Goal: Task Accomplishment & Management: Manage account settings

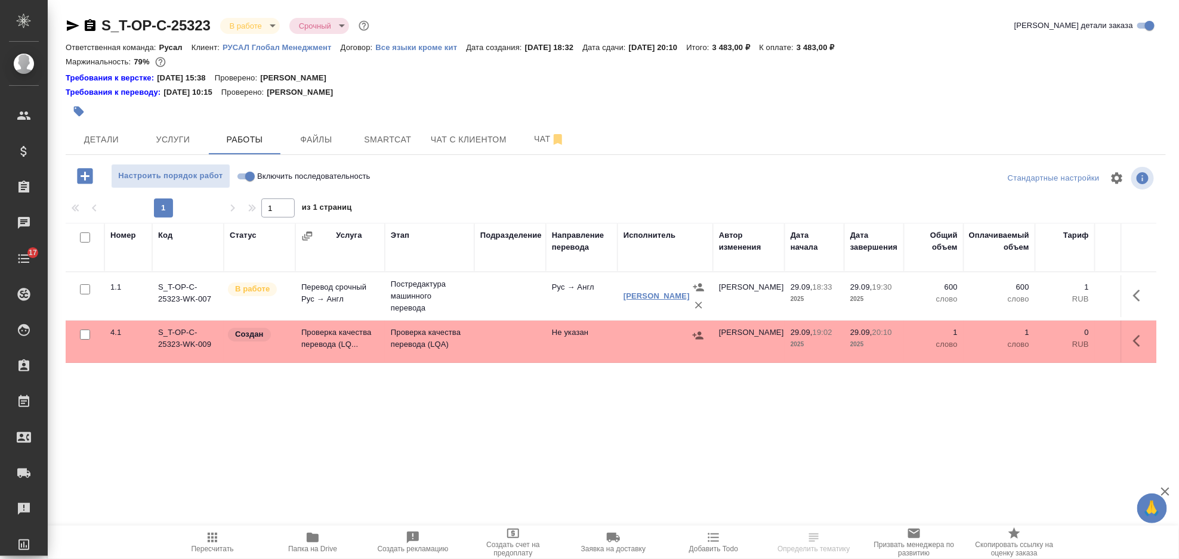
click at [647, 293] on link "[PERSON_NAME]" at bounding box center [656, 296] width 66 height 9
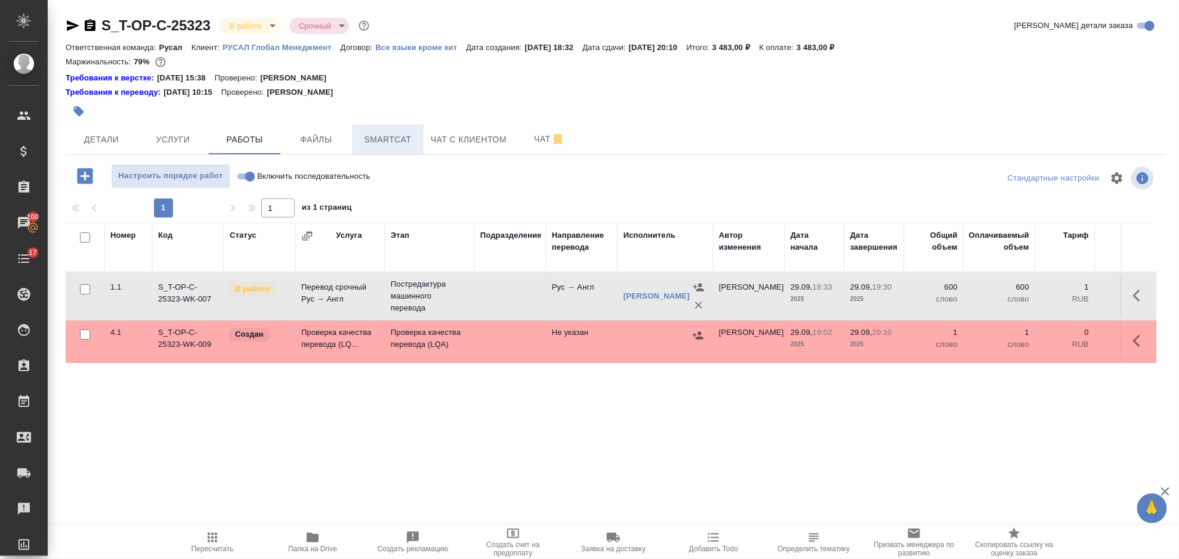
click at [379, 129] on button "Smartcat" at bounding box center [388, 140] width 72 height 30
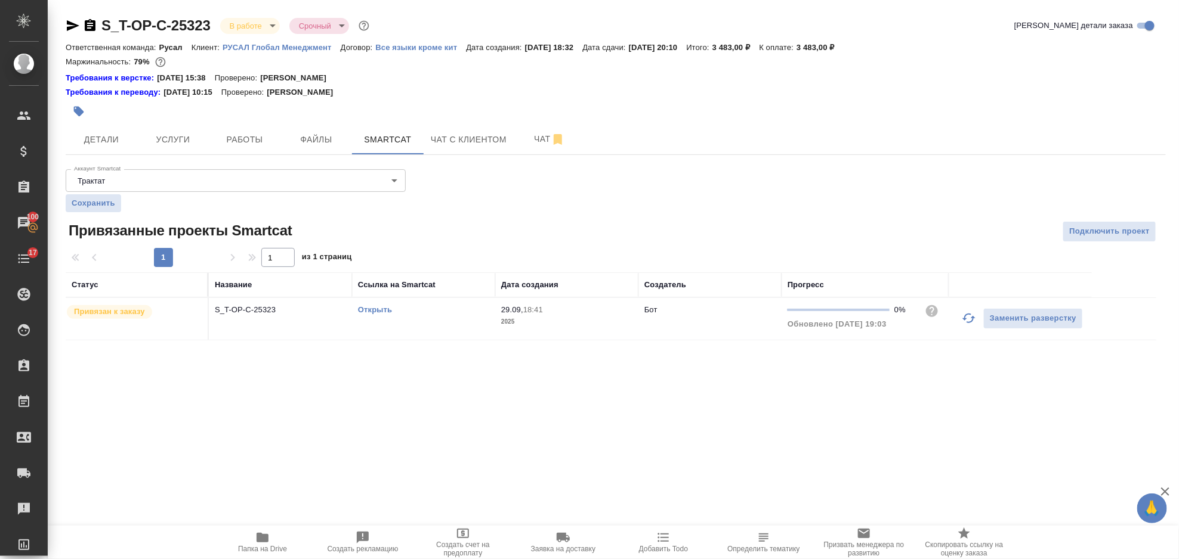
click at [964, 324] on icon "button" at bounding box center [968, 318] width 14 height 14
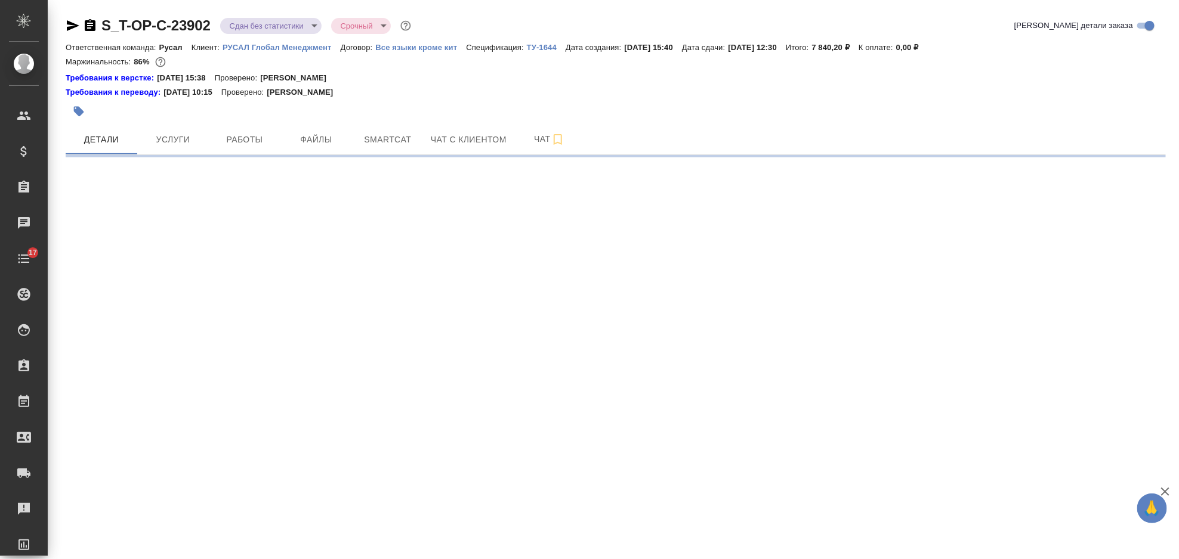
select select "RU"
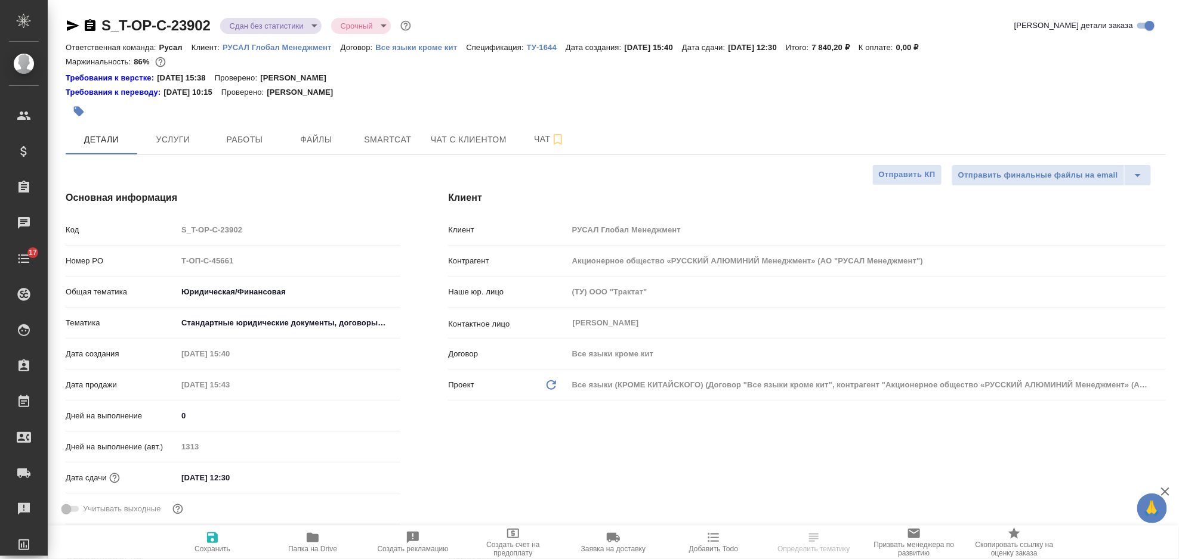
type textarea "x"
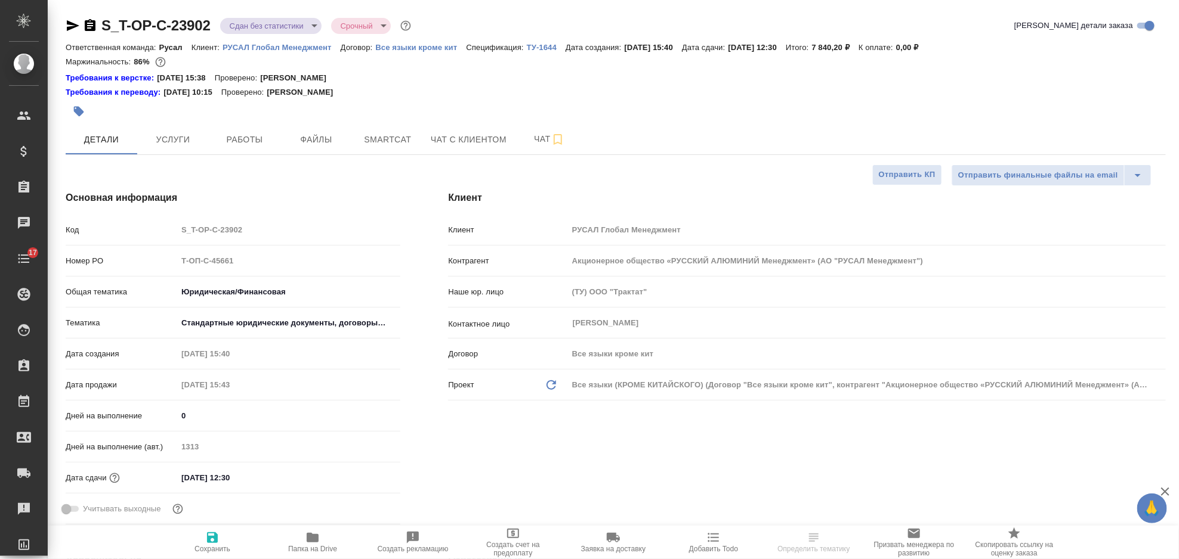
type textarea "x"
click at [367, 144] on span "Smartcat" at bounding box center [387, 139] width 57 height 15
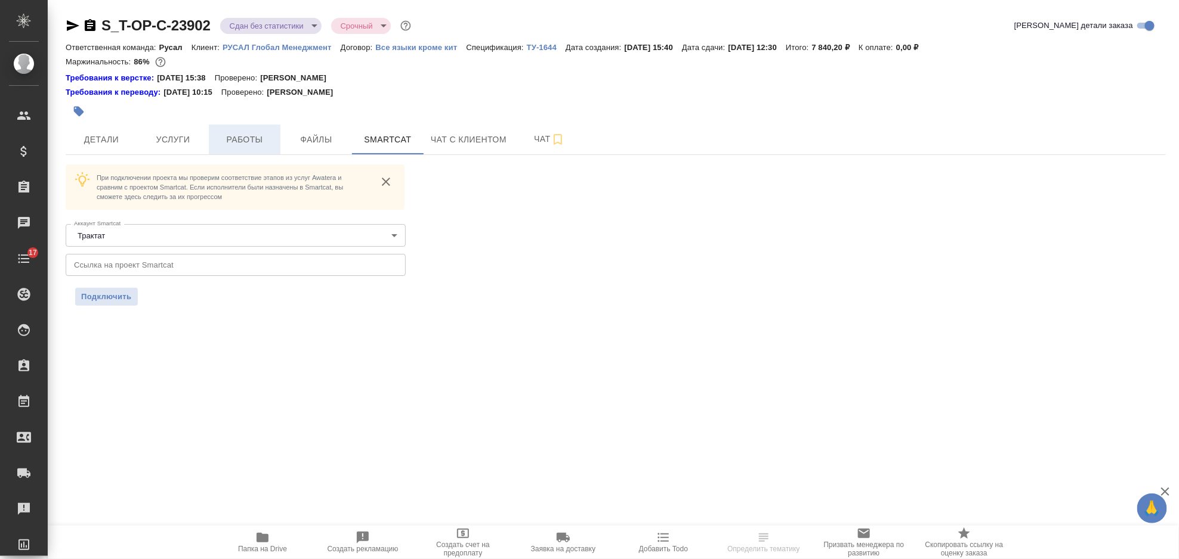
click at [270, 144] on span "Работы" at bounding box center [244, 139] width 57 height 15
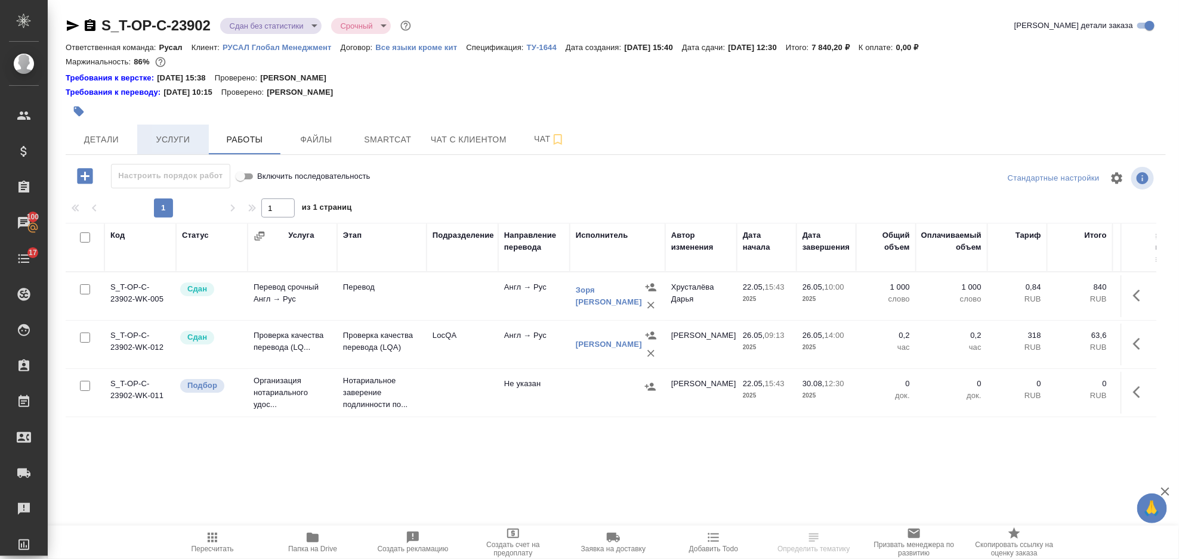
click at [180, 140] on span "Услуги" at bounding box center [172, 139] width 57 height 15
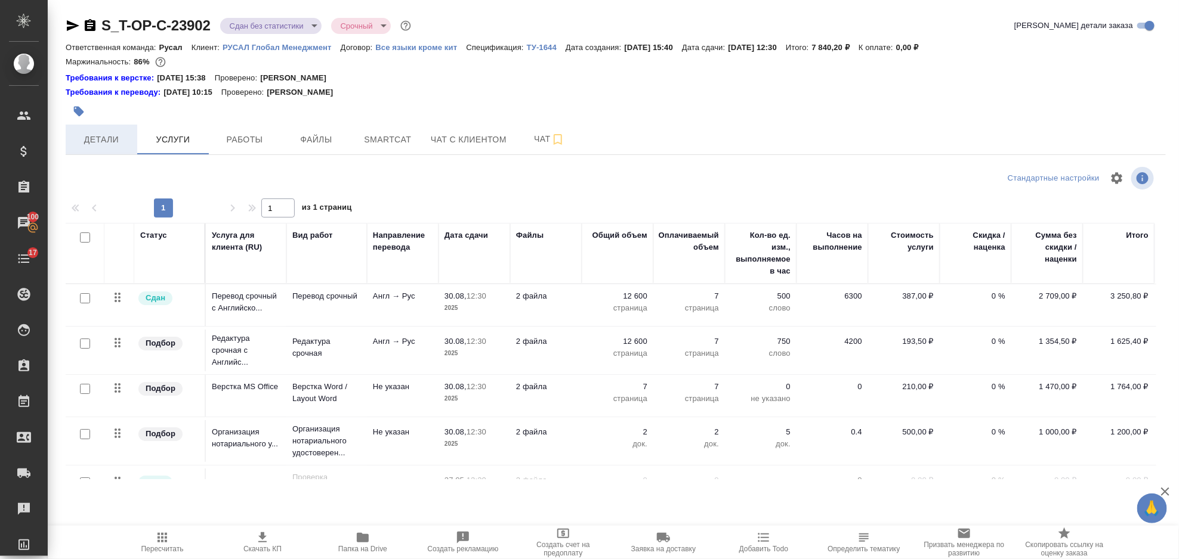
click at [110, 138] on span "Детали" at bounding box center [101, 139] width 57 height 15
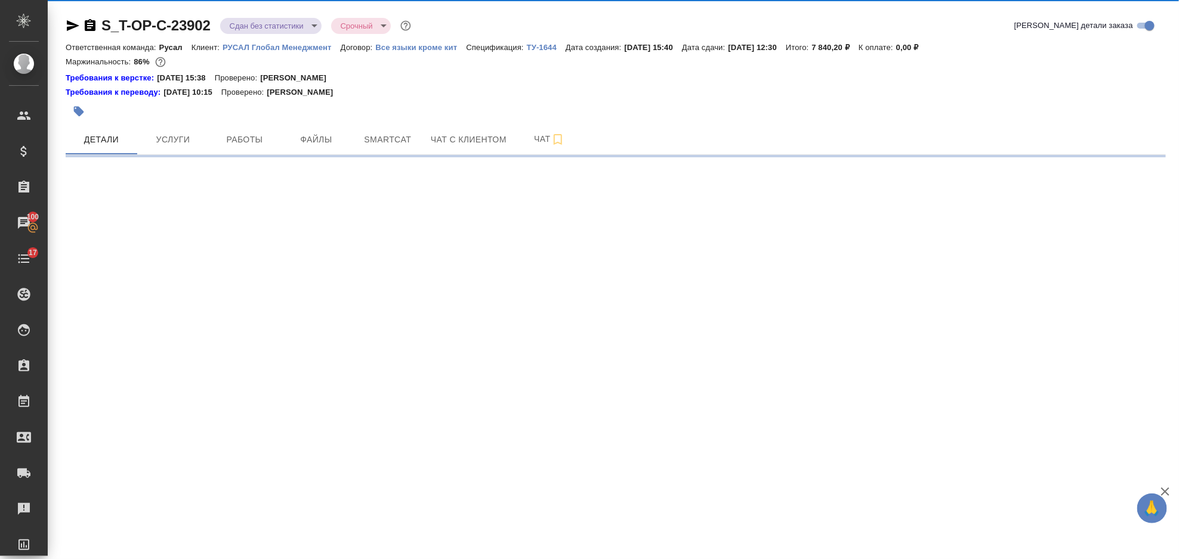
select select "RU"
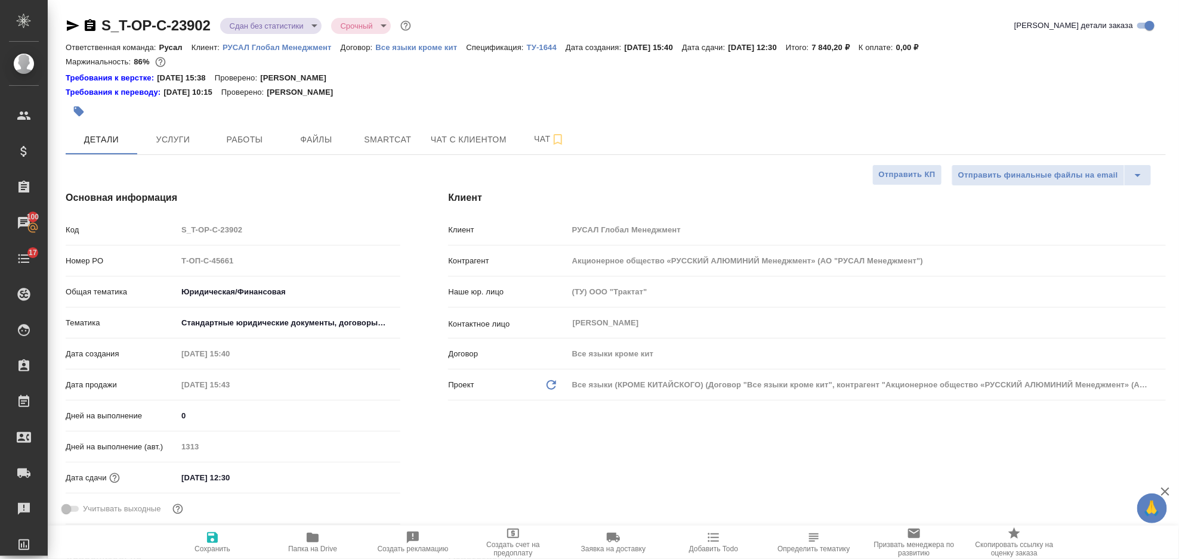
type textarea "x"
click at [168, 256] on div "Номер PO Т-ОП-С-45661" at bounding box center [233, 261] width 335 height 21
type textarea "x"
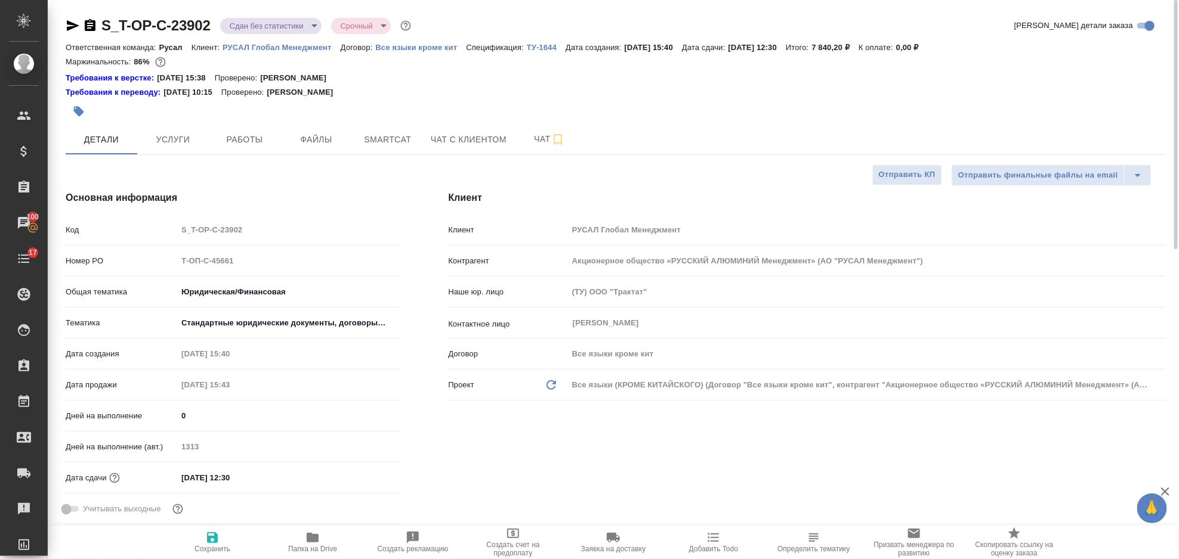
type textarea "x"
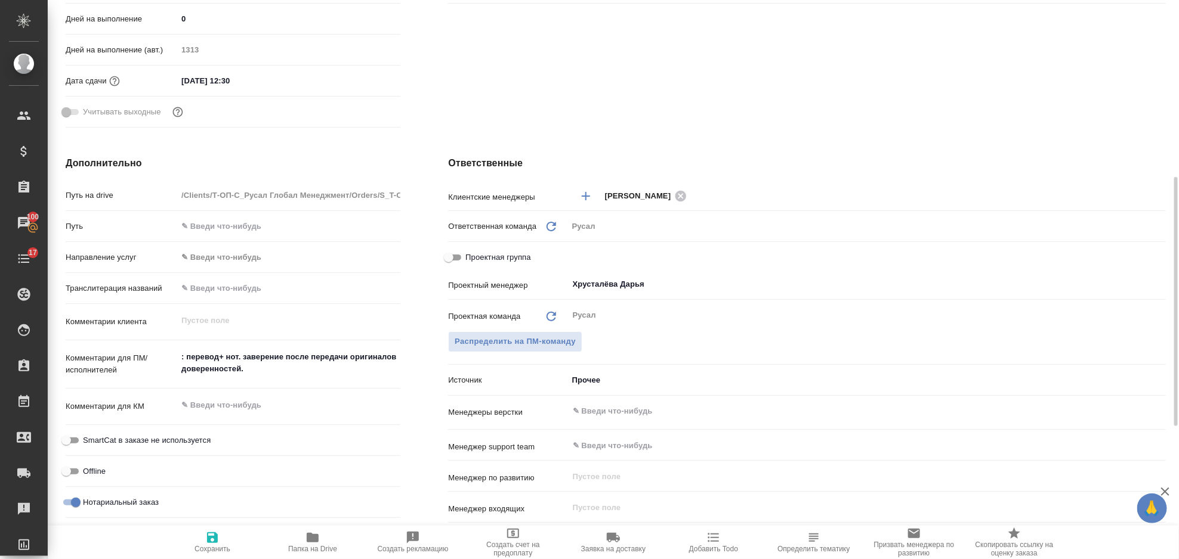
scroll to position [159, 0]
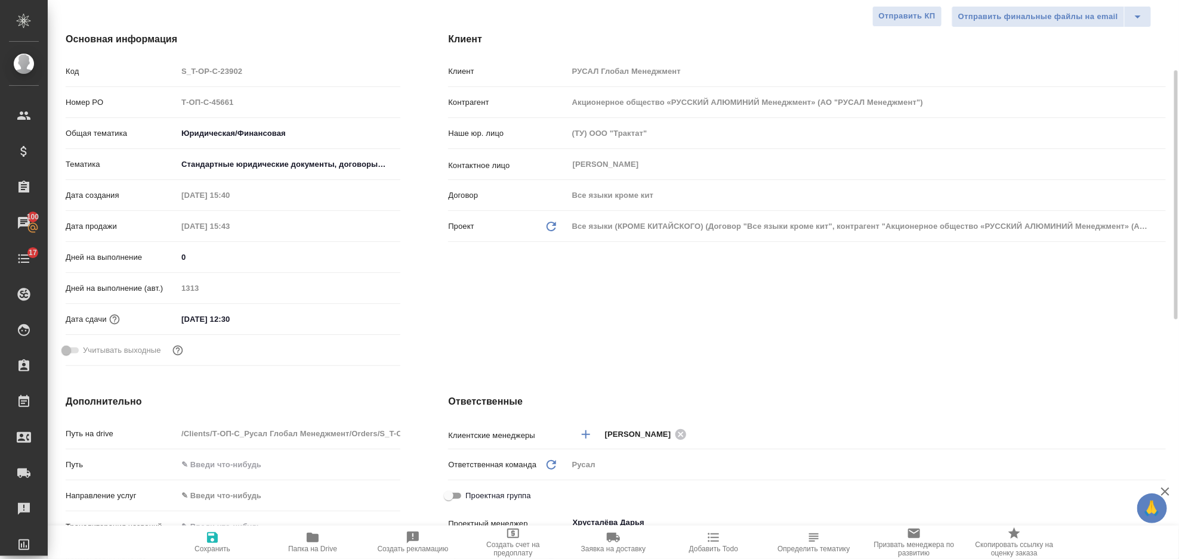
type textarea "x"
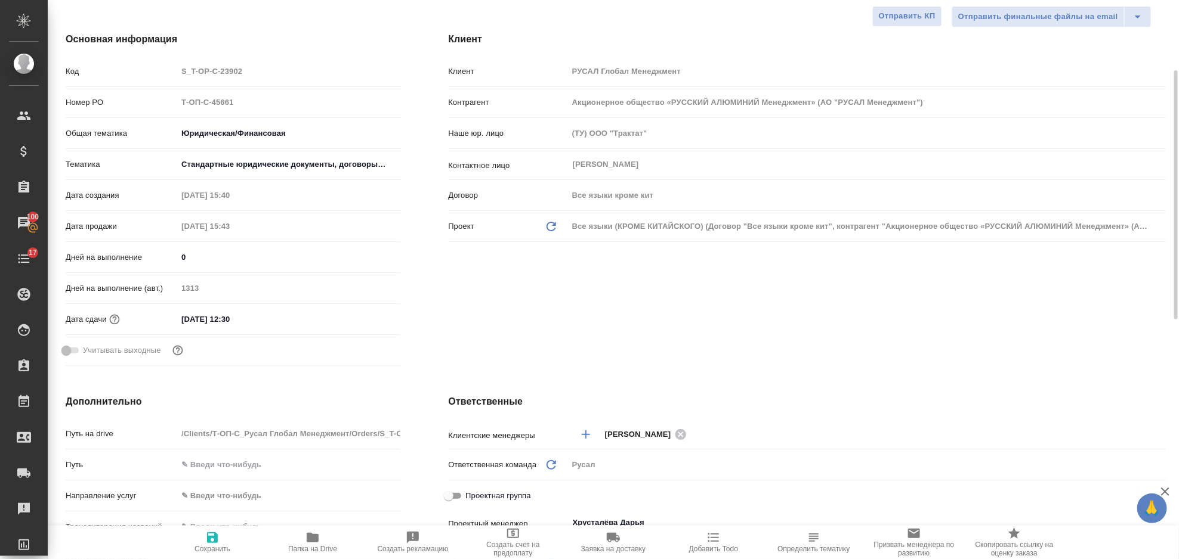
type textarea "x"
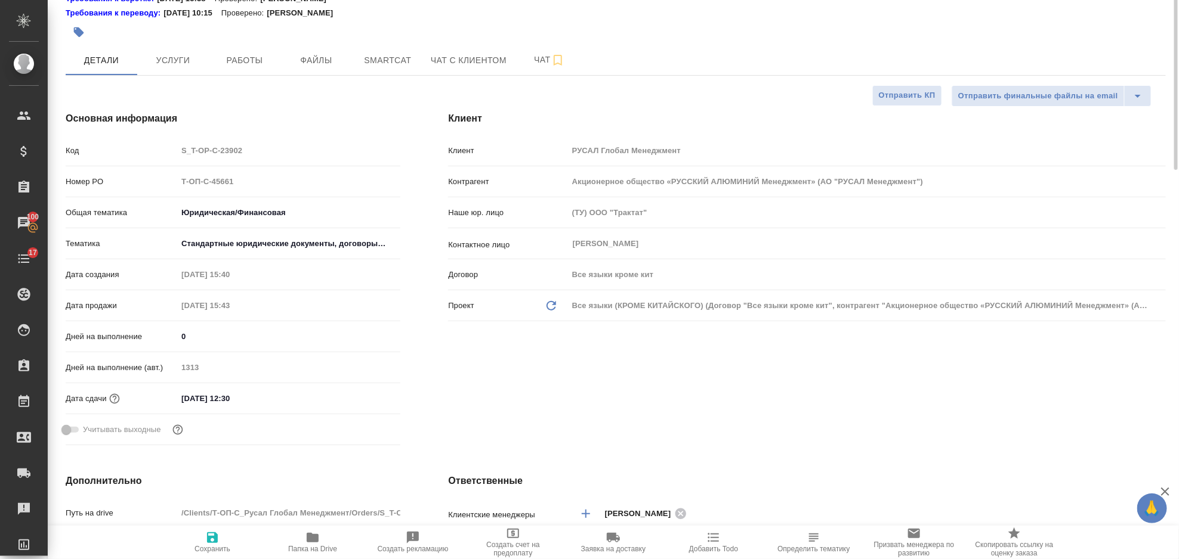
scroll to position [0, 0]
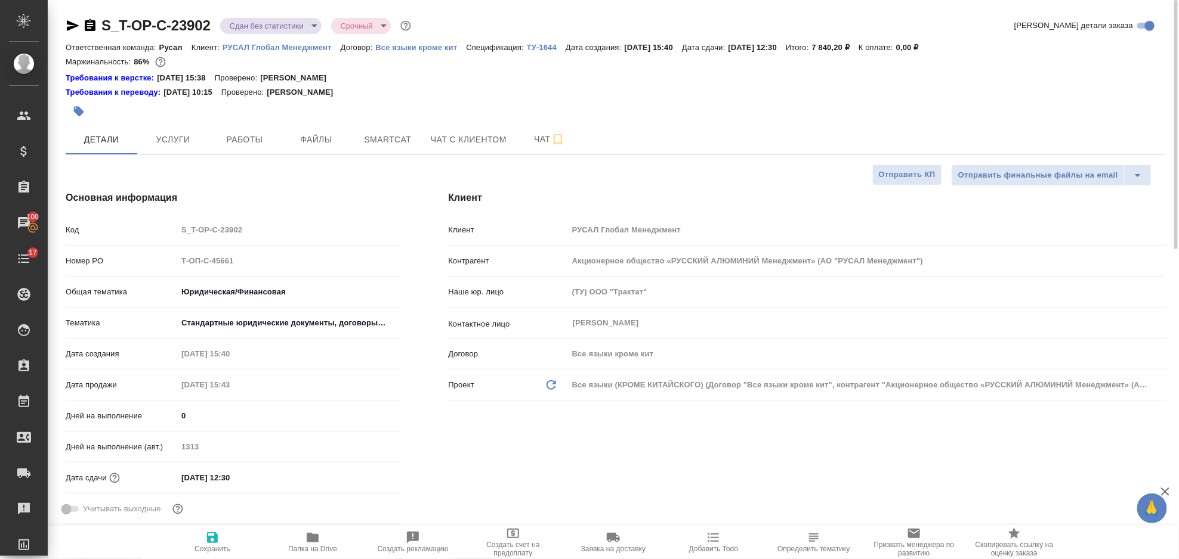
click at [332, 218] on div "Основная информация Код S_T-OP-C-23902 Номер PO Т-ОП-С-45661 Общая тематика Юри…" at bounding box center [233, 360] width 382 height 386
click at [172, 138] on span "Услуги" at bounding box center [172, 139] width 57 height 15
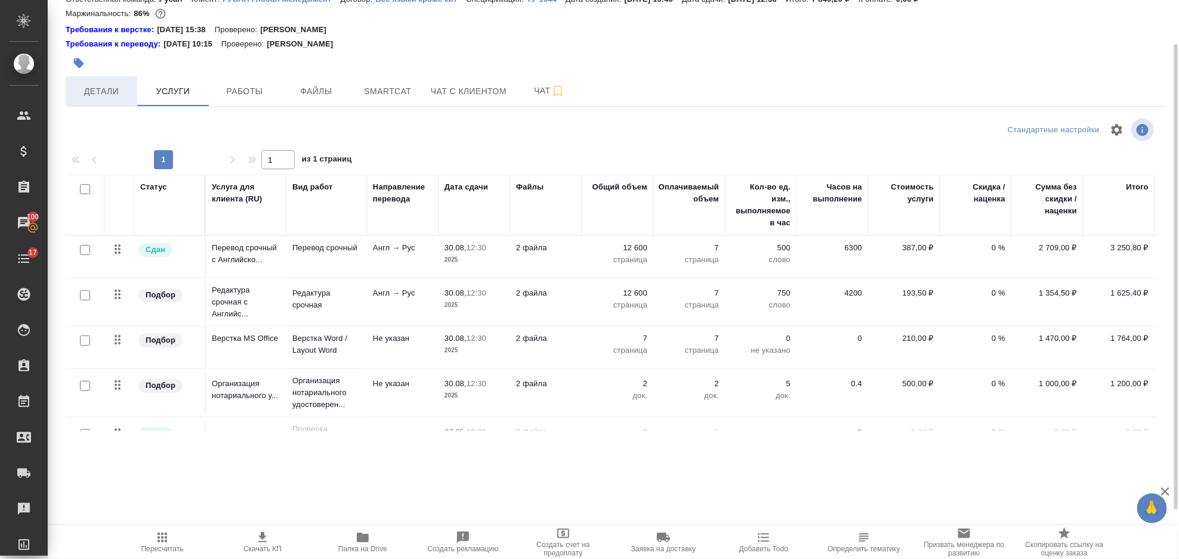
click at [108, 94] on span "Детали" at bounding box center [101, 91] width 57 height 15
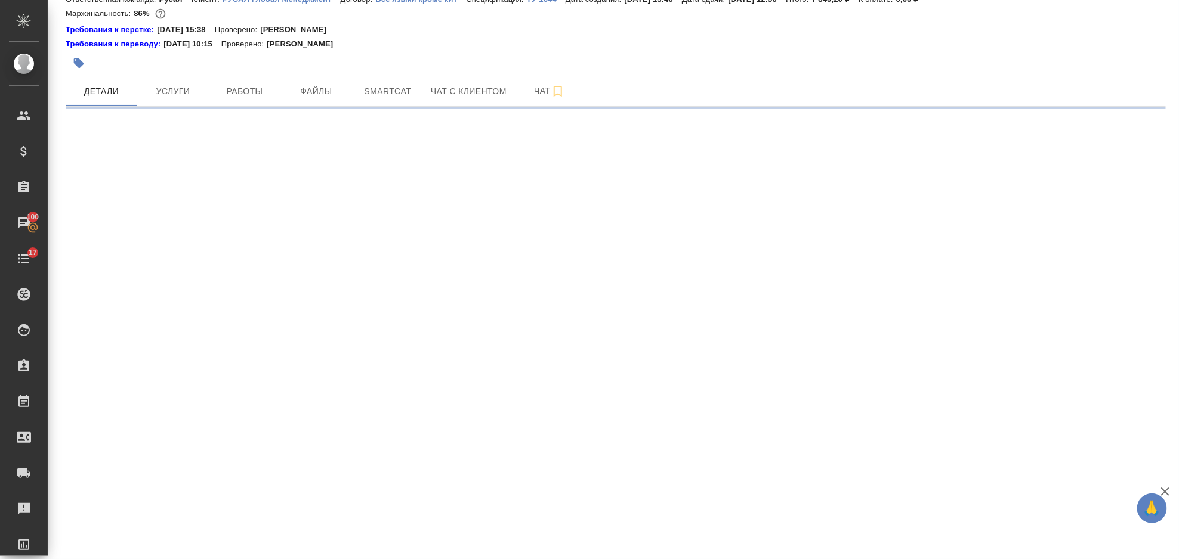
select select "RU"
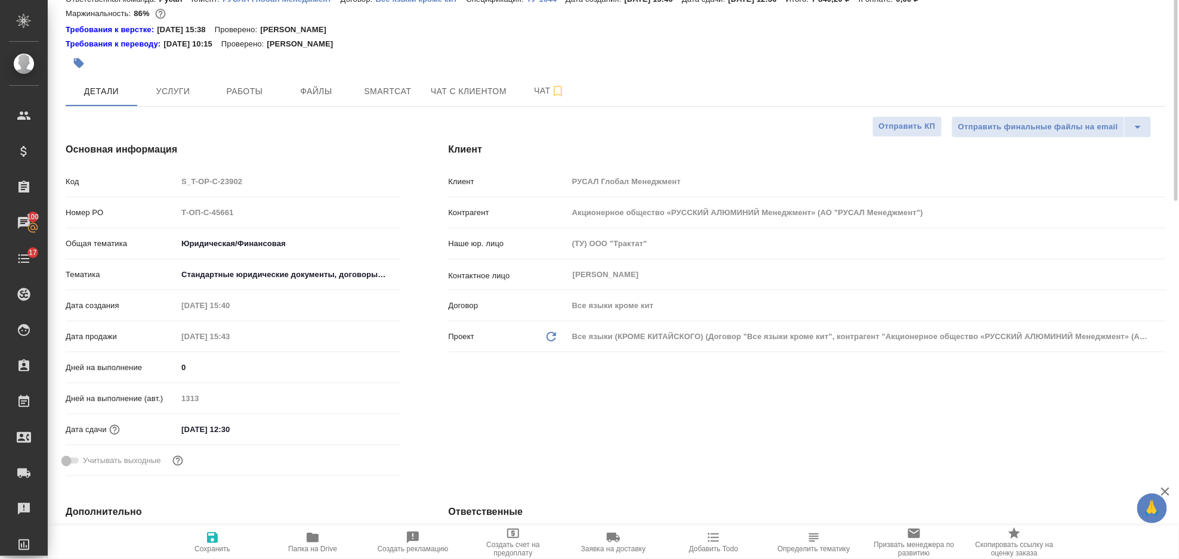
type textarea "x"
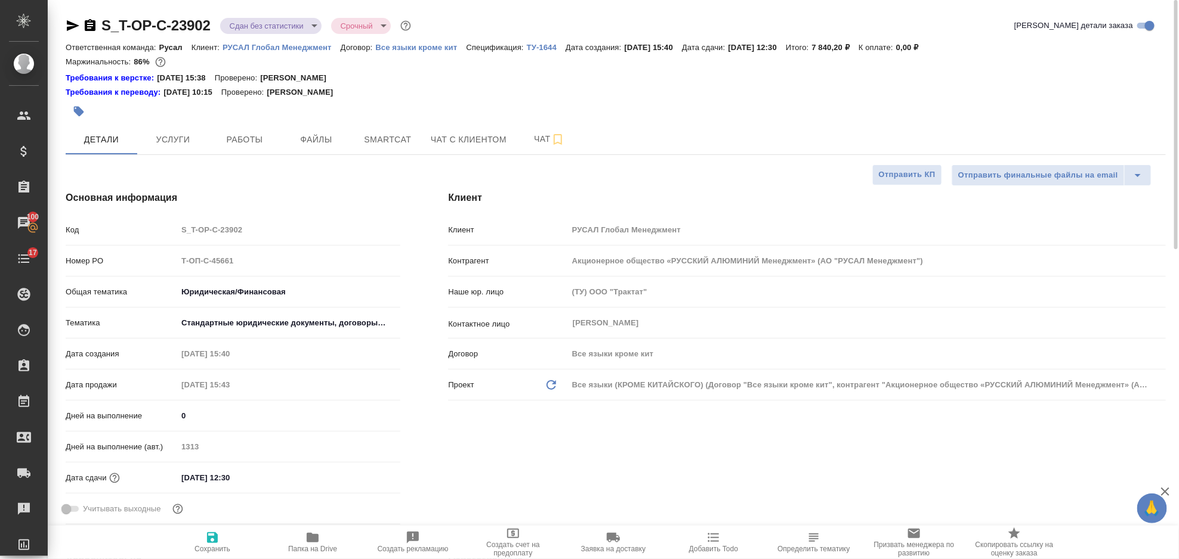
click at [157, 237] on div "Код S_T-OP-C-23902" at bounding box center [233, 229] width 335 height 21
type textarea "x"
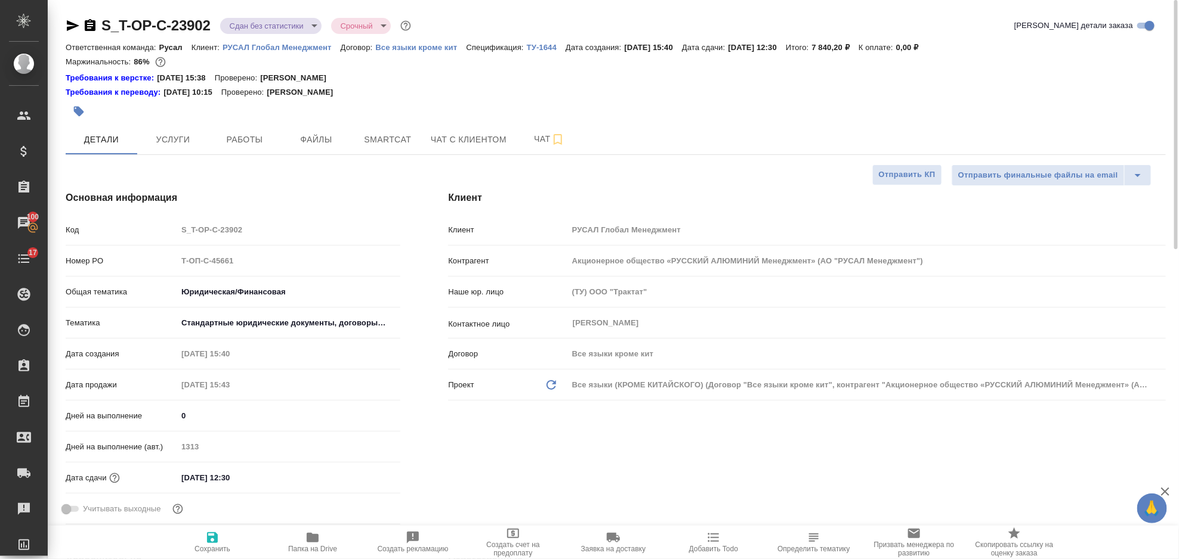
type textarea "x"
click at [369, 195] on h4 "Основная информация" at bounding box center [233, 198] width 335 height 14
click at [262, 138] on span "Работы" at bounding box center [244, 139] width 57 height 15
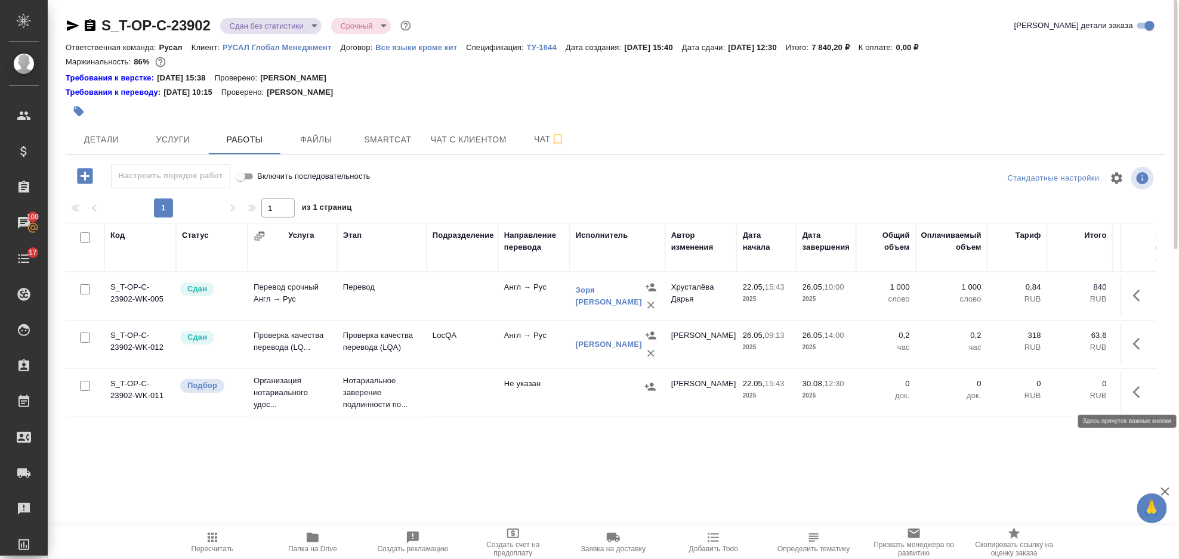
click at [1142, 390] on icon "button" at bounding box center [1140, 392] width 14 height 14
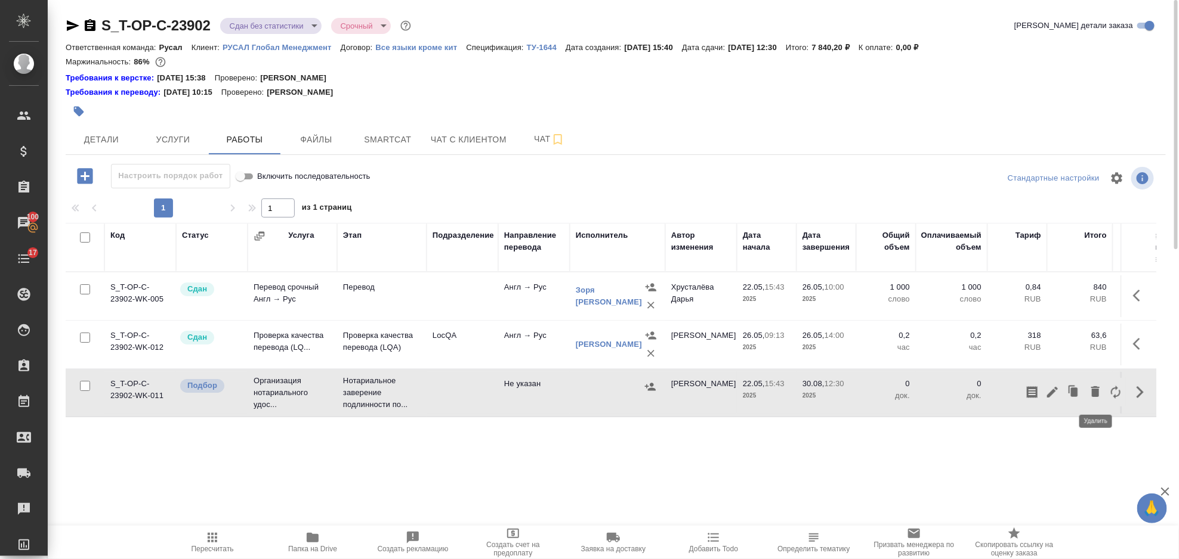
click at [1096, 392] on icon "button" at bounding box center [1095, 391] width 8 height 11
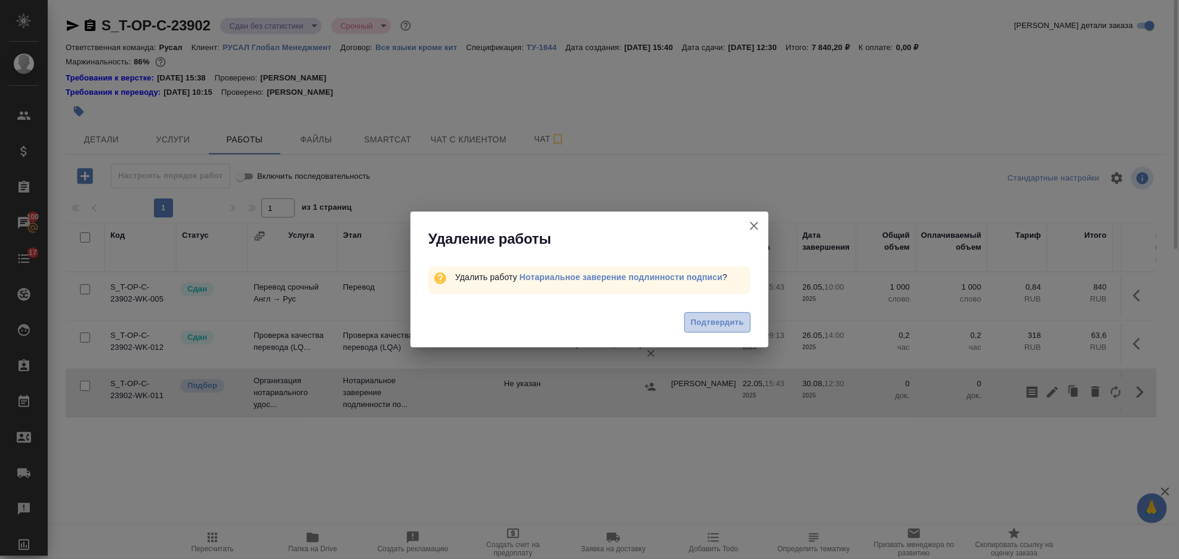
click at [733, 329] on button "Подтвердить" at bounding box center [717, 323] width 66 height 21
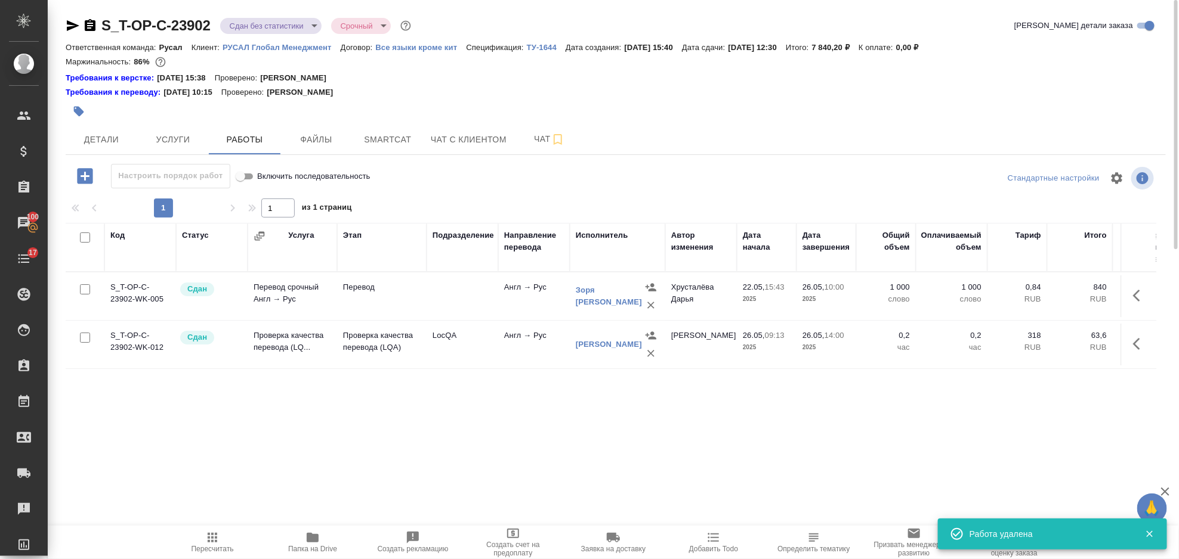
click at [243, 24] on body "🙏 .cls-1 fill:#fff; AWATERA Gorlenko Yuliua Клиенты Спецификации Заказы 100 Чат…" at bounding box center [589, 279] width 1179 height 559
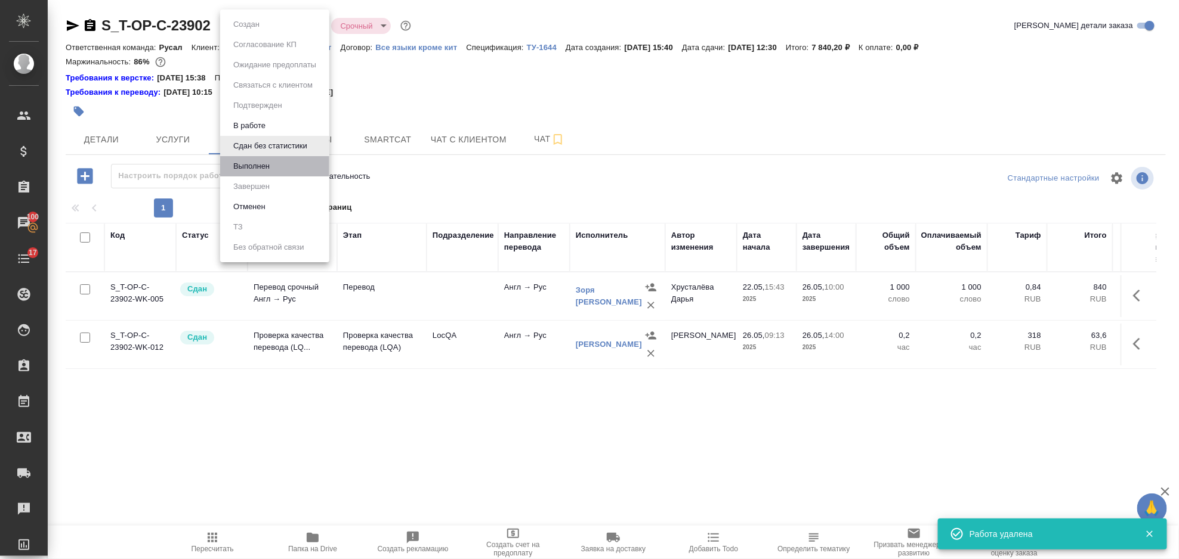
click at [299, 165] on li "Выполнен" at bounding box center [274, 166] width 109 height 20
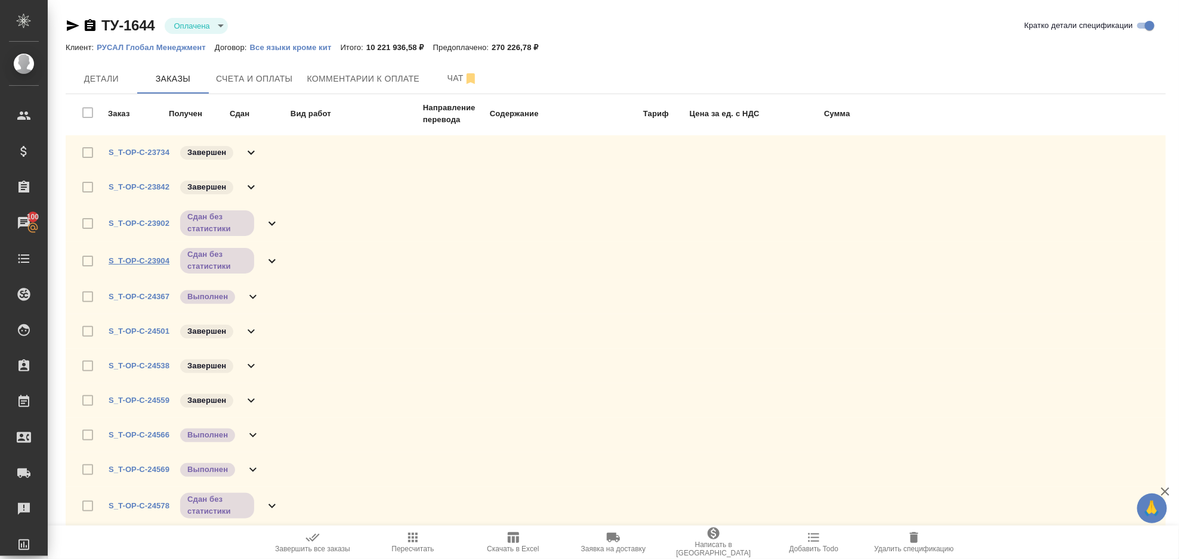
click at [151, 259] on link "S_T-OP-C-23904" at bounding box center [139, 260] width 61 height 9
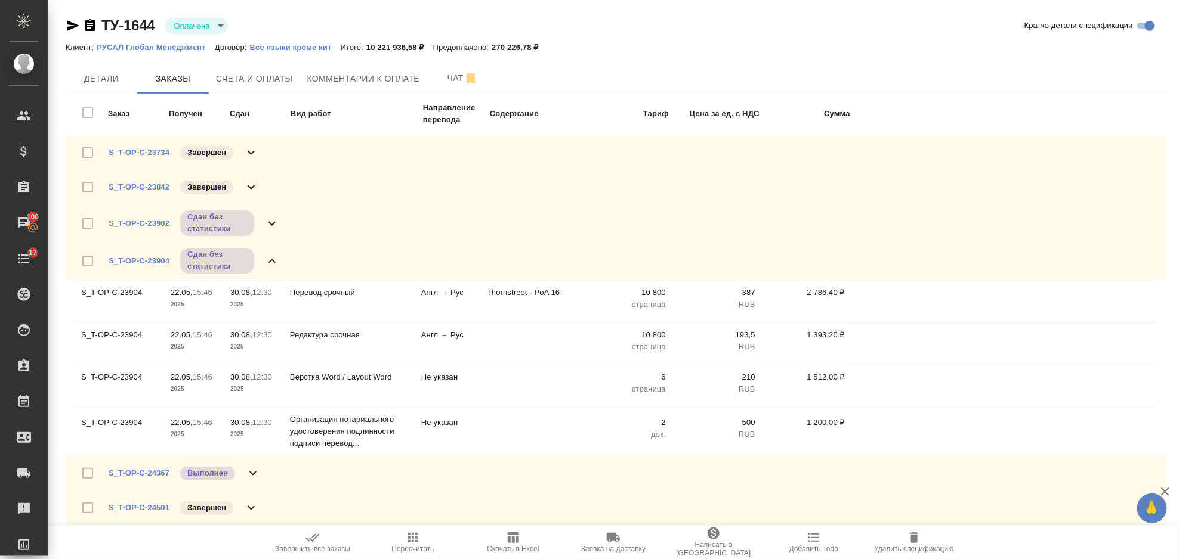
click at [271, 254] on icon at bounding box center [272, 261] width 14 height 14
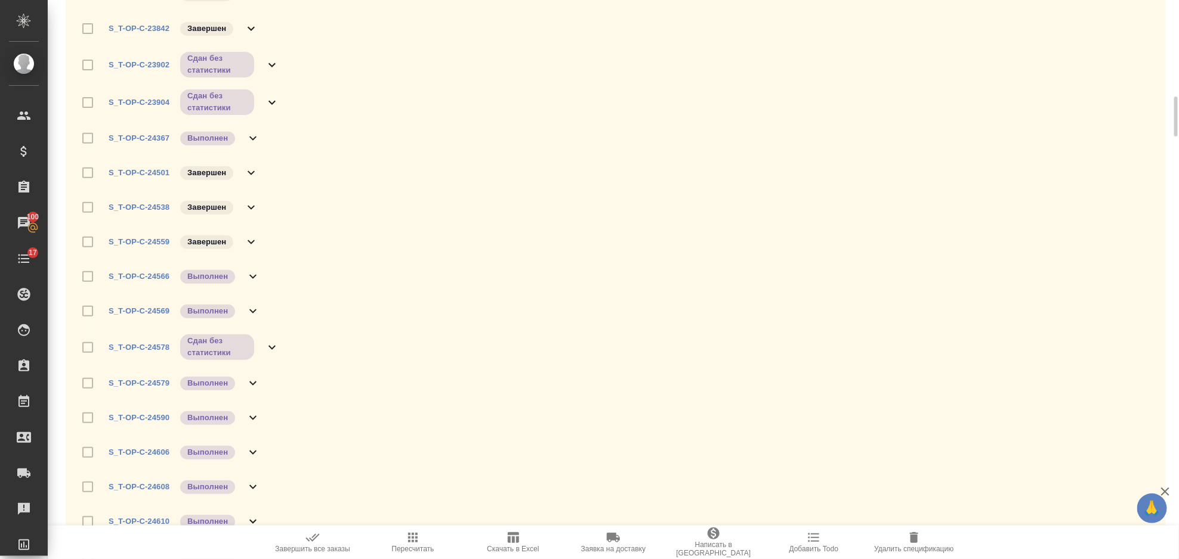
scroll to position [239, 0]
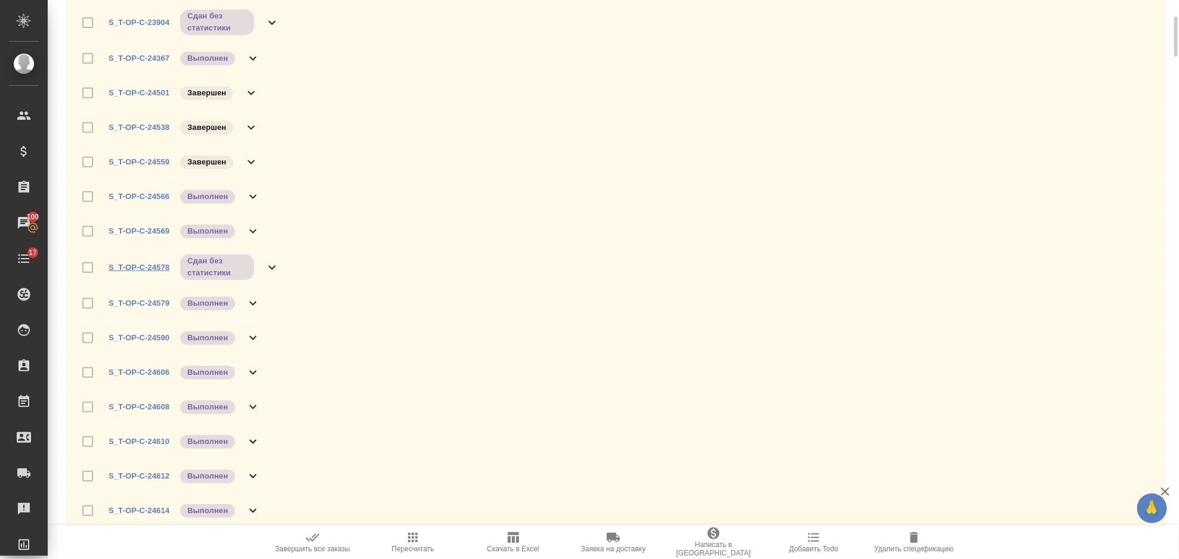
click at [159, 263] on link "S_T-OP-C-24578" at bounding box center [139, 267] width 61 height 9
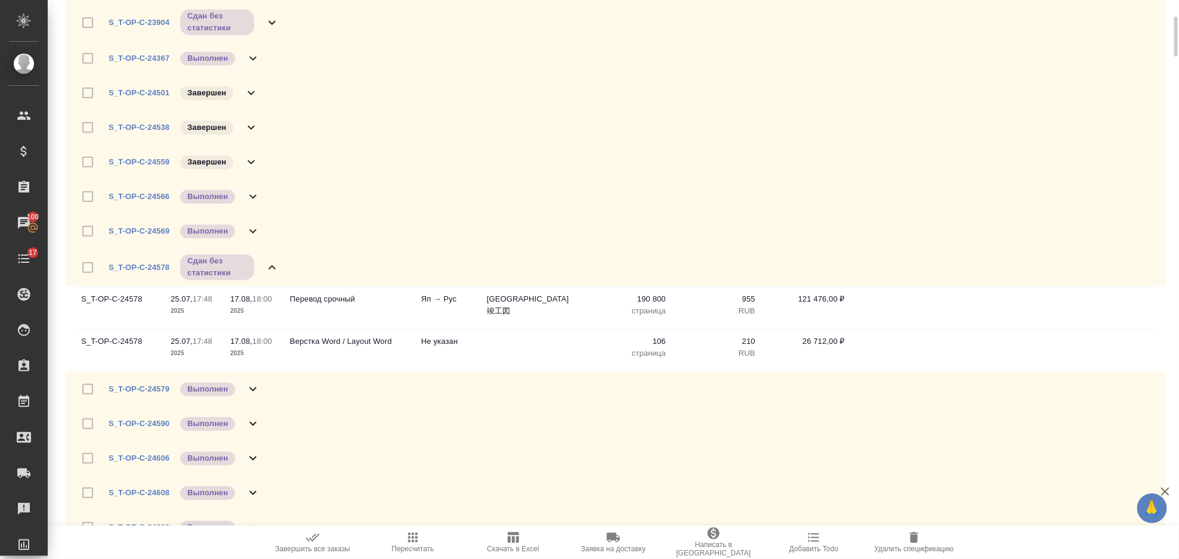
click at [272, 261] on icon at bounding box center [272, 268] width 14 height 14
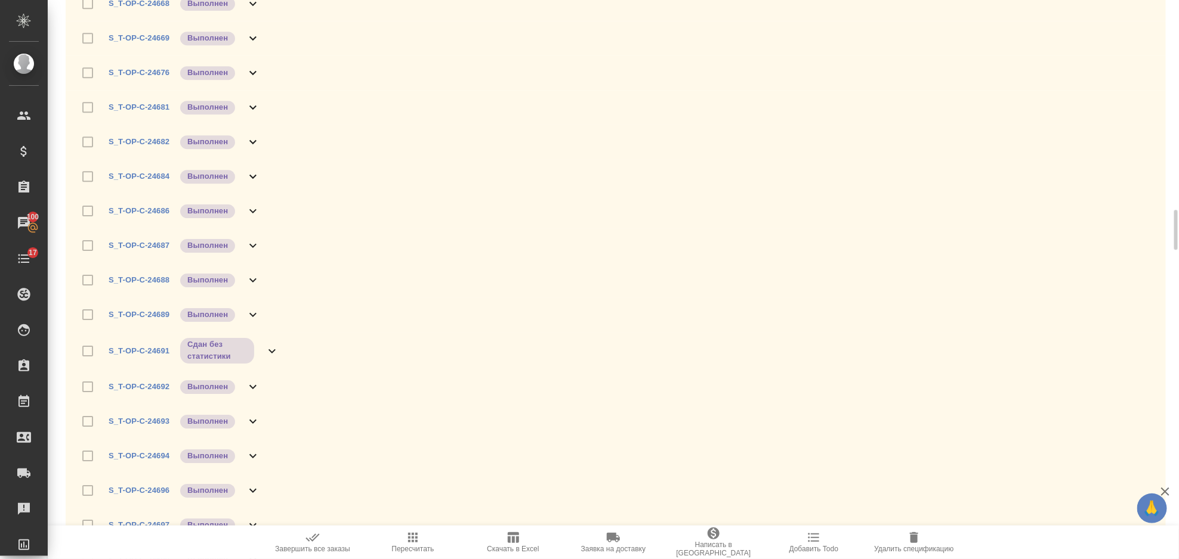
scroll to position [1909, 0]
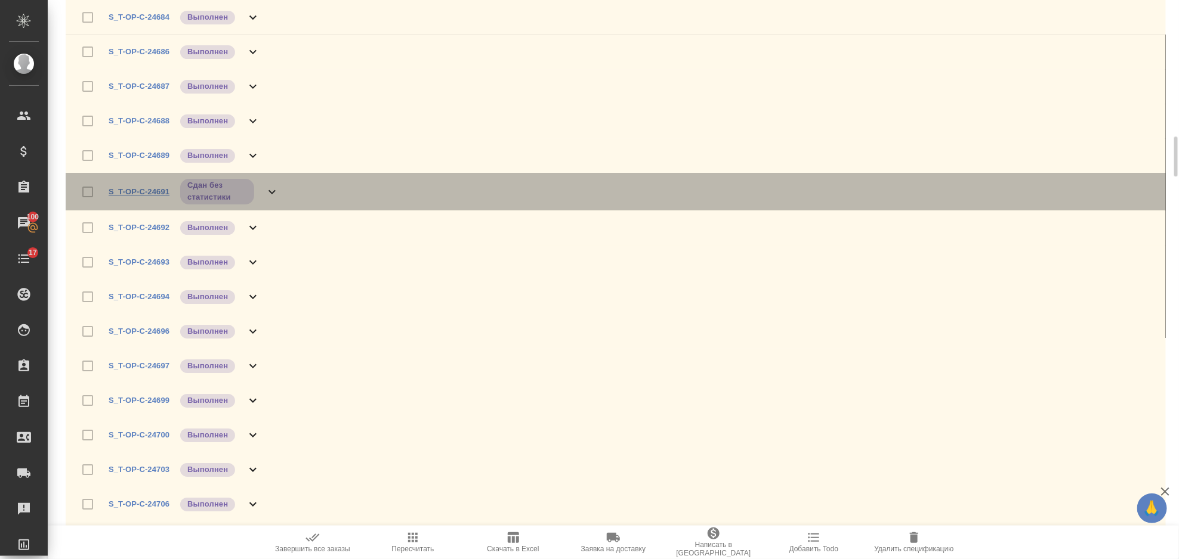
click at [159, 193] on link "S_T-OP-C-24691" at bounding box center [139, 191] width 61 height 9
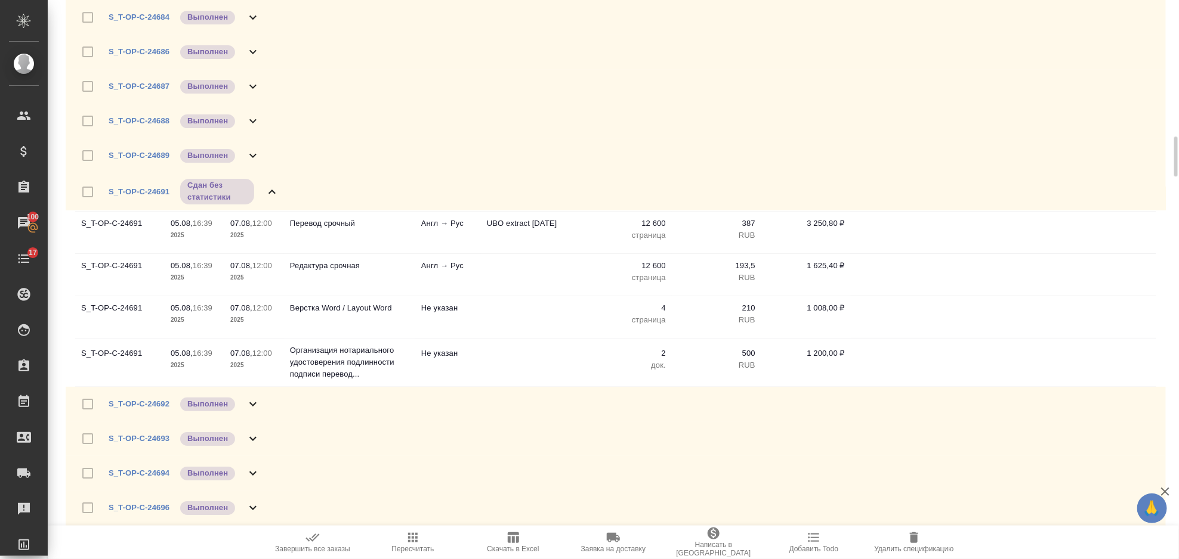
click at [272, 191] on icon at bounding box center [272, 192] width 14 height 14
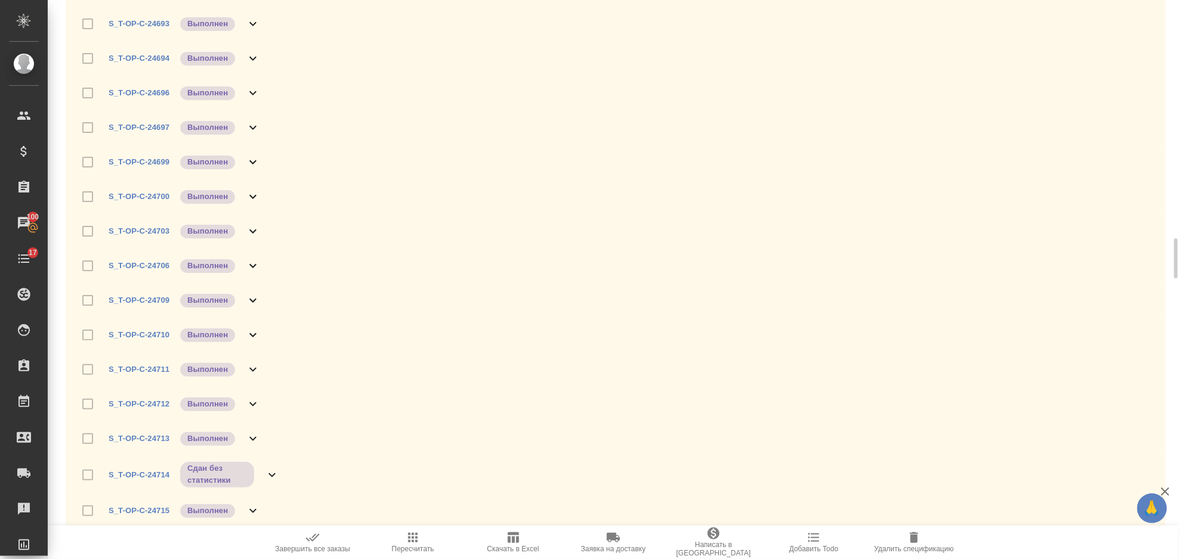
scroll to position [2226, 0]
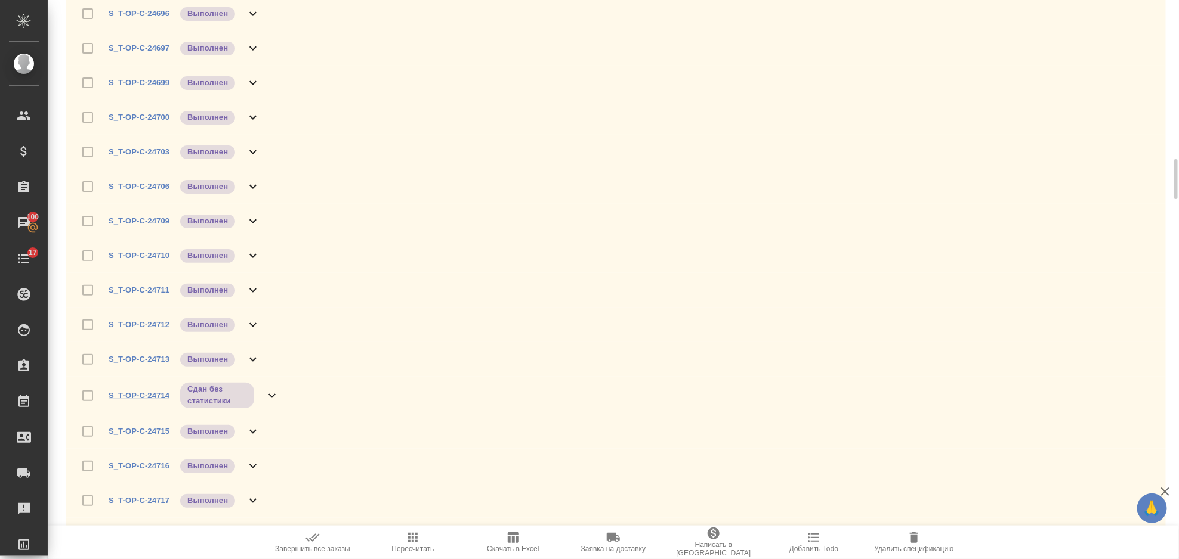
click at [151, 398] on link "S_T-OP-C-24714" at bounding box center [139, 395] width 61 height 9
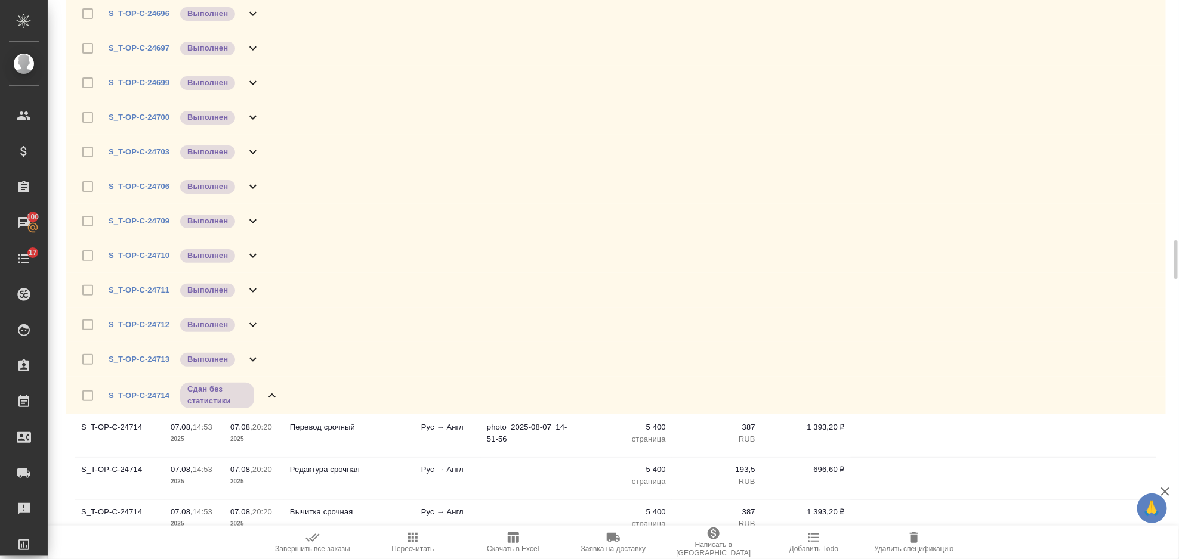
scroll to position [2306, 0]
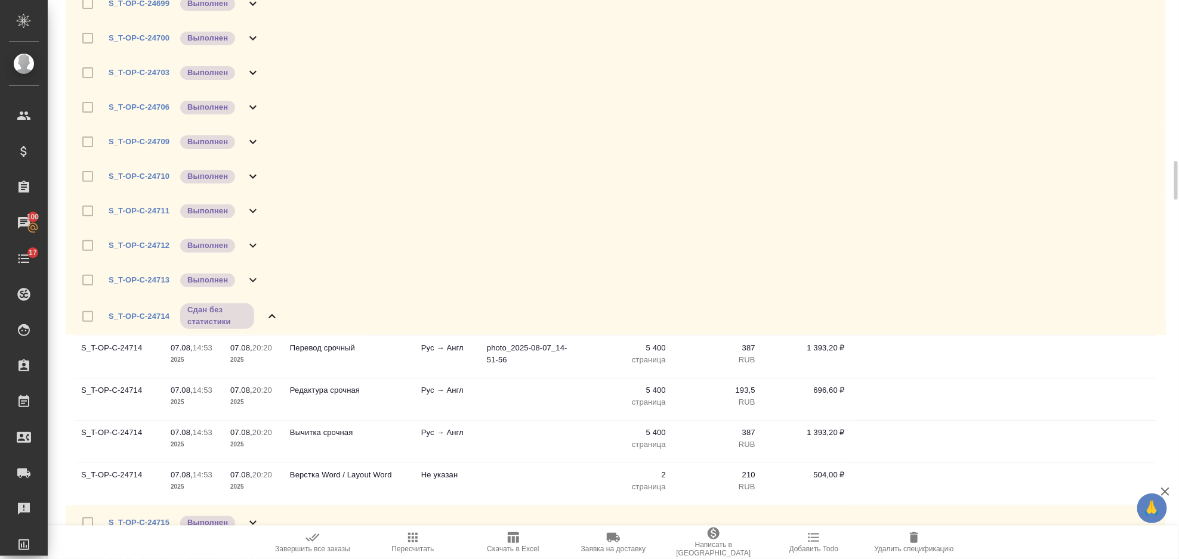
click at [271, 319] on icon at bounding box center [272, 317] width 14 height 14
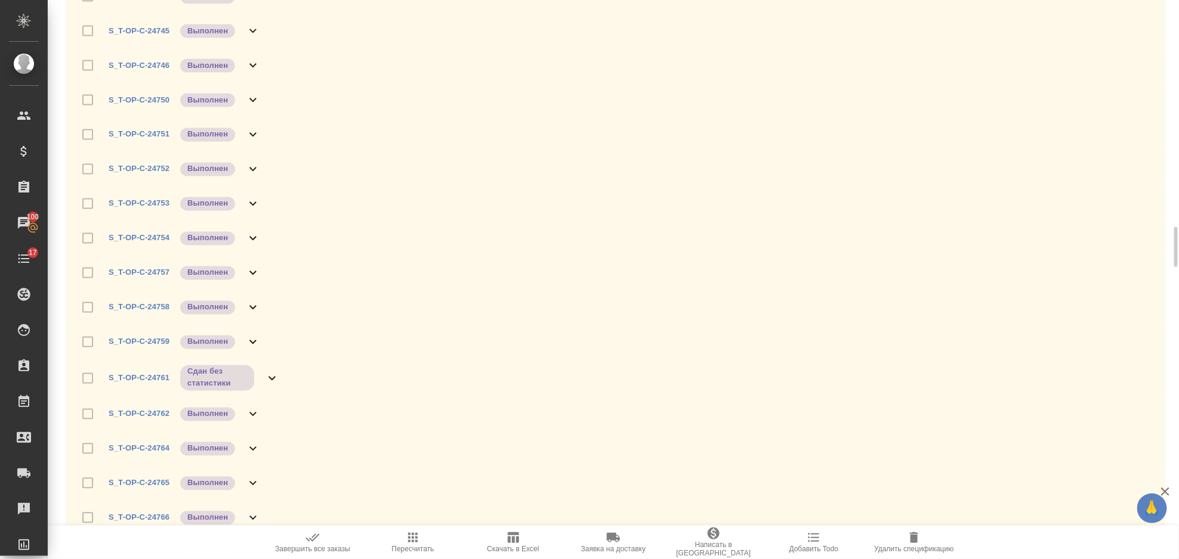
scroll to position [3260, 0]
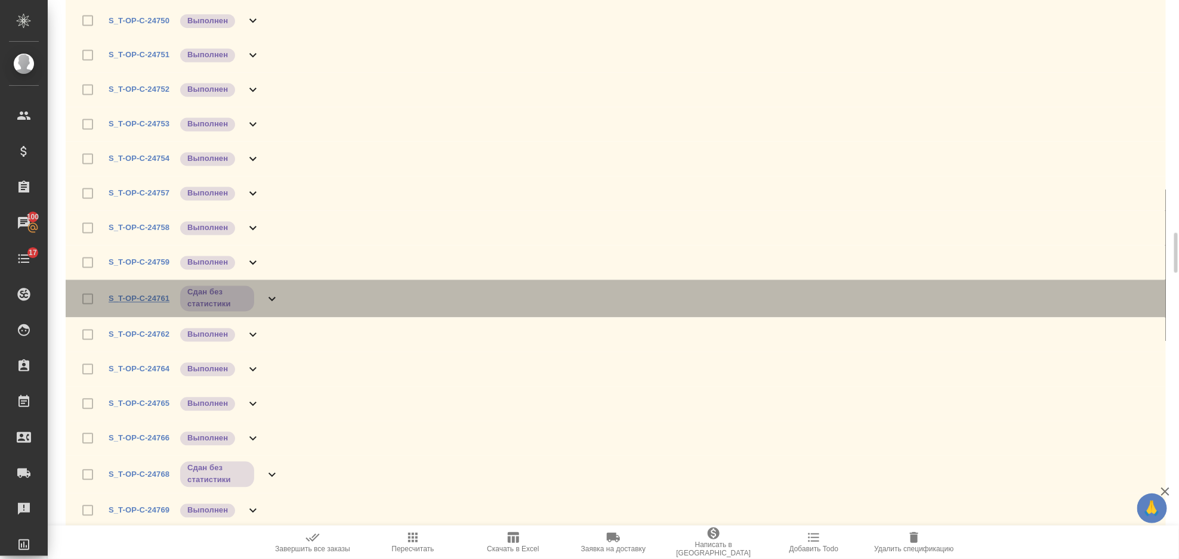
click at [156, 295] on link "S_T-OP-C-24761" at bounding box center [139, 299] width 61 height 9
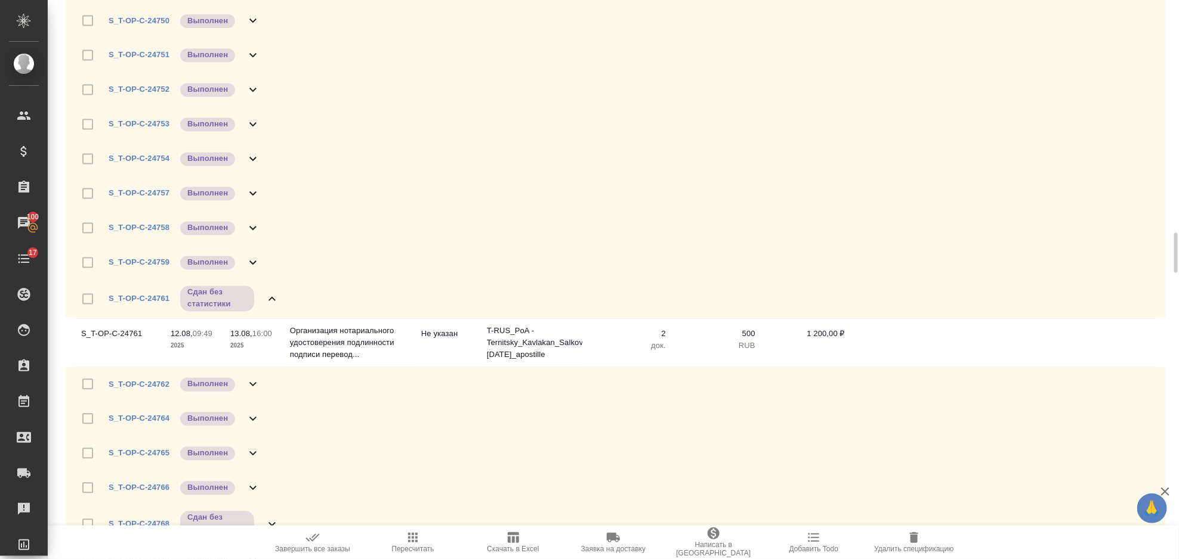
click at [270, 292] on icon at bounding box center [272, 299] width 14 height 14
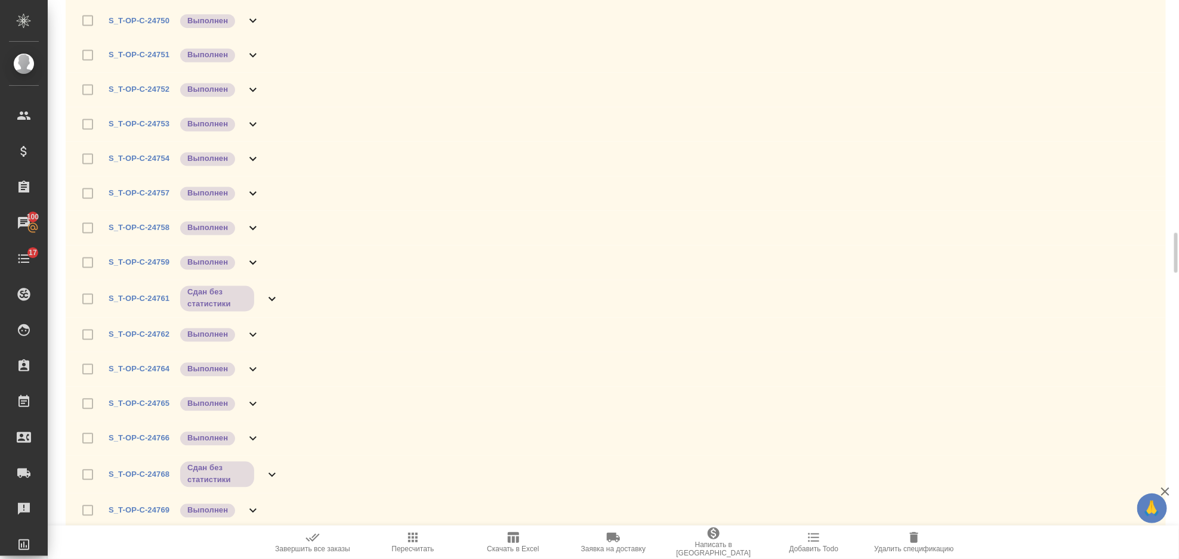
scroll to position [3340, 0]
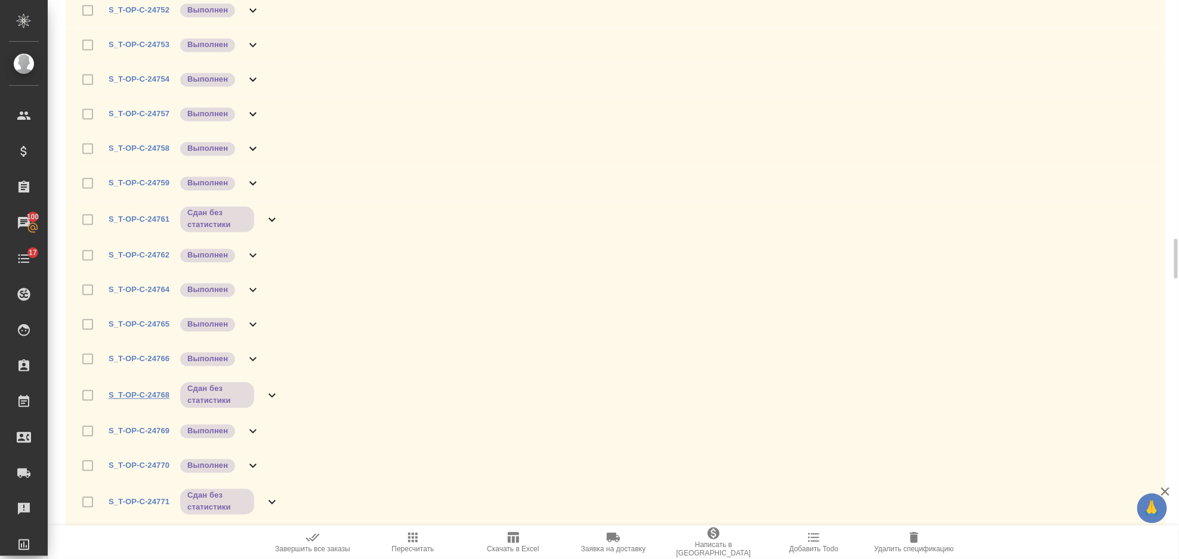
click at [153, 395] on link "S_T-OP-C-24768" at bounding box center [139, 395] width 61 height 9
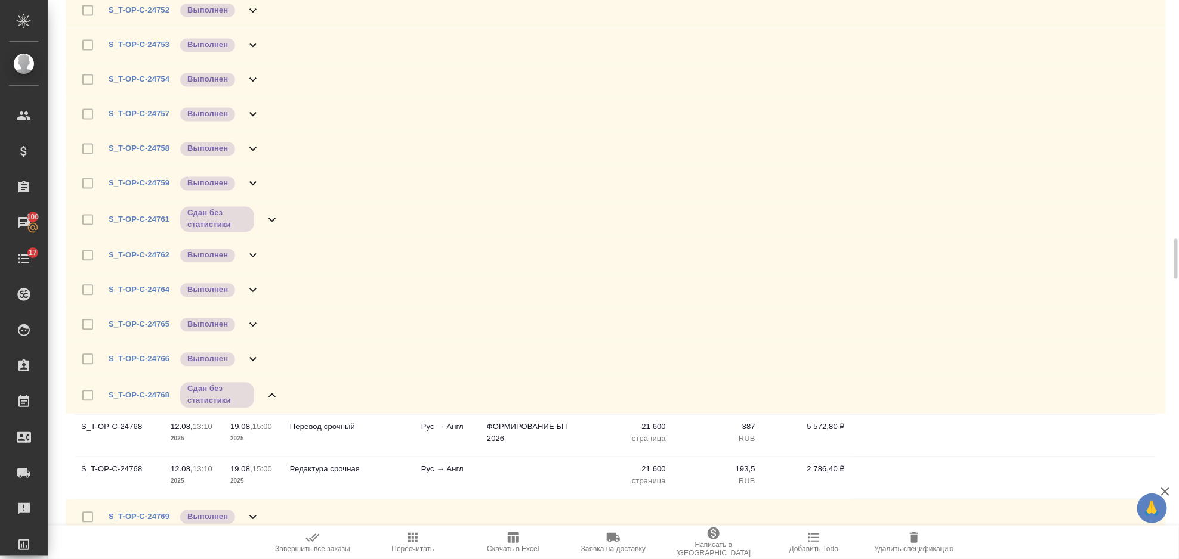
click at [270, 394] on icon at bounding box center [271, 395] width 7 height 4
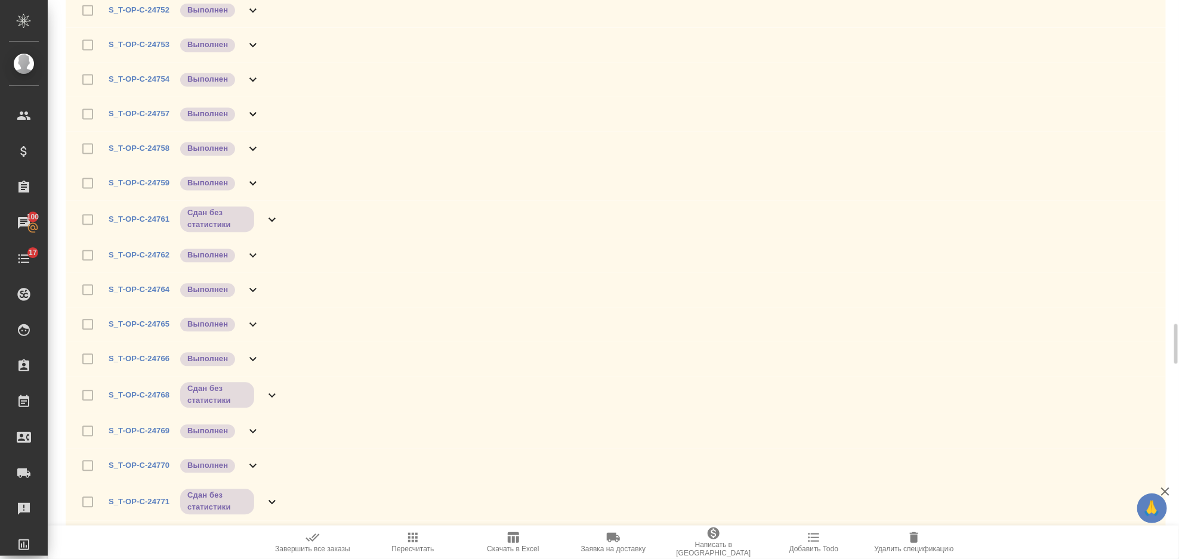
scroll to position [3419, 0]
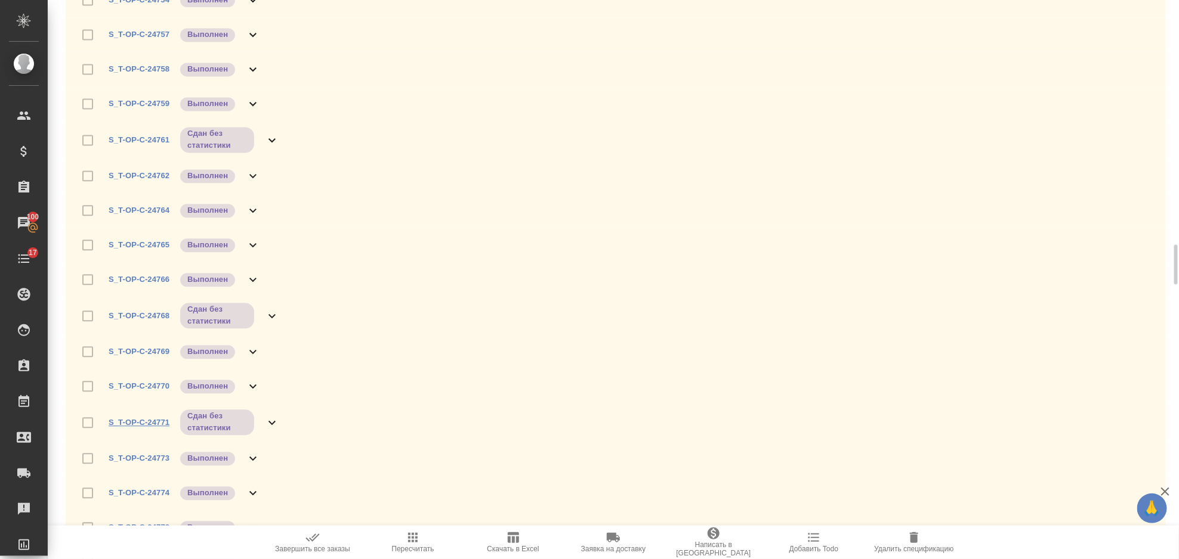
click at [161, 420] on link "S_T-OP-C-24771" at bounding box center [139, 422] width 61 height 9
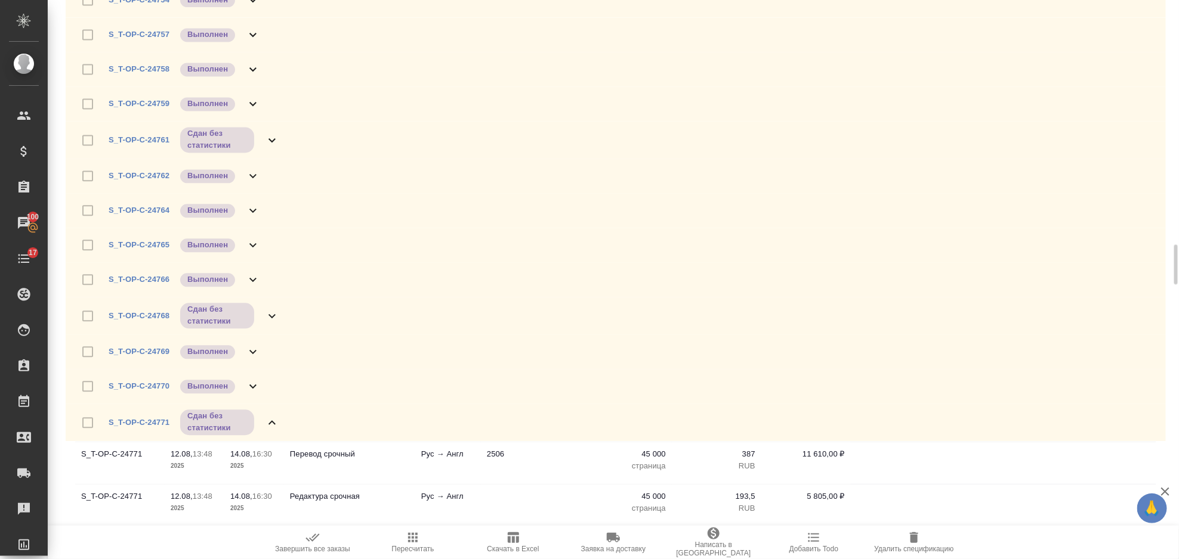
click at [270, 416] on icon at bounding box center [272, 423] width 14 height 14
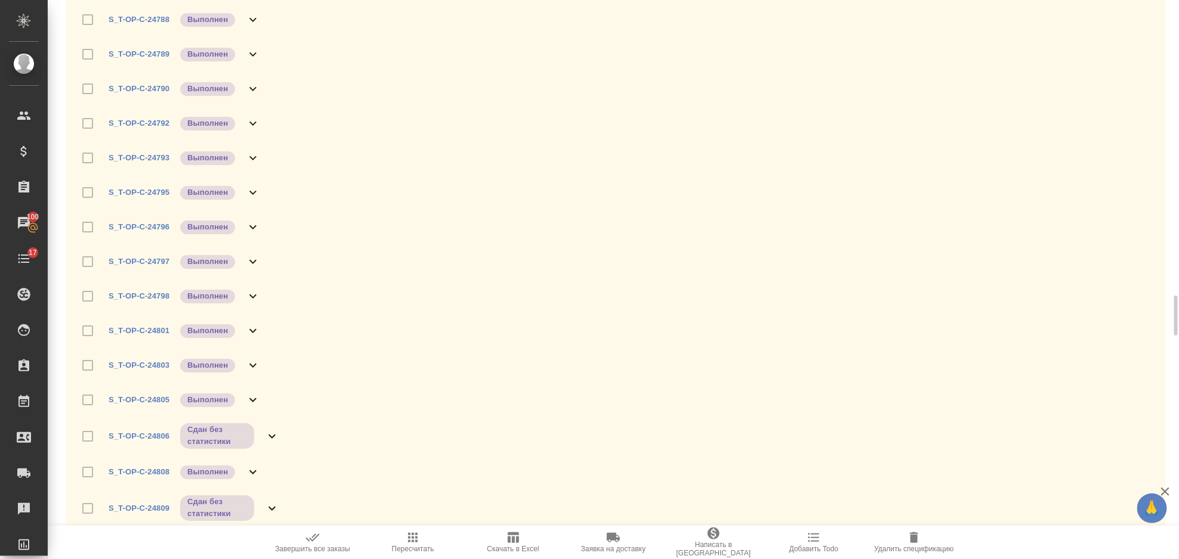
scroll to position [4214, 0]
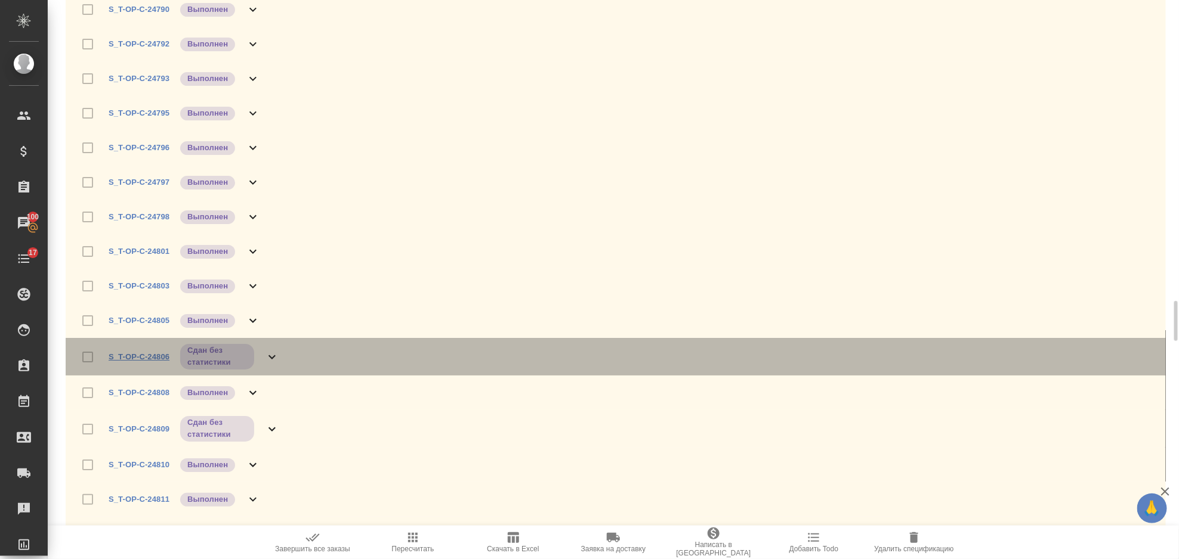
click at [157, 359] on link "S_T-OP-C-24806" at bounding box center [139, 356] width 61 height 9
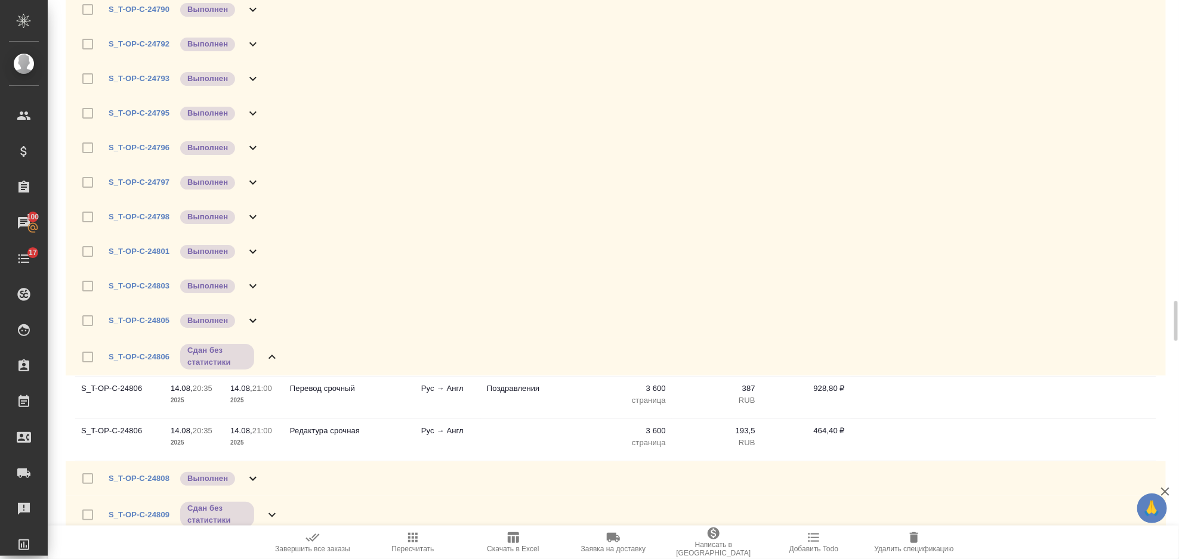
click at [272, 350] on icon at bounding box center [272, 357] width 14 height 14
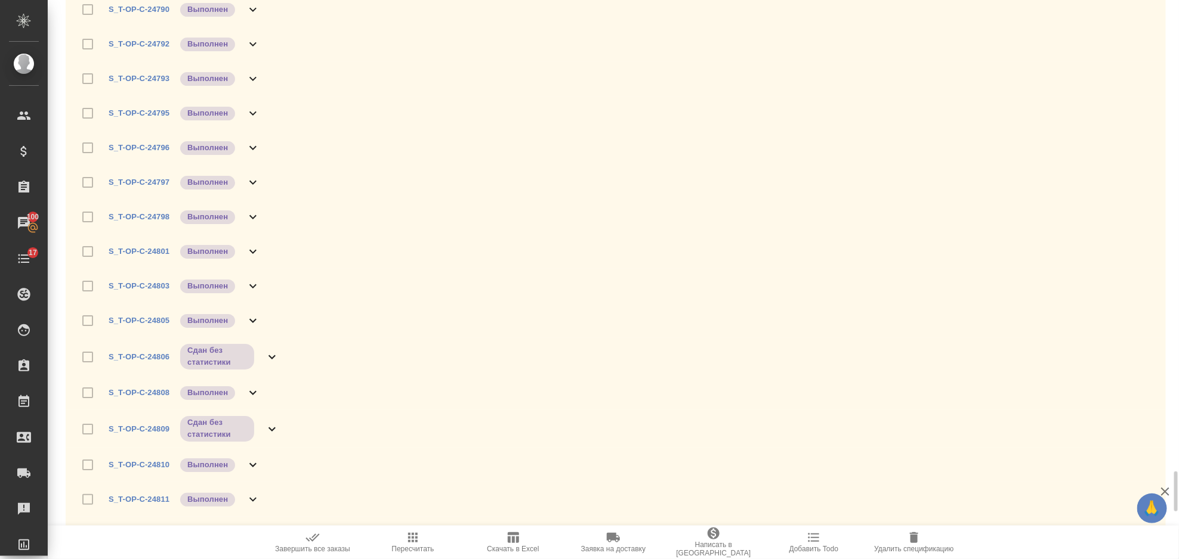
scroll to position [4374, 0]
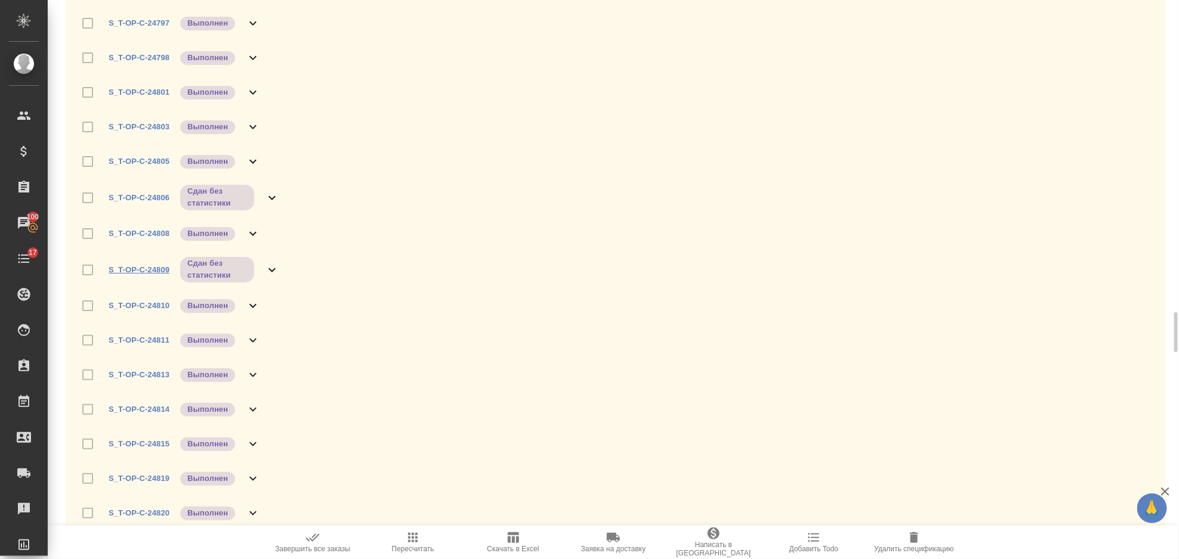
click at [153, 270] on link "S_T-OP-C-24809" at bounding box center [139, 269] width 61 height 9
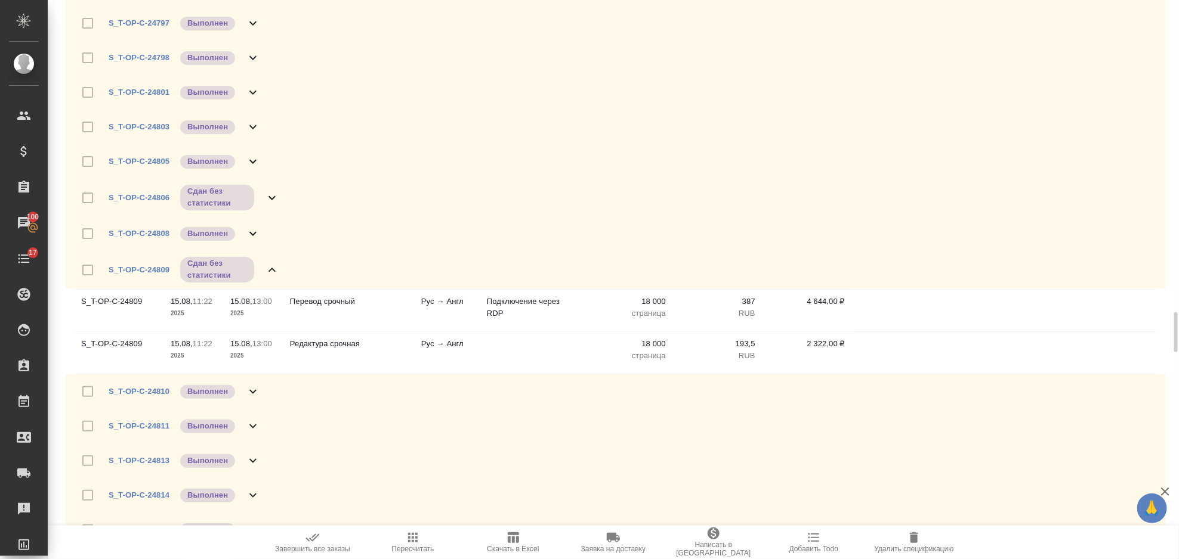
click at [265, 265] on icon at bounding box center [272, 270] width 14 height 14
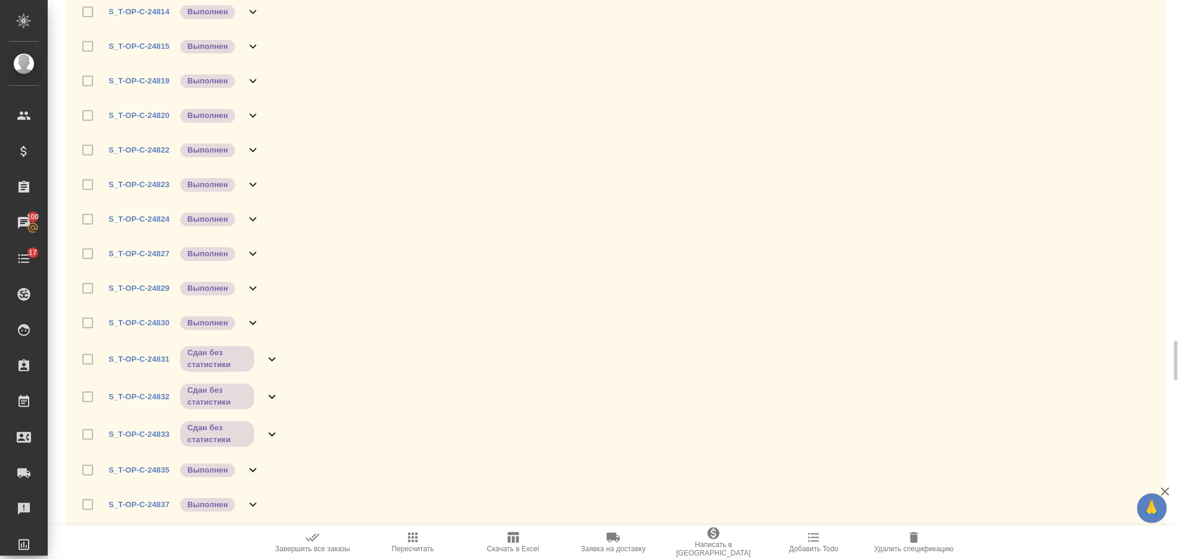
scroll to position [4851, 0]
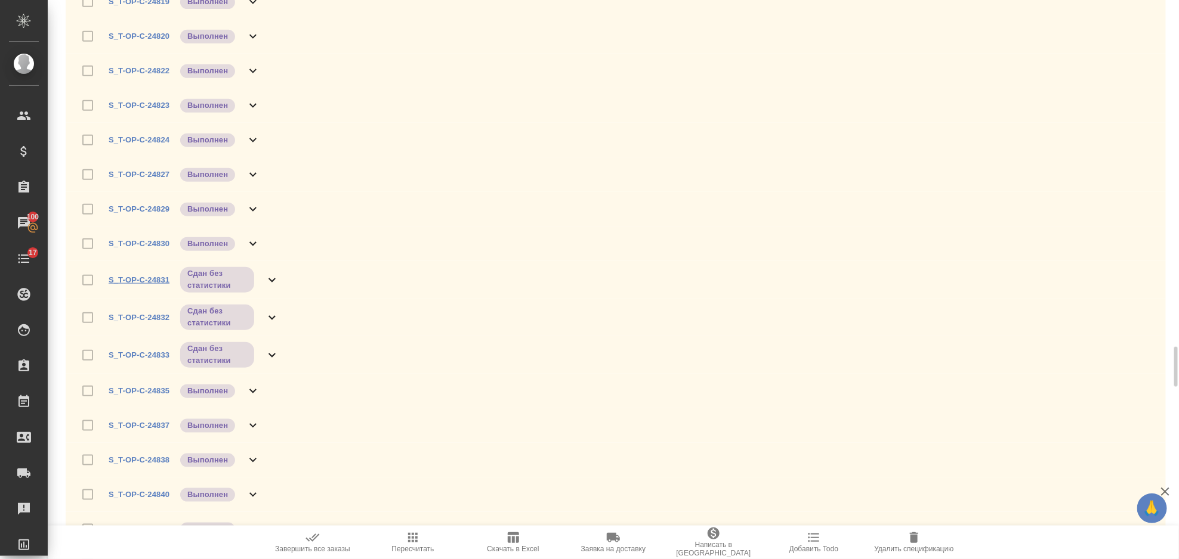
click at [147, 280] on link "S_T-OP-C-24831" at bounding box center [139, 280] width 61 height 9
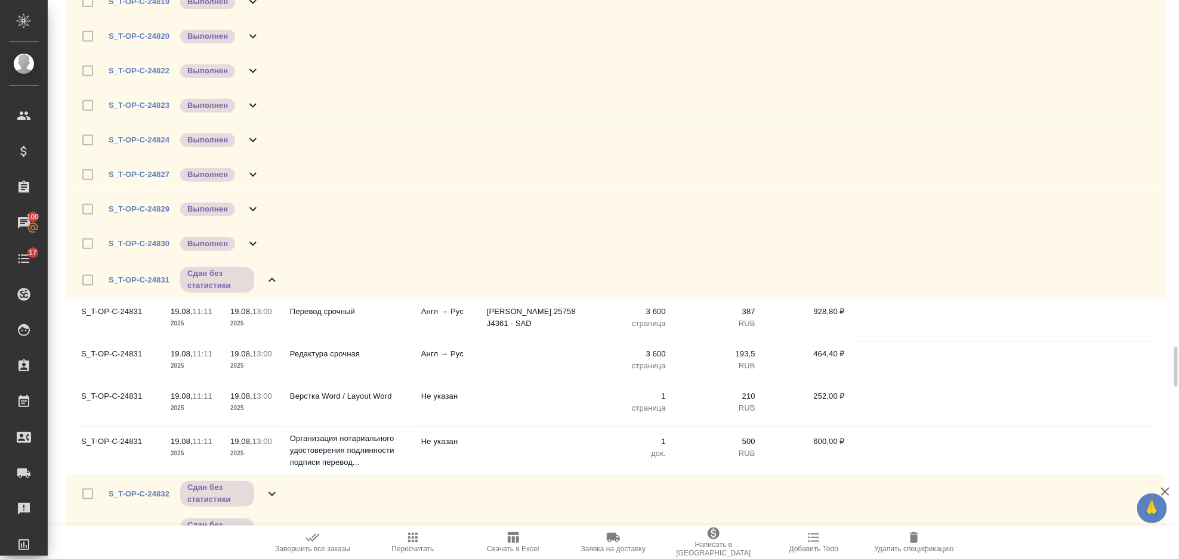
click at [271, 280] on icon at bounding box center [272, 280] width 14 height 14
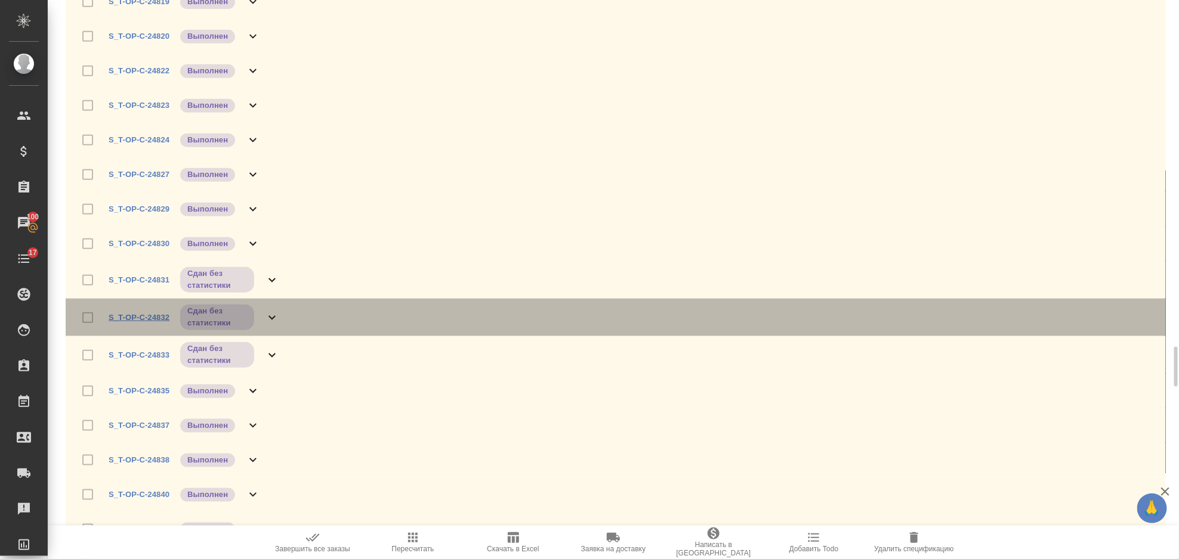
click at [152, 317] on link "S_T-OP-C-24832" at bounding box center [139, 317] width 61 height 9
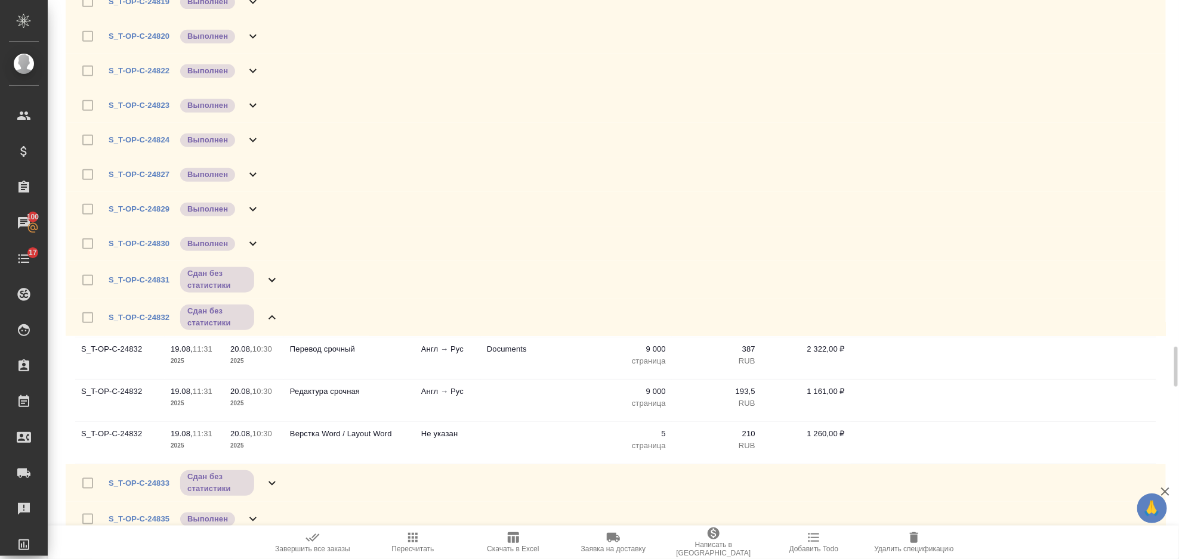
click at [268, 317] on icon at bounding box center [271, 318] width 7 height 4
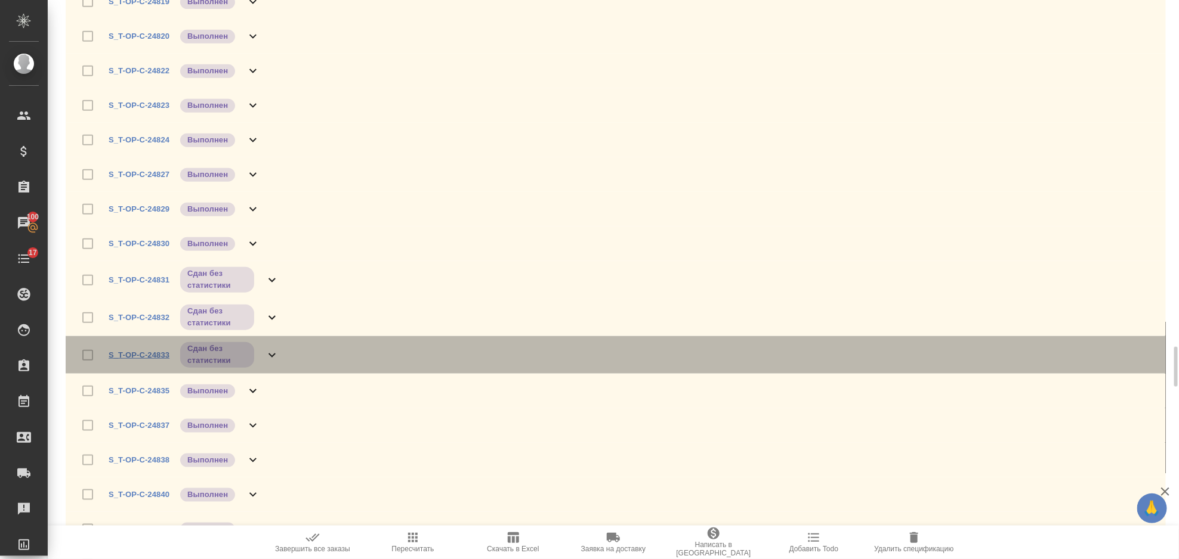
click at [156, 351] on link "S_T-OP-C-24833" at bounding box center [139, 355] width 61 height 9
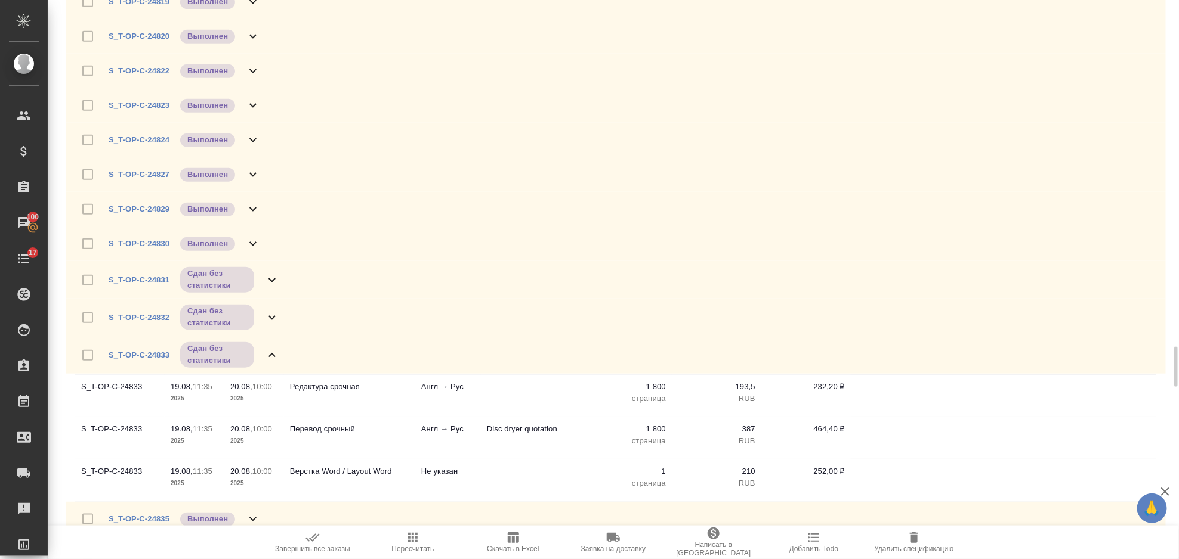
click at [271, 358] on icon at bounding box center [272, 355] width 14 height 14
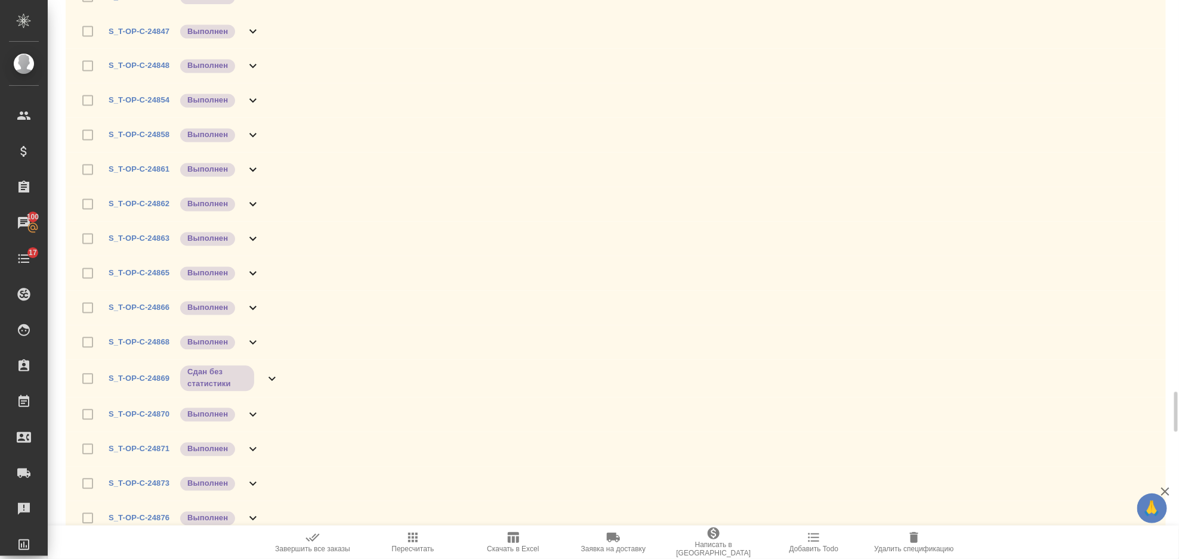
scroll to position [5646, 0]
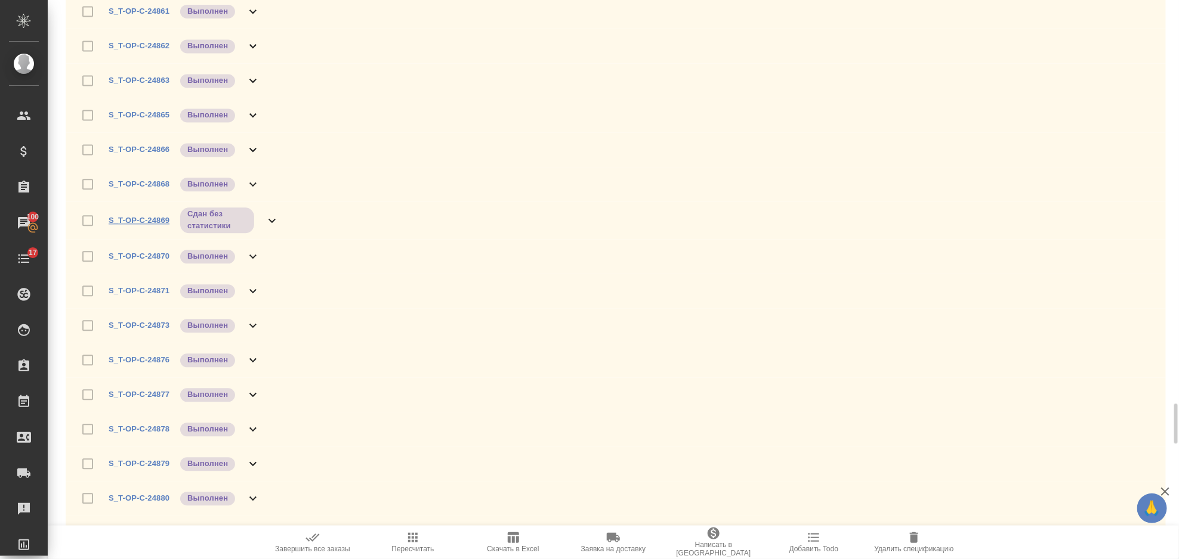
click at [157, 219] on link "S_T-OP-C-24869" at bounding box center [139, 220] width 61 height 9
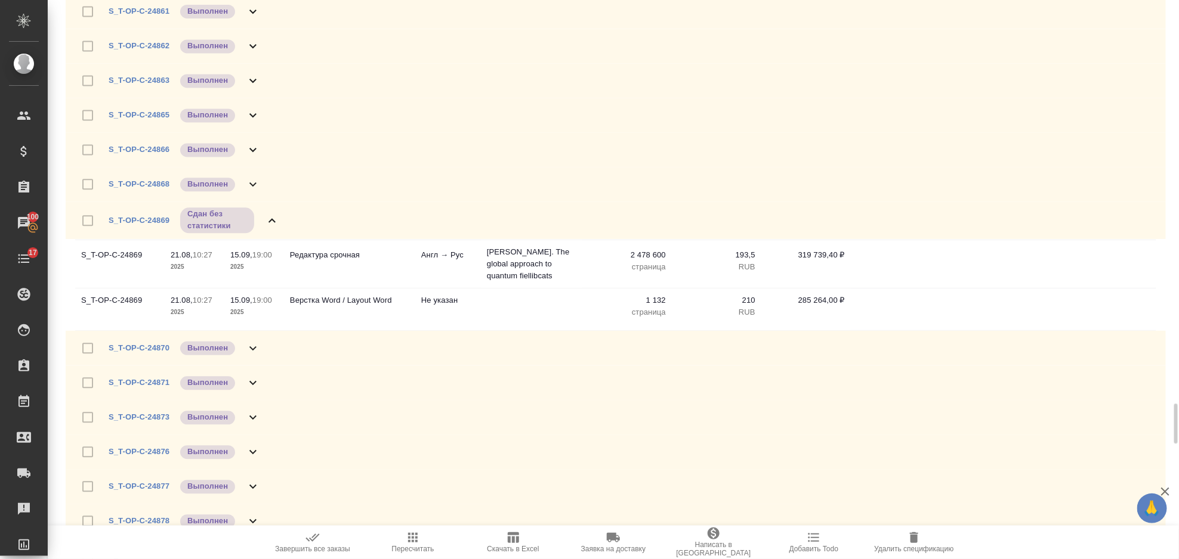
click at [271, 218] on icon at bounding box center [271, 220] width 7 height 4
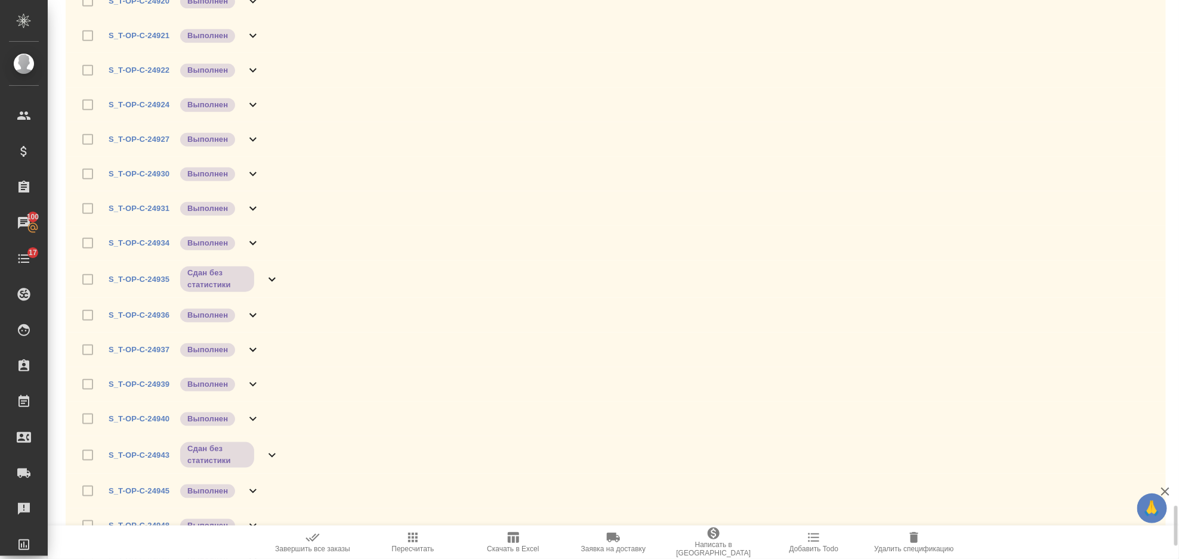
scroll to position [7157, 0]
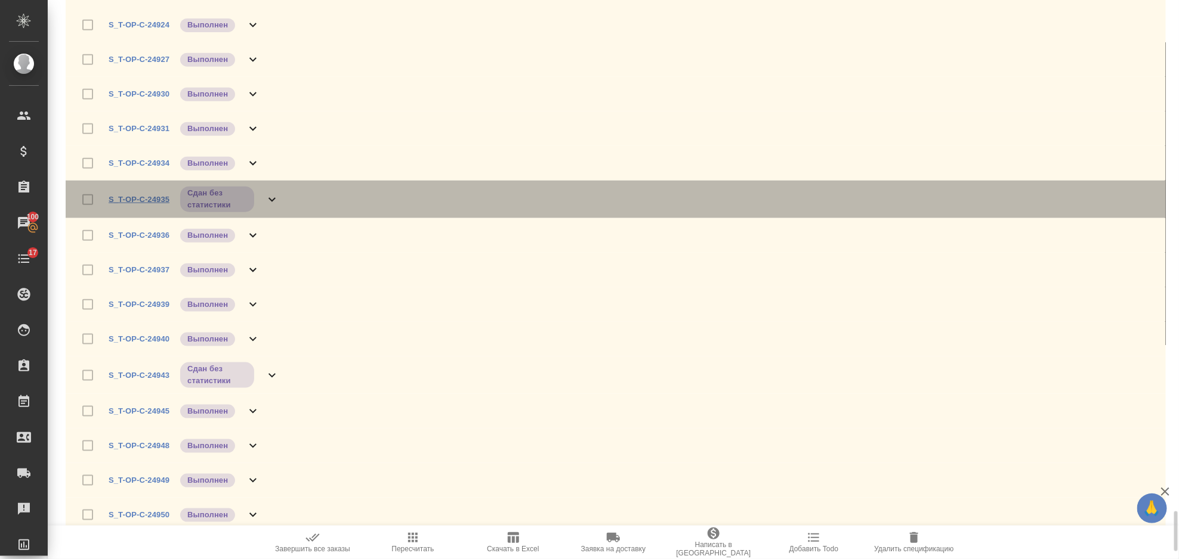
click at [157, 200] on link "S_T-OP-C-24935" at bounding box center [139, 199] width 61 height 9
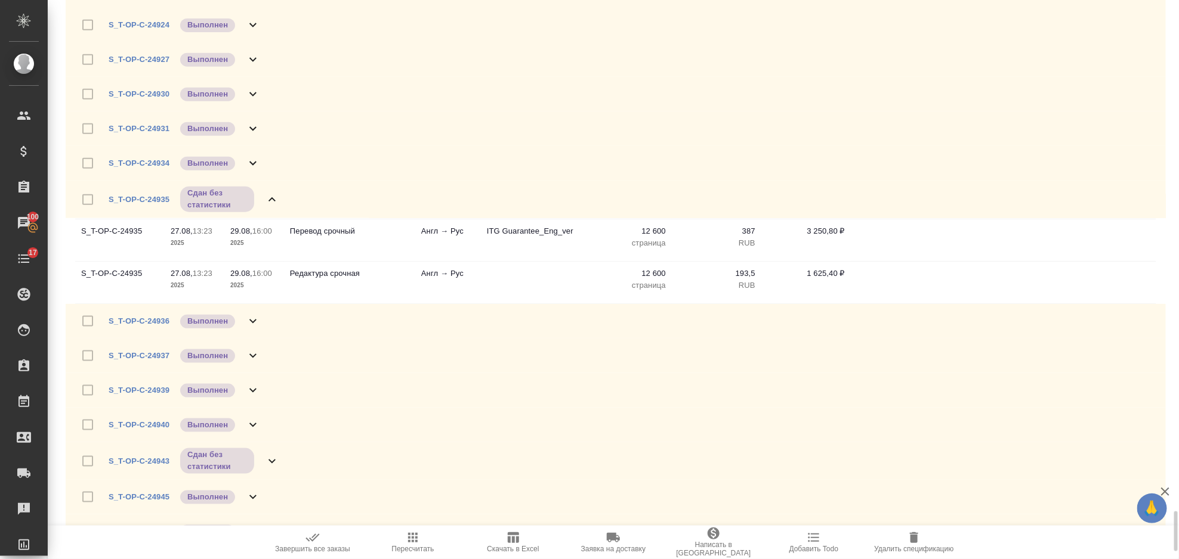
click at [273, 208] on div "S_T-OP-C-24935 Сдан без статистики" at bounding box center [194, 199] width 171 height 28
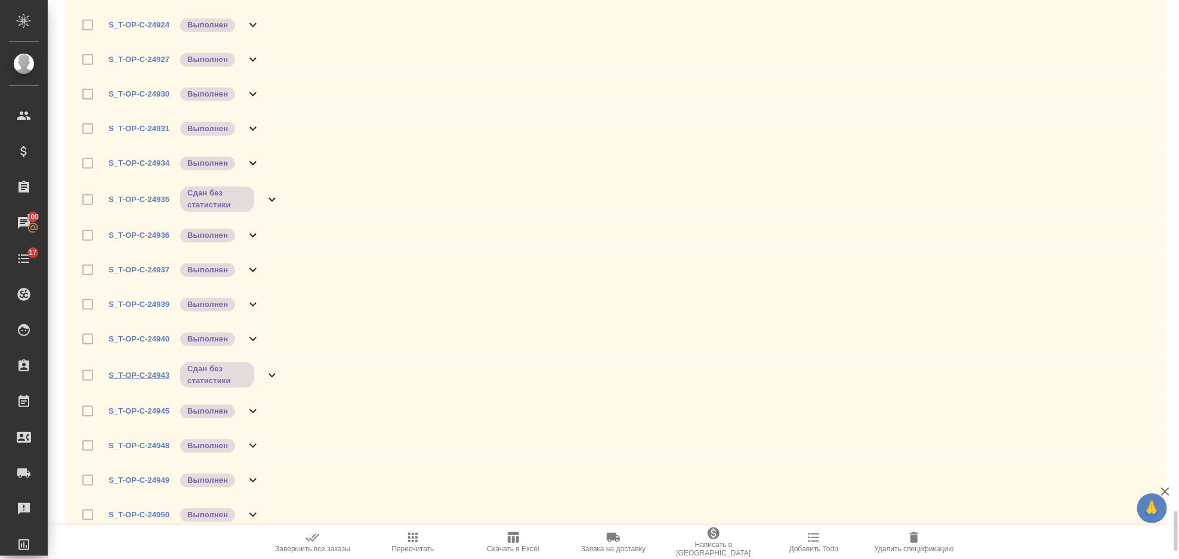
click at [148, 374] on link "S_T-OP-C-24943" at bounding box center [139, 375] width 61 height 9
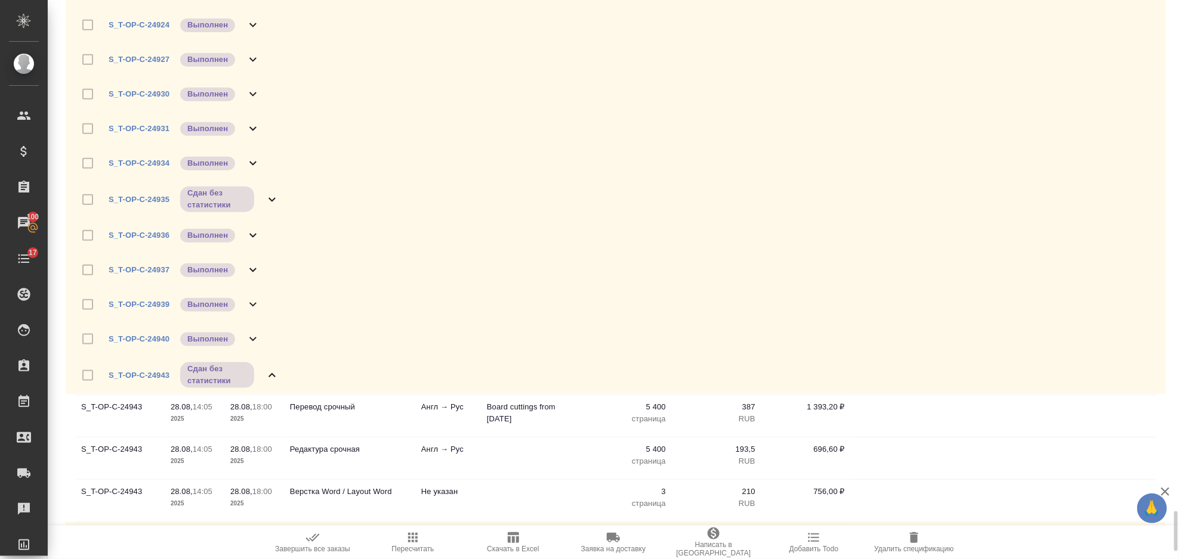
click at [273, 376] on icon at bounding box center [272, 376] width 14 height 14
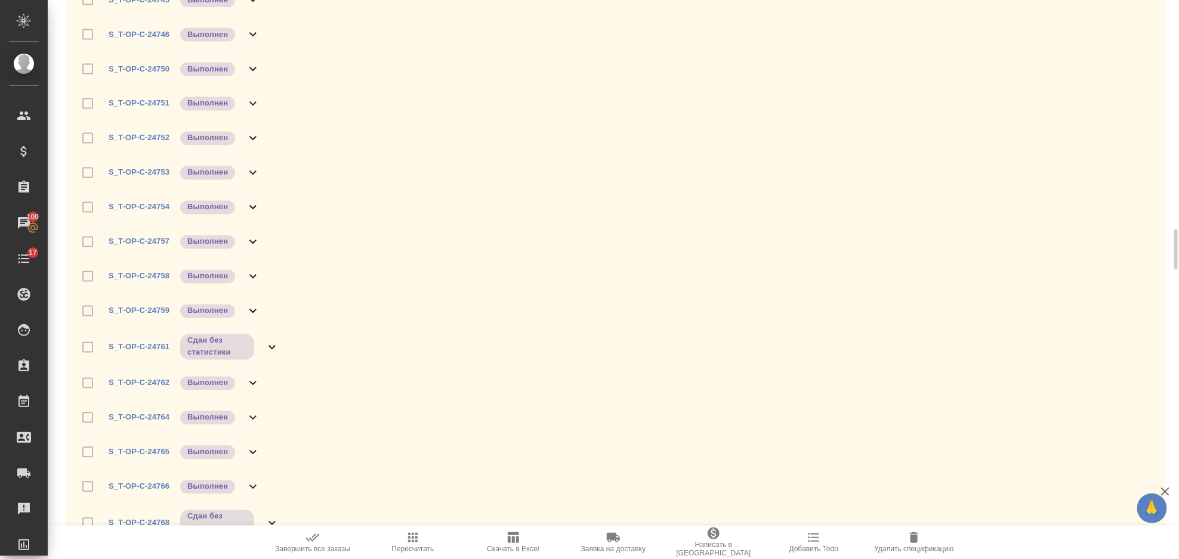
scroll to position [2735, 0]
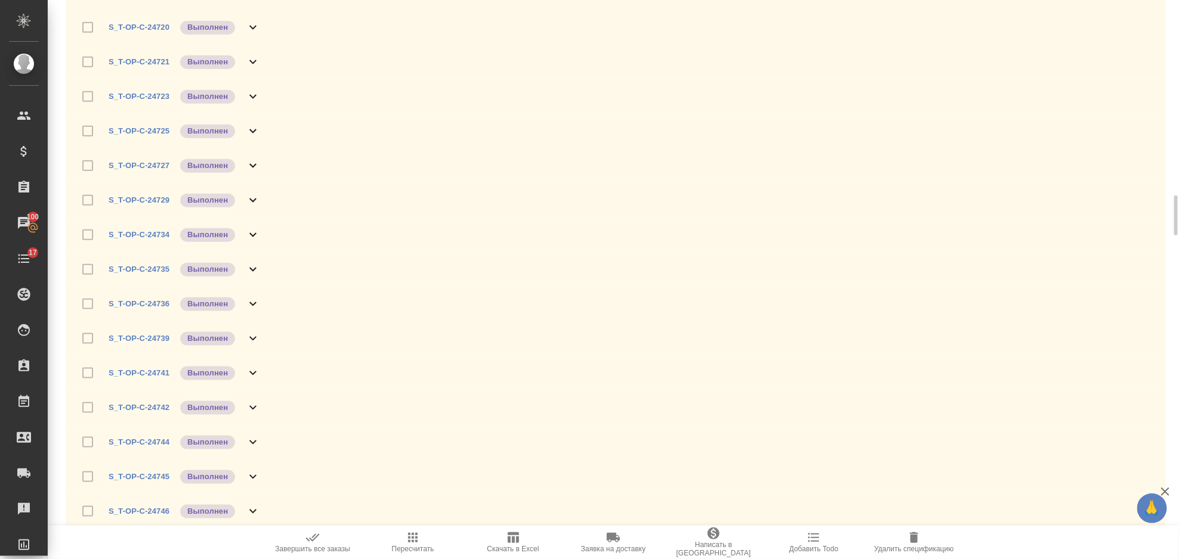
click at [255, 93] on icon at bounding box center [253, 96] width 14 height 14
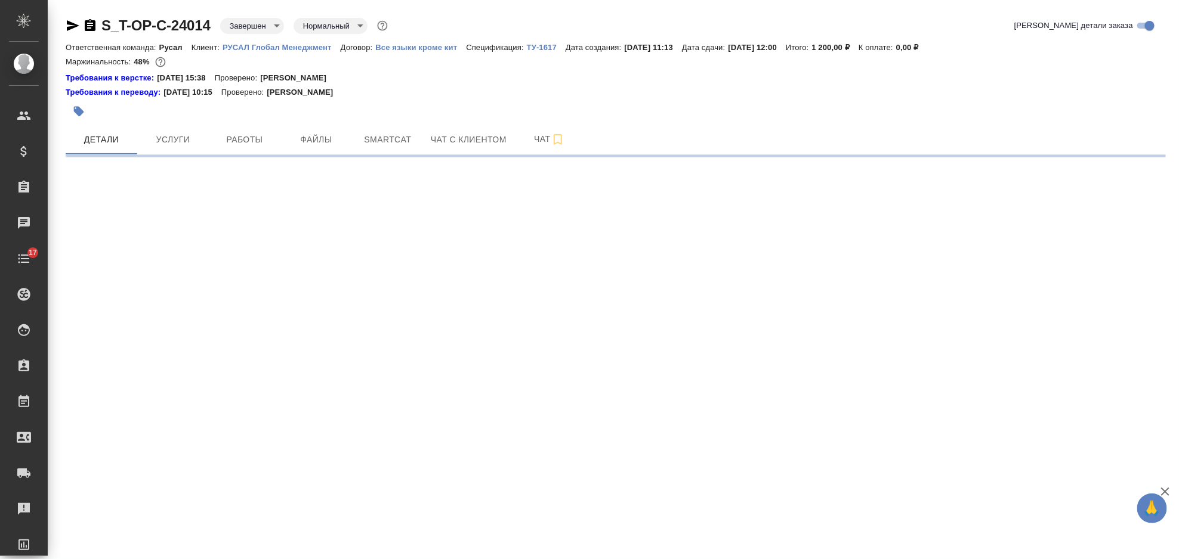
select select "RU"
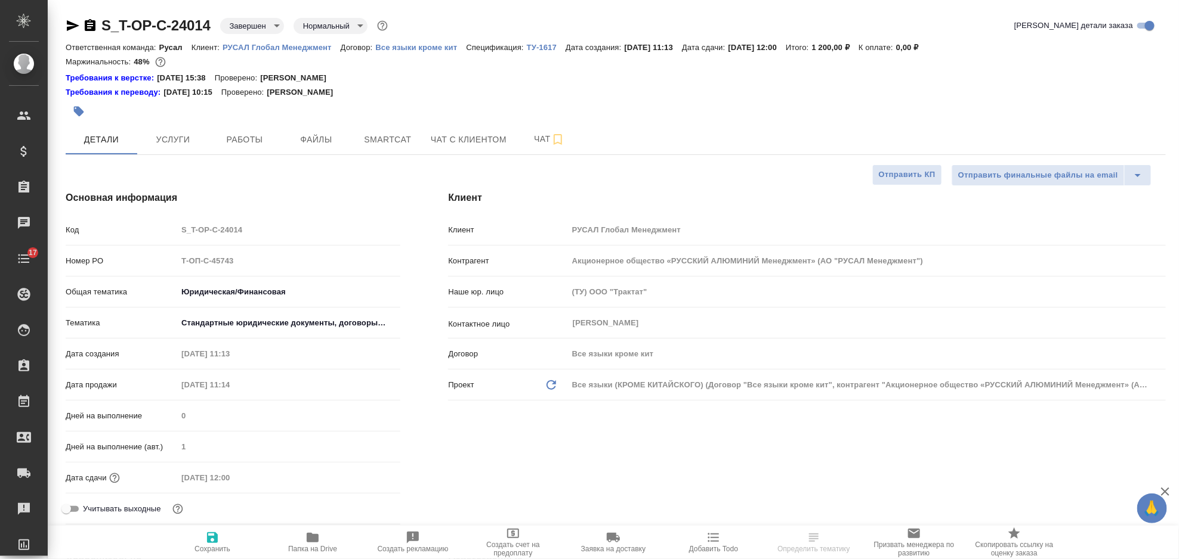
type textarea "x"
click at [194, 147] on button "Услуги" at bounding box center [173, 140] width 72 height 30
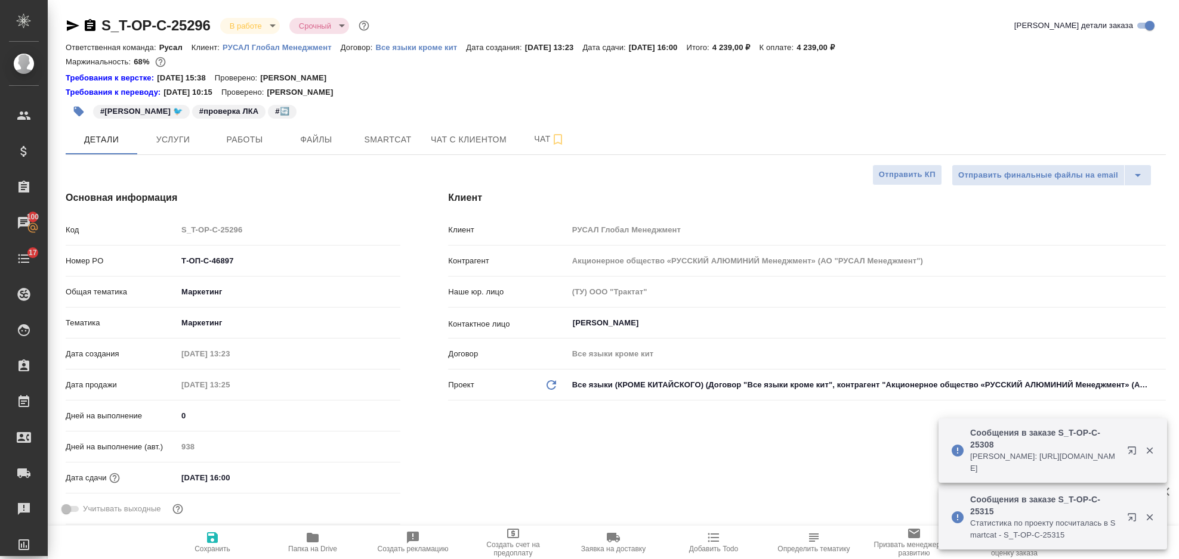
select select "RU"
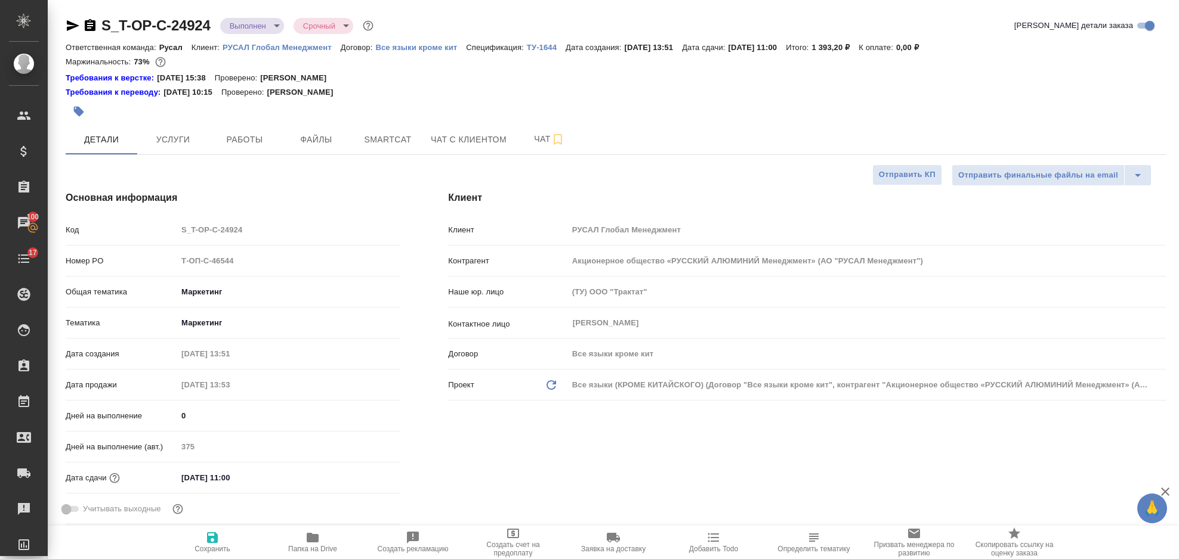
select select "RU"
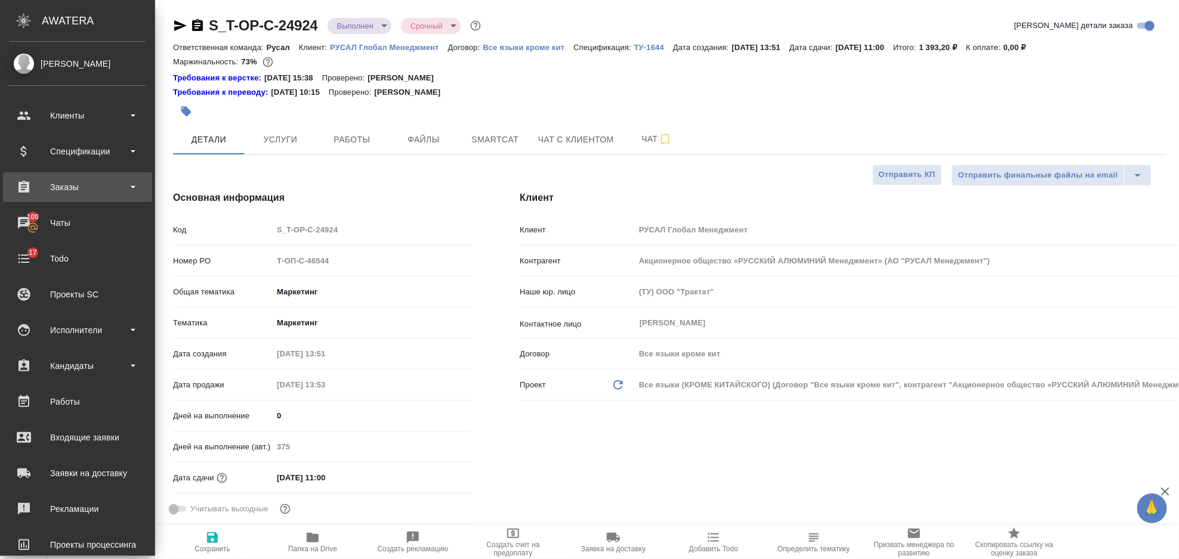
click at [123, 188] on div "Заказы" at bounding box center [77, 187] width 137 height 18
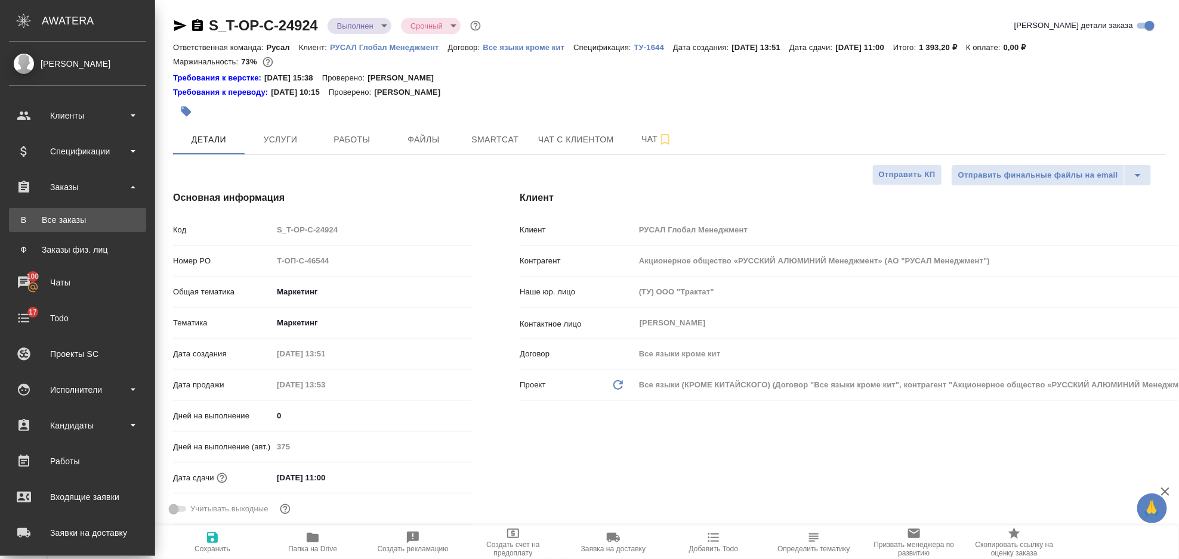
click at [117, 225] on div "Все заказы" at bounding box center [77, 220] width 125 height 12
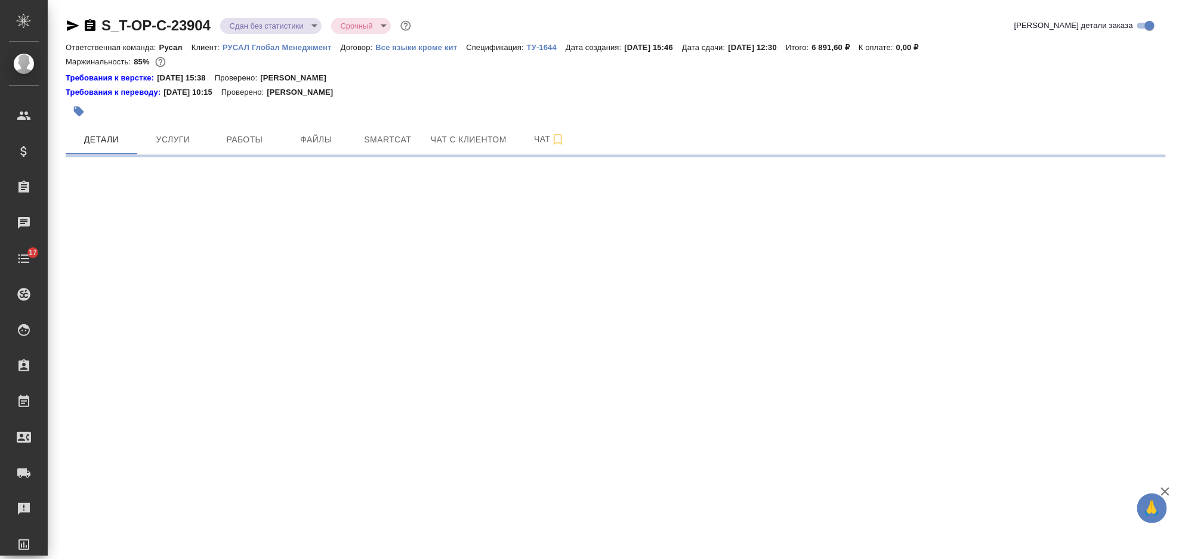
select select "RU"
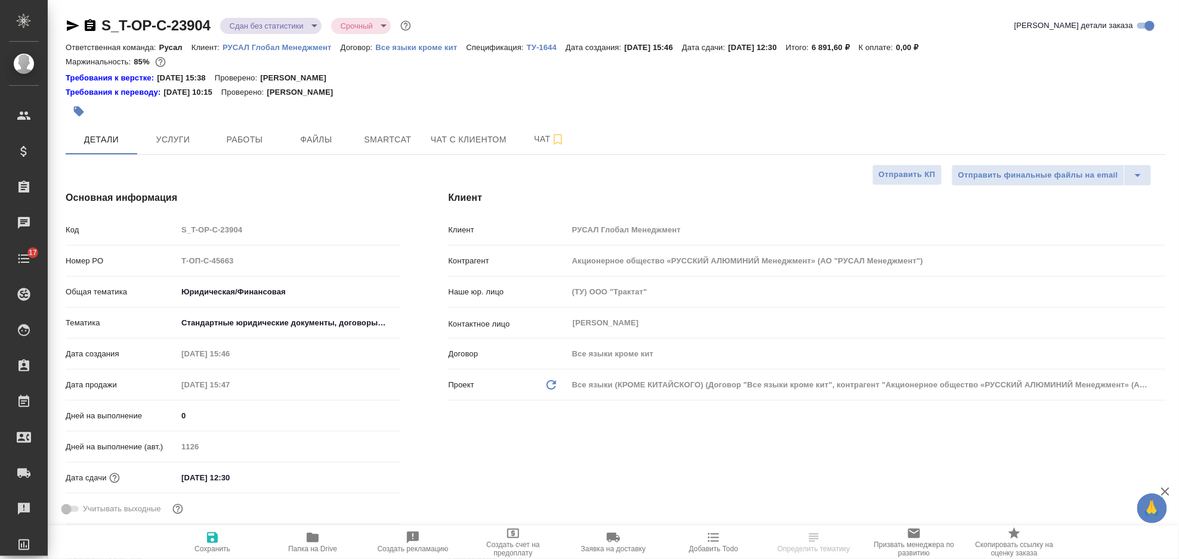
type textarea "x"
click at [156, 269] on div "Номер PO Т-ОП-С-45663" at bounding box center [233, 261] width 335 height 21
type textarea "x"
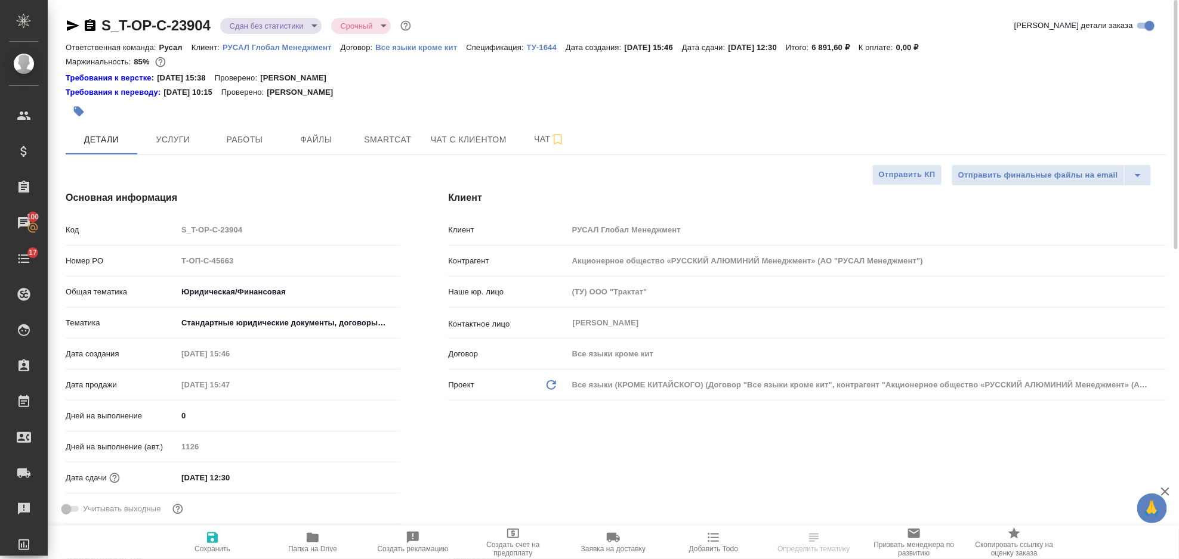
type textarea "x"
select select "RU"
type textarea "x"
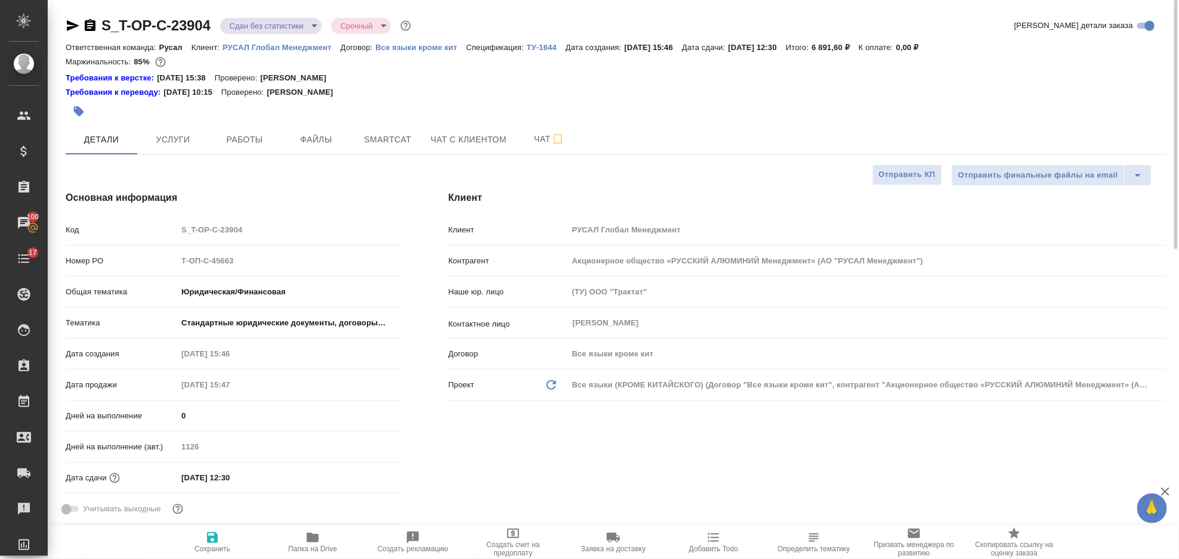
type textarea "x"
click at [262, 135] on span "Работы" at bounding box center [244, 139] width 57 height 15
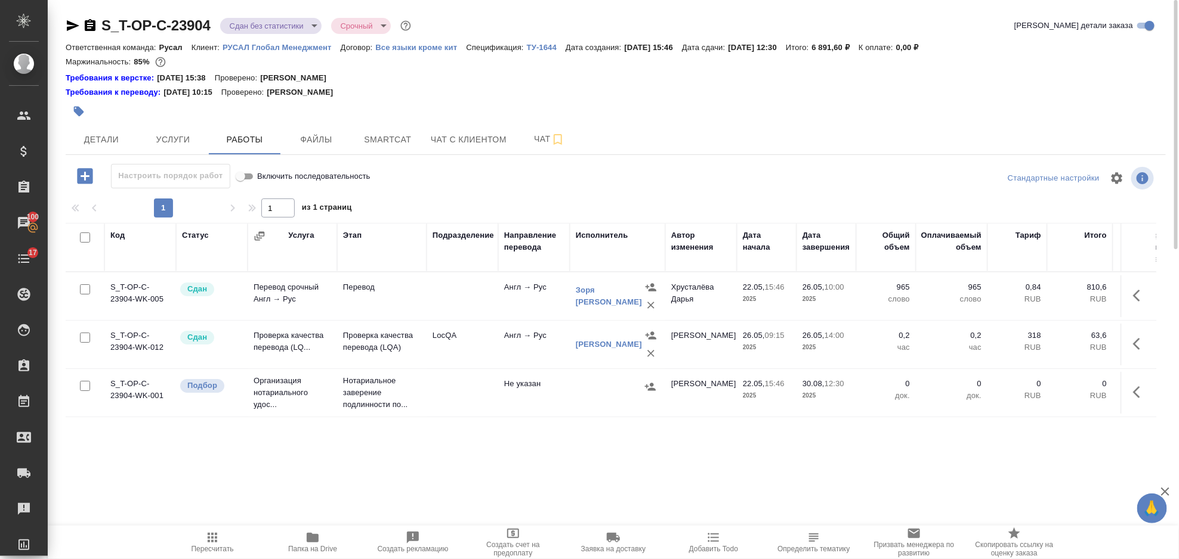
scroll to position [38, 0]
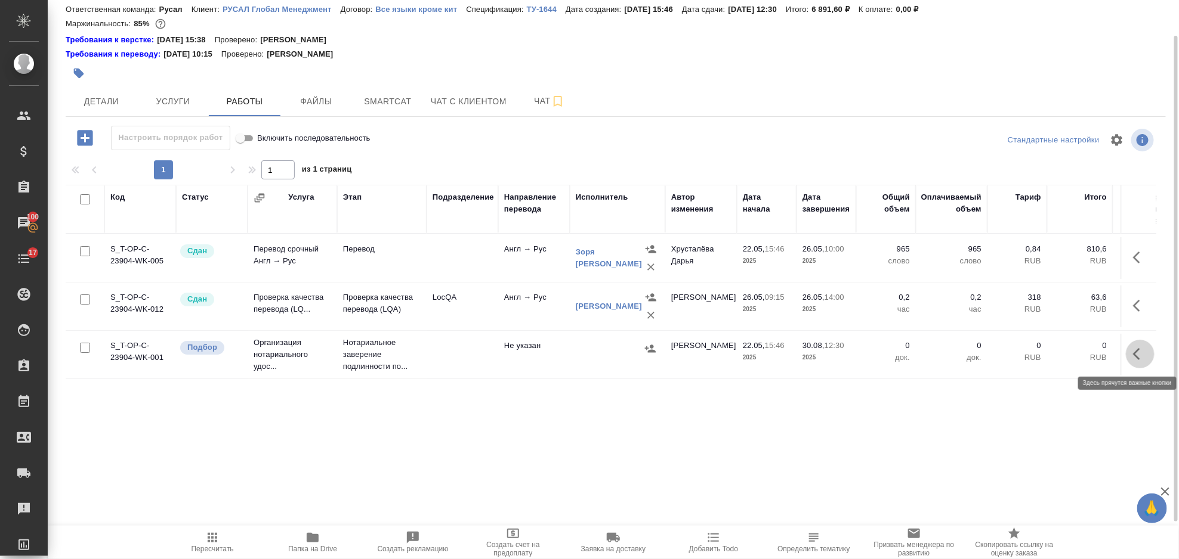
click at [1148, 359] on button "button" at bounding box center [1139, 354] width 29 height 29
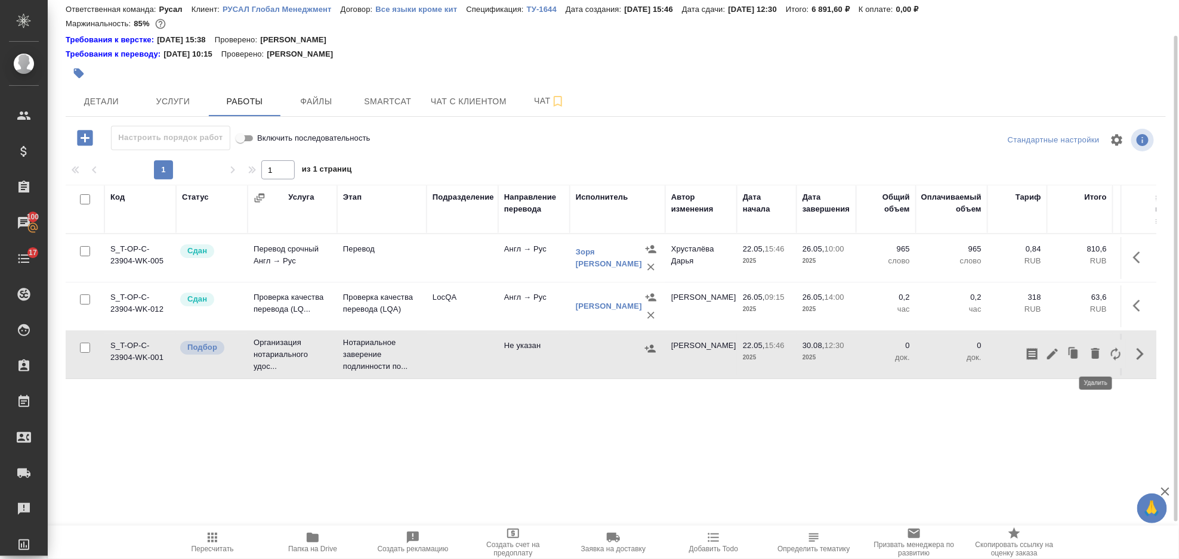
click at [1096, 355] on icon "button" at bounding box center [1095, 353] width 8 height 11
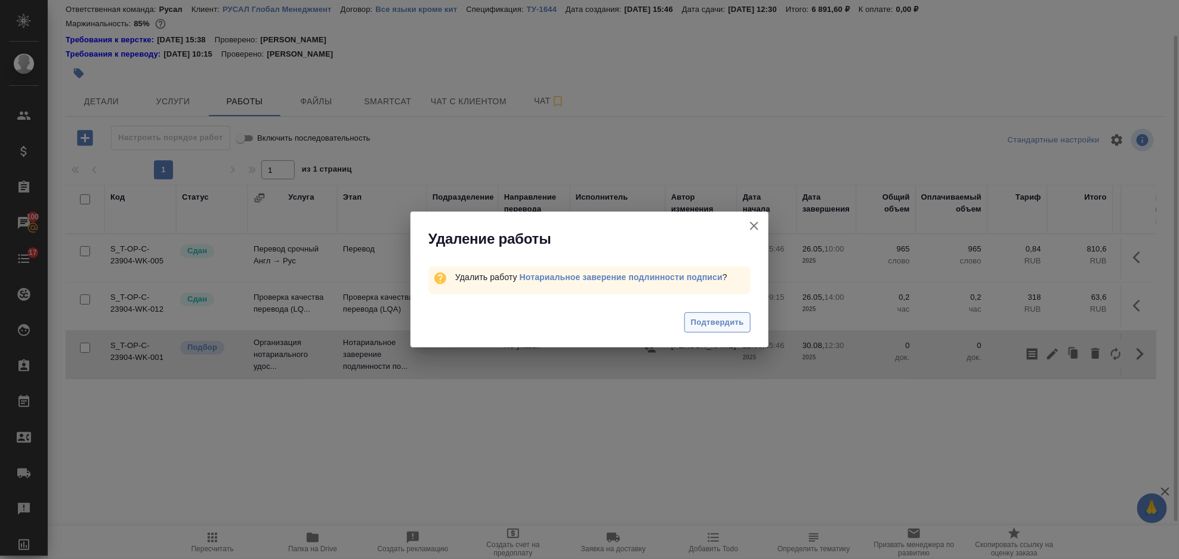
click at [726, 313] on button "Подтвердить" at bounding box center [717, 323] width 66 height 21
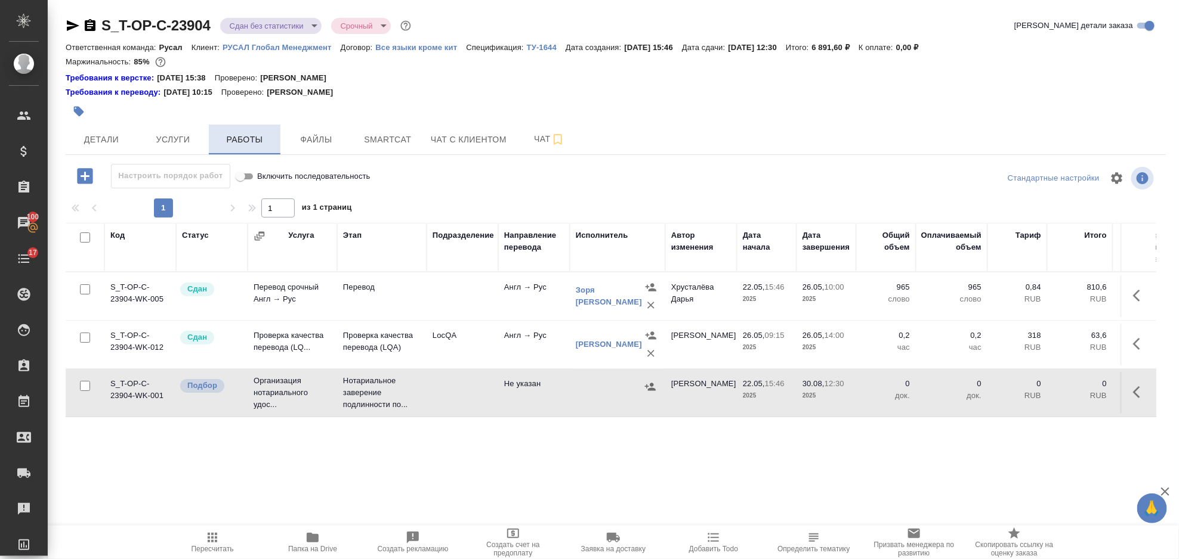
scroll to position [0, 0]
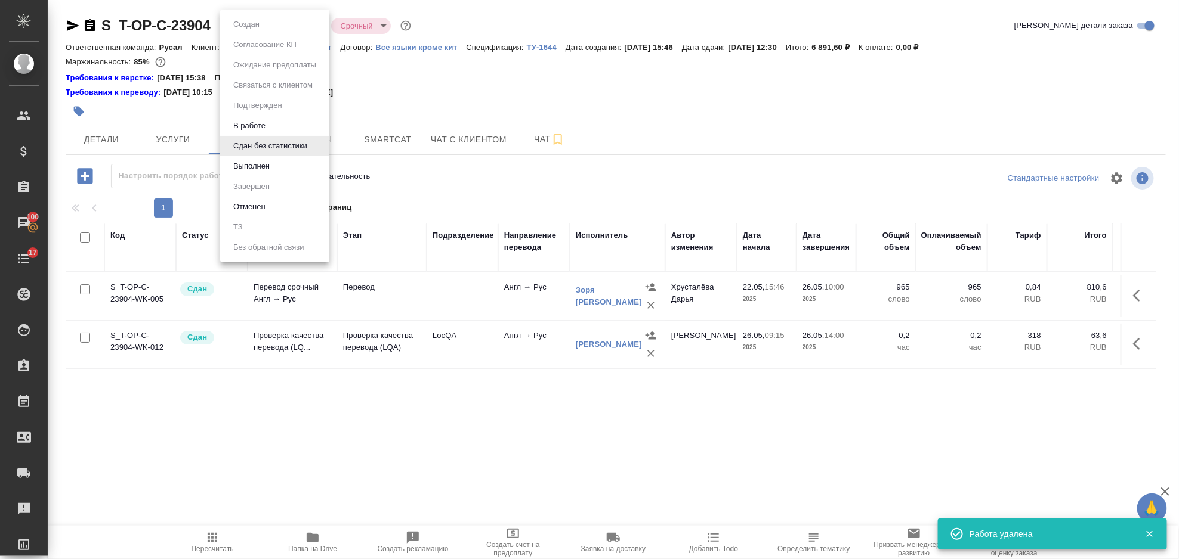
click at [273, 30] on body "🙏 .cls-1 fill:#fff; AWATERA Gorlenko Yuliua Клиенты Спецификации Заказы 100 Чат…" at bounding box center [589, 279] width 1179 height 559
click at [291, 165] on li "Выполнен" at bounding box center [274, 166] width 109 height 20
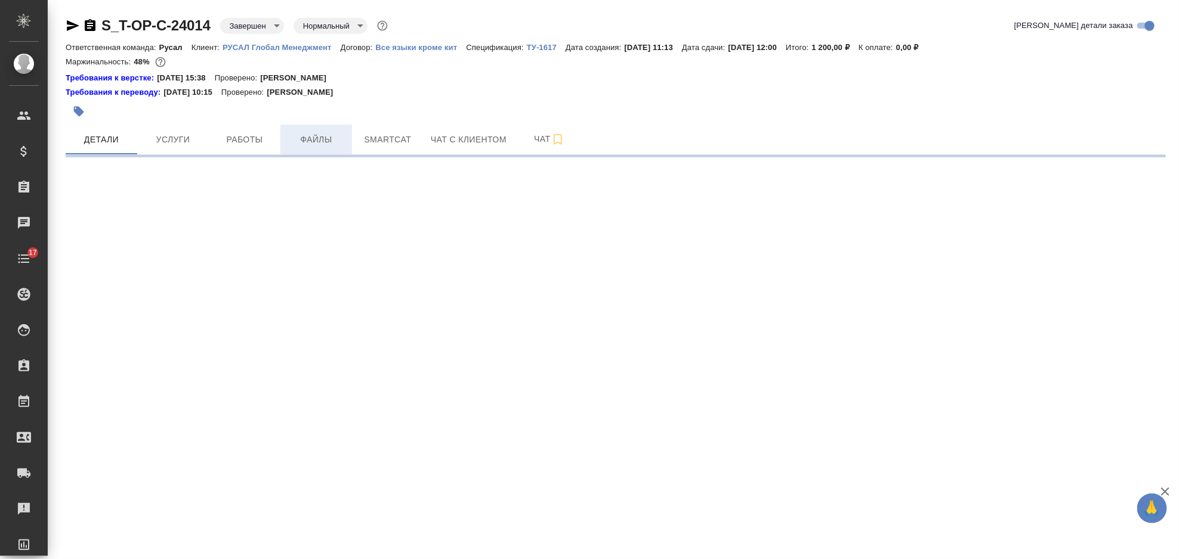
select select "RU"
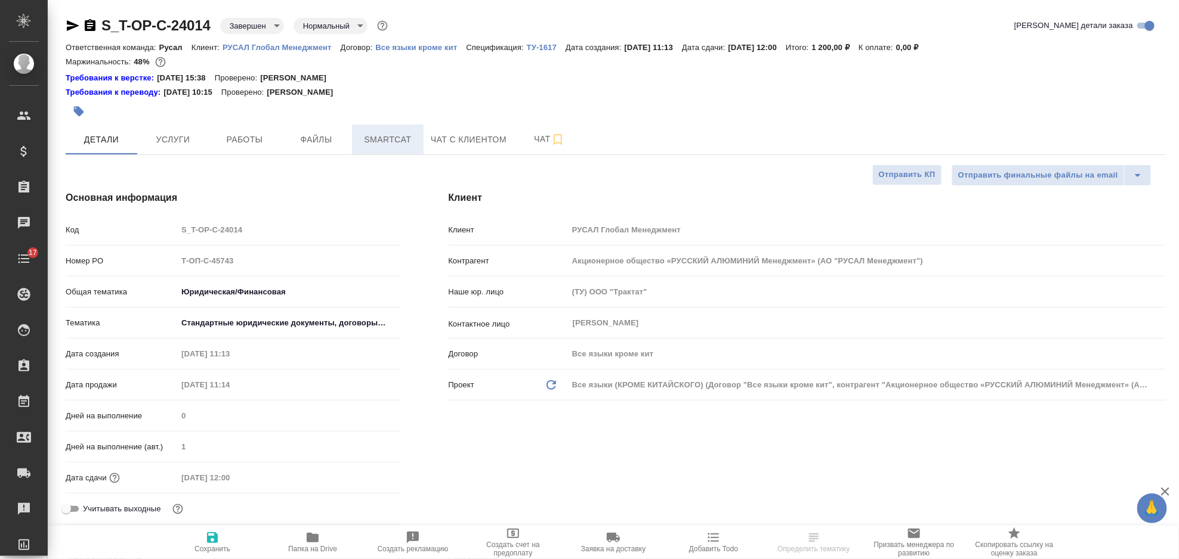
type textarea "x"
click at [310, 137] on span "Файлы" at bounding box center [315, 139] width 57 height 15
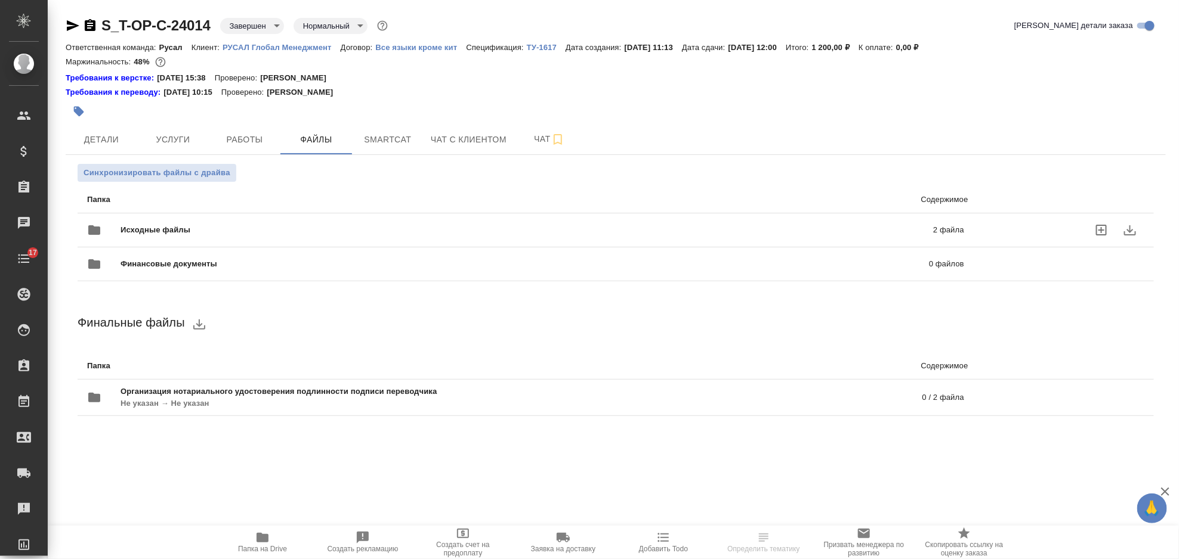
click at [311, 208] on div "Исходные файлы 2 файла" at bounding box center [525, 230] width 901 height 52
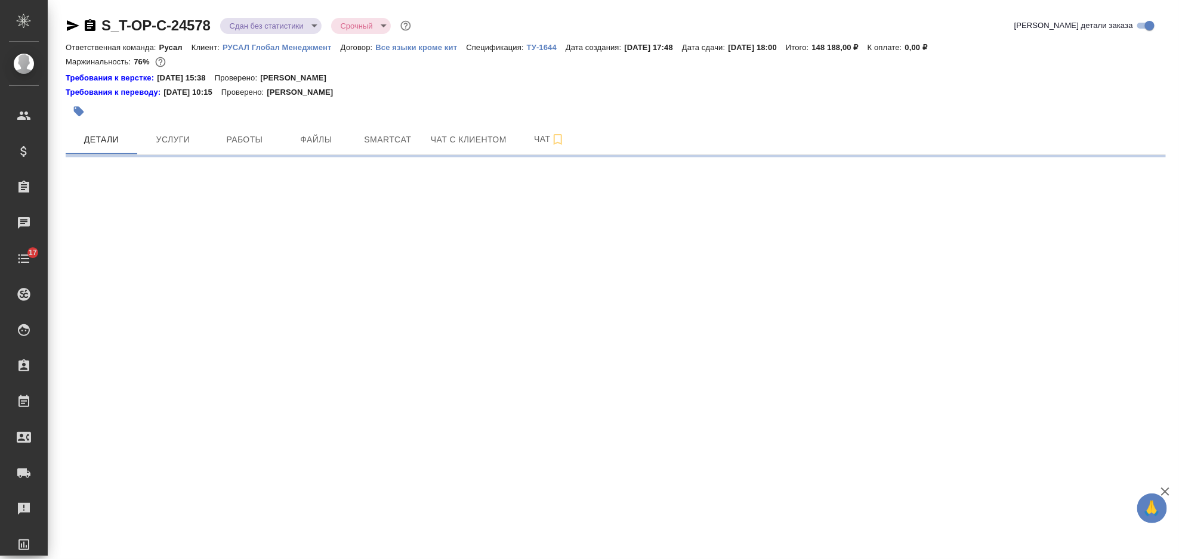
select select "RU"
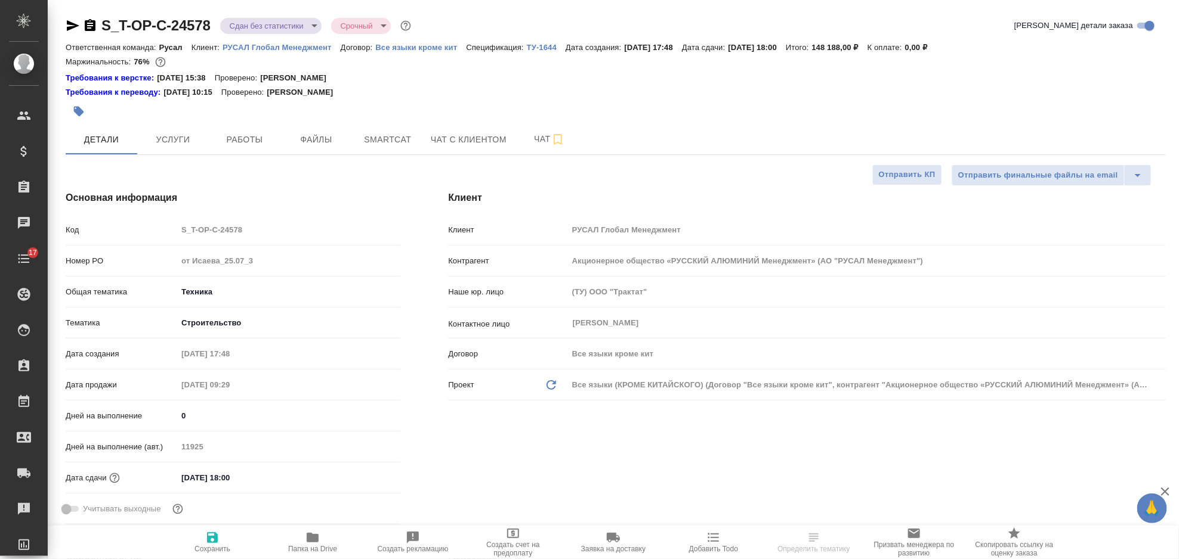
type textarea "x"
click at [233, 137] on span "Работы" at bounding box center [244, 139] width 57 height 15
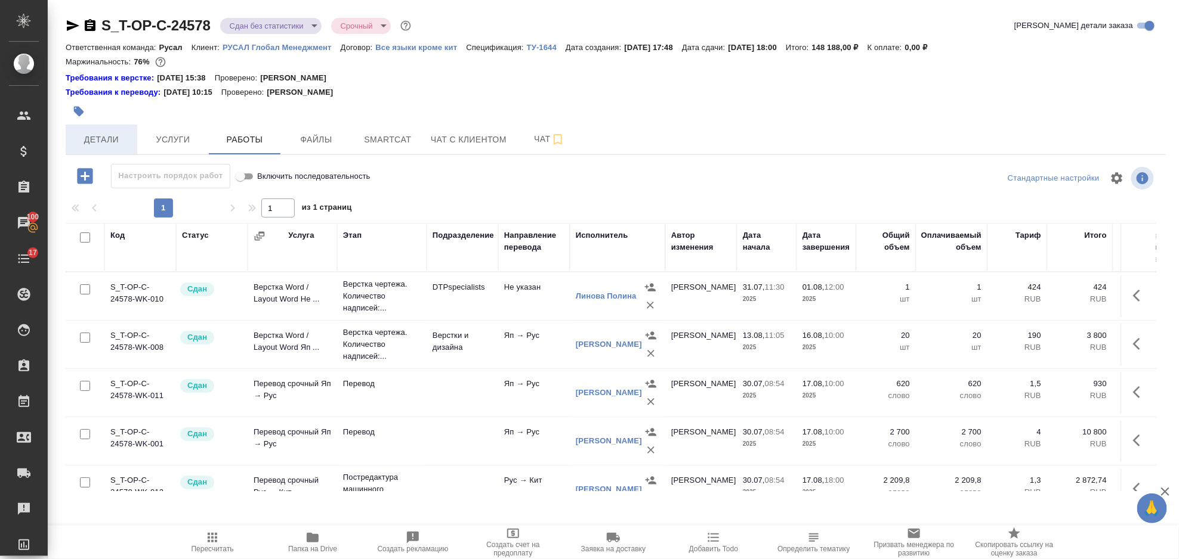
click at [111, 148] on button "Детали" at bounding box center [102, 140] width 72 height 30
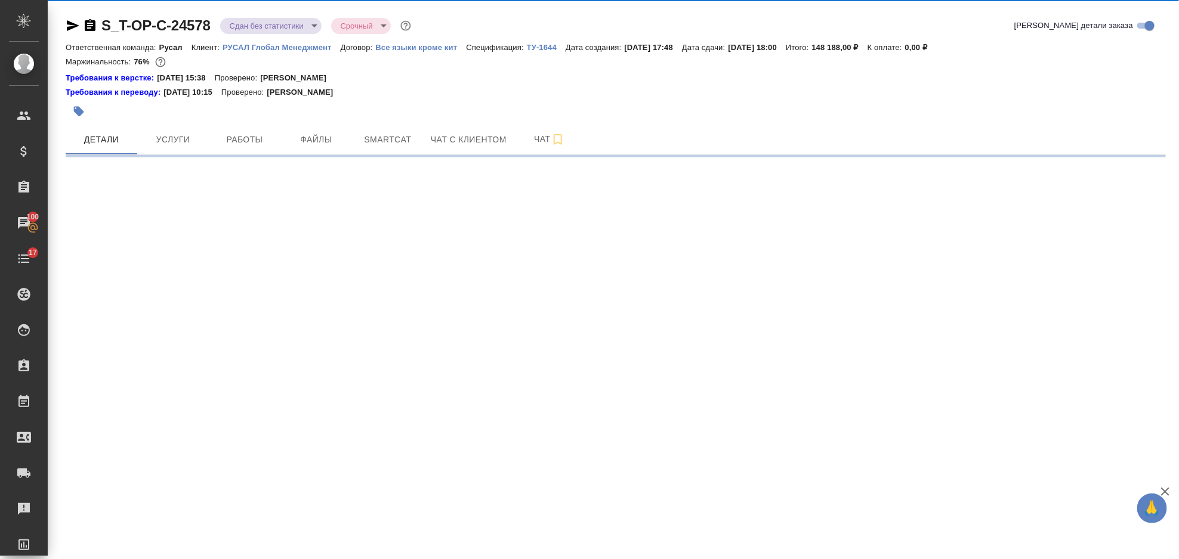
select select "RU"
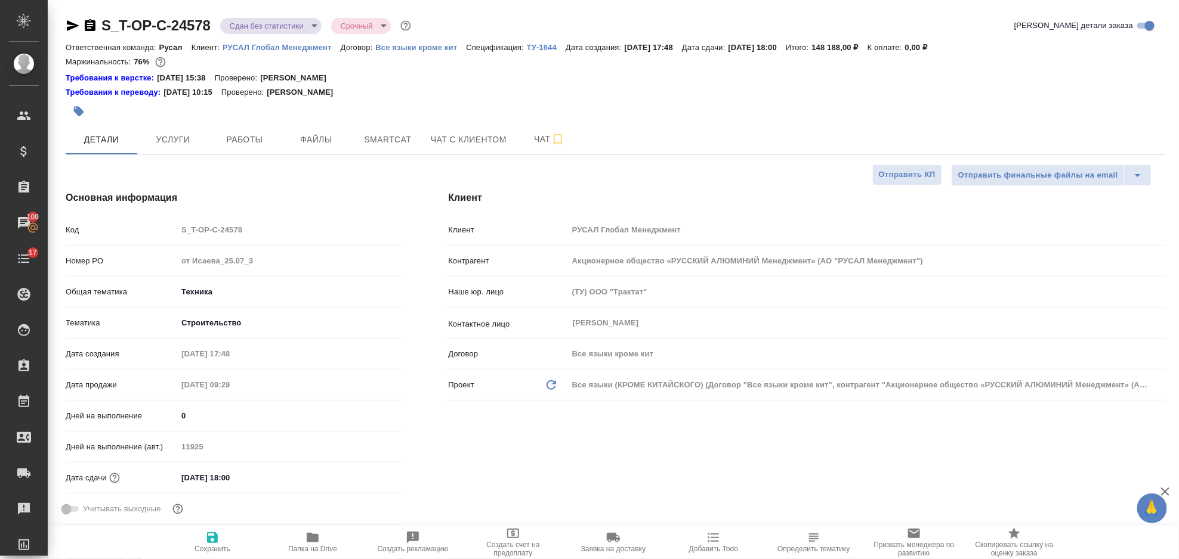
type textarea "x"
click at [71, 24] on icon "button" at bounding box center [73, 25] width 13 height 11
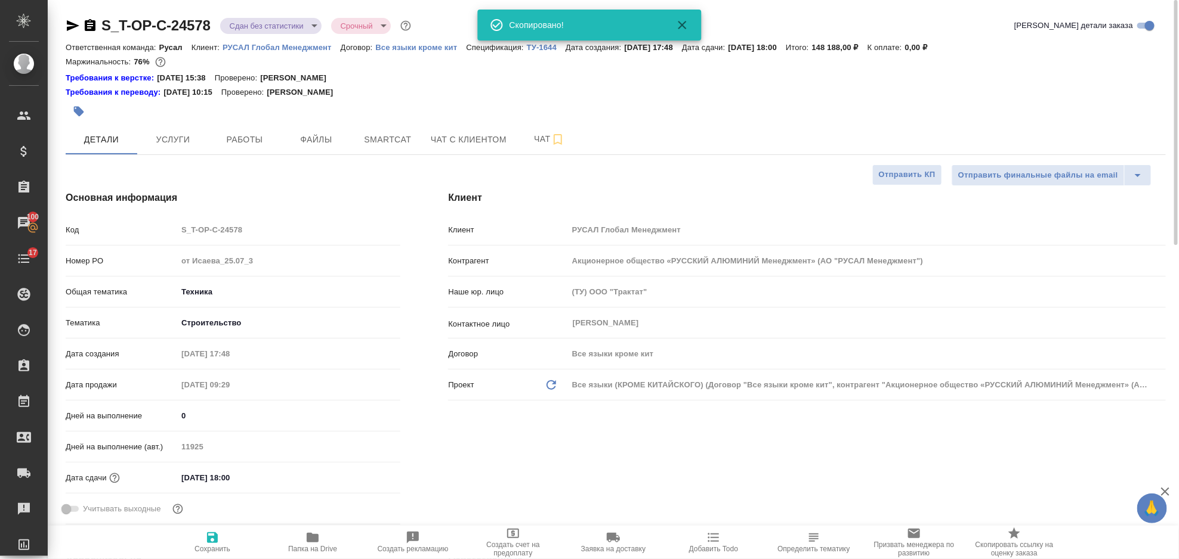
type textarea "x"
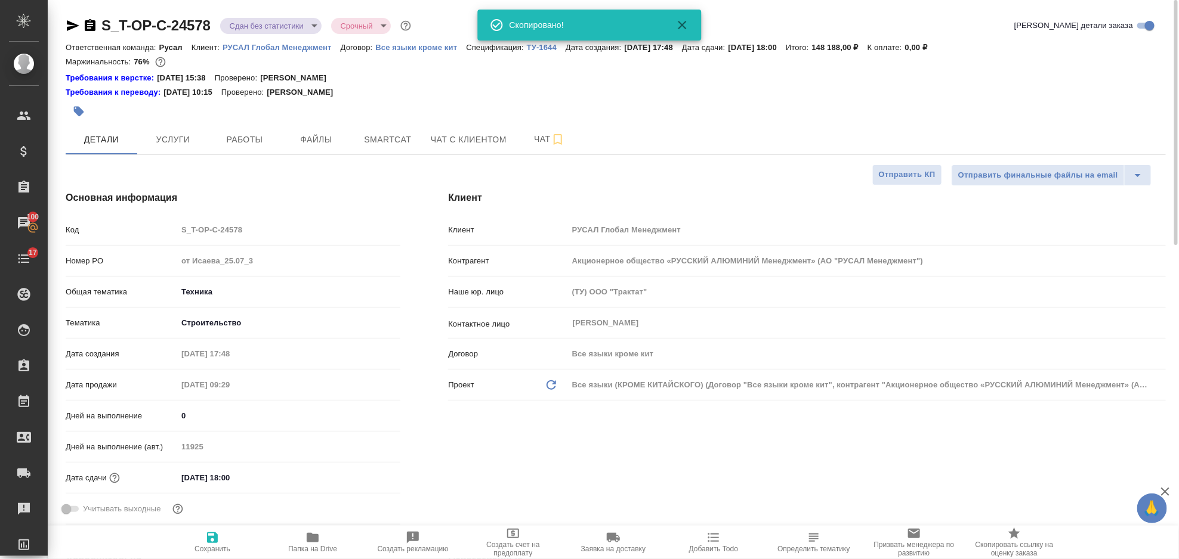
type textarea "x"
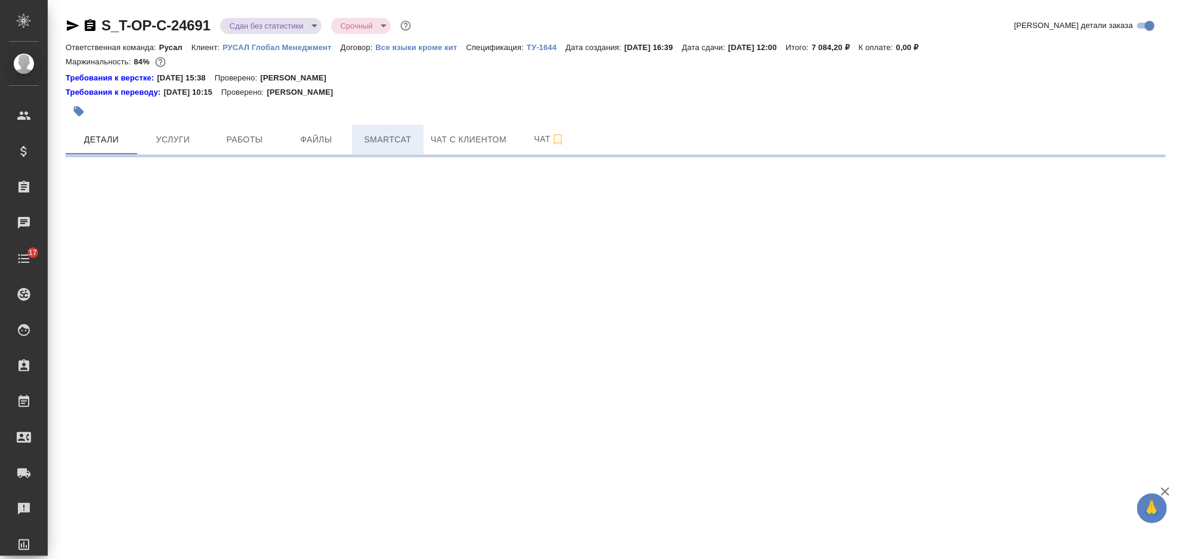
select select "RU"
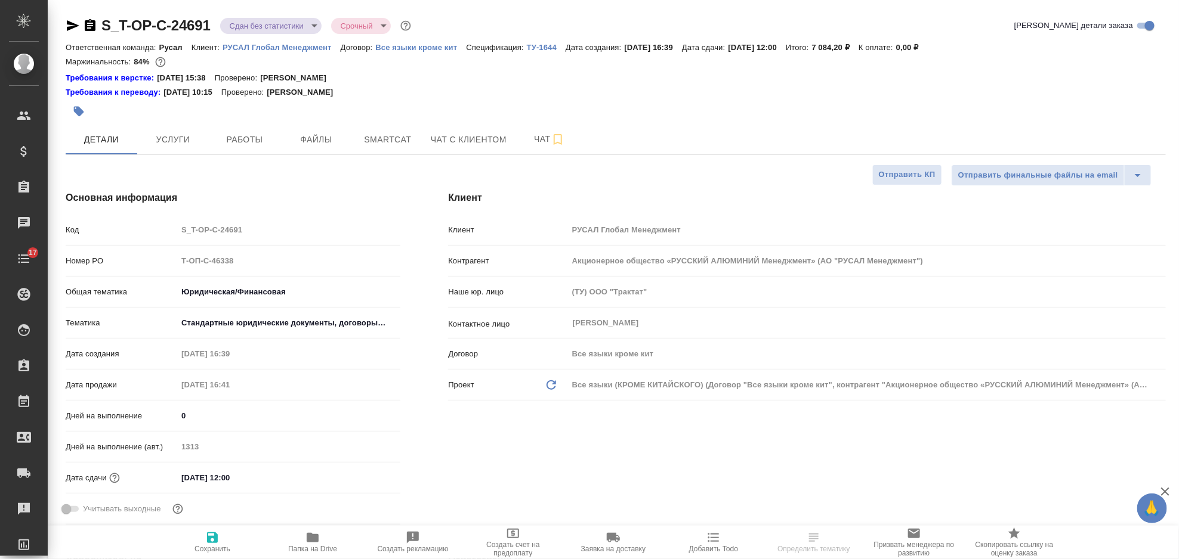
type textarea "x"
click at [172, 262] on div "Номер PO Т-ОП-С-46338" at bounding box center [233, 261] width 335 height 21
select select "RU"
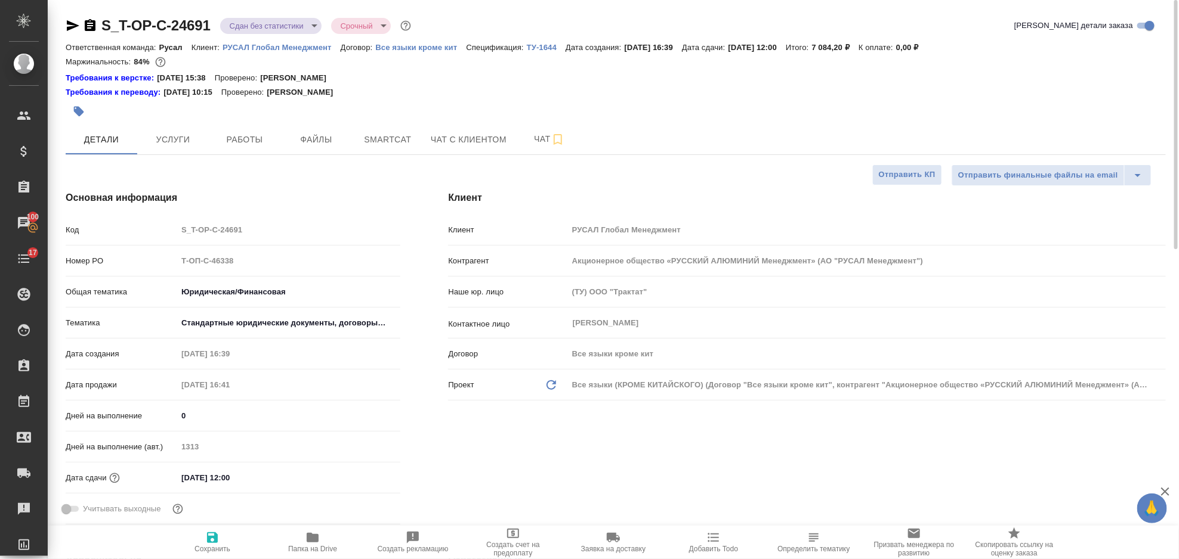
type textarea "x"
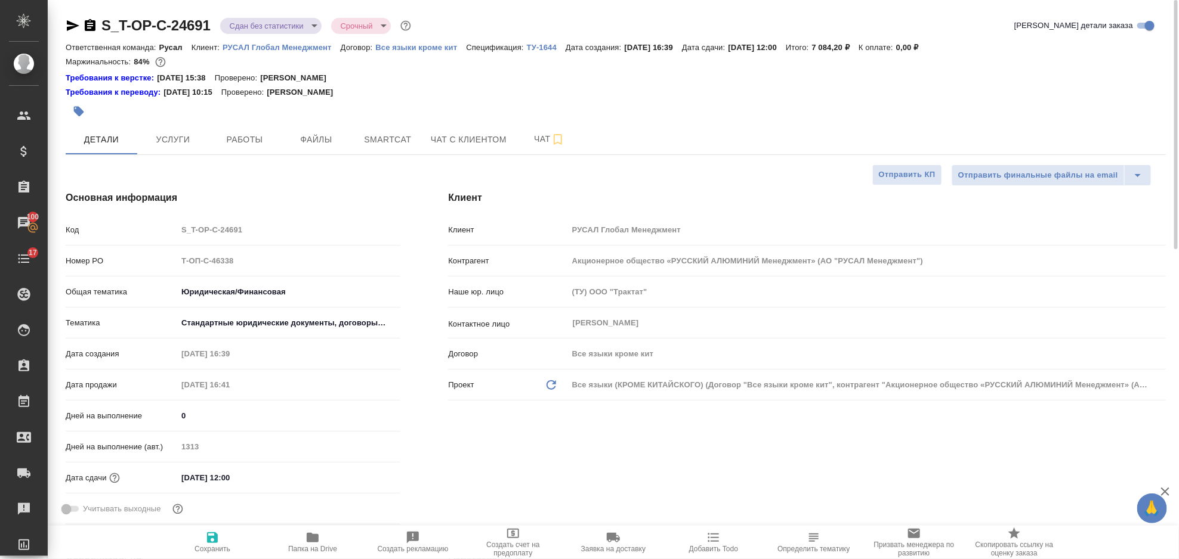
type textarea "x"
click at [252, 138] on span "Работы" at bounding box center [244, 139] width 57 height 15
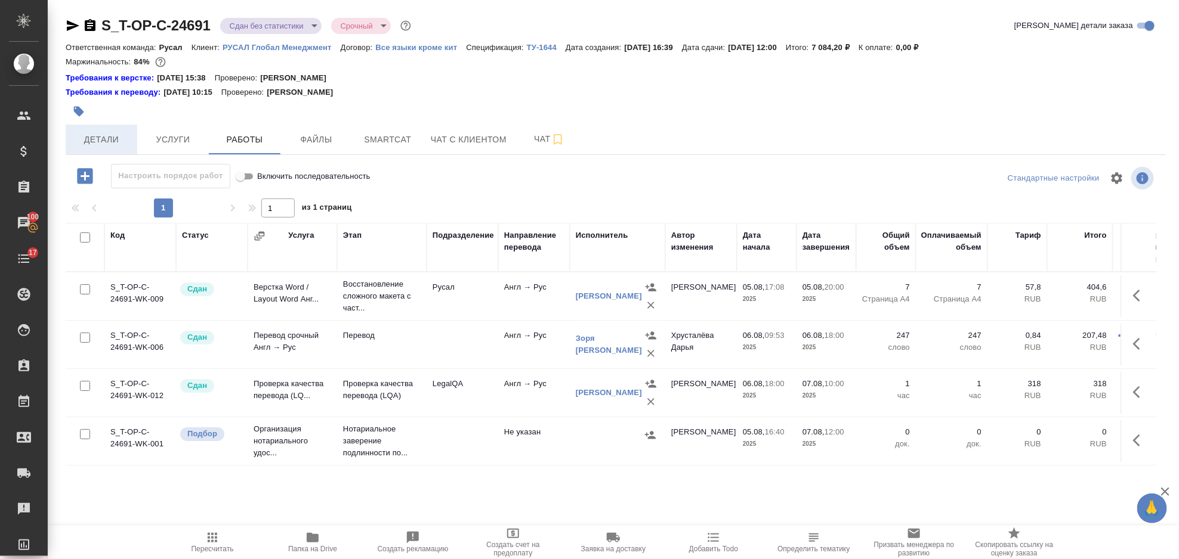
click at [101, 139] on span "Детали" at bounding box center [101, 139] width 57 height 15
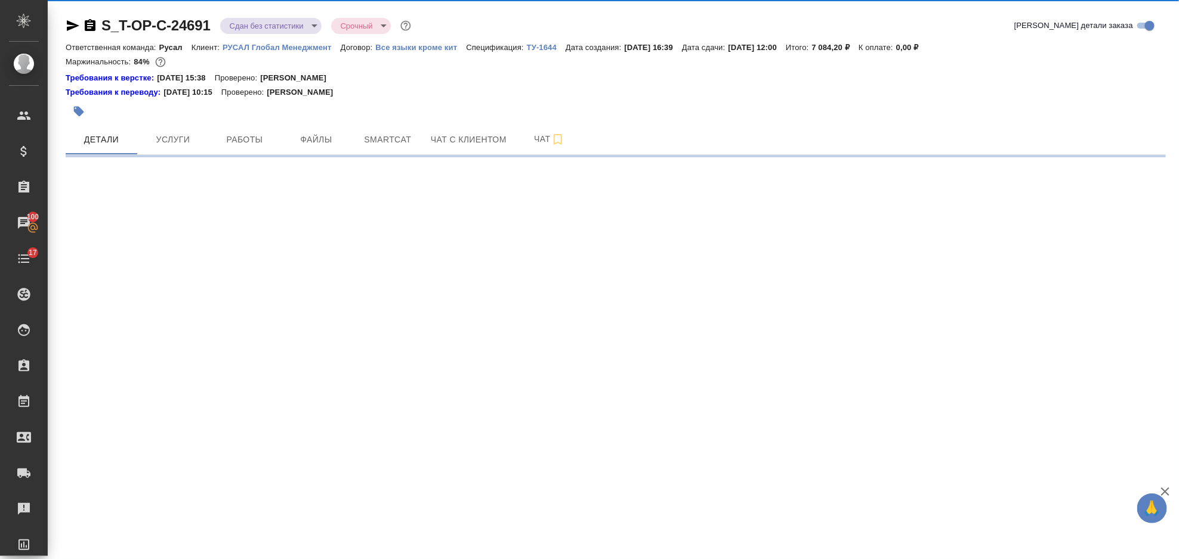
select select "RU"
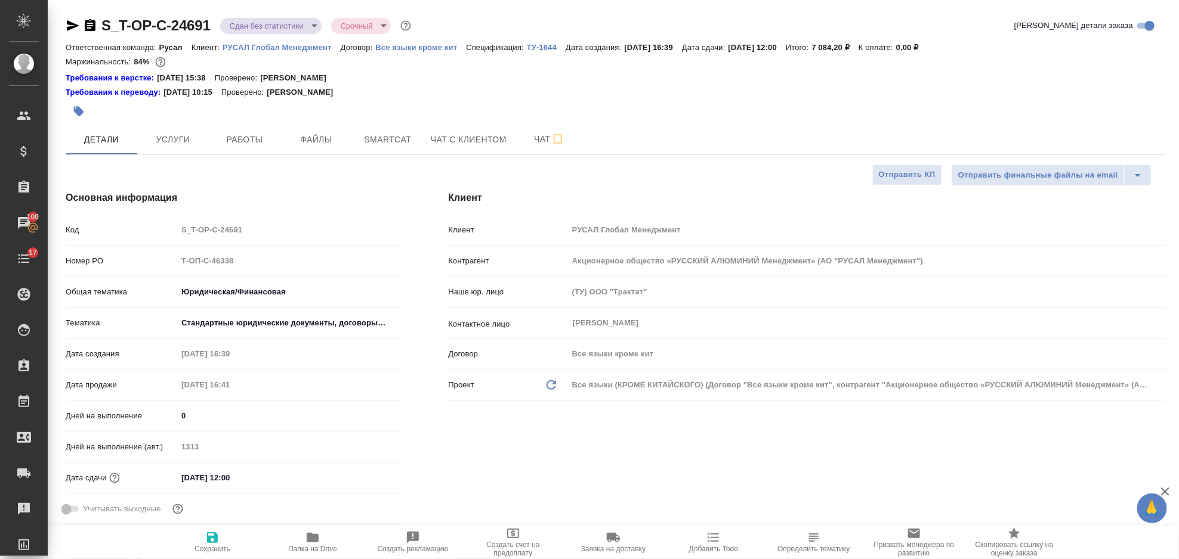
type textarea "x"
click at [71, 20] on icon "button" at bounding box center [73, 25] width 14 height 14
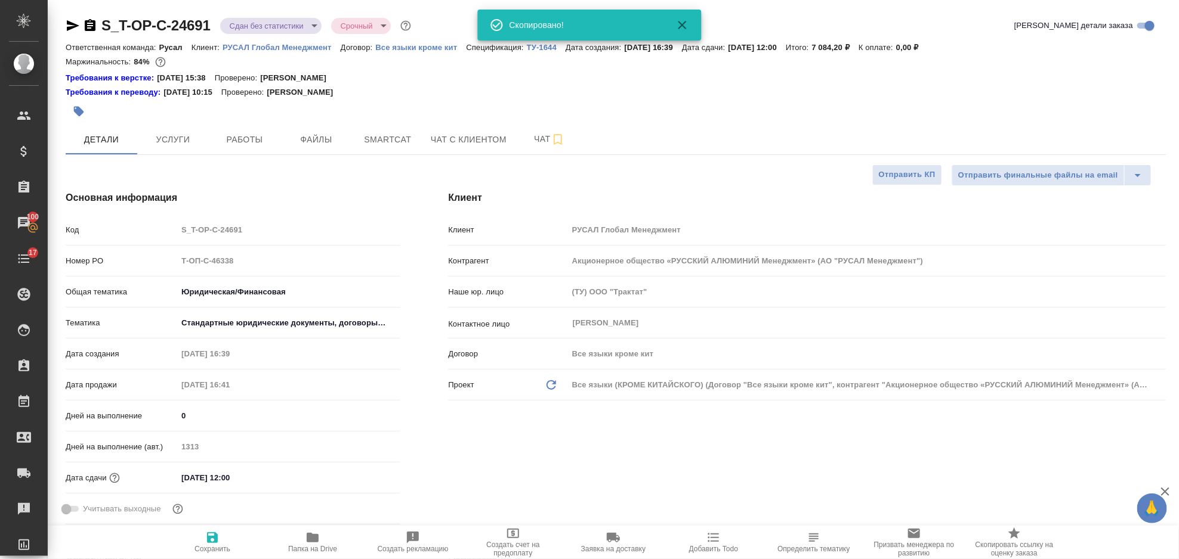
type textarea "x"
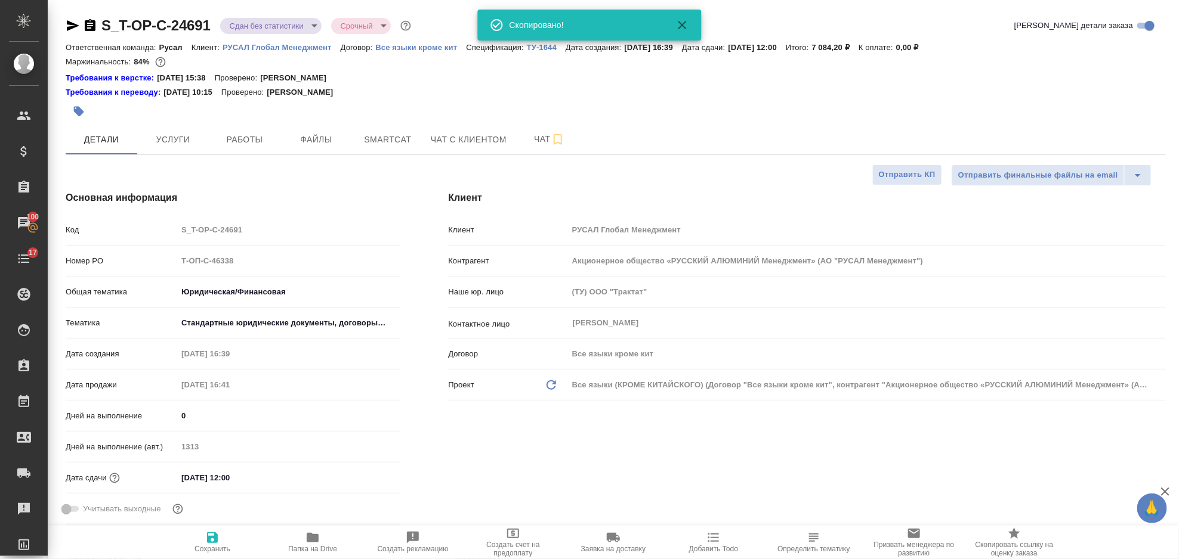
type textarea "x"
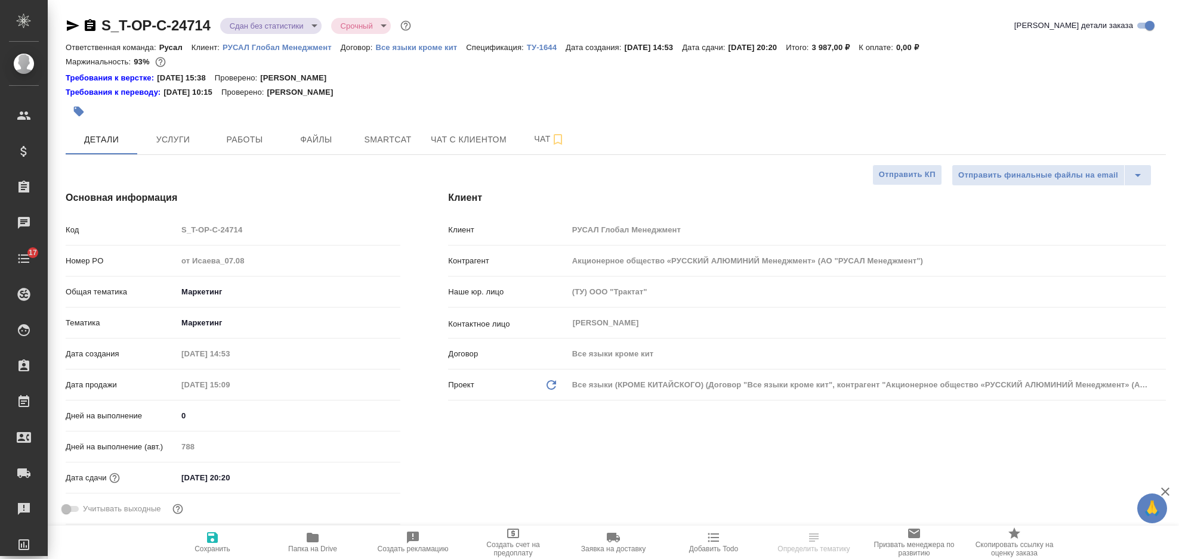
select select "RU"
type textarea "x"
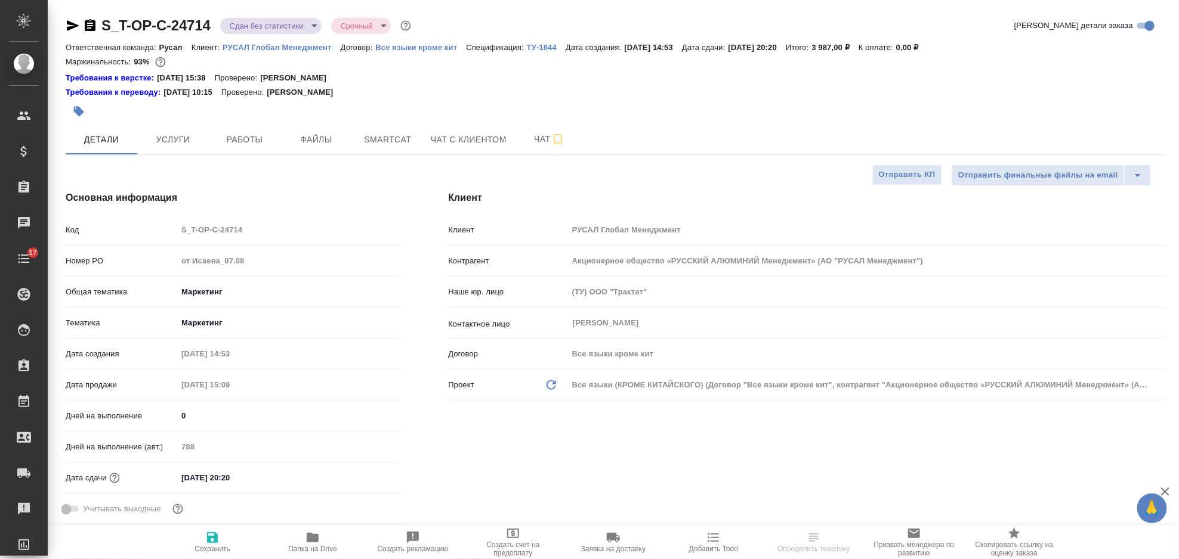
type textarea "x"
click at [72, 28] on icon "button" at bounding box center [73, 25] width 13 height 11
click at [236, 143] on span "Работы" at bounding box center [244, 139] width 57 height 15
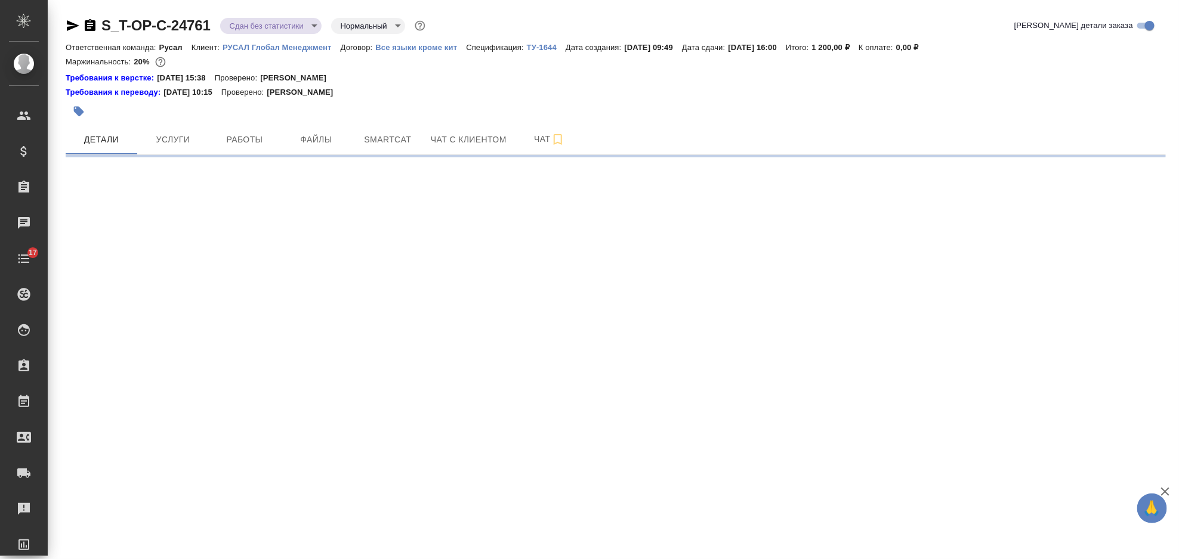
select select "RU"
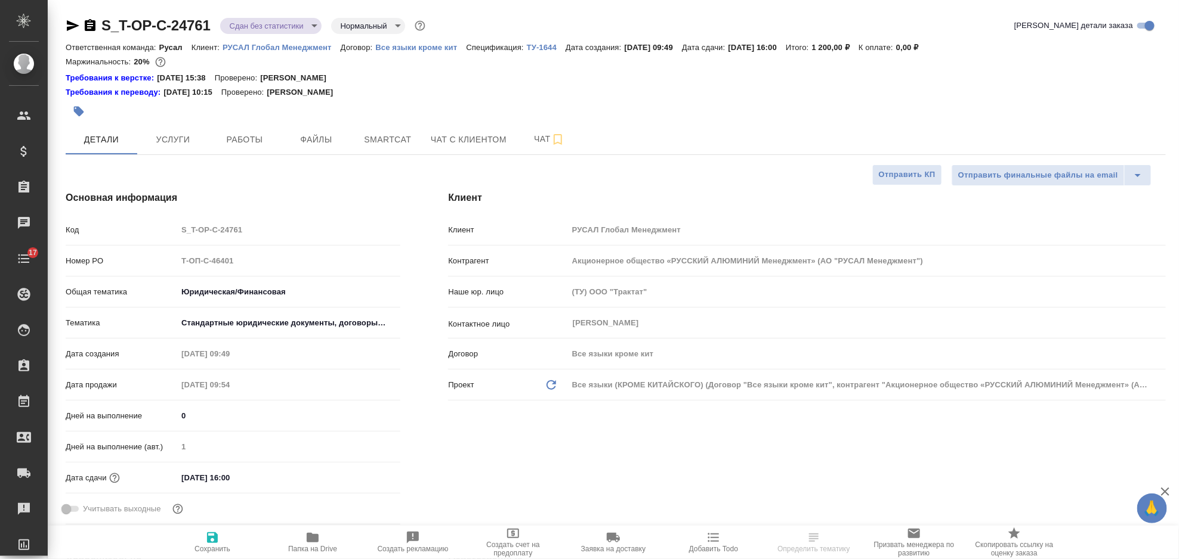
type textarea "x"
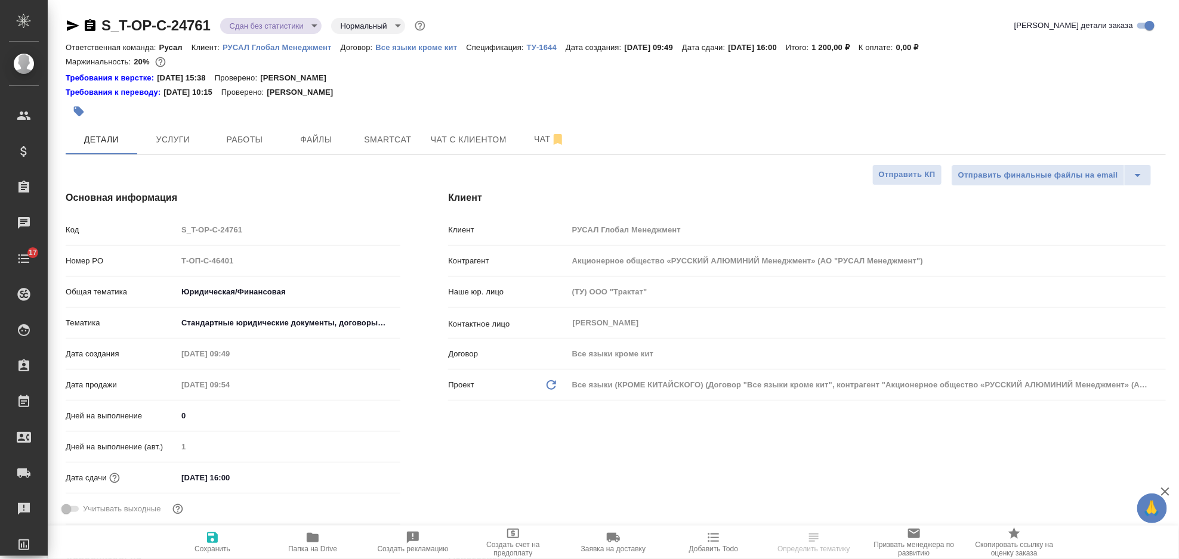
type textarea "x"
click at [178, 149] on button "Услуги" at bounding box center [173, 140] width 72 height 30
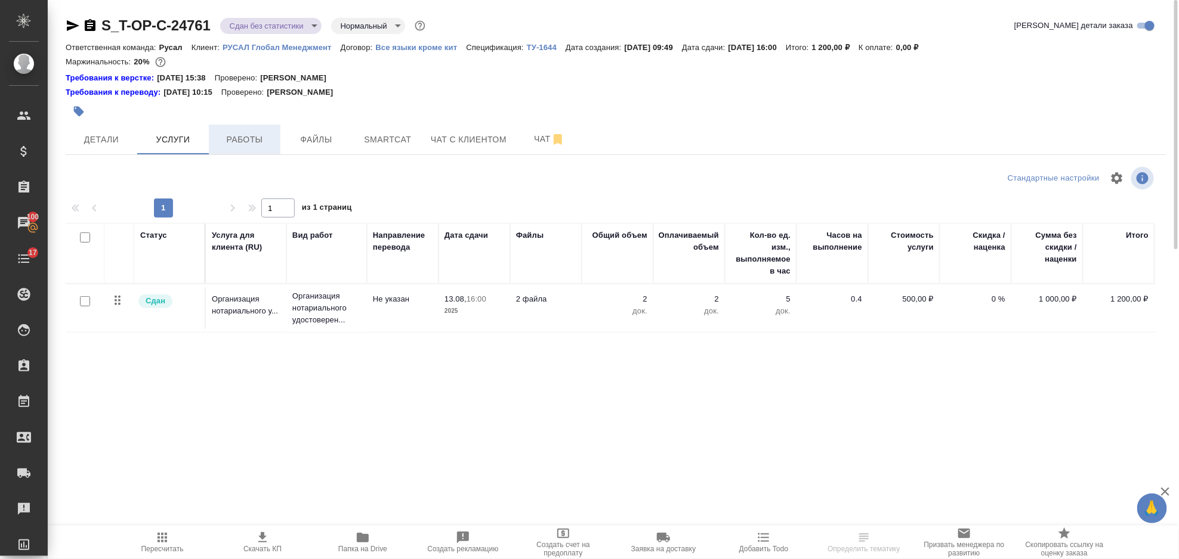
click at [264, 138] on span "Работы" at bounding box center [244, 139] width 57 height 15
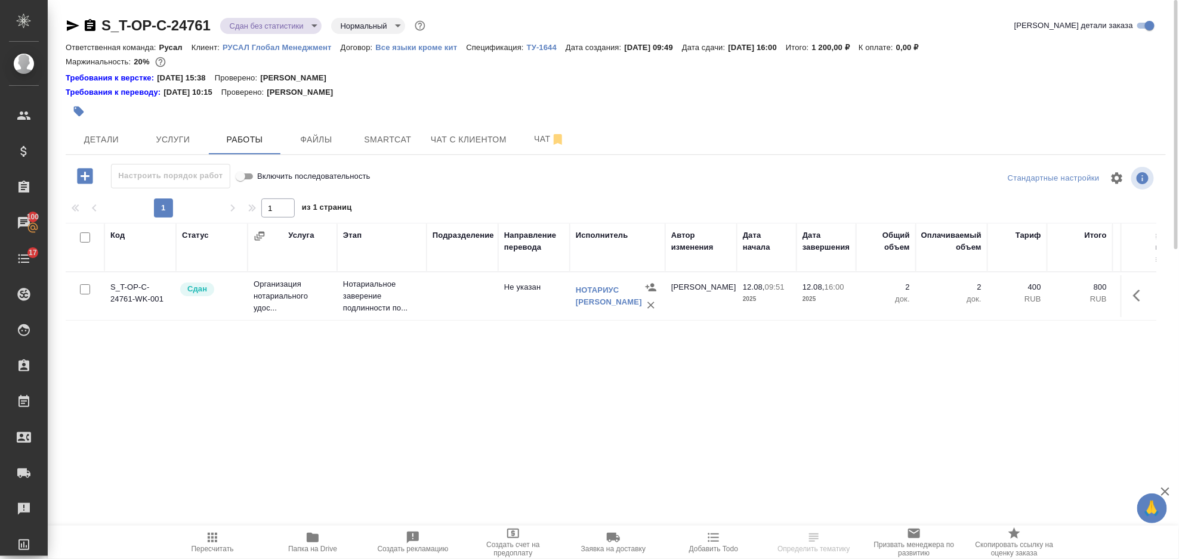
click at [292, 27] on body "🙏 .cls-1 fill:#fff; AWATERA Gorlenko Yuliua Клиенты Спецификации Заказы 100 Чат…" at bounding box center [589, 279] width 1179 height 559
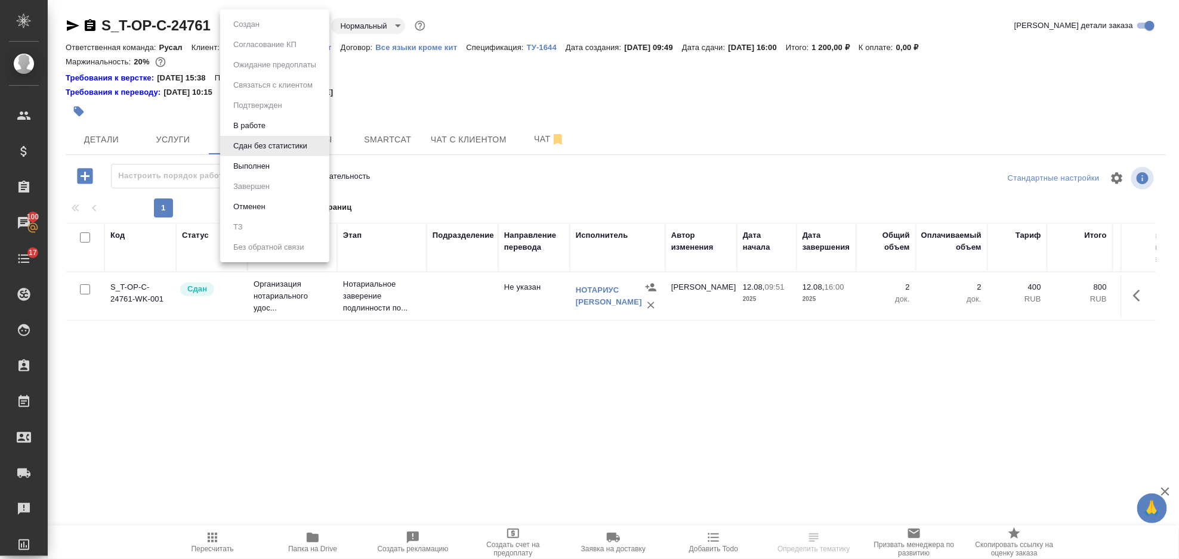
click at [306, 169] on li "Выполнен" at bounding box center [274, 166] width 109 height 20
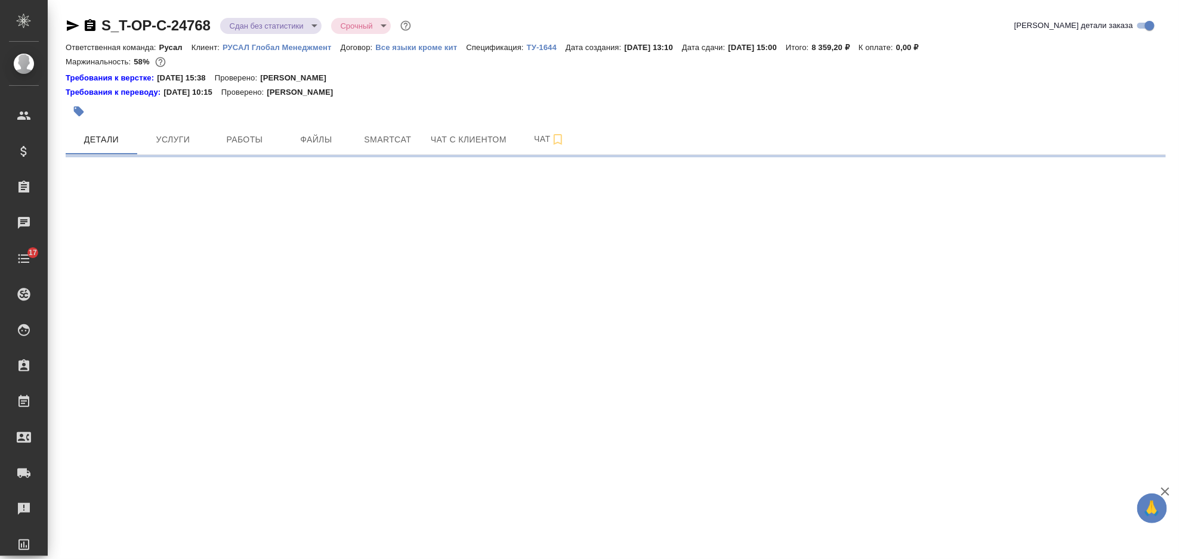
select select "RU"
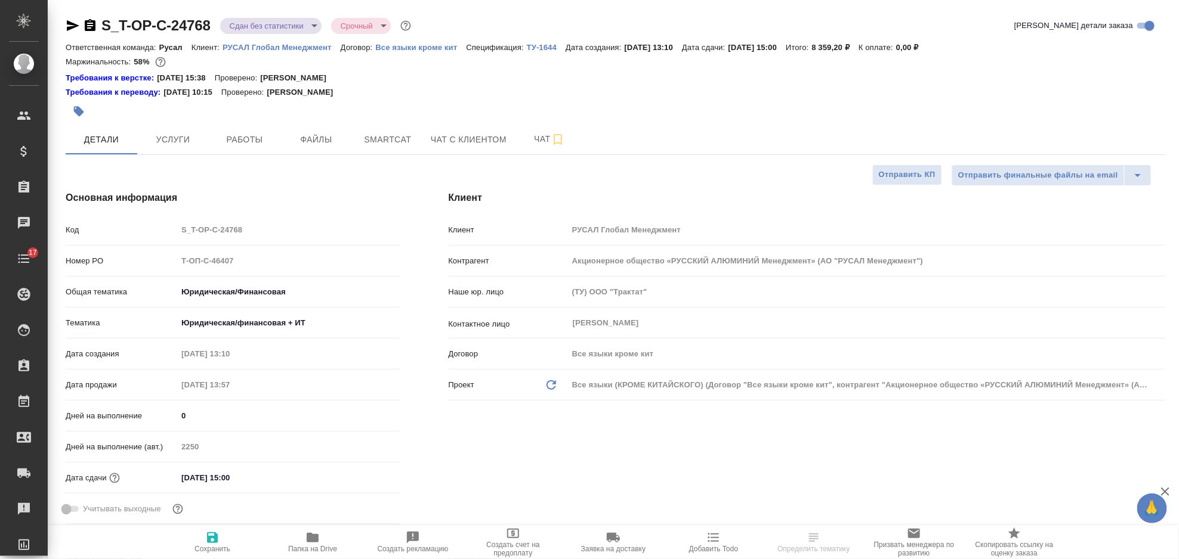
type textarea "x"
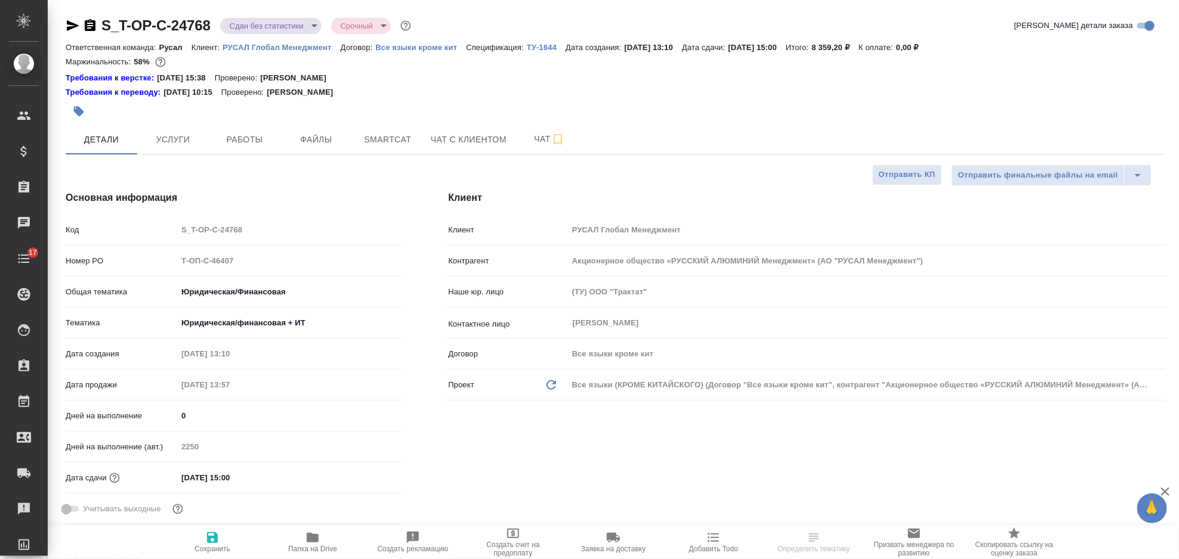
type textarea "x"
click at [263, 141] on span "Работы" at bounding box center [244, 139] width 57 height 15
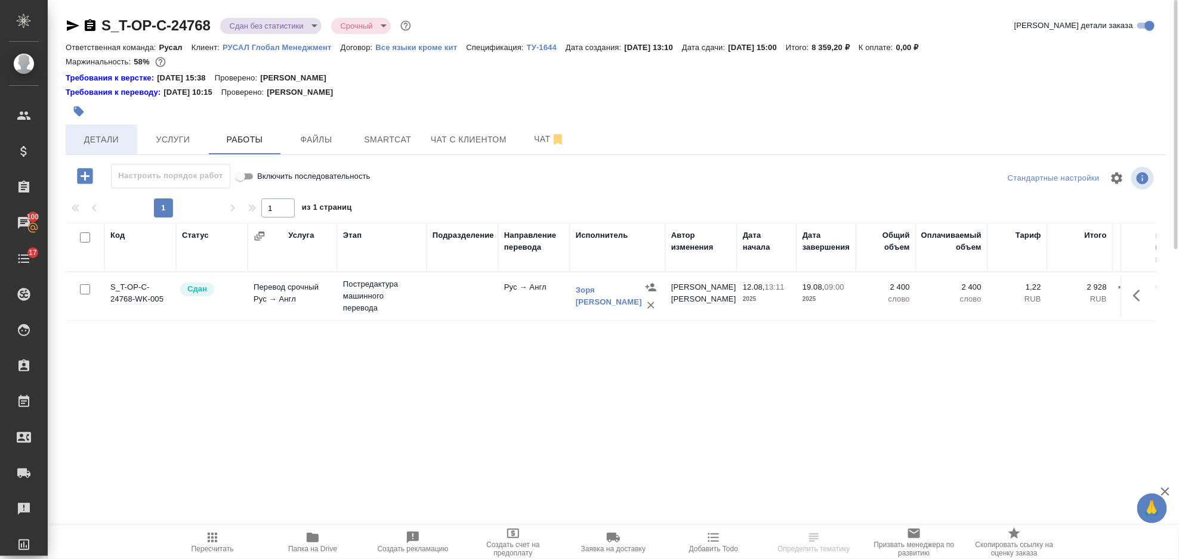
click at [113, 141] on span "Детали" at bounding box center [101, 139] width 57 height 15
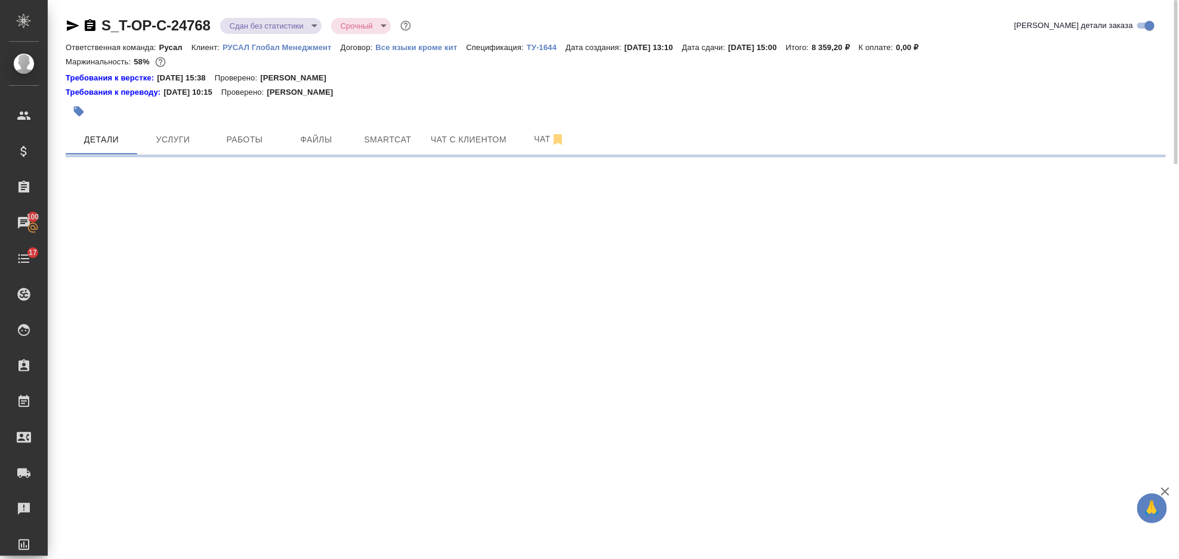
select select "RU"
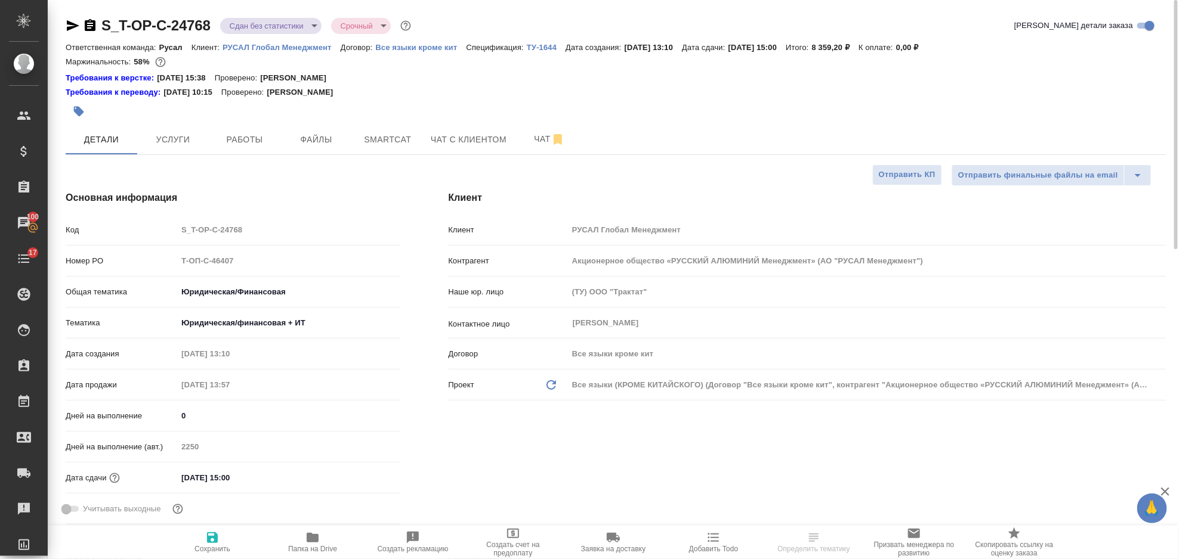
type textarea "x"
click at [68, 24] on icon "button" at bounding box center [73, 25] width 13 height 11
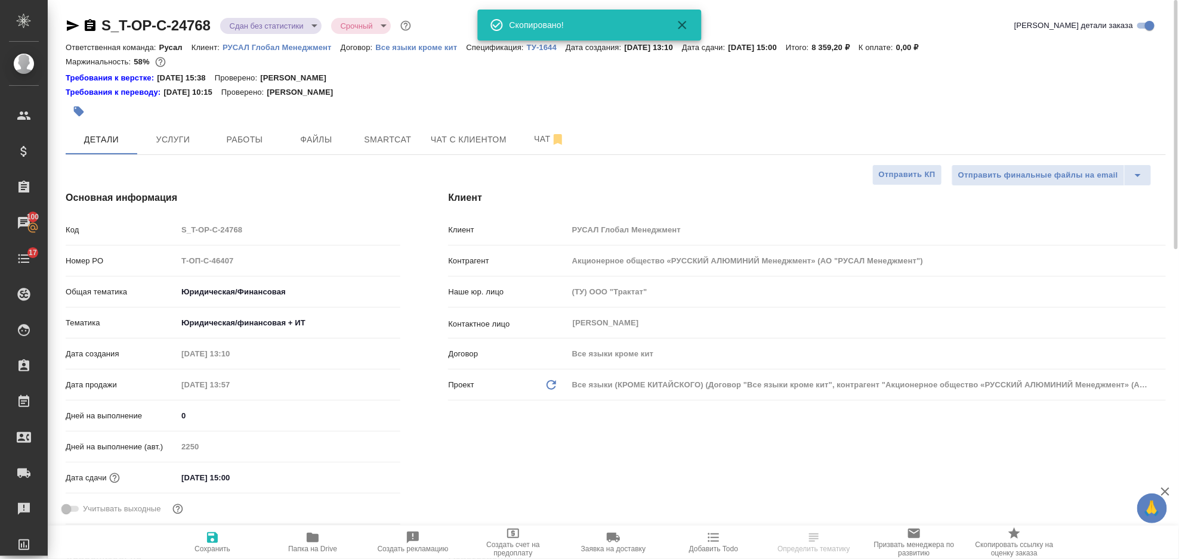
select select "RU"
type textarea "x"
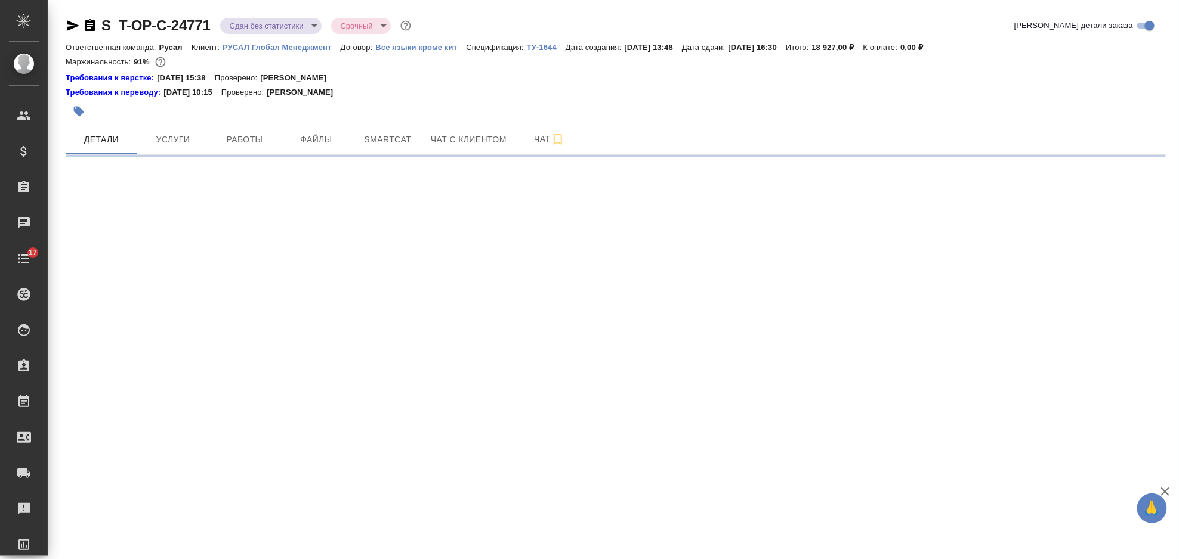
select select "RU"
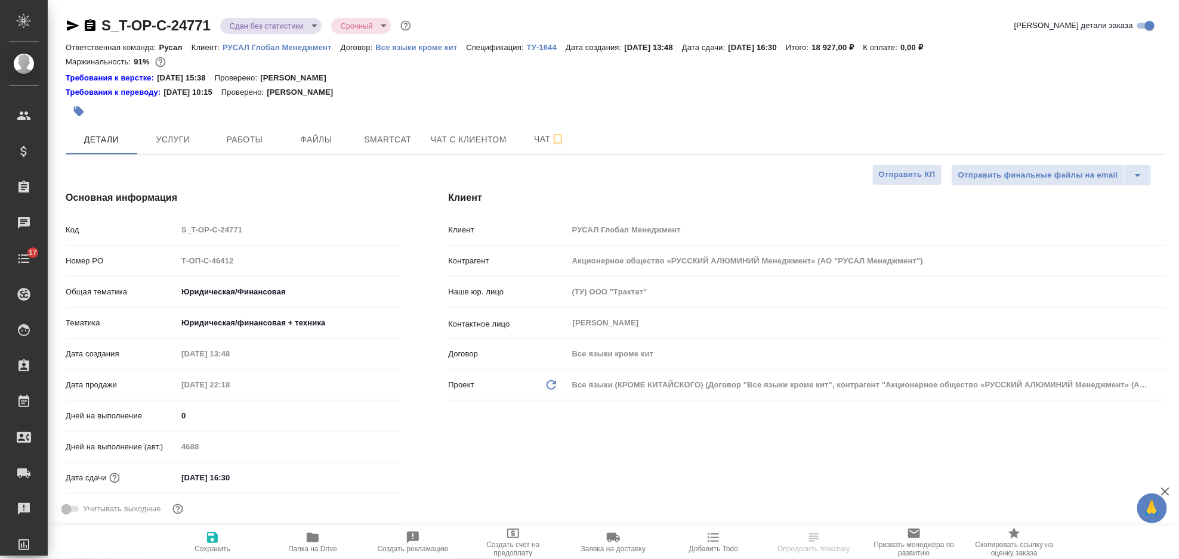
type textarea "x"
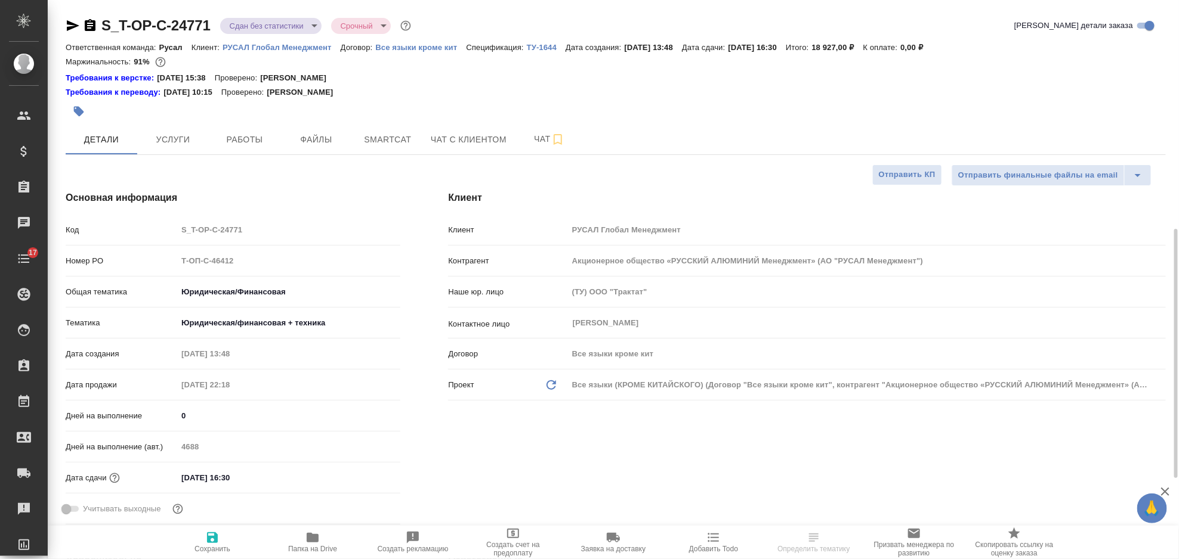
type textarea "x"
click at [255, 143] on span "Работы" at bounding box center [244, 139] width 57 height 15
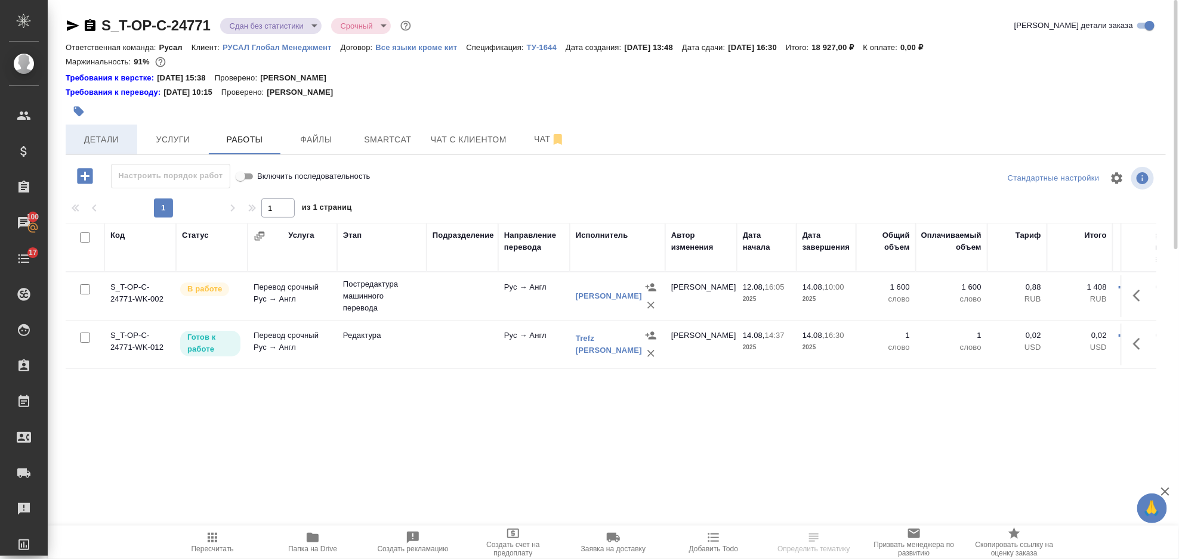
click at [111, 142] on span "Детали" at bounding box center [101, 139] width 57 height 15
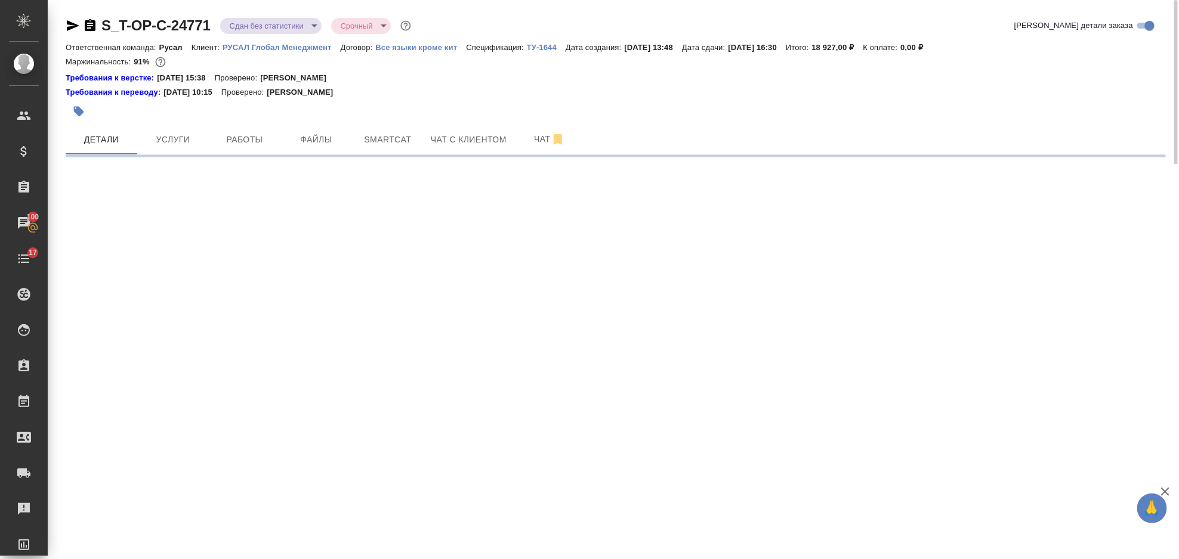
select select "RU"
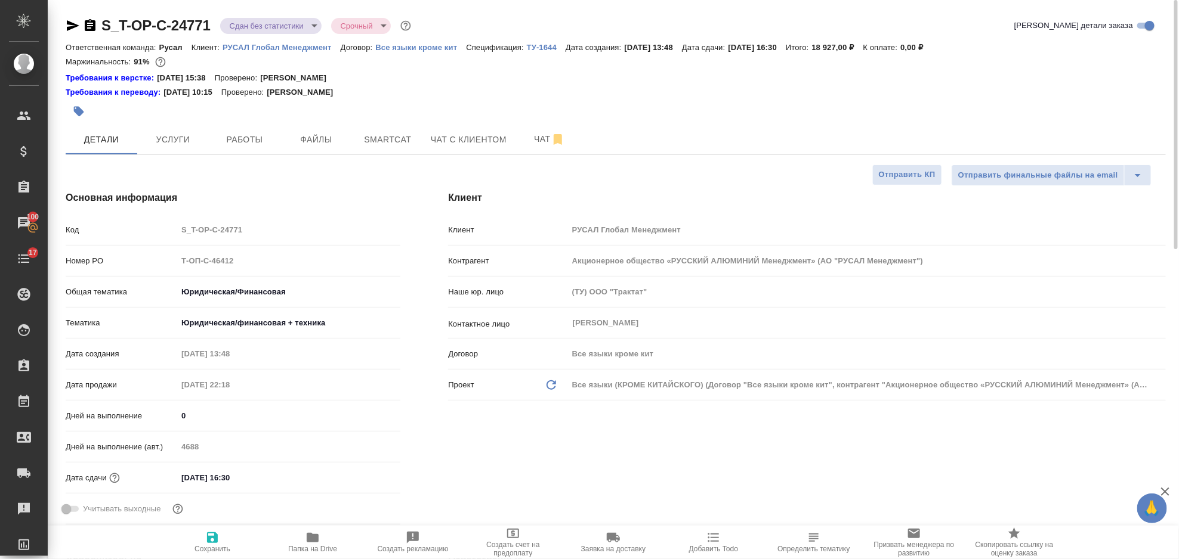
type textarea "x"
click at [70, 25] on icon "button" at bounding box center [73, 25] width 14 height 14
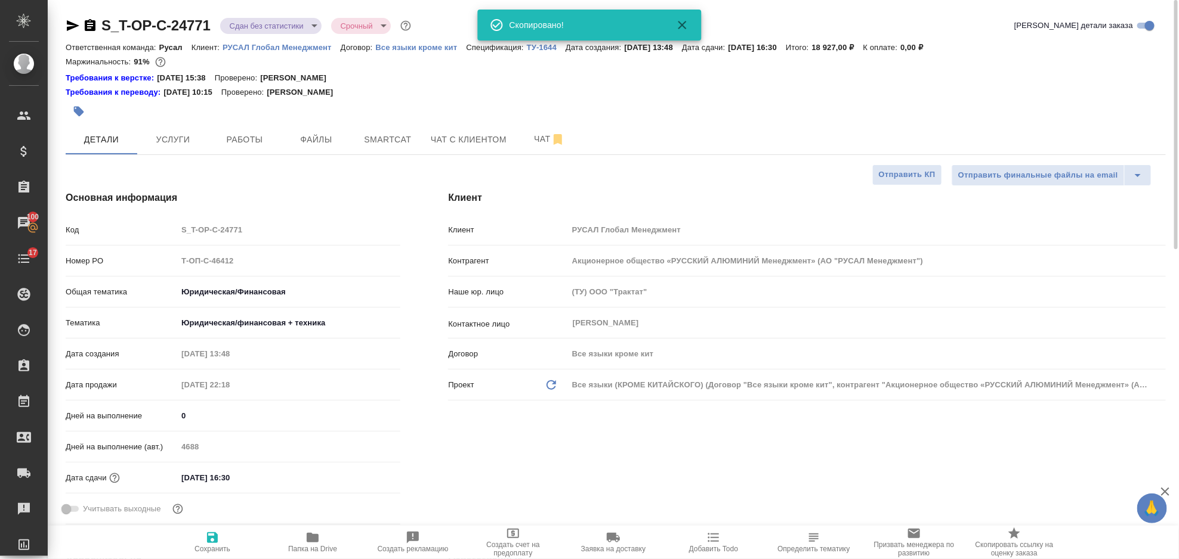
type textarea "x"
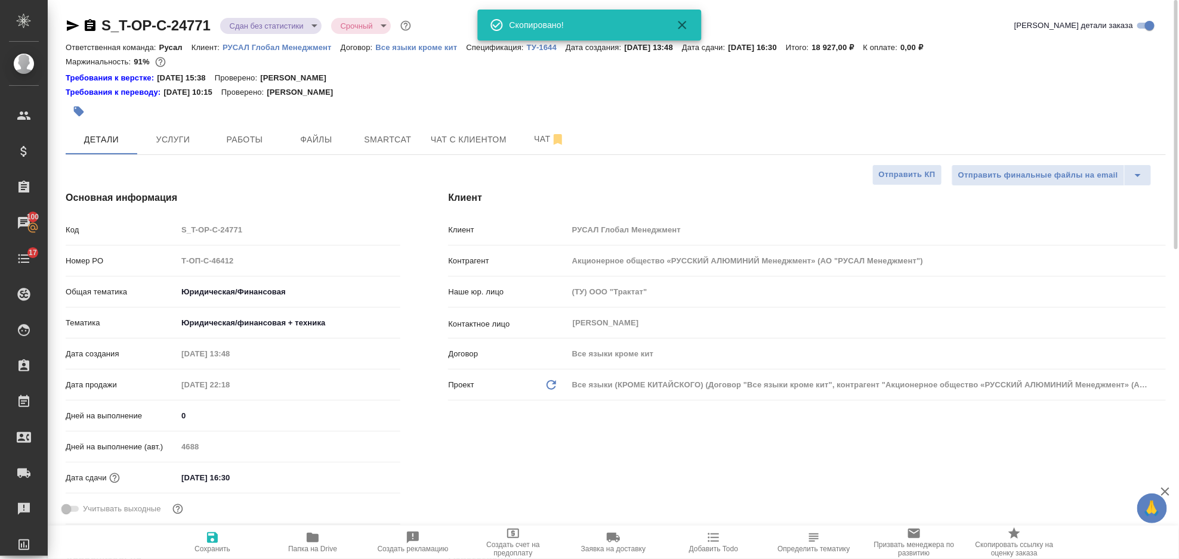
type textarea "x"
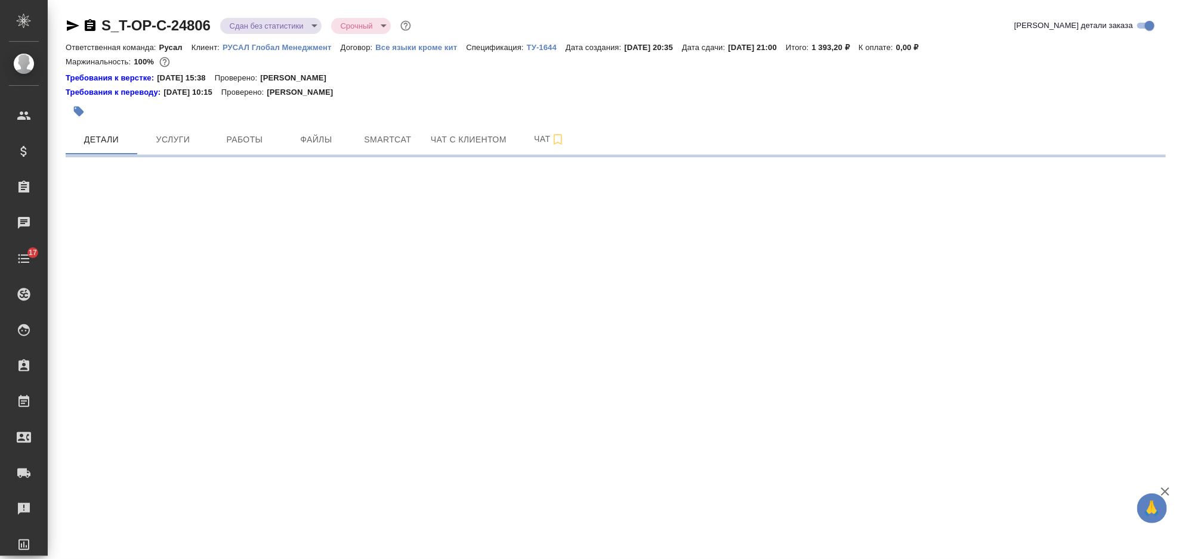
select select "RU"
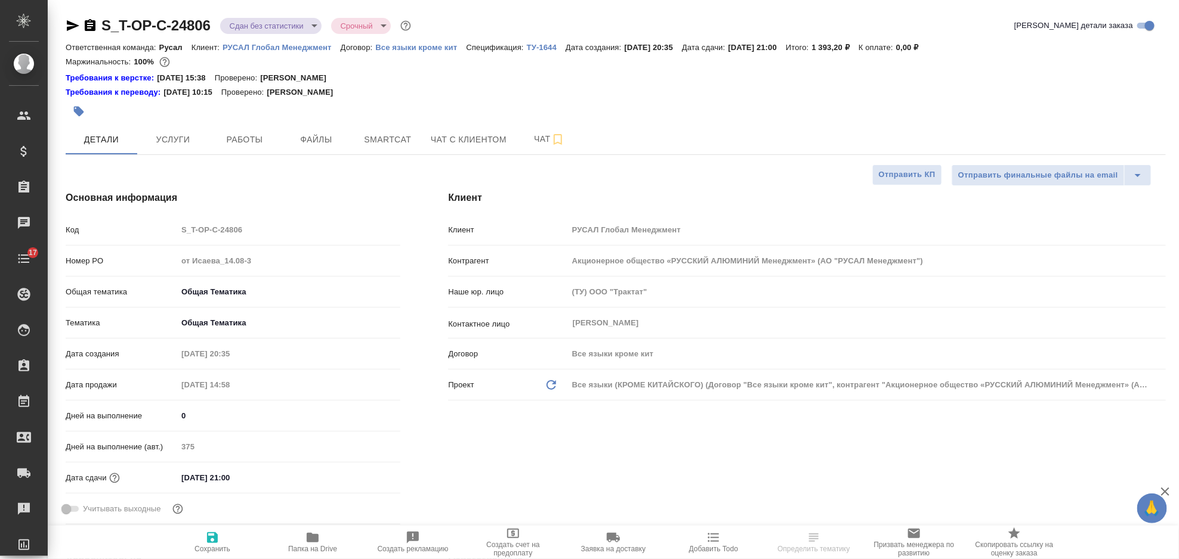
type textarea "x"
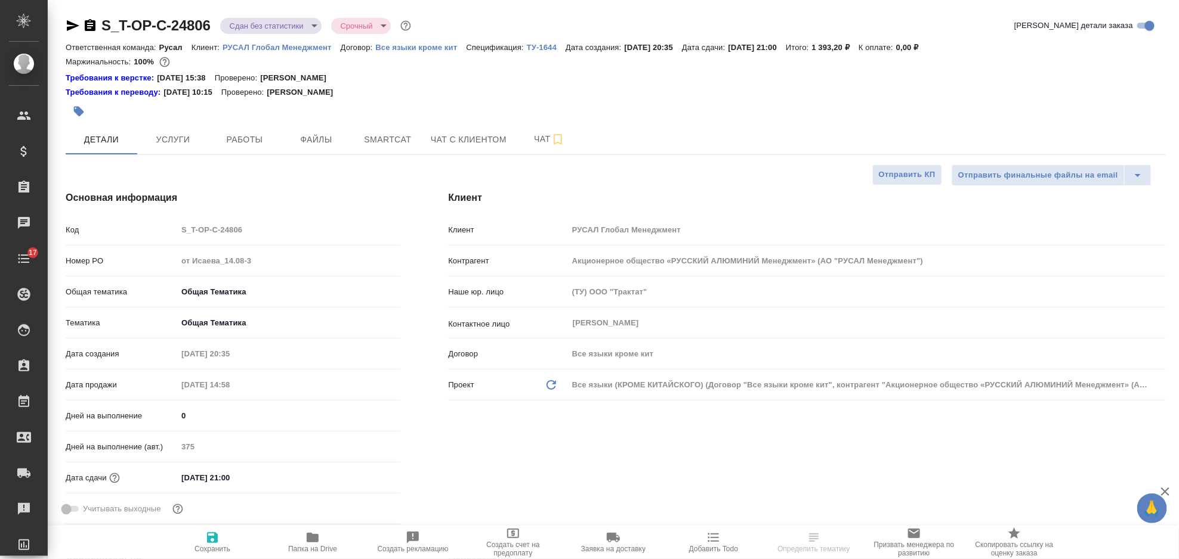
type textarea "x"
click at [245, 138] on span "Работы" at bounding box center [244, 139] width 57 height 15
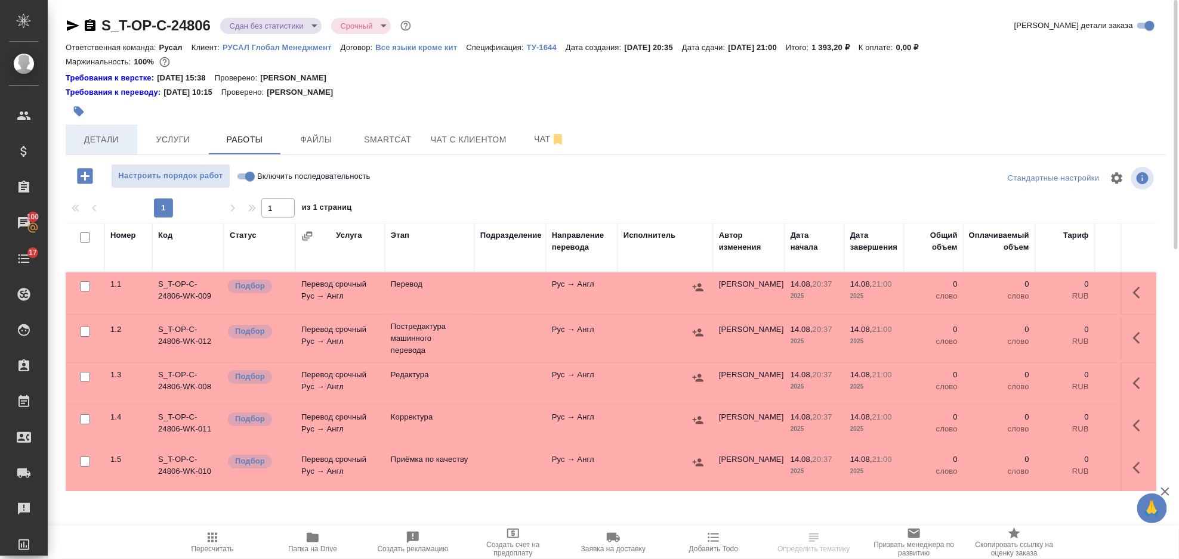
click at [106, 138] on span "Детали" at bounding box center [101, 139] width 57 height 15
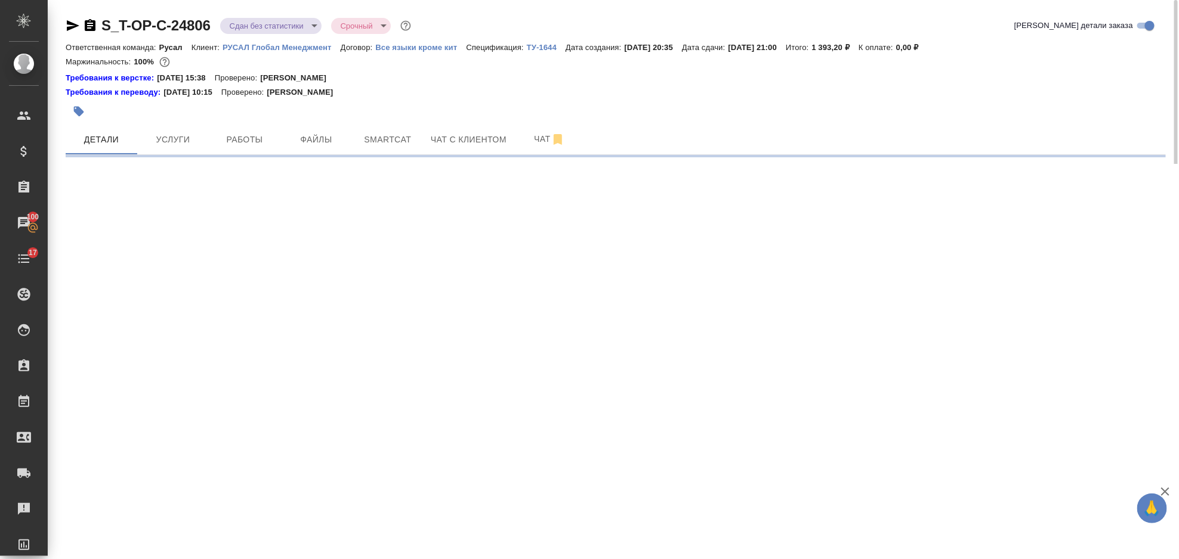
select select "RU"
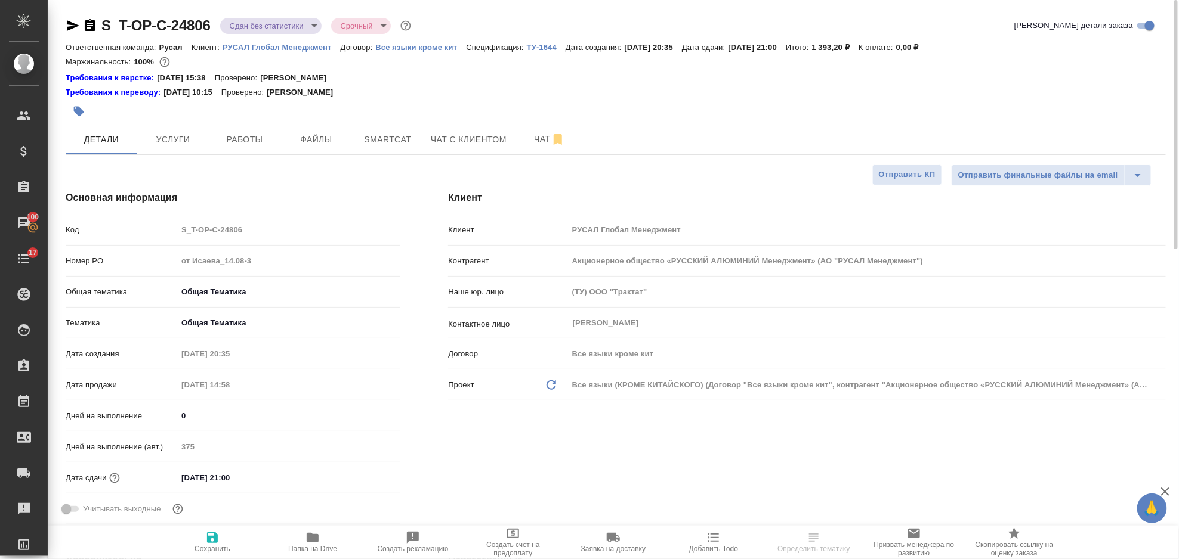
type textarea "x"
click at [71, 28] on icon "button" at bounding box center [73, 25] width 13 height 11
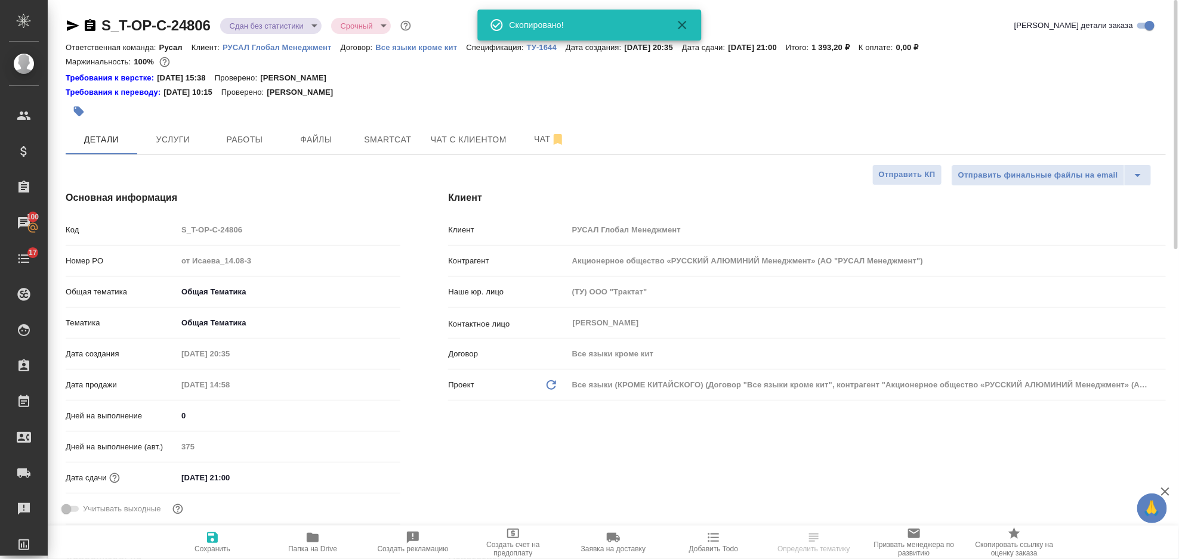
select select "RU"
type textarea "x"
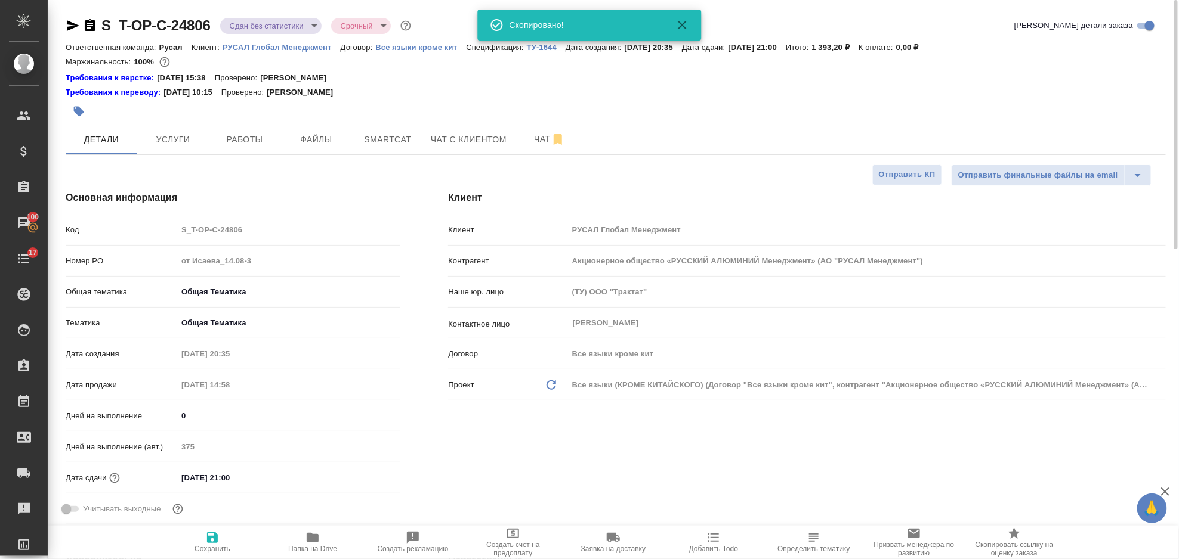
type textarea "x"
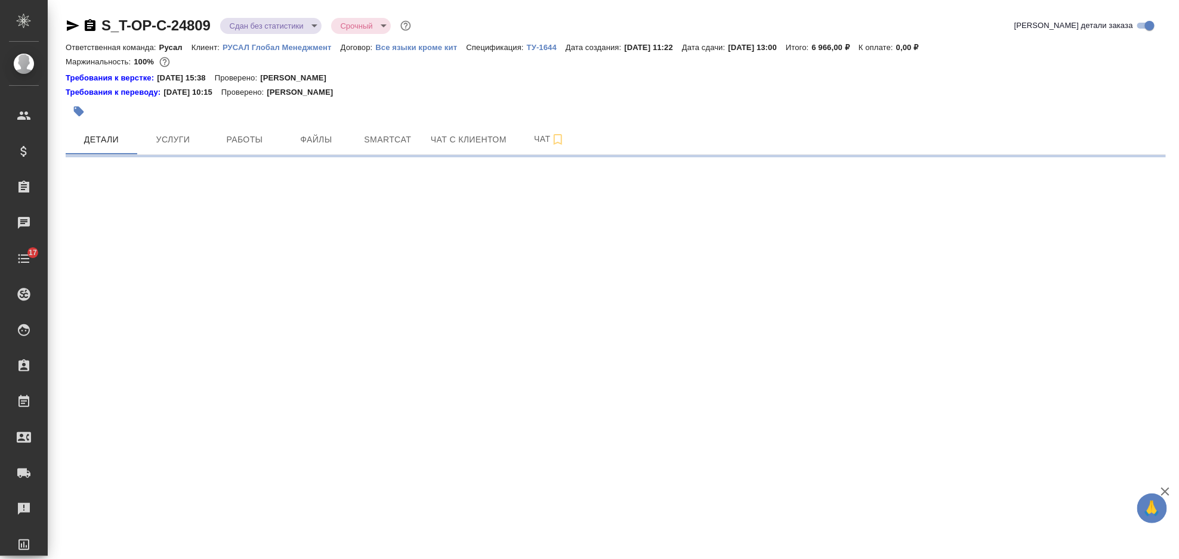
select select "RU"
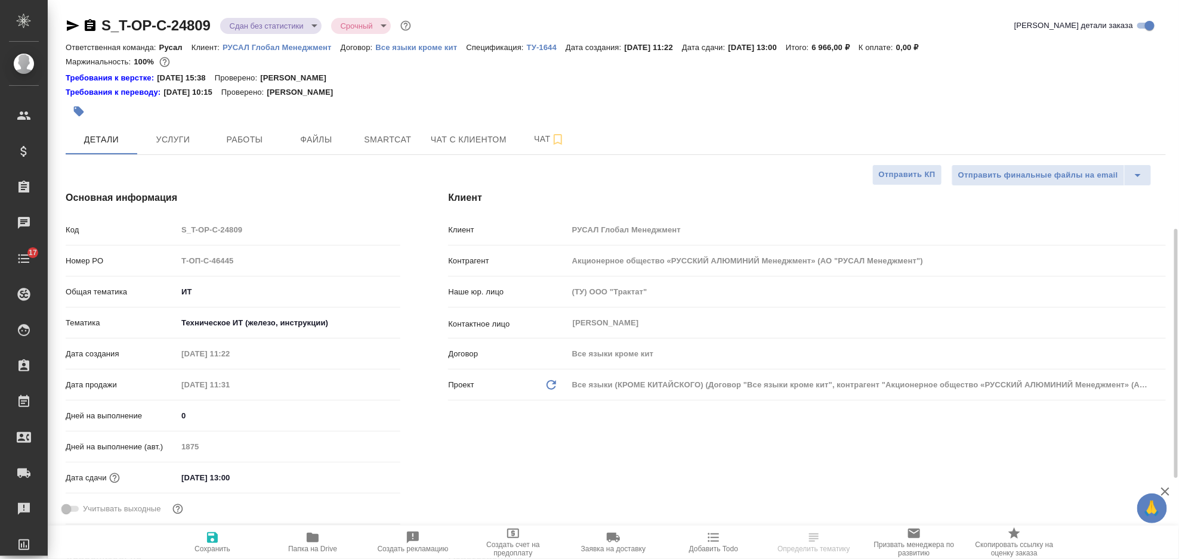
type textarea "x"
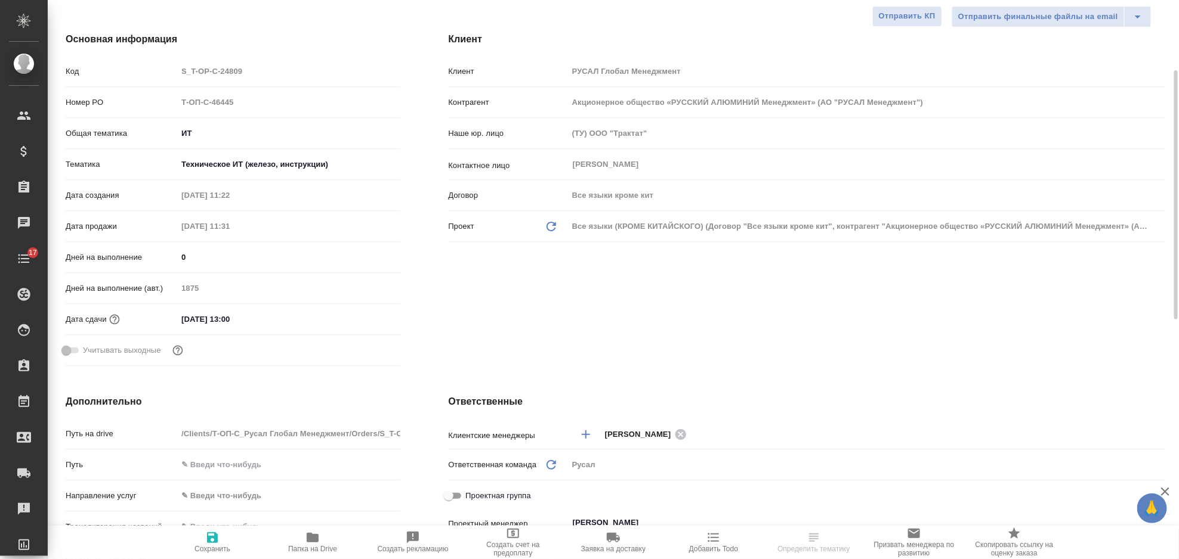
type textarea "x"
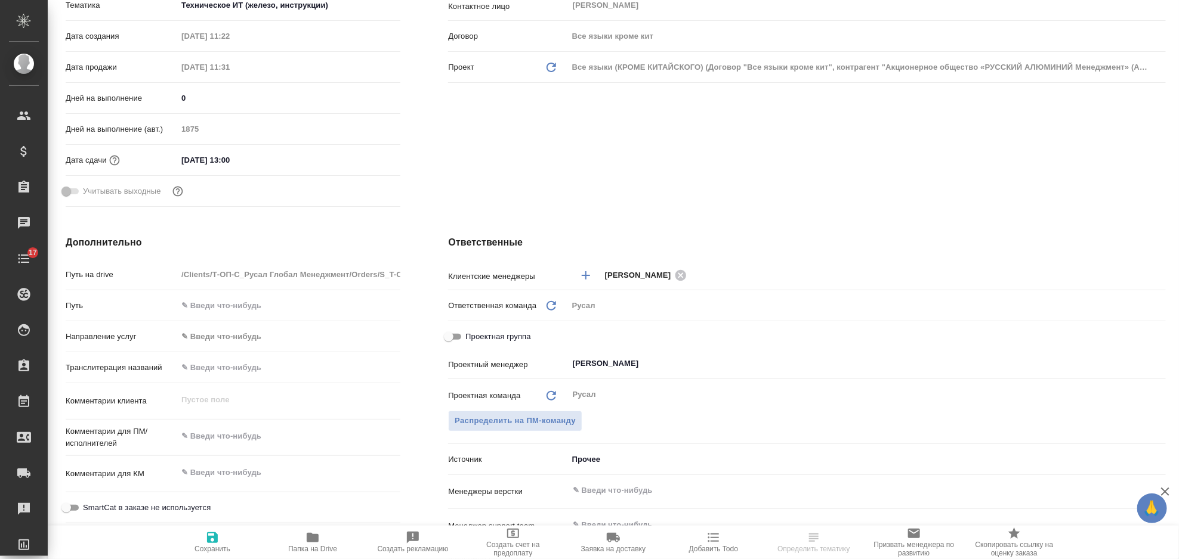
scroll to position [0, 0]
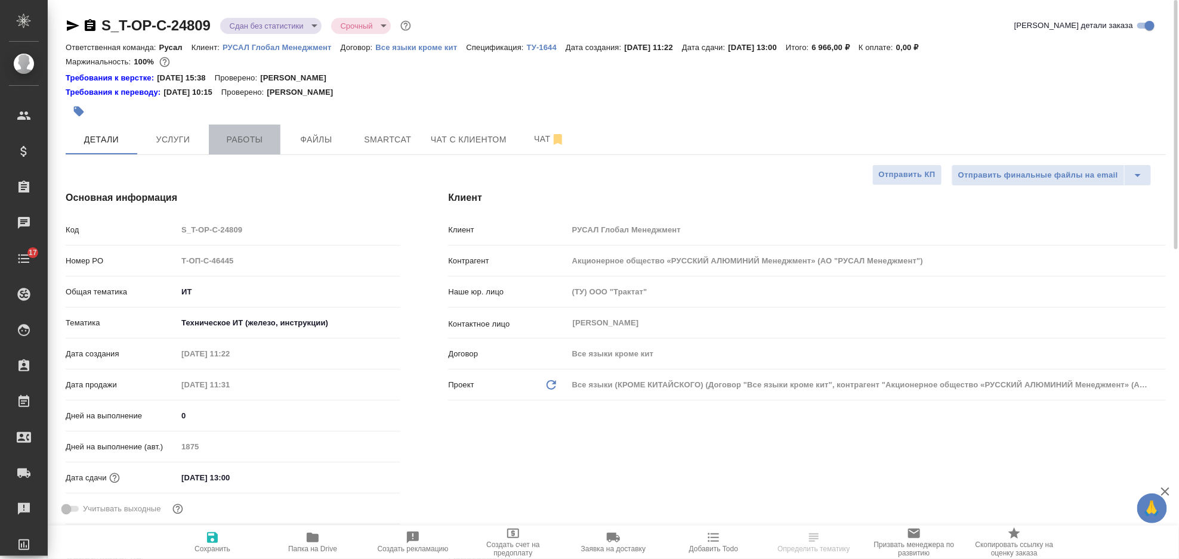
click at [248, 138] on span "Работы" at bounding box center [244, 139] width 57 height 15
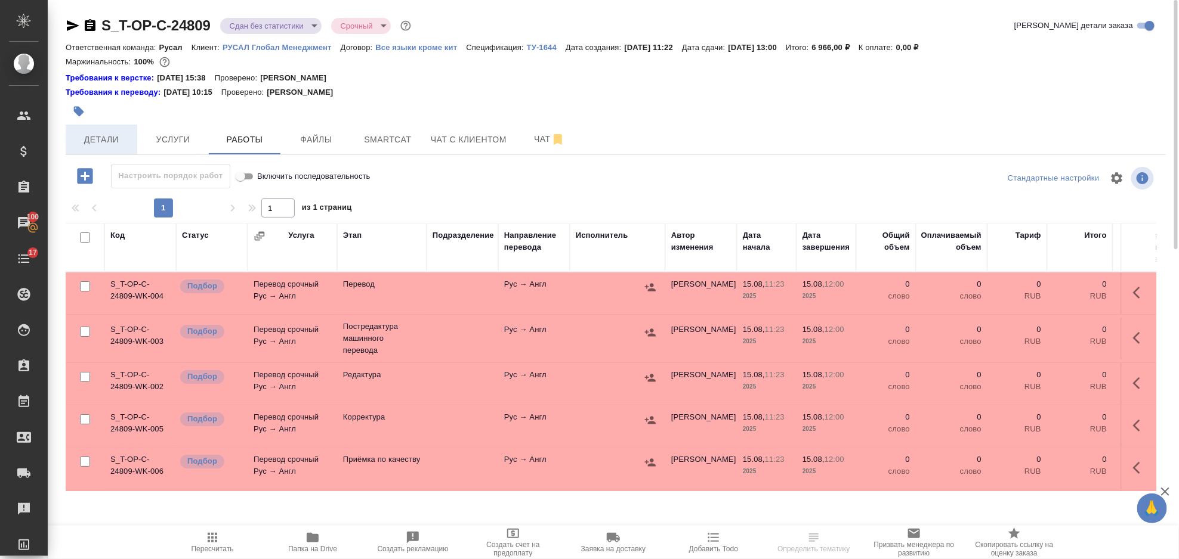
click at [113, 143] on span "Детали" at bounding box center [101, 139] width 57 height 15
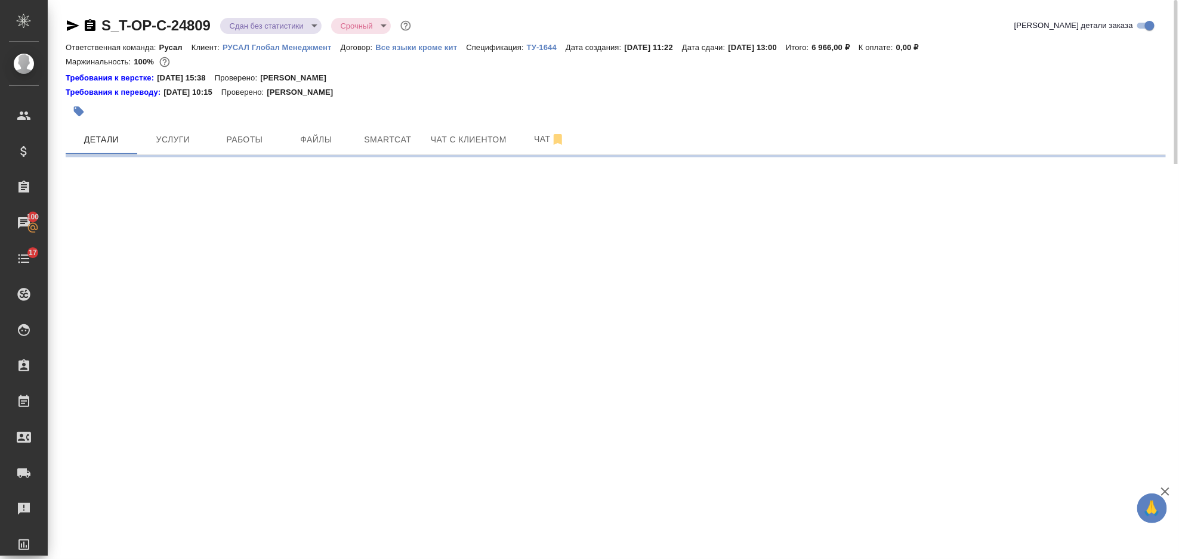
select select "RU"
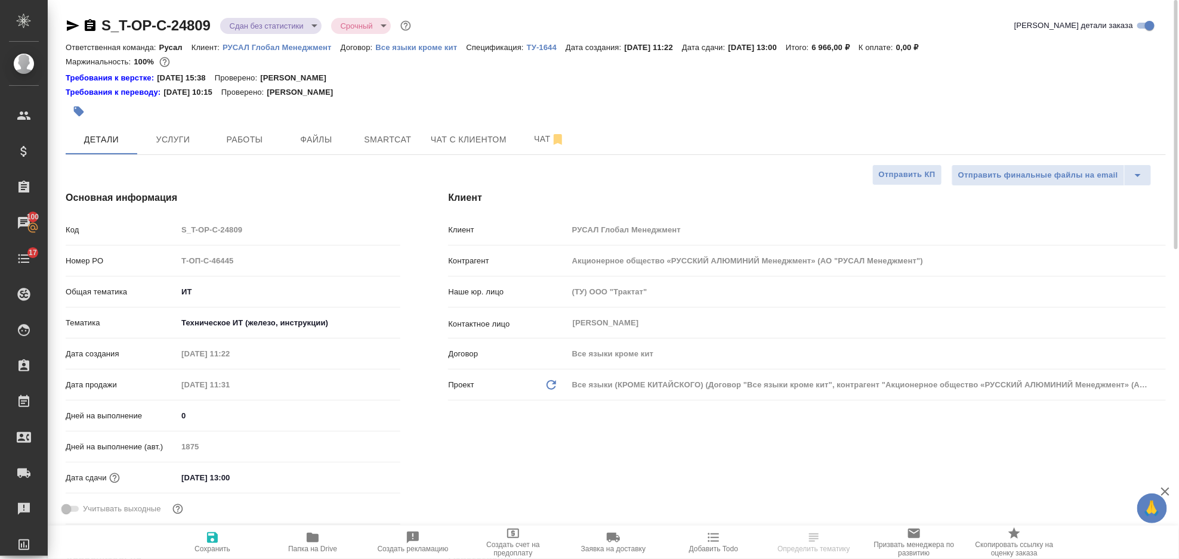
type textarea "x"
click at [72, 29] on icon "button" at bounding box center [73, 25] width 13 height 11
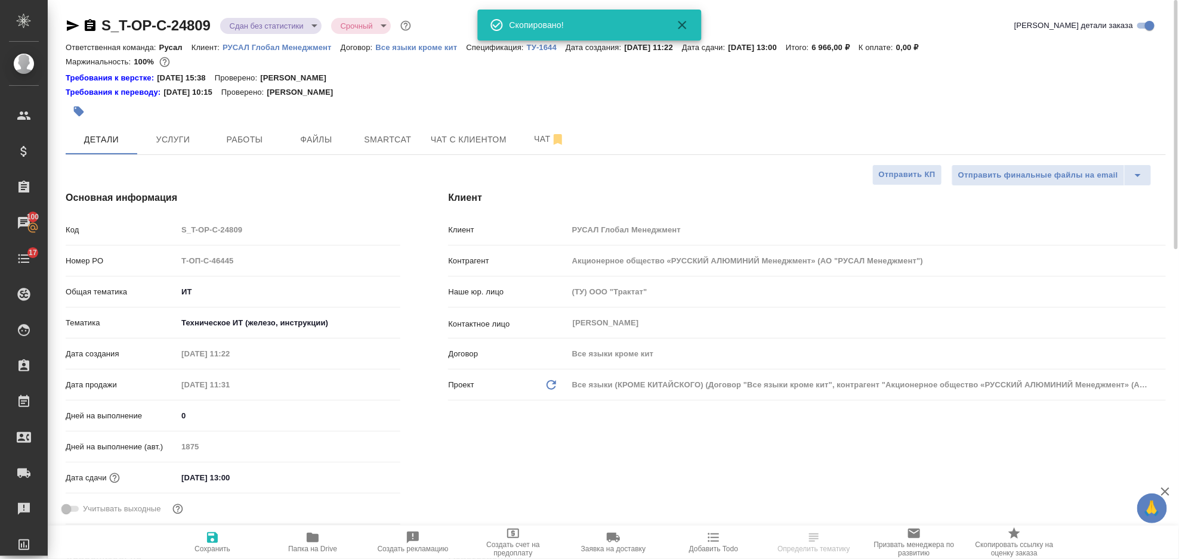
type textarea "x"
select select "RU"
type textarea "x"
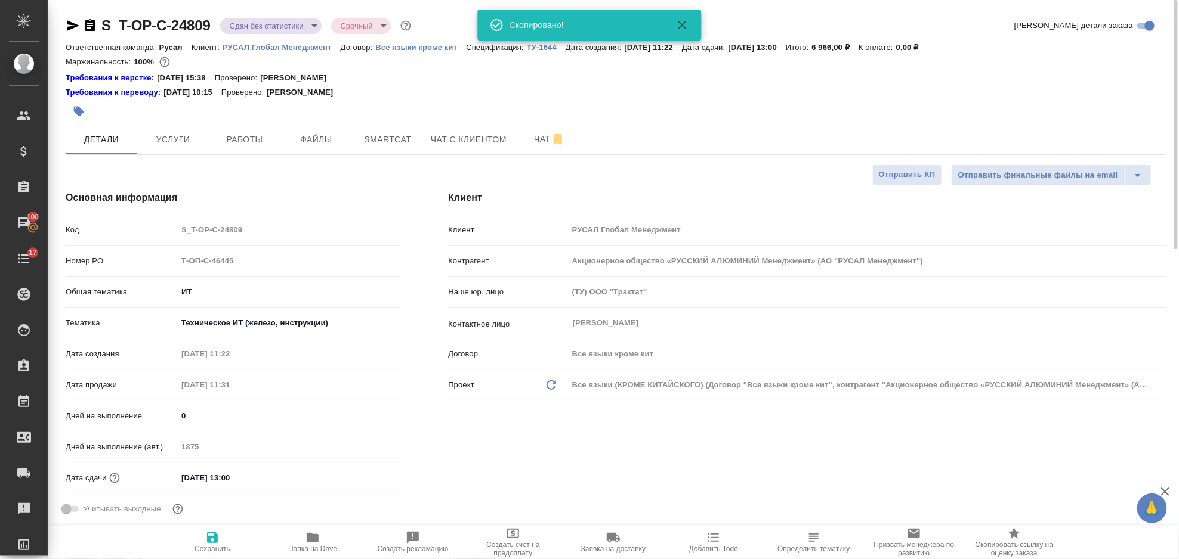
type textarea "x"
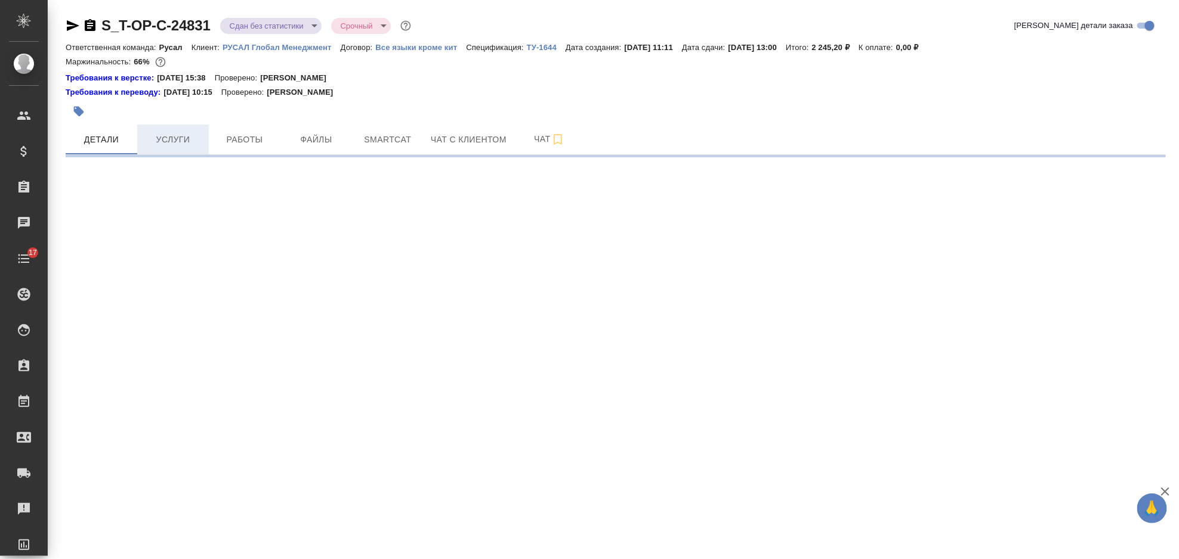
select select "RU"
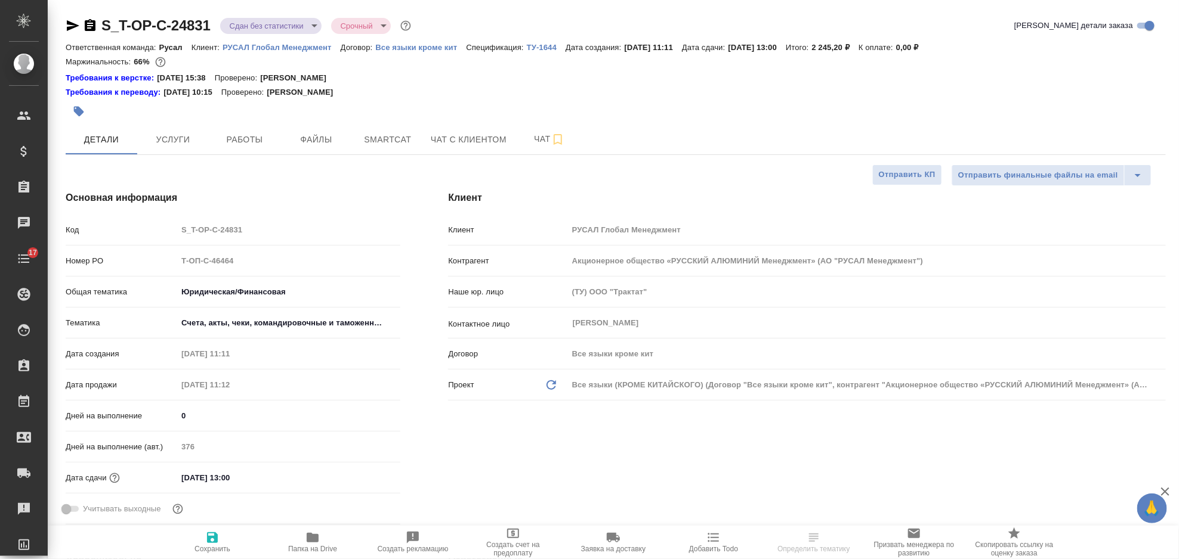
type textarea "x"
click at [195, 143] on span "Услуги" at bounding box center [172, 139] width 57 height 15
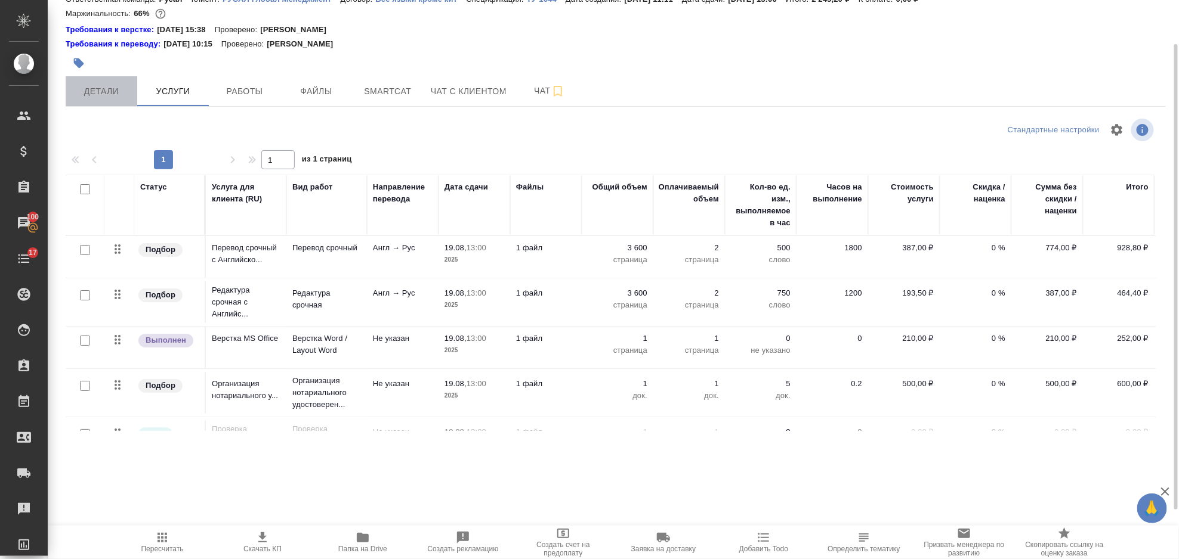
click at [112, 84] on span "Детали" at bounding box center [101, 91] width 57 height 15
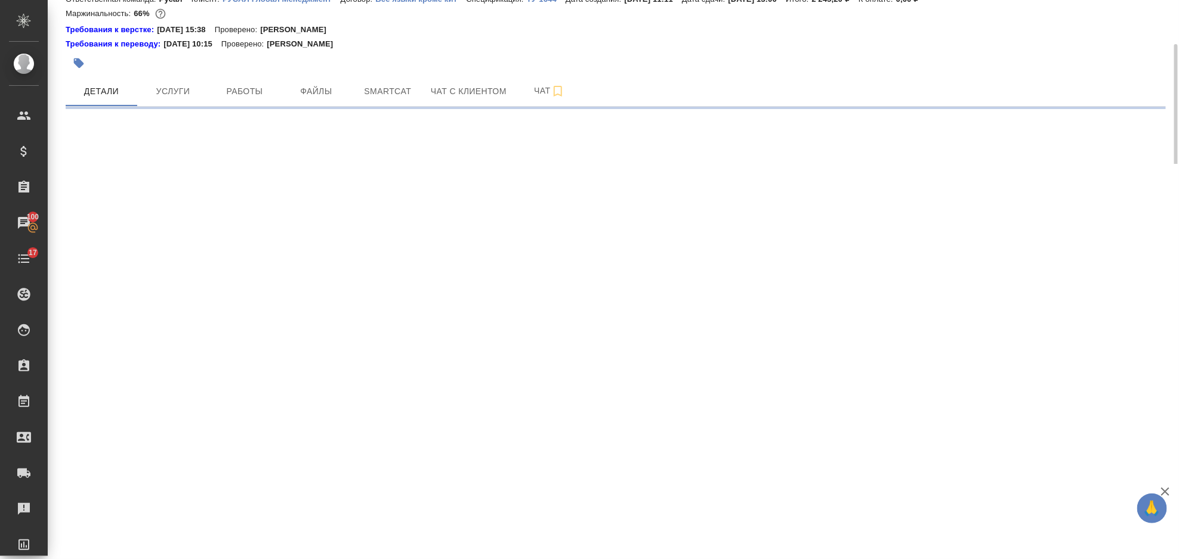
select select "RU"
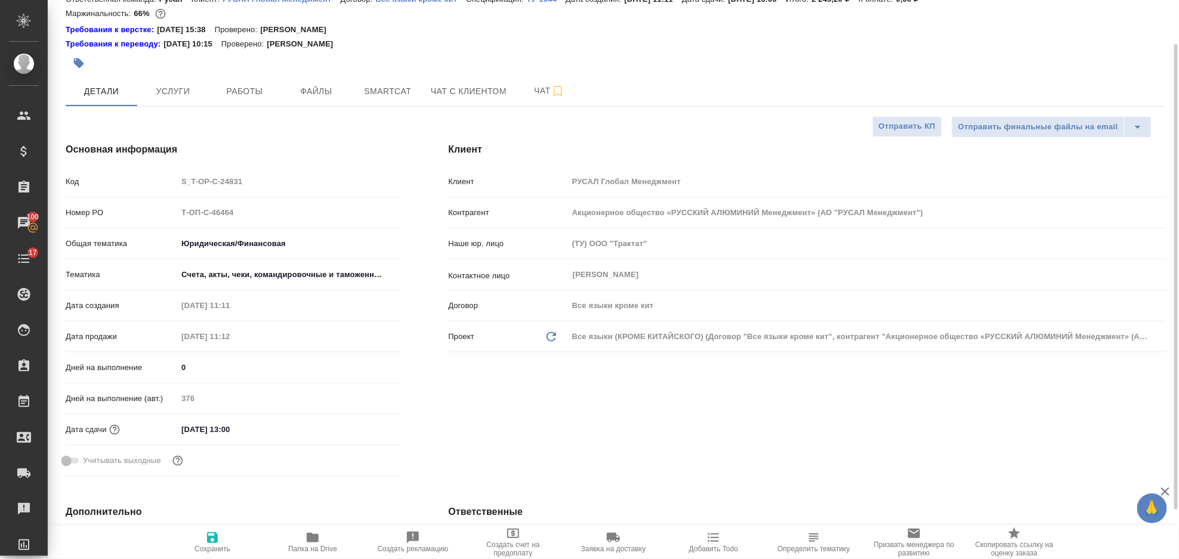
type textarea "x"
click at [156, 212] on div "Номер PO Т-ОП-С-46464" at bounding box center [233, 212] width 335 height 21
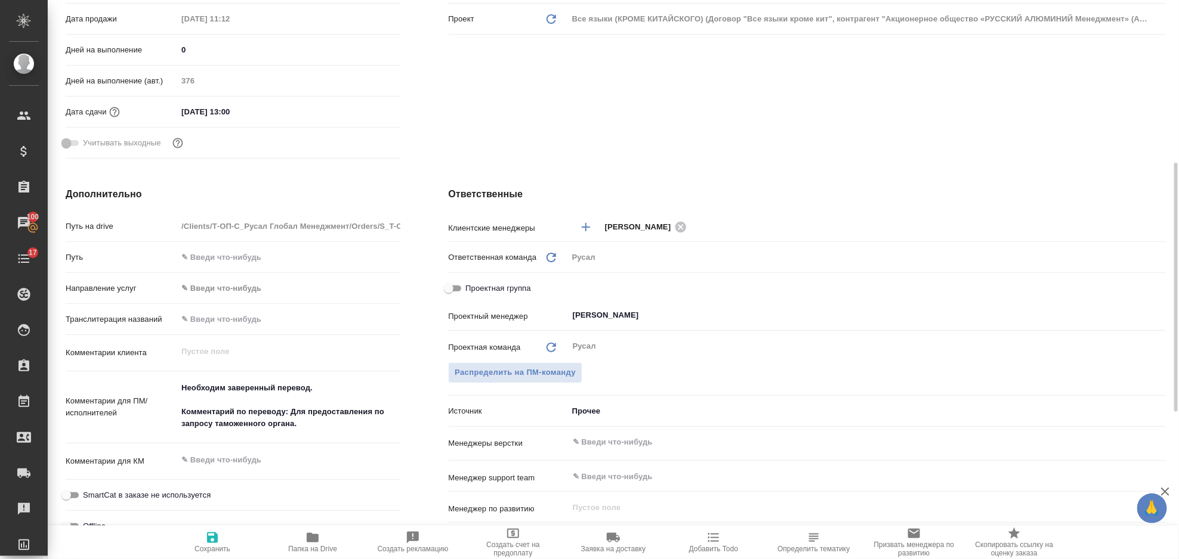
scroll to position [48, 0]
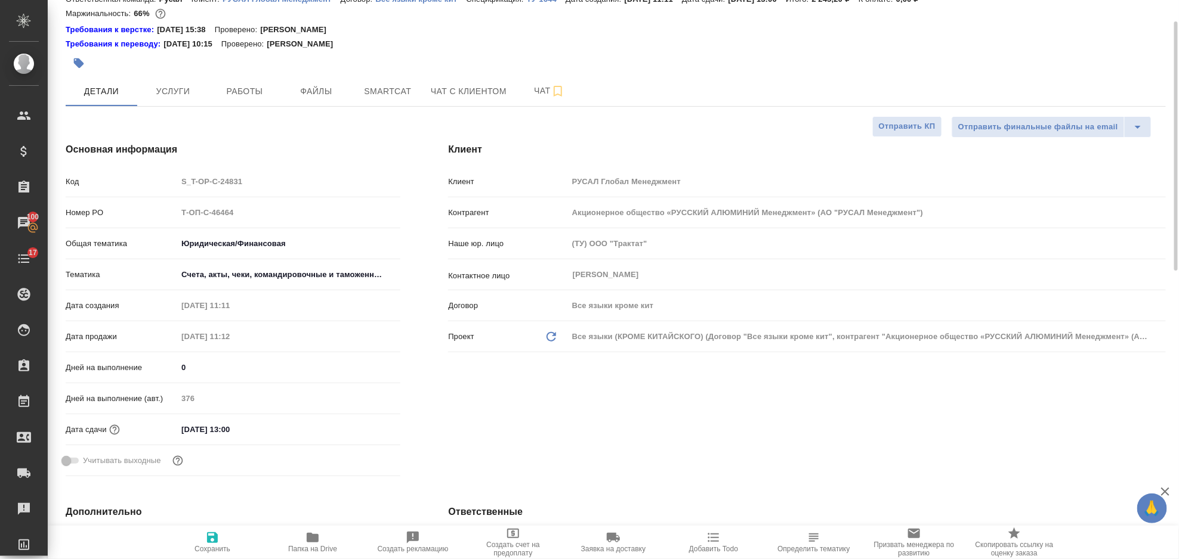
type textarea "x"
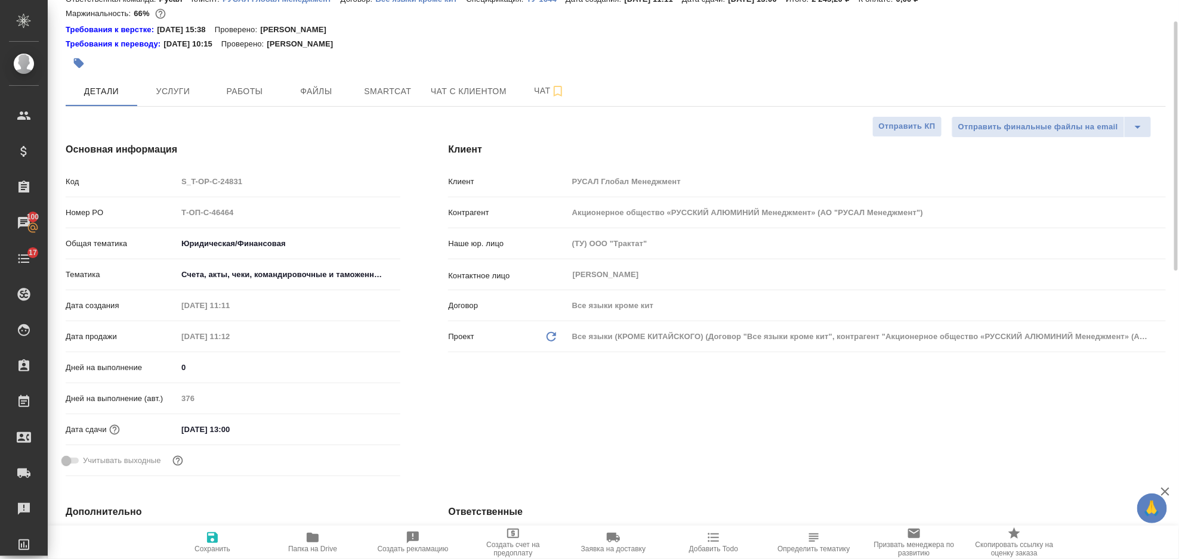
type textarea "x"
click at [257, 91] on span "Работы" at bounding box center [244, 91] width 57 height 15
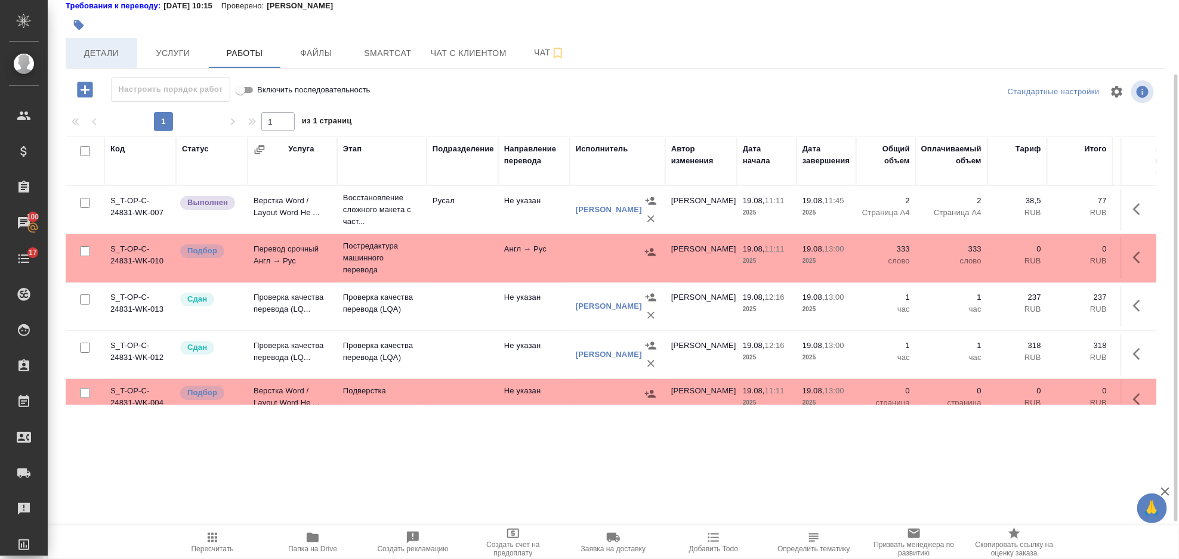
click at [126, 57] on span "Детали" at bounding box center [101, 53] width 57 height 15
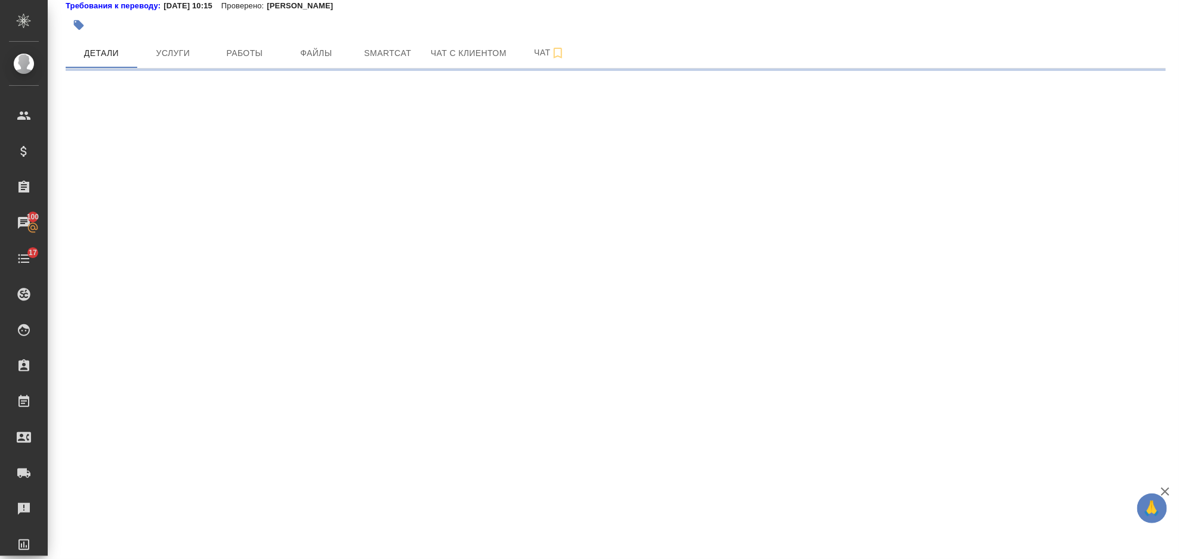
select select "RU"
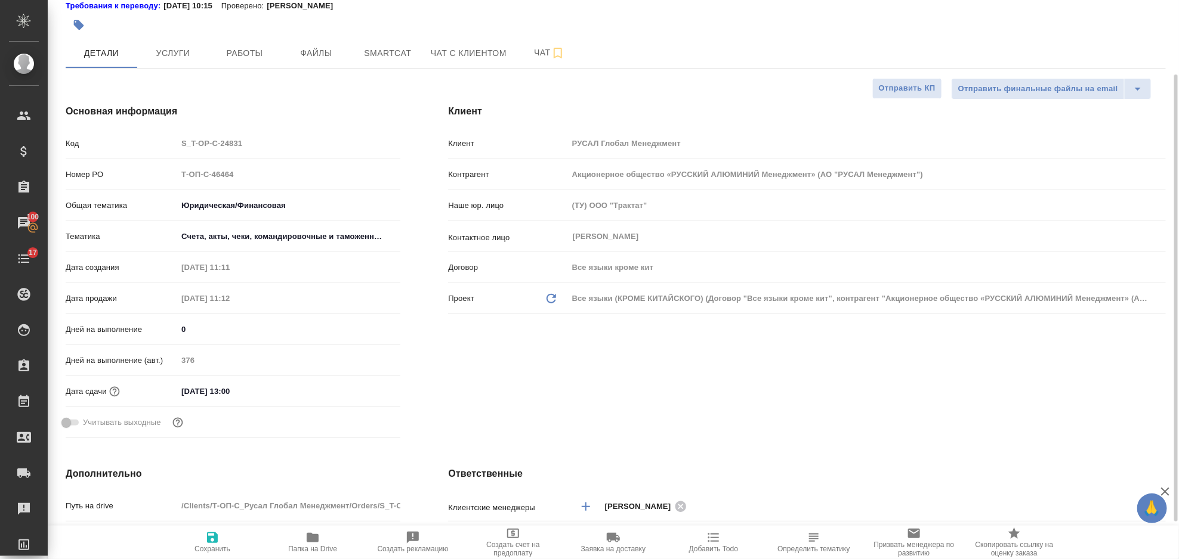
type textarea "x"
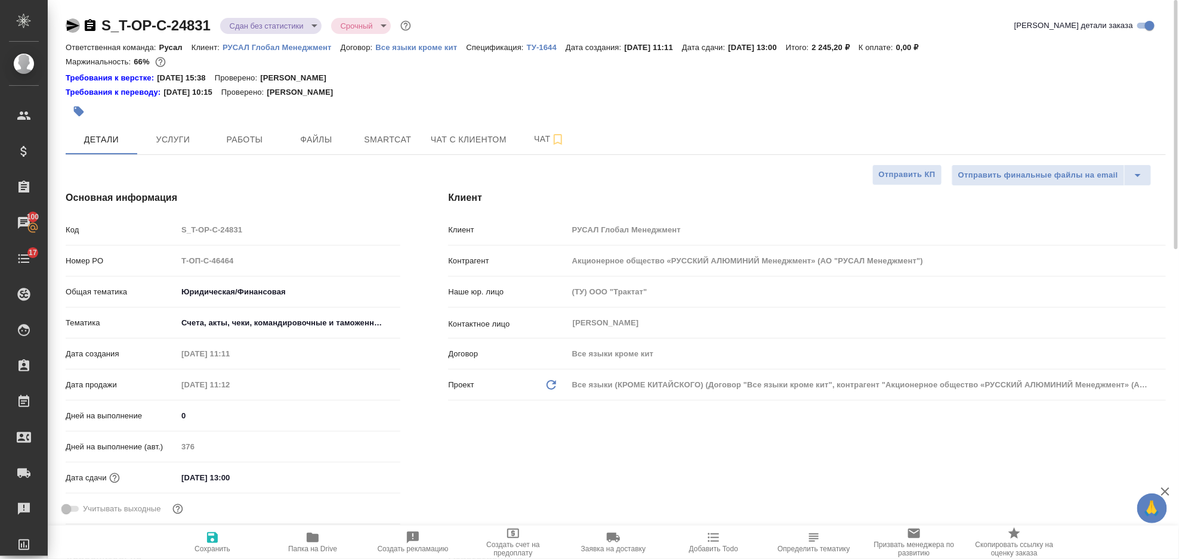
click at [68, 27] on icon "button" at bounding box center [73, 25] width 13 height 11
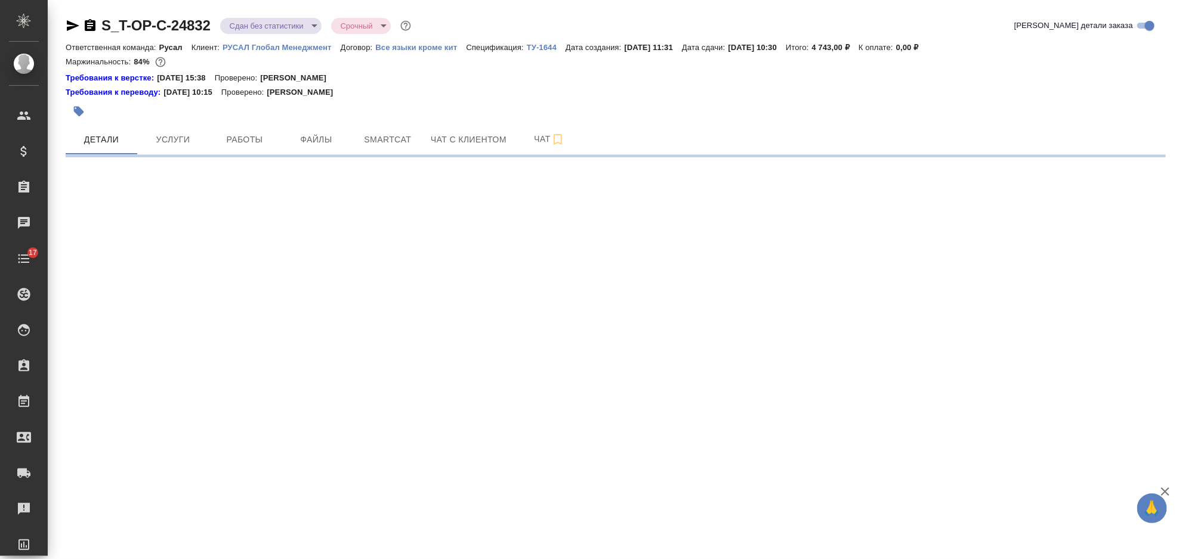
select select "RU"
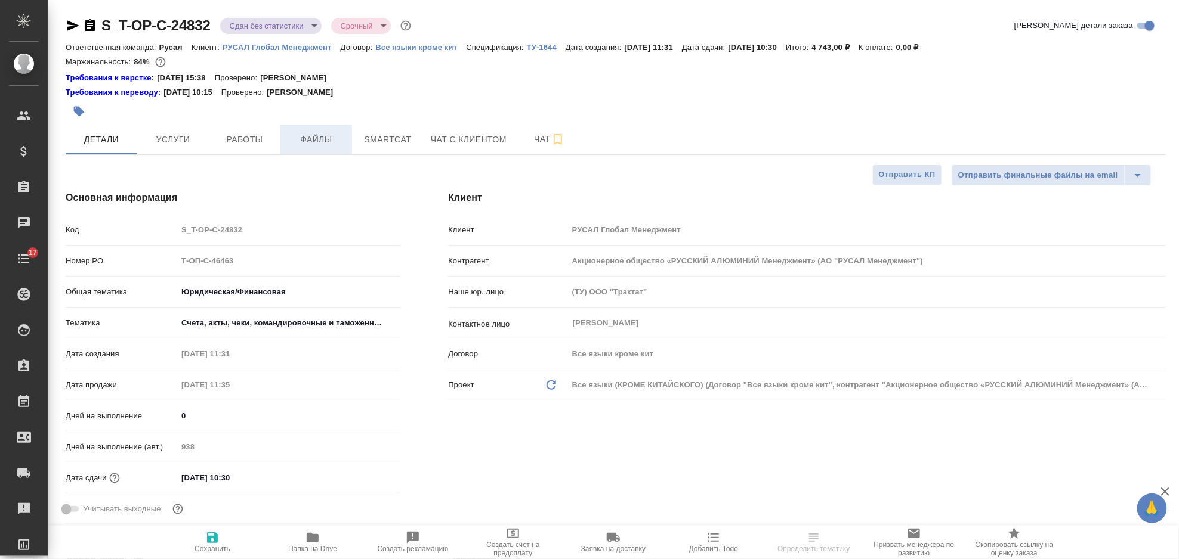
type textarea "x"
click at [184, 141] on span "Услуги" at bounding box center [172, 139] width 57 height 15
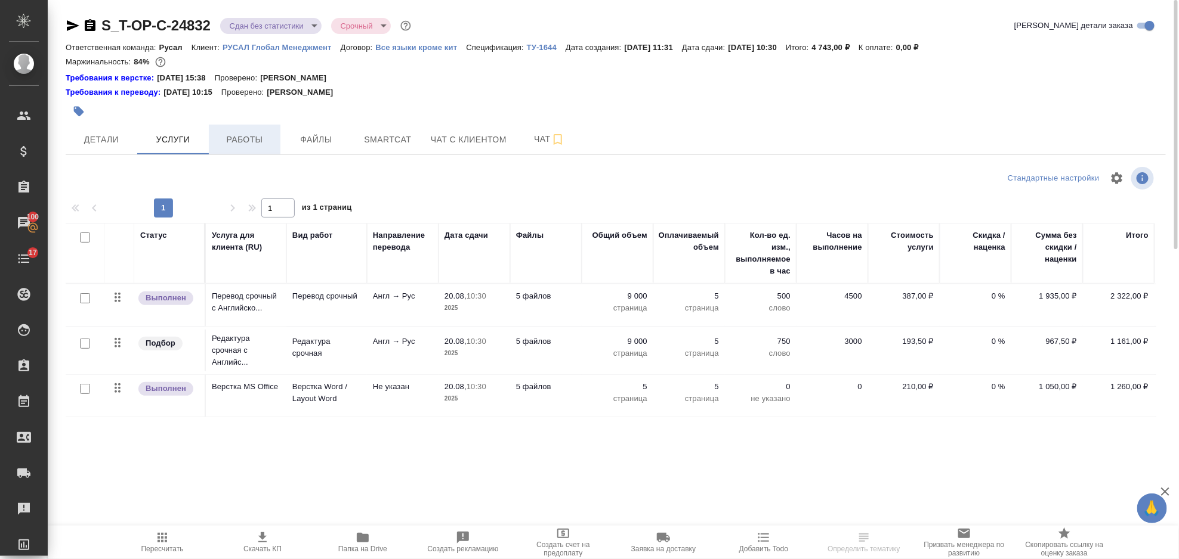
click at [248, 137] on span "Работы" at bounding box center [244, 139] width 57 height 15
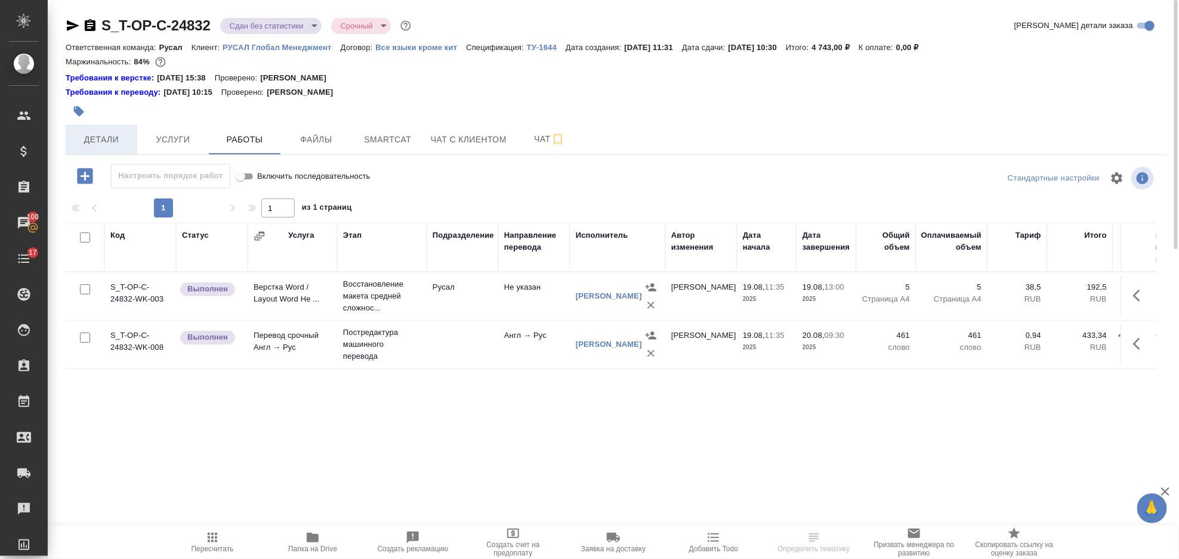
click at [131, 137] on button "Детали" at bounding box center [102, 140] width 72 height 30
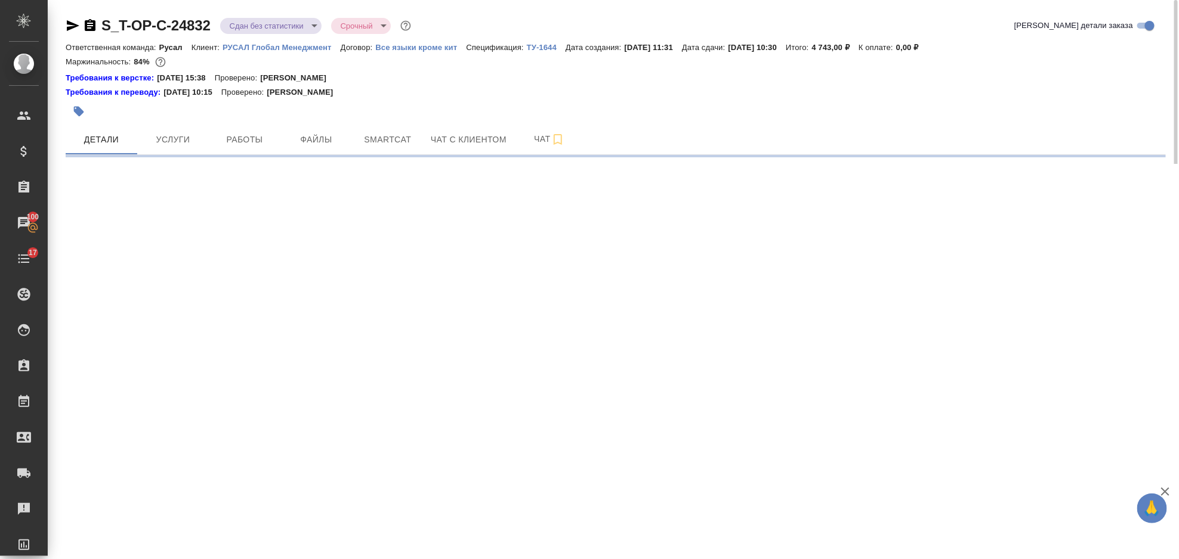
select select "RU"
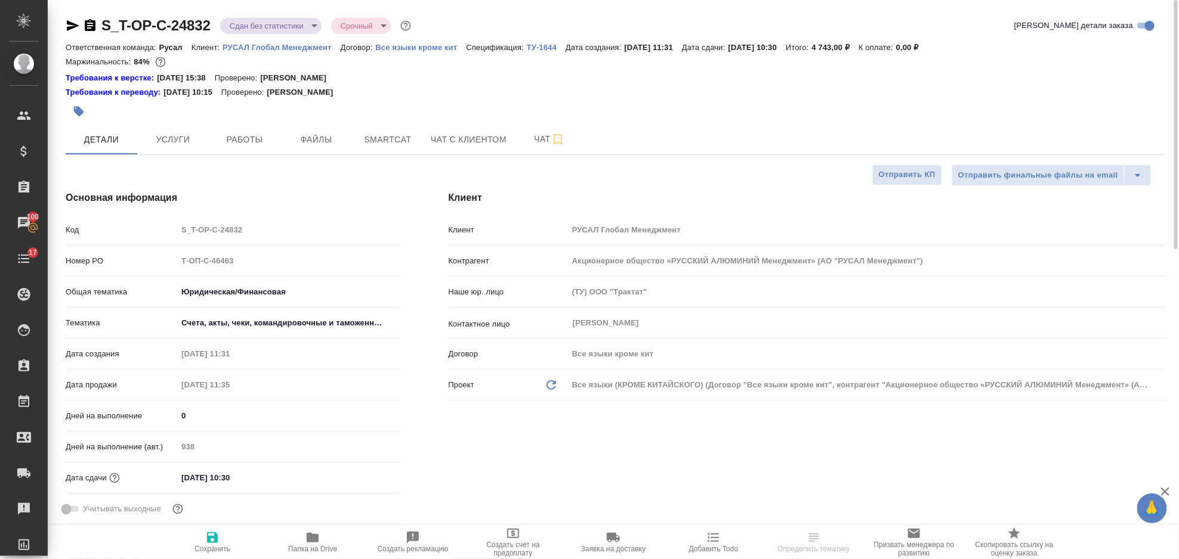
type textarea "x"
click at [72, 25] on icon "button" at bounding box center [73, 25] width 14 height 14
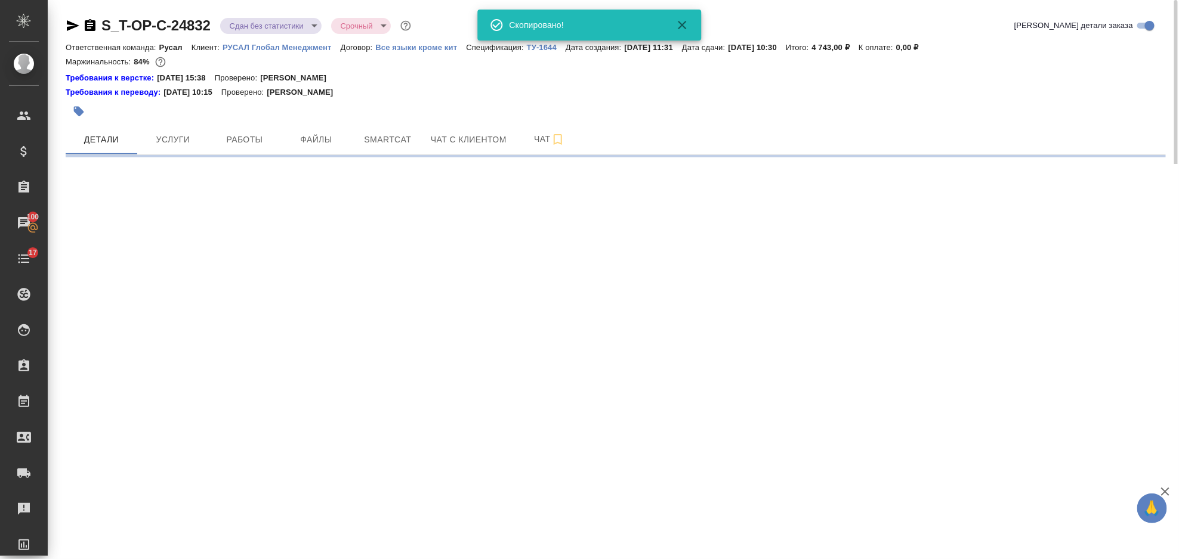
select select "RU"
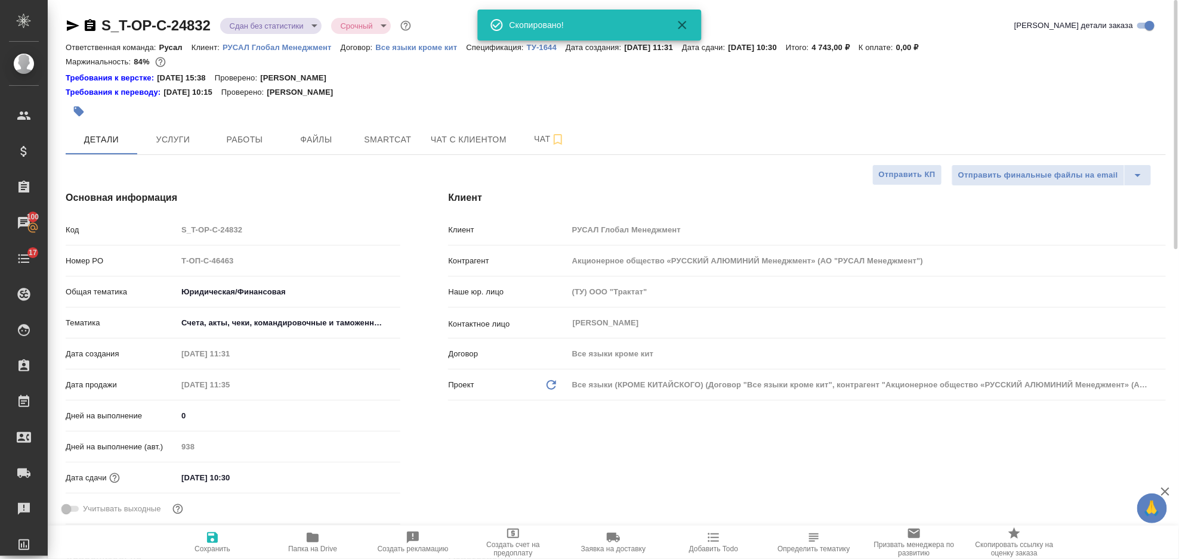
type textarea "x"
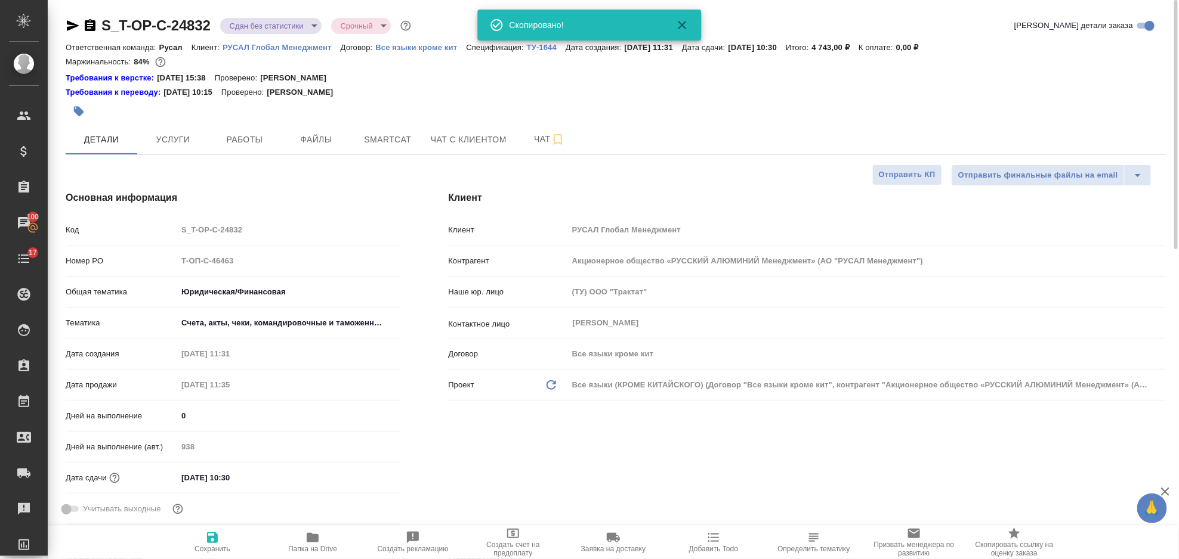
type textarea "x"
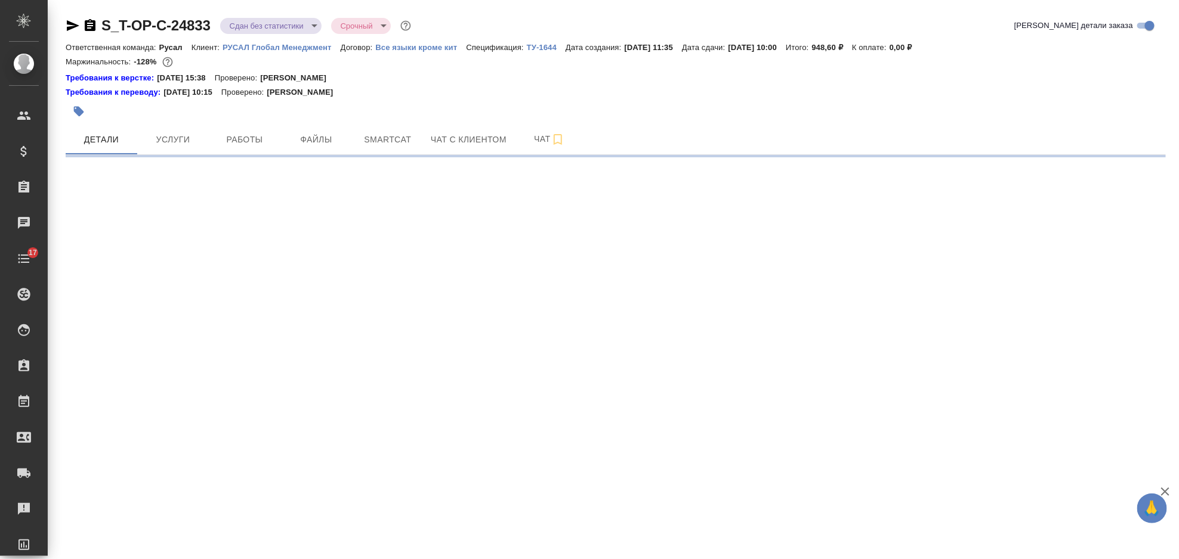
select select "RU"
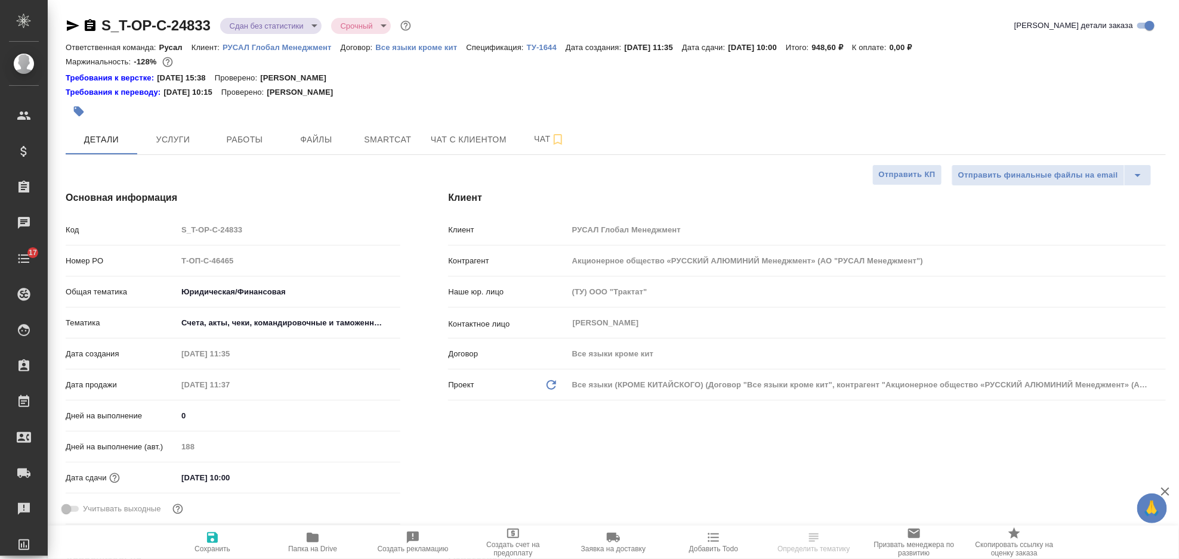
type textarea "x"
click at [74, 27] on icon "button" at bounding box center [73, 25] width 13 height 11
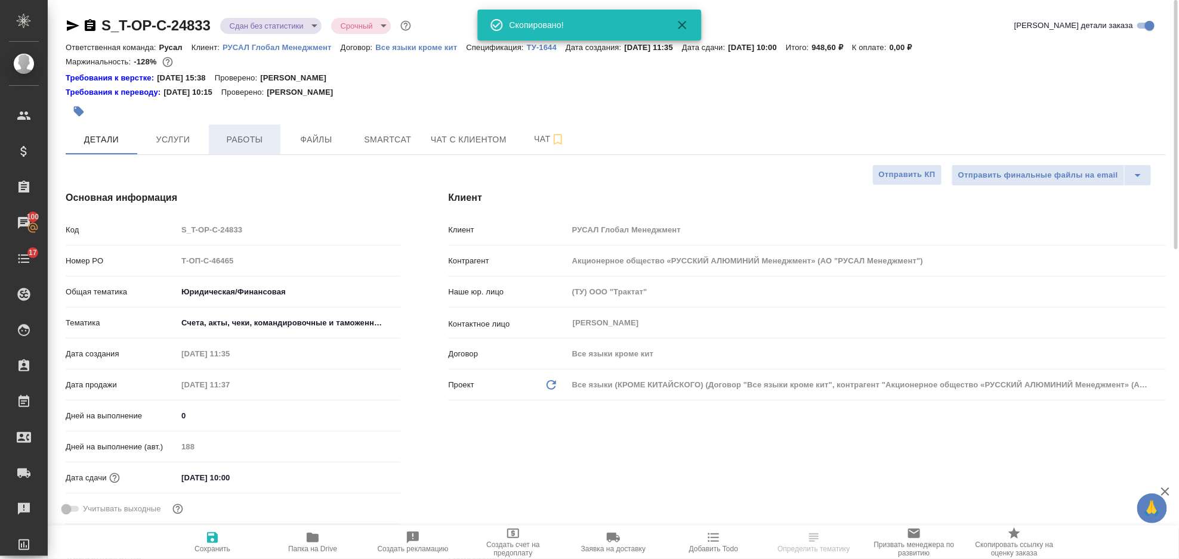
click at [266, 141] on span "Работы" at bounding box center [244, 139] width 57 height 15
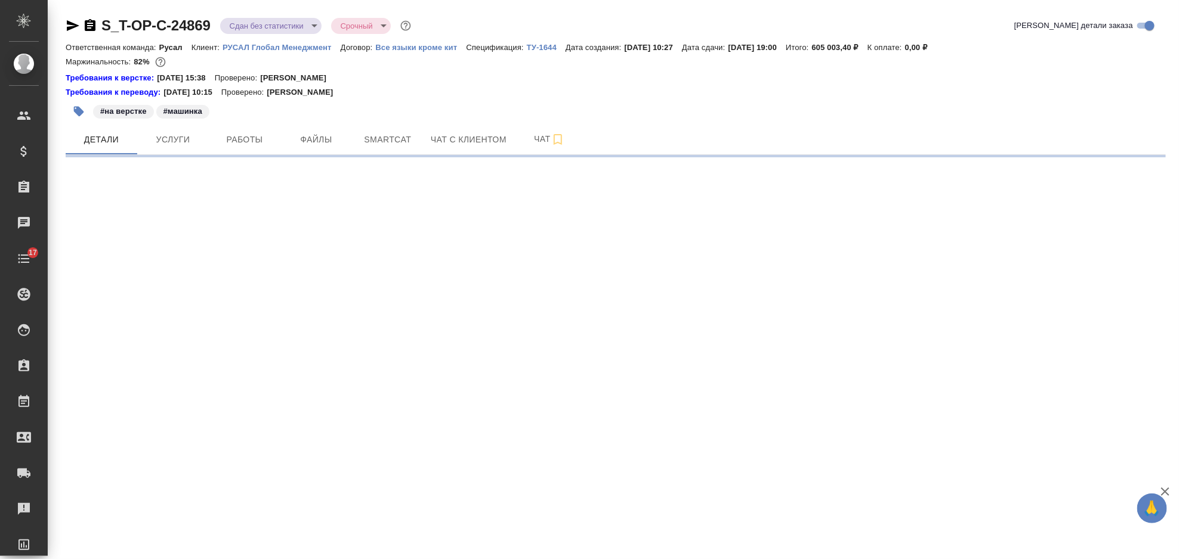
select select "RU"
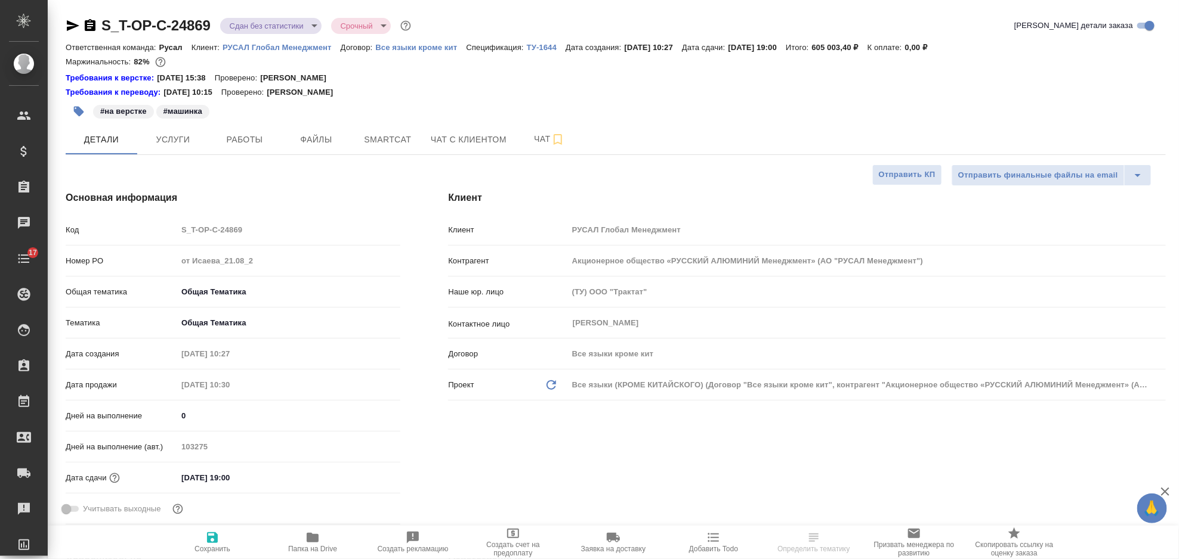
type textarea "x"
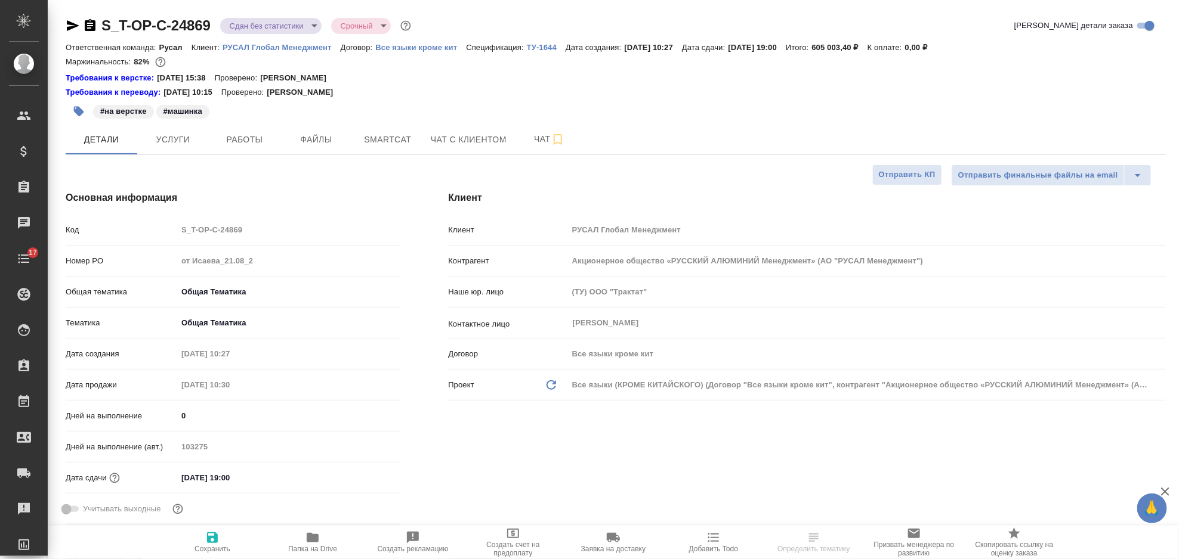
type textarea "x"
click at [66, 26] on icon "button" at bounding box center [73, 25] width 14 height 14
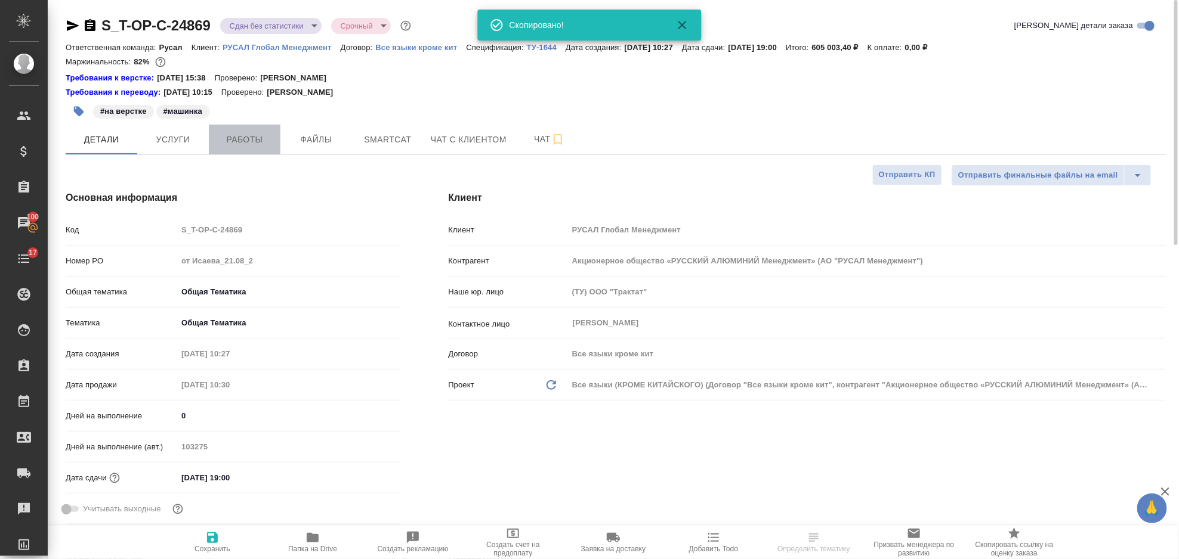
click at [252, 137] on span "Работы" at bounding box center [244, 139] width 57 height 15
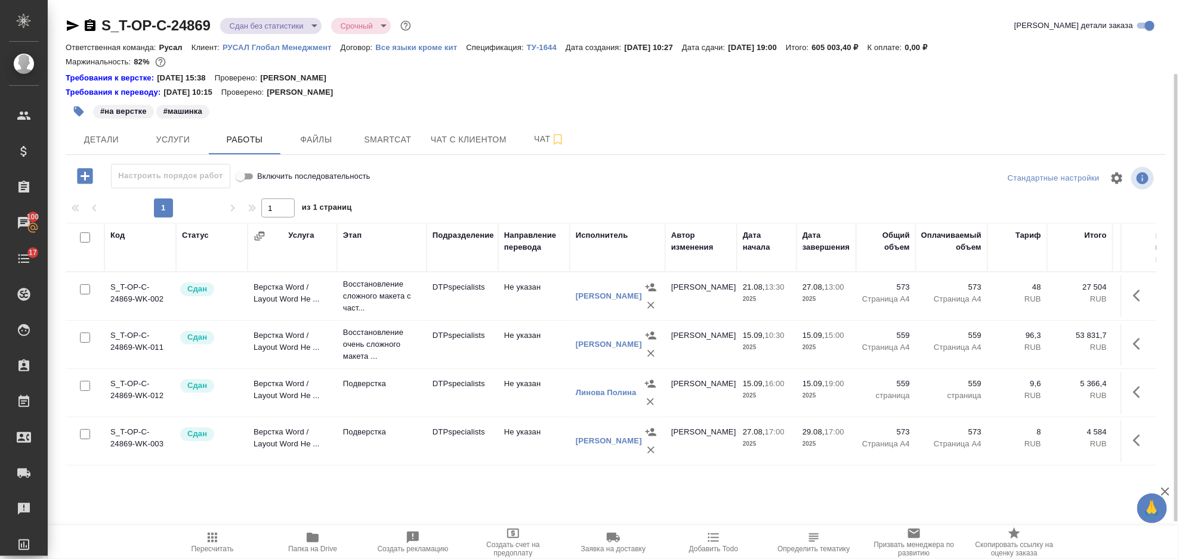
scroll to position [38, 0]
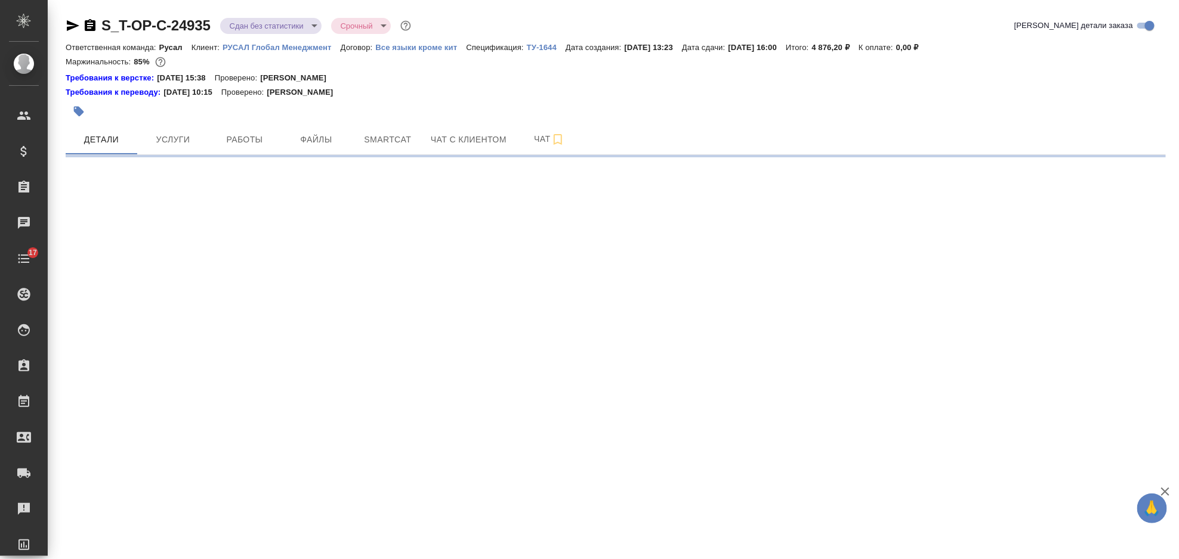
select select "RU"
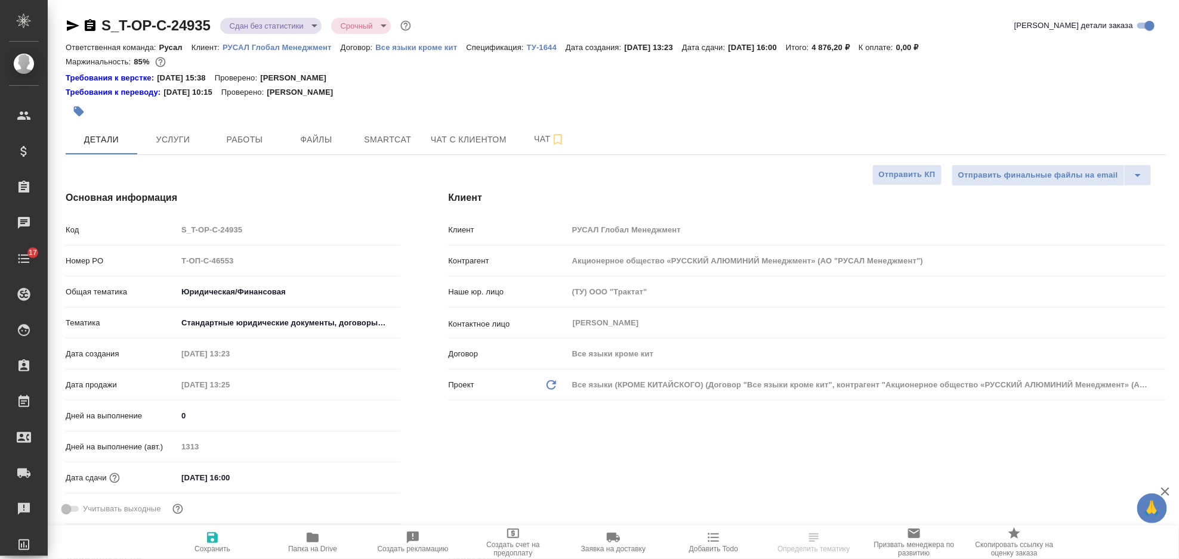
type textarea "x"
click at [70, 29] on icon "button" at bounding box center [73, 25] width 13 height 11
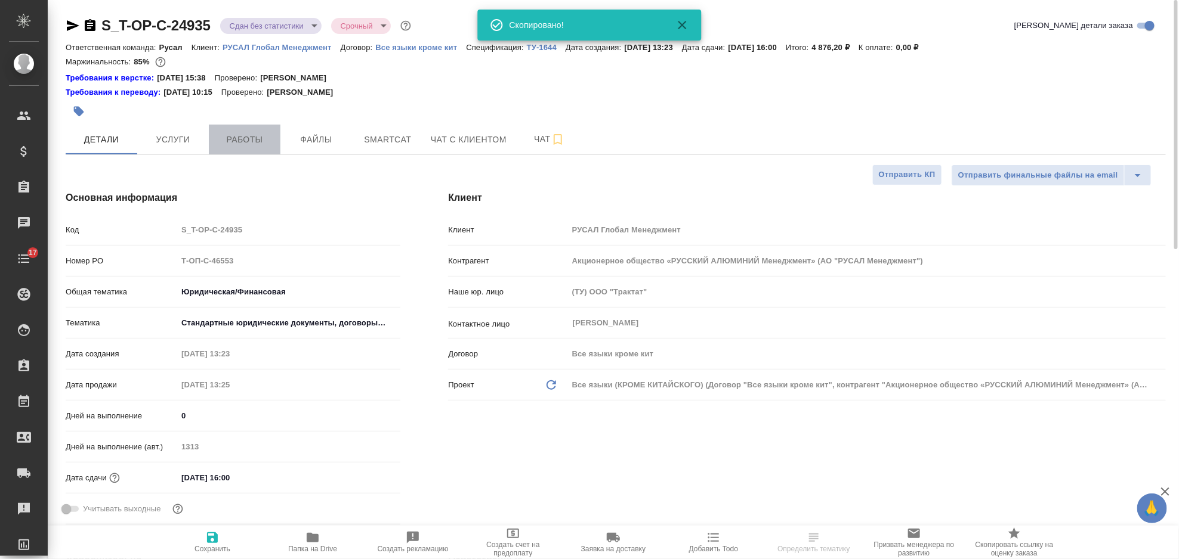
click at [267, 145] on span "Работы" at bounding box center [244, 139] width 57 height 15
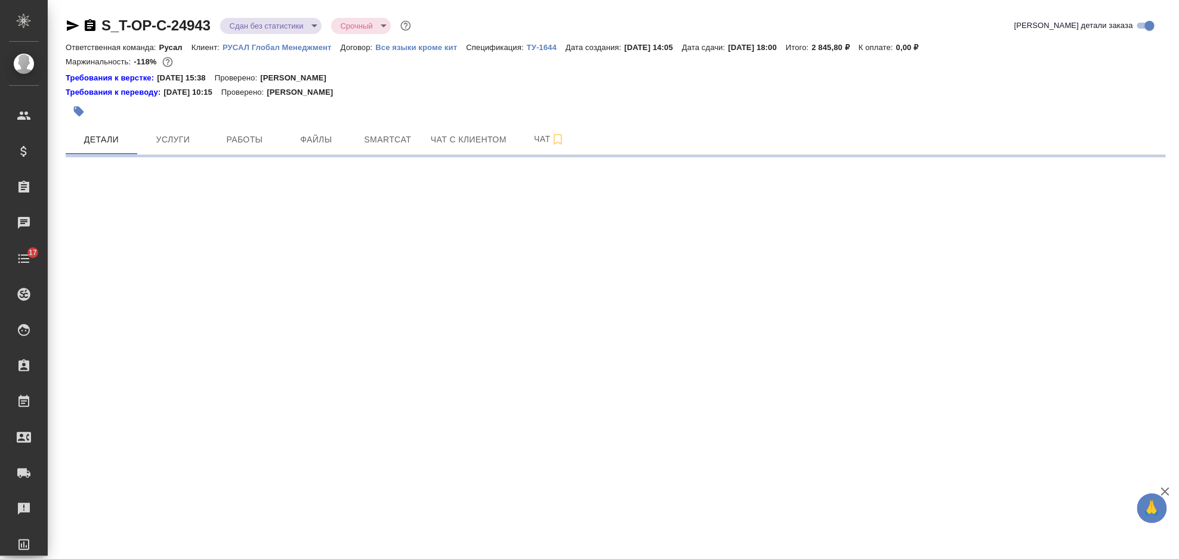
select select "RU"
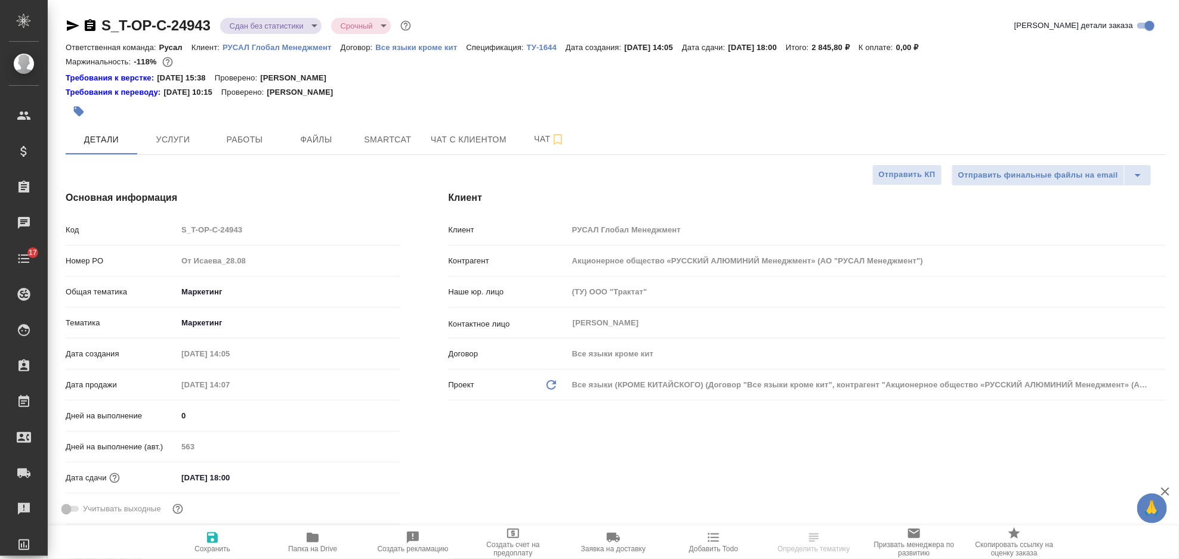
type textarea "x"
click at [73, 24] on icon "button" at bounding box center [73, 25] width 13 height 11
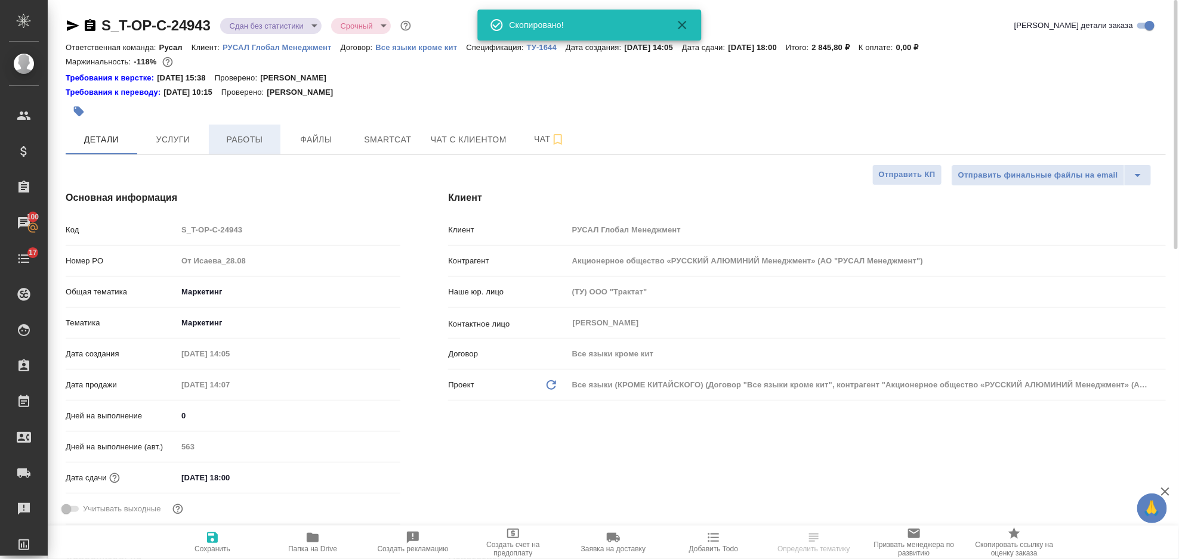
click at [264, 144] on span "Работы" at bounding box center [244, 139] width 57 height 15
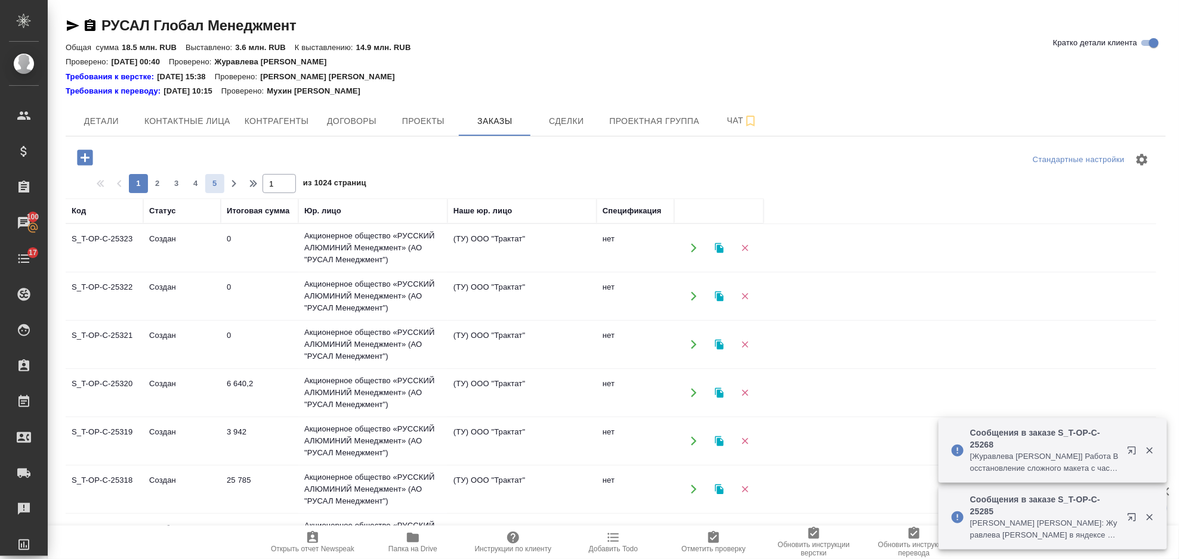
click at [218, 184] on span "5" at bounding box center [214, 184] width 19 height 12
click at [217, 183] on span "7" at bounding box center [214, 184] width 19 height 12
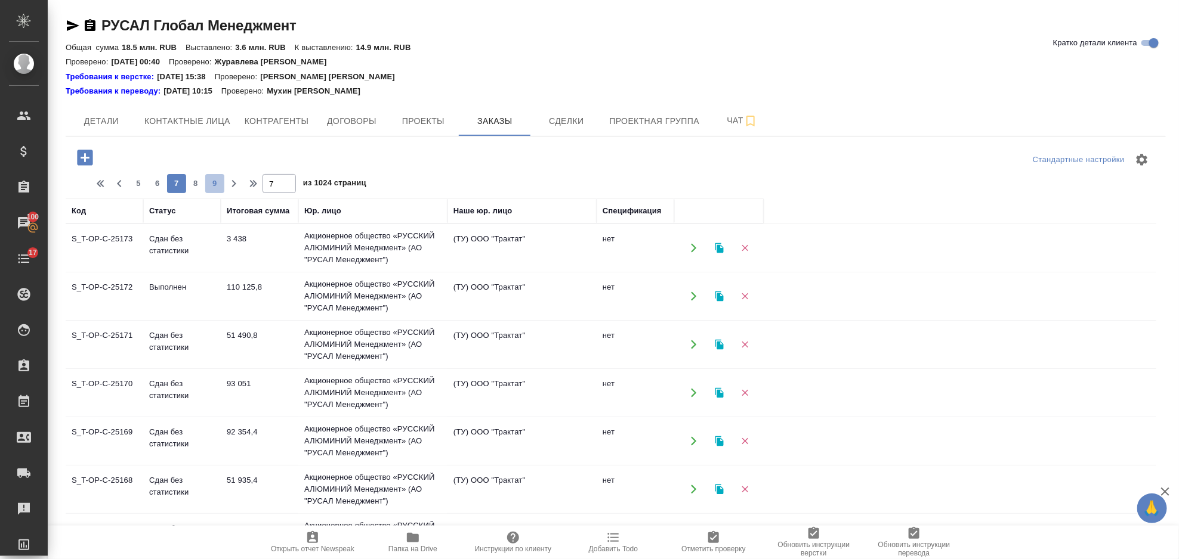
click at [215, 183] on span "9" at bounding box center [214, 184] width 19 height 12
click at [218, 183] on span "11" at bounding box center [214, 184] width 19 height 12
click at [213, 184] on span "13" at bounding box center [214, 184] width 19 height 12
click at [217, 184] on span "15" at bounding box center [214, 184] width 19 height 12
click at [248, 241] on td "13 932" at bounding box center [260, 248] width 78 height 42
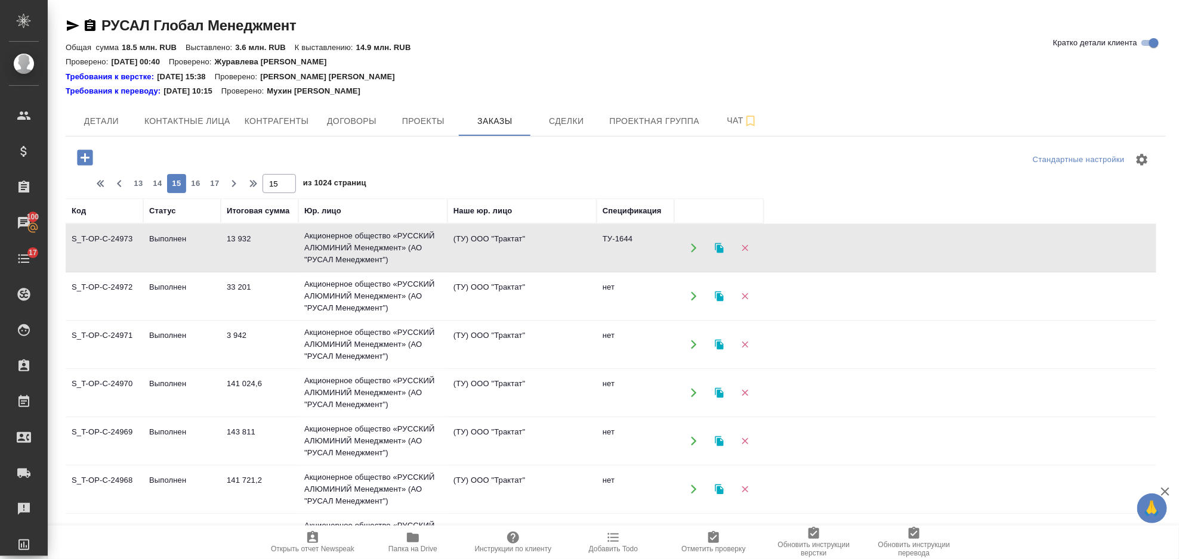
click at [248, 241] on td "13 932" at bounding box center [260, 248] width 78 height 42
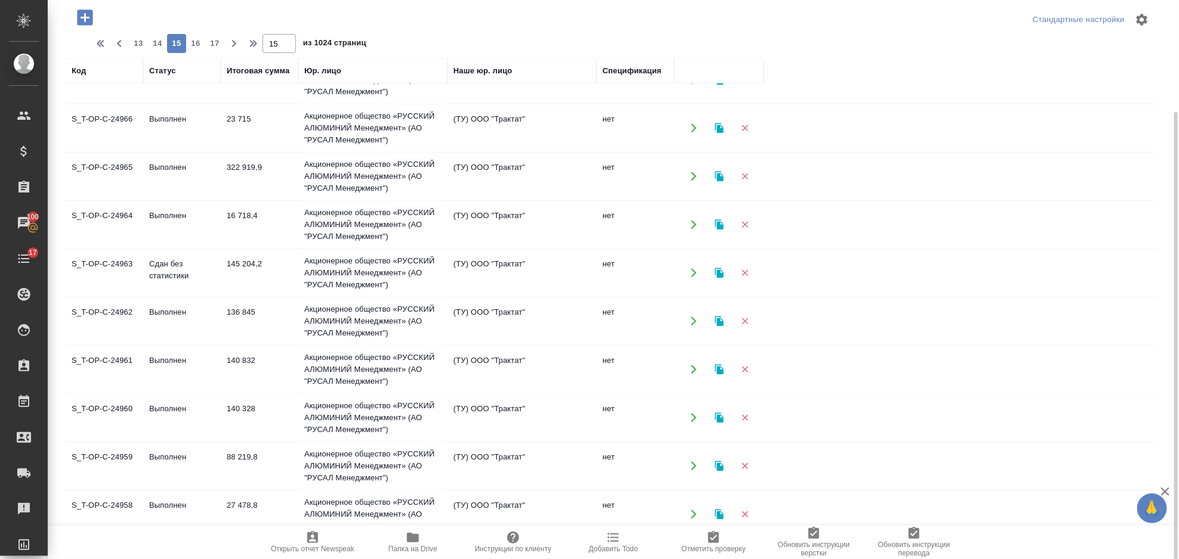
scroll to position [769, 0]
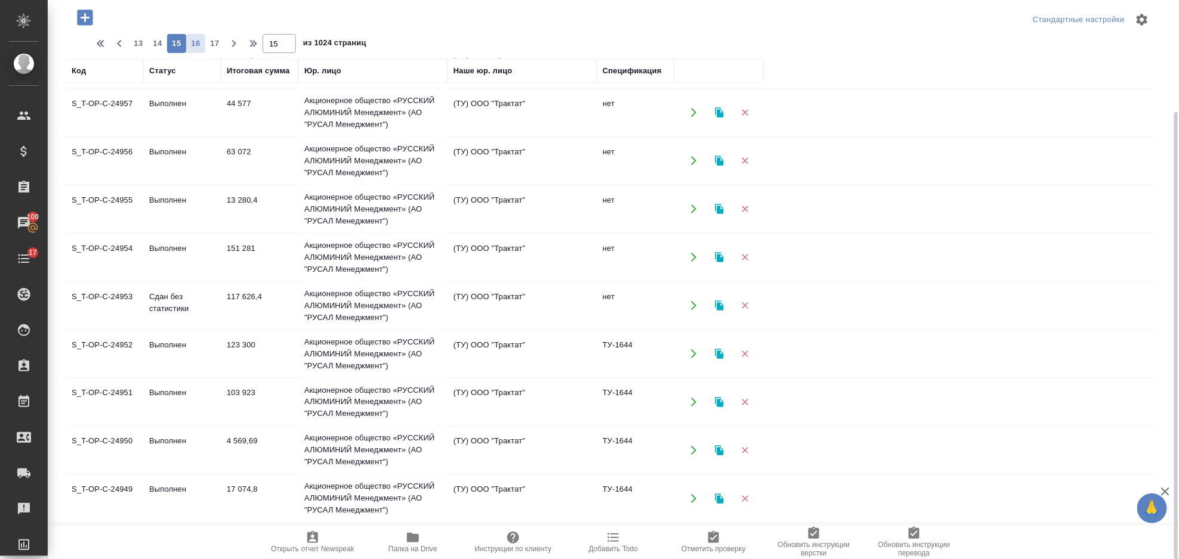
click at [200, 48] on span "16" at bounding box center [195, 44] width 19 height 12
click at [515, 106] on td "(ТУ) ООО "Трактат"" at bounding box center [521, 113] width 149 height 42
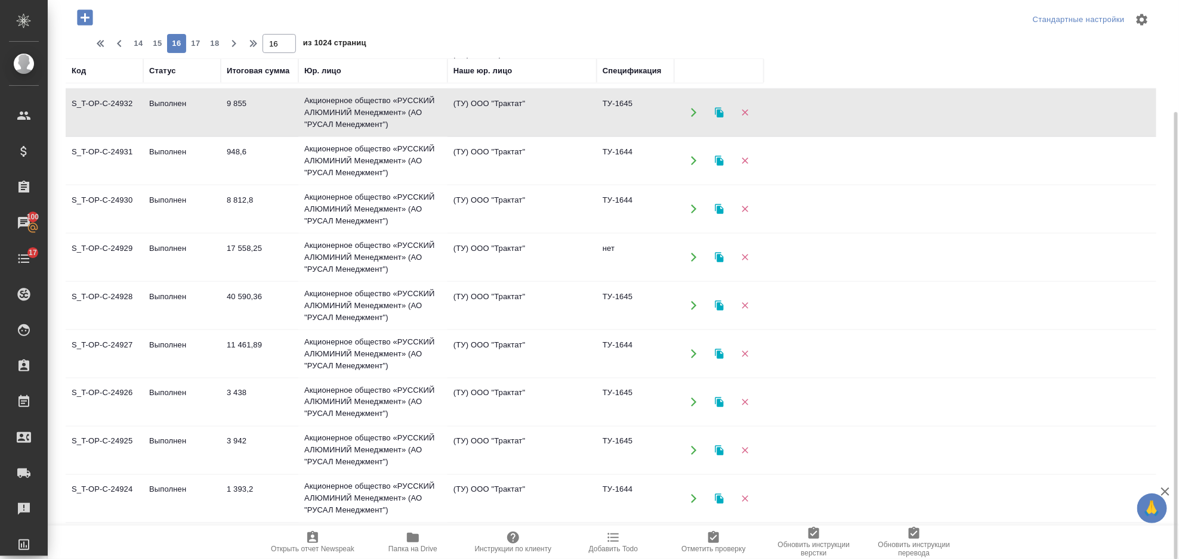
click at [515, 106] on td "(ТУ) ООО "Трактат"" at bounding box center [521, 113] width 149 height 42
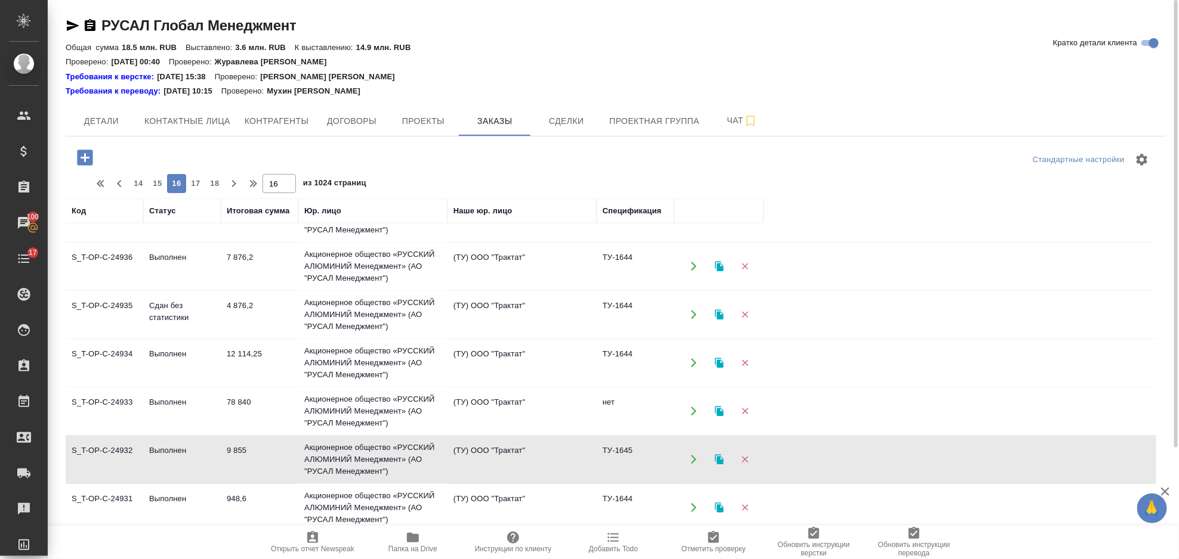
scroll to position [452, 0]
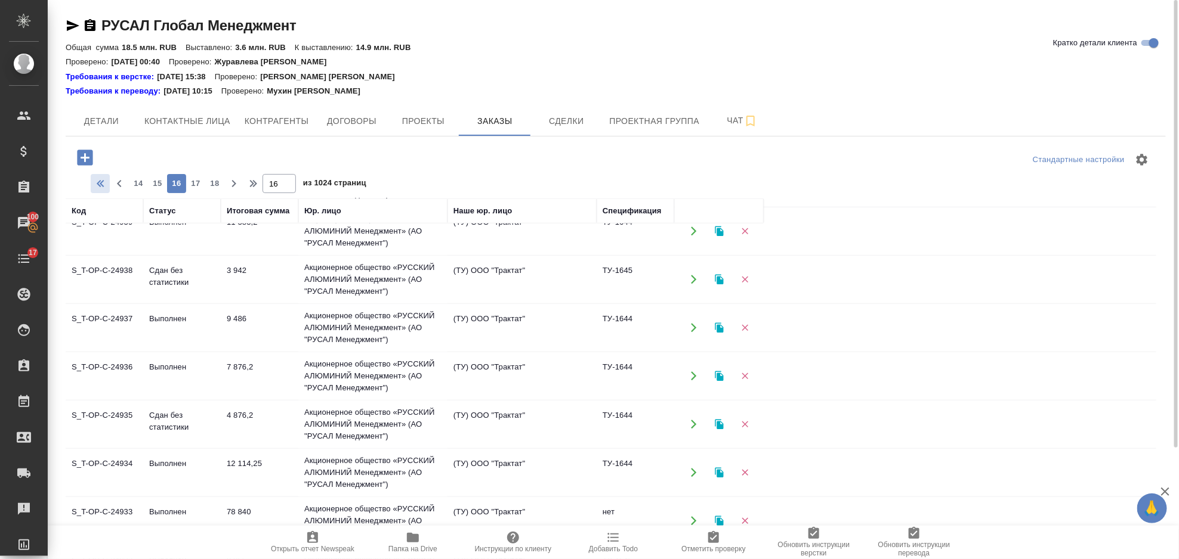
click at [103, 186] on icon "button" at bounding box center [102, 183] width 4 height 7
type input "1"
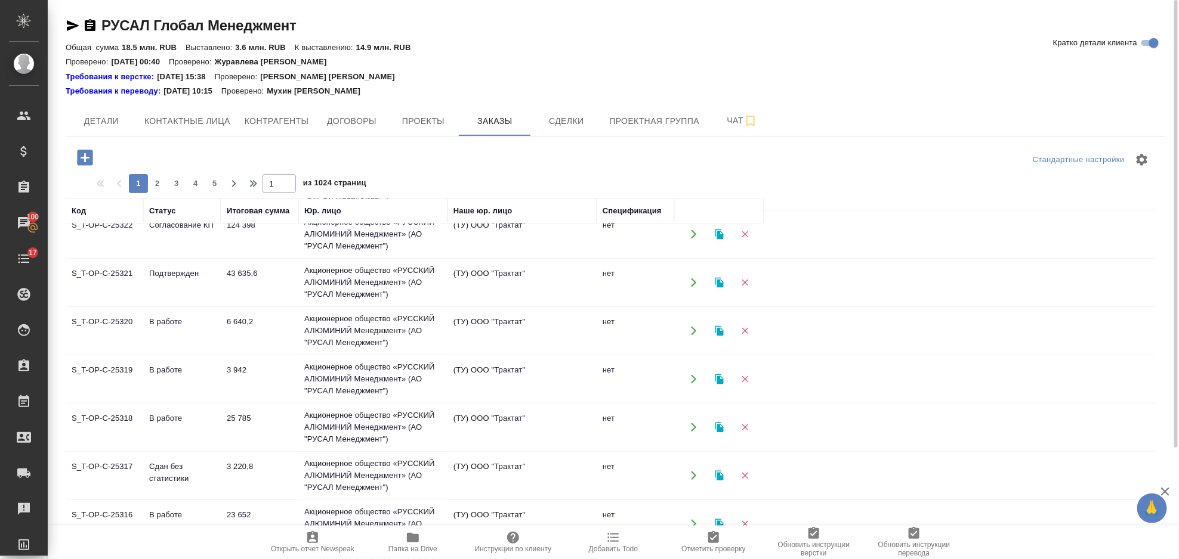
scroll to position [0, 0]
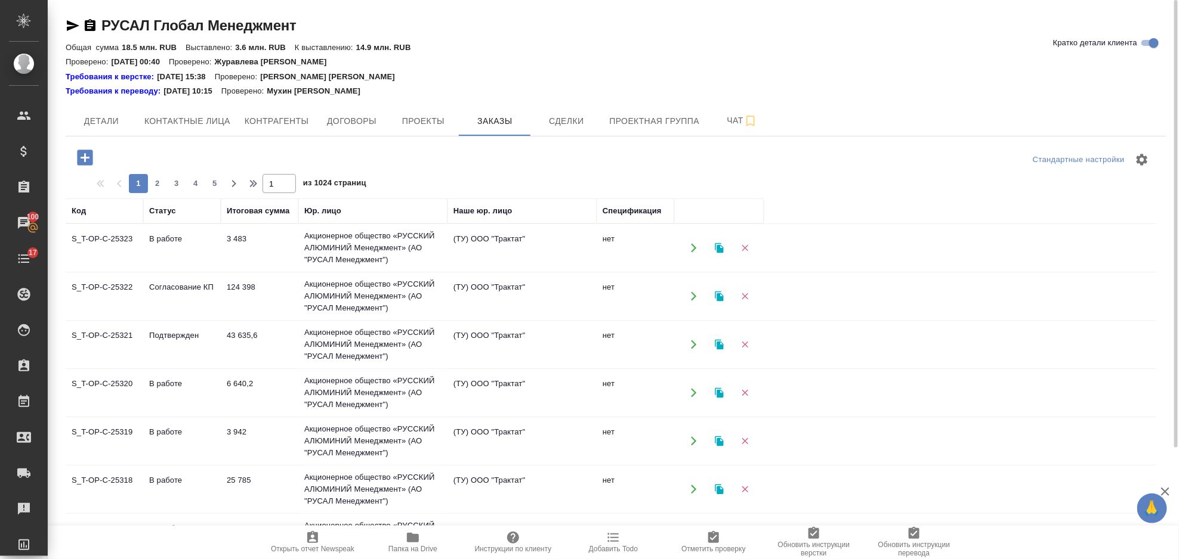
click at [237, 255] on td "3 483" at bounding box center [260, 248] width 78 height 42
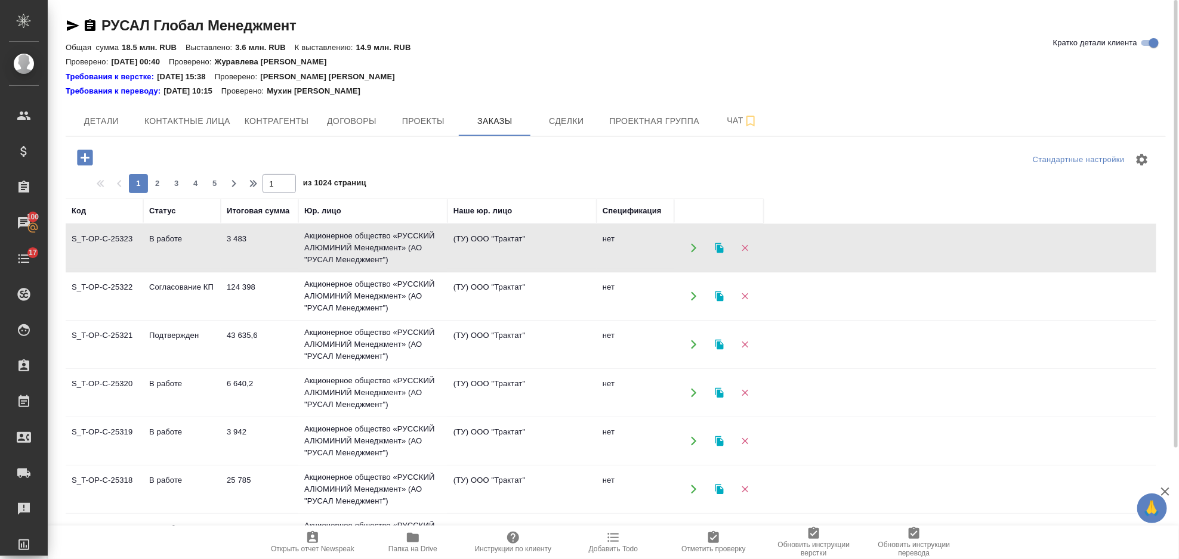
click at [237, 255] on td "3 483" at bounding box center [260, 248] width 78 height 42
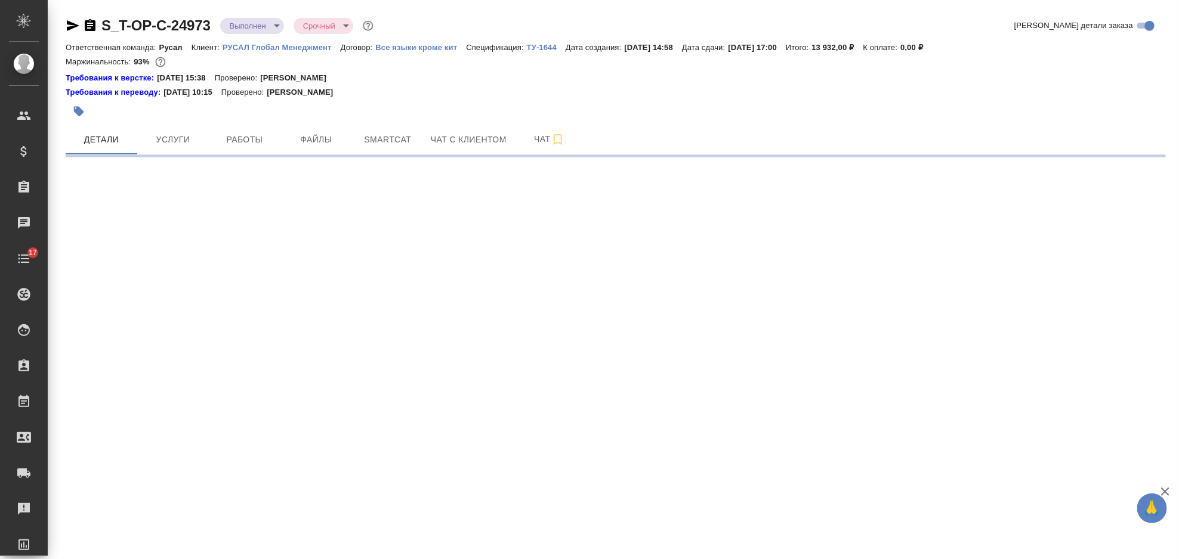
select select "RU"
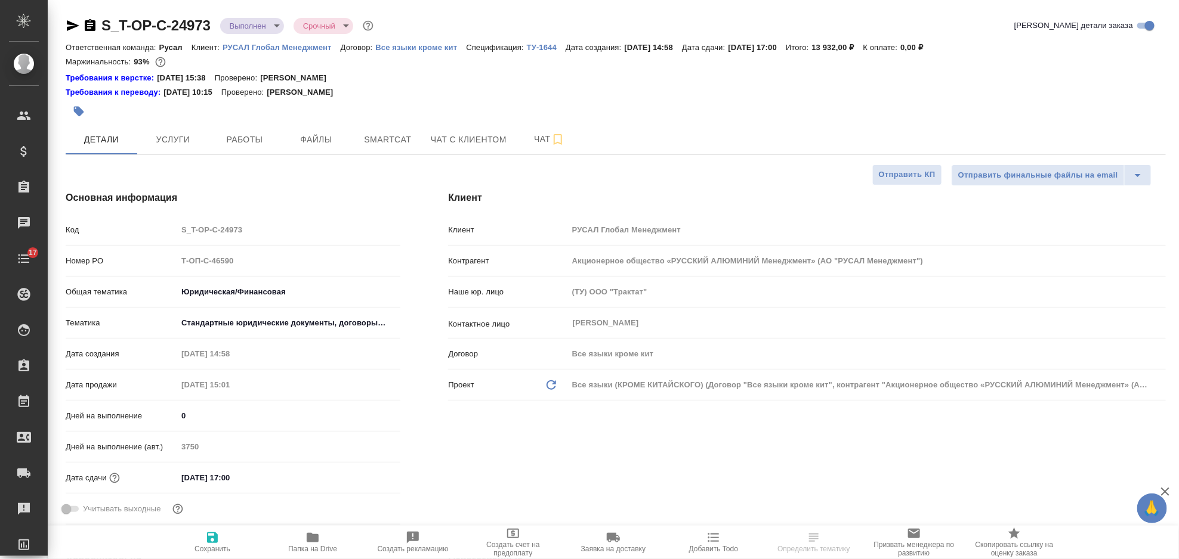
type textarea "x"
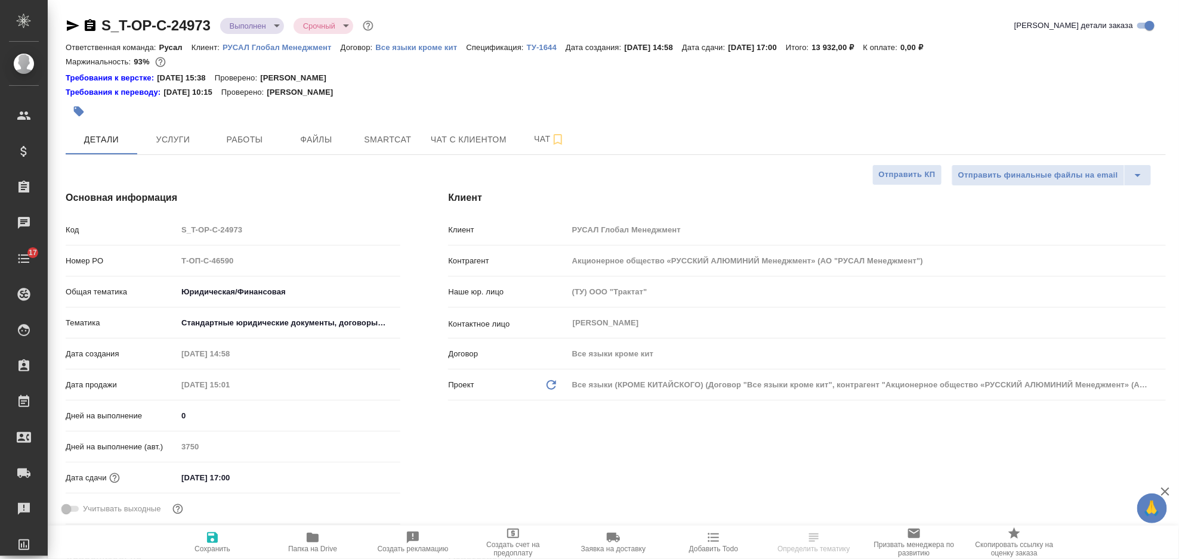
type textarea "x"
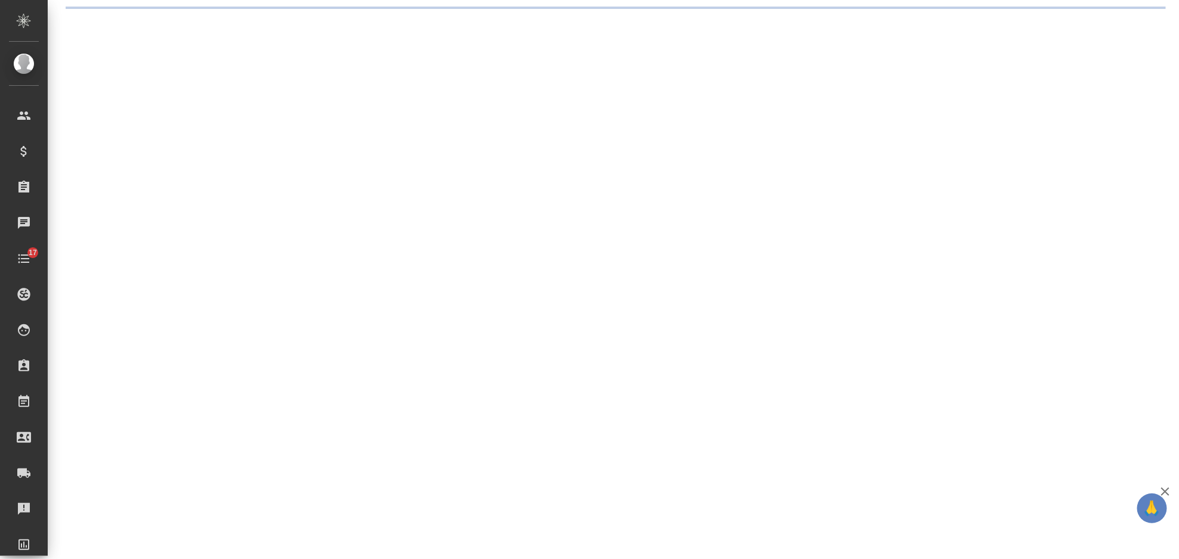
select select "RU"
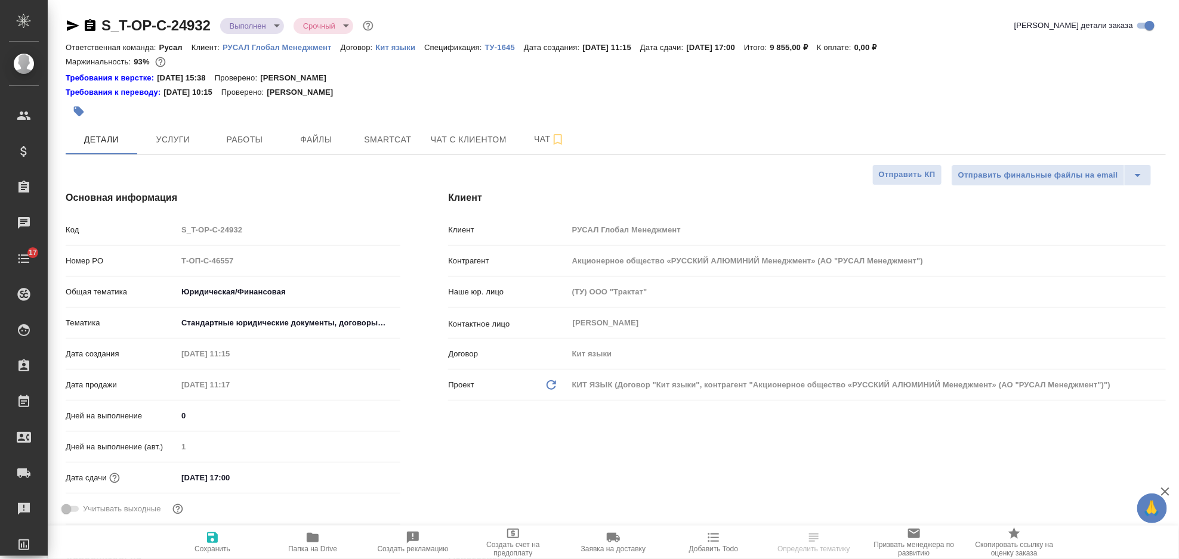
type textarea "x"
click at [499, 45] on p "ТУ-1645" at bounding box center [504, 47] width 39 height 9
type textarea "x"
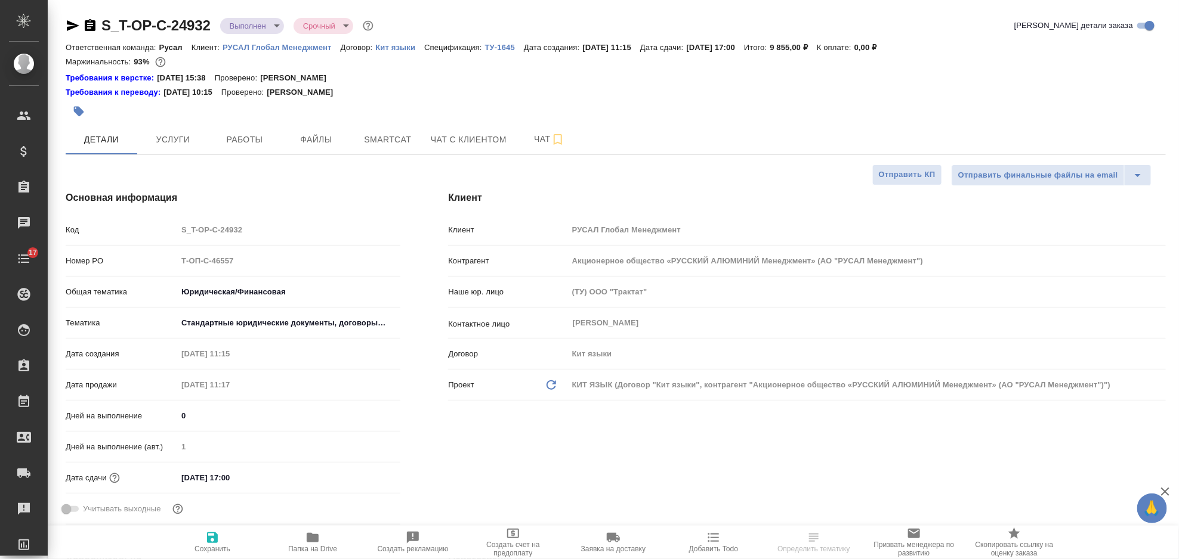
type textarea "x"
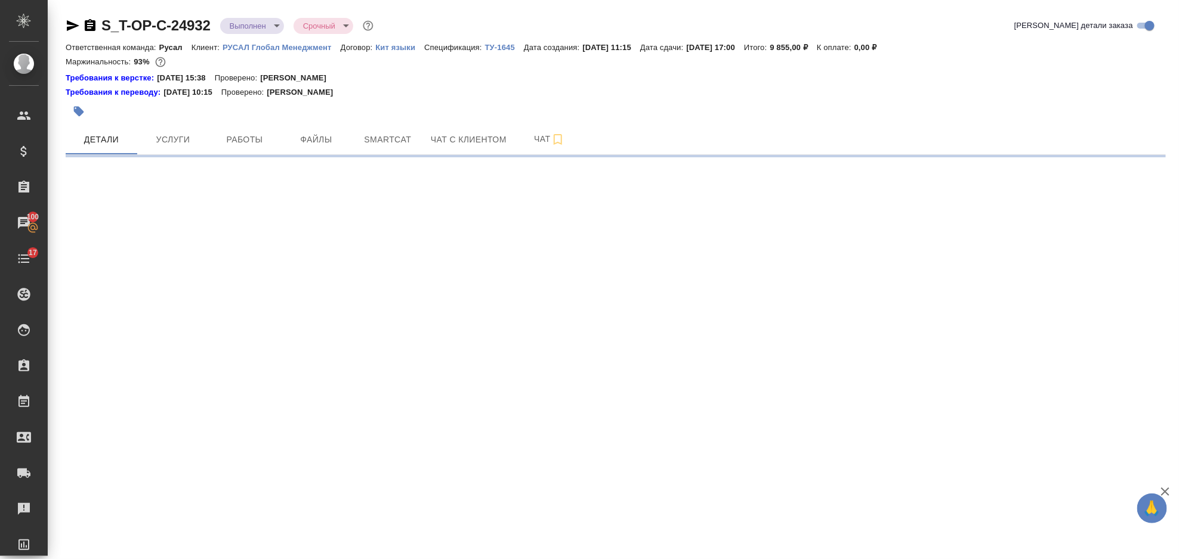
select select "RU"
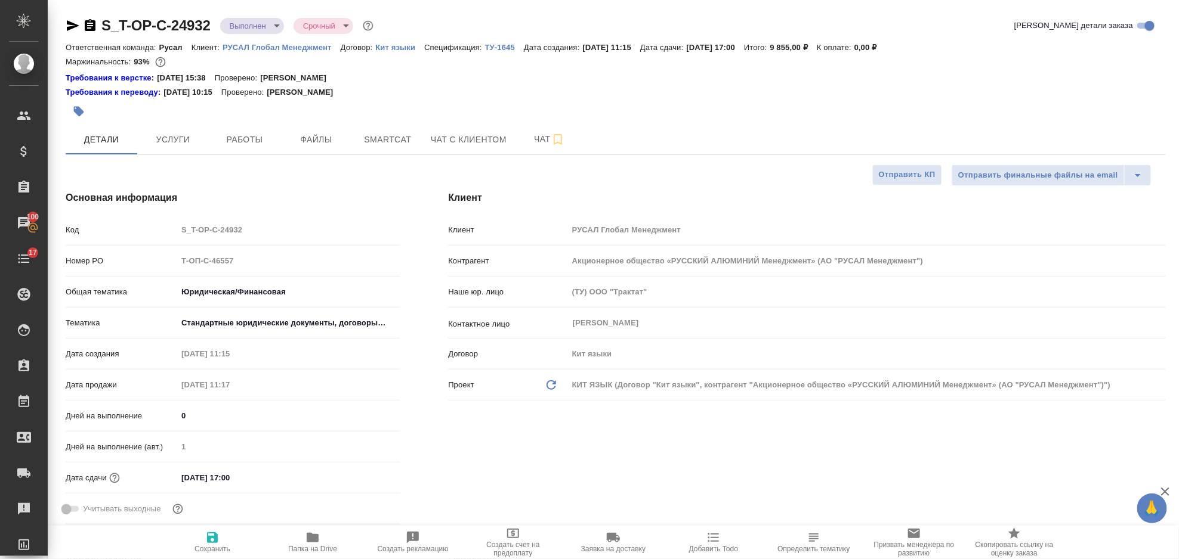
type textarea "x"
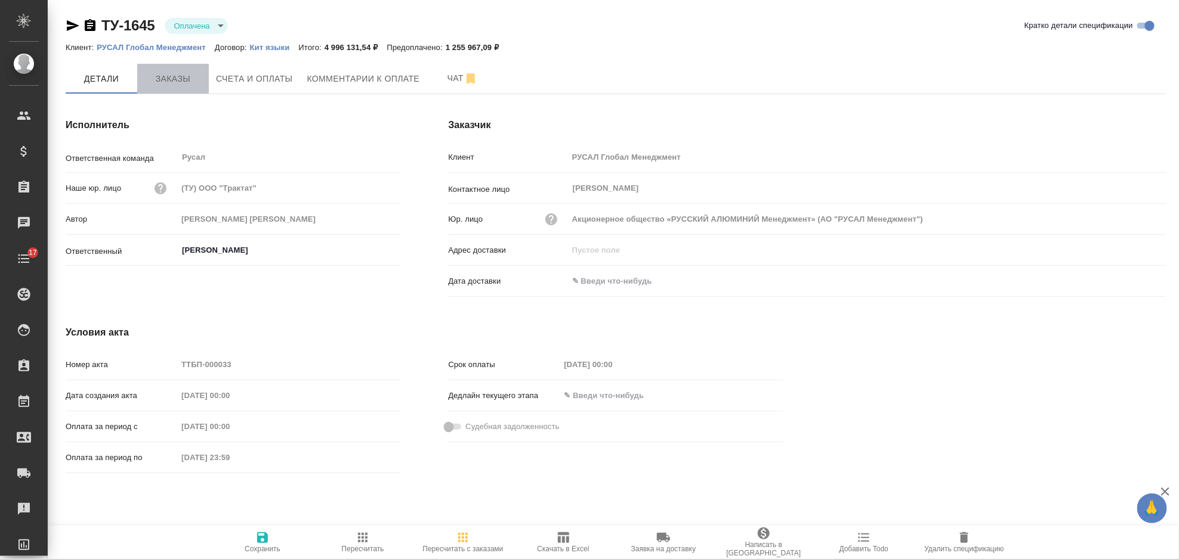
click at [188, 78] on span "Заказы" at bounding box center [172, 79] width 57 height 15
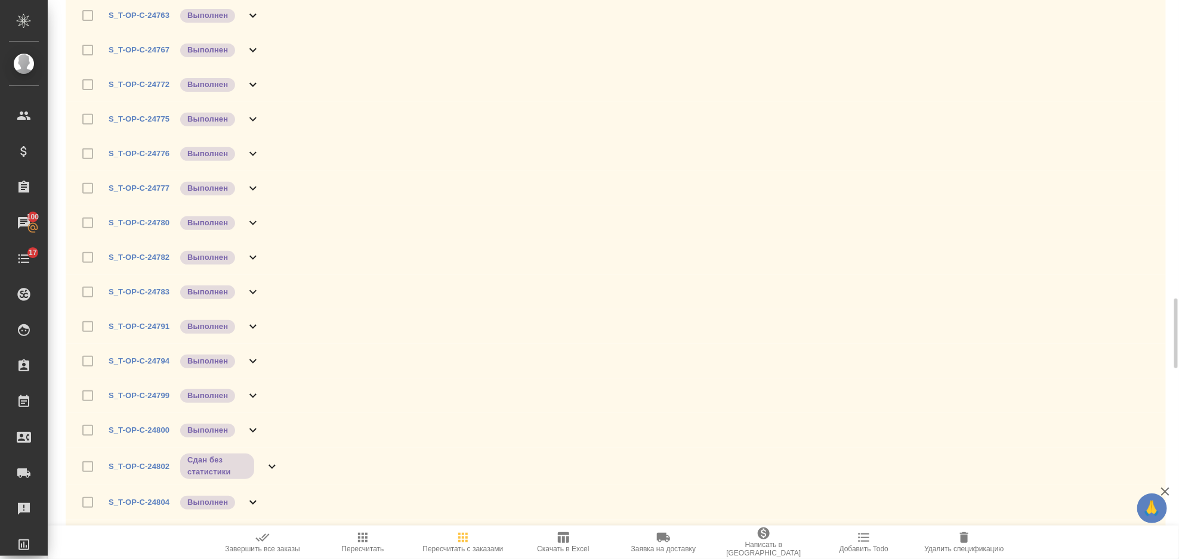
scroll to position [2465, 0]
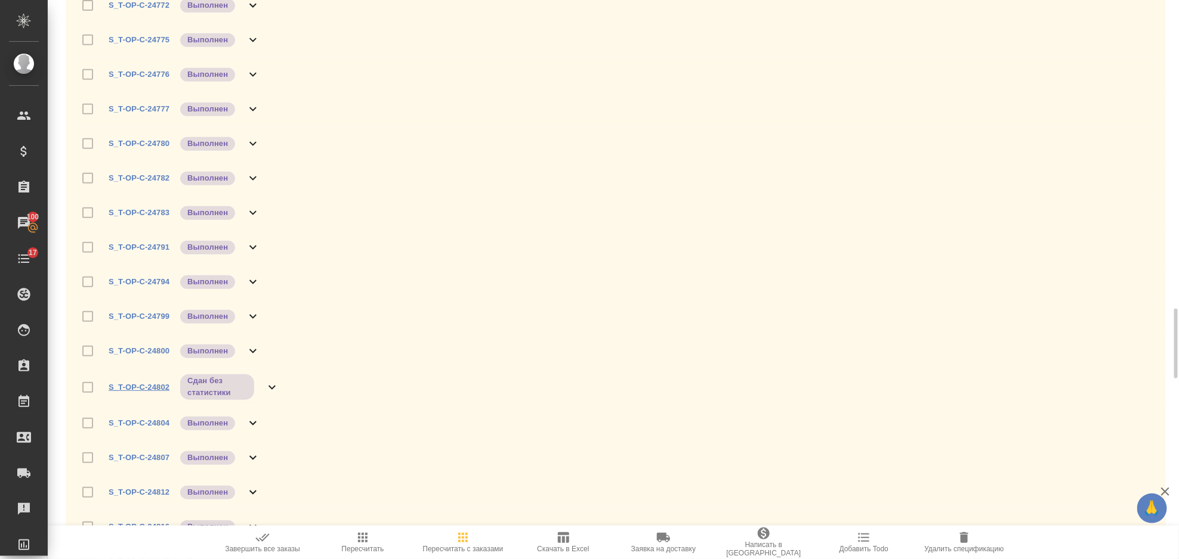
click at [150, 385] on link "S_T-OP-C-24802" at bounding box center [139, 387] width 61 height 9
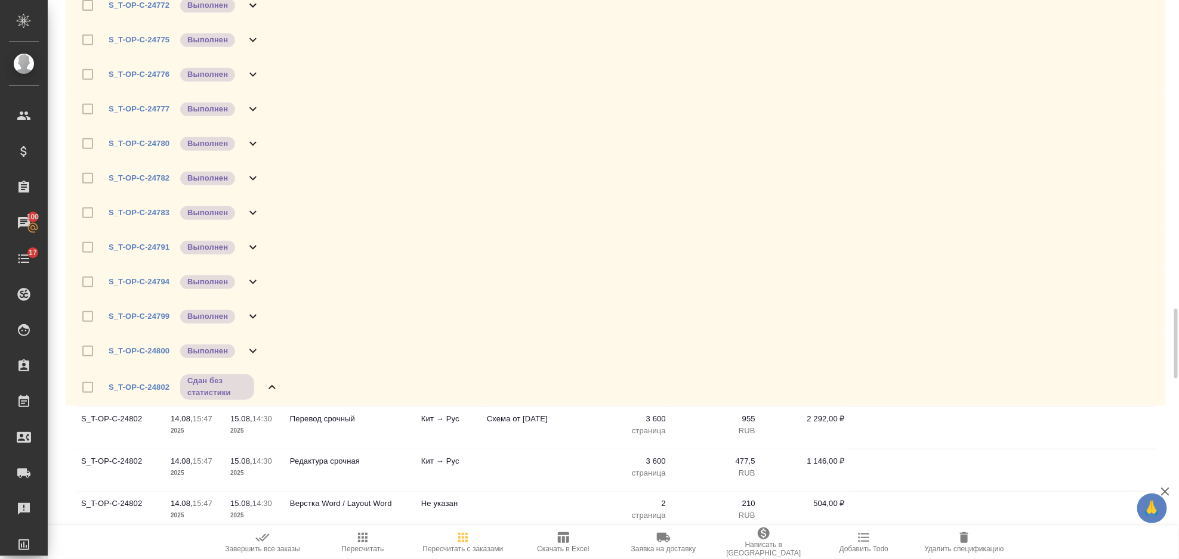
click at [265, 386] on icon at bounding box center [272, 388] width 14 height 14
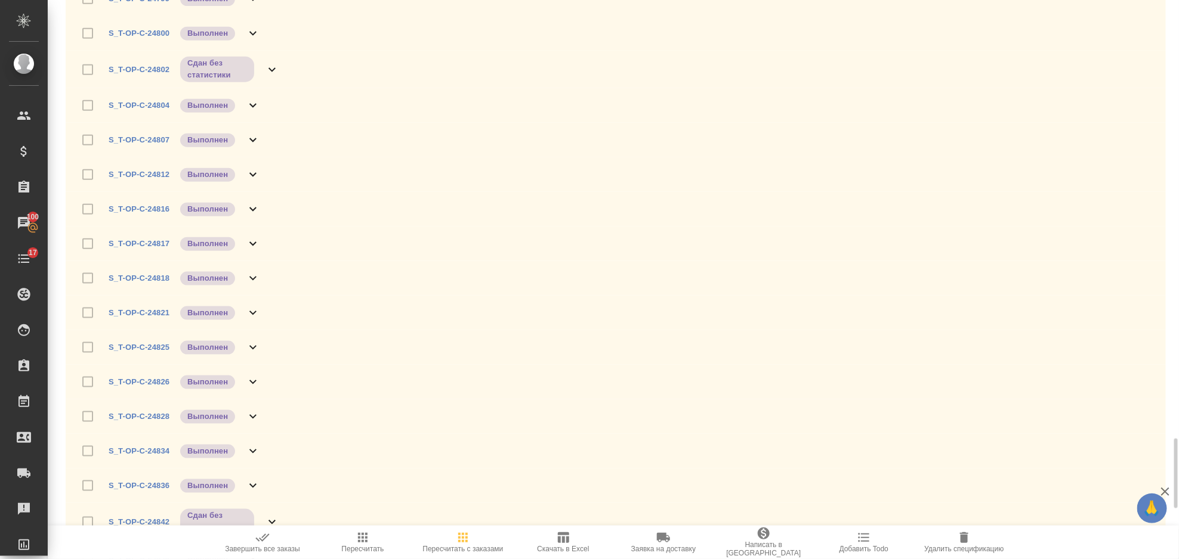
scroll to position [2942, 0]
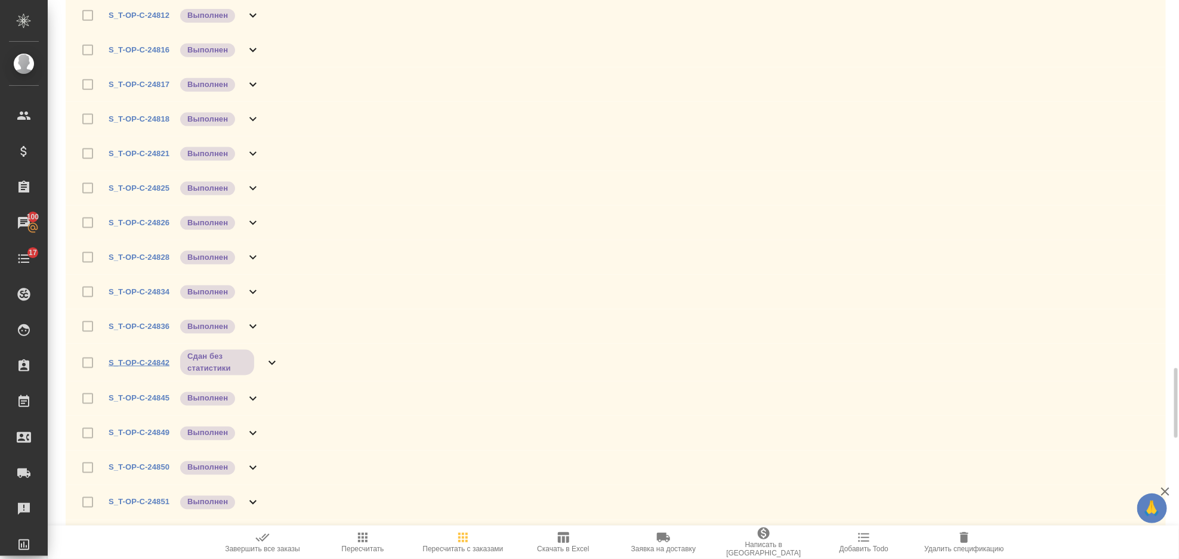
click at [157, 363] on link "S_T-OP-C-24842" at bounding box center [139, 362] width 61 height 9
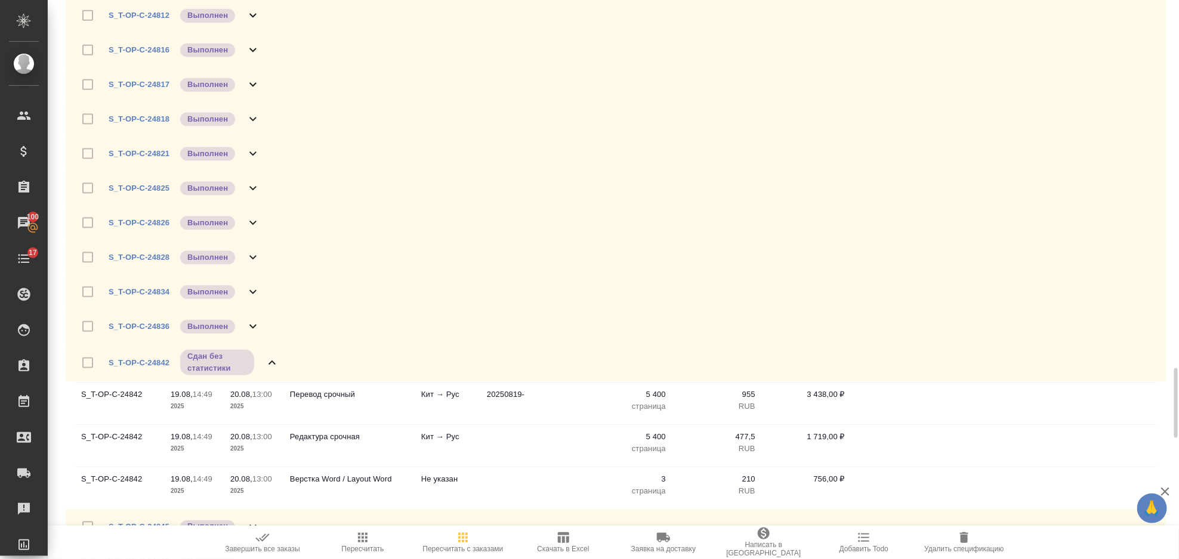
click at [267, 359] on icon at bounding box center [272, 363] width 14 height 14
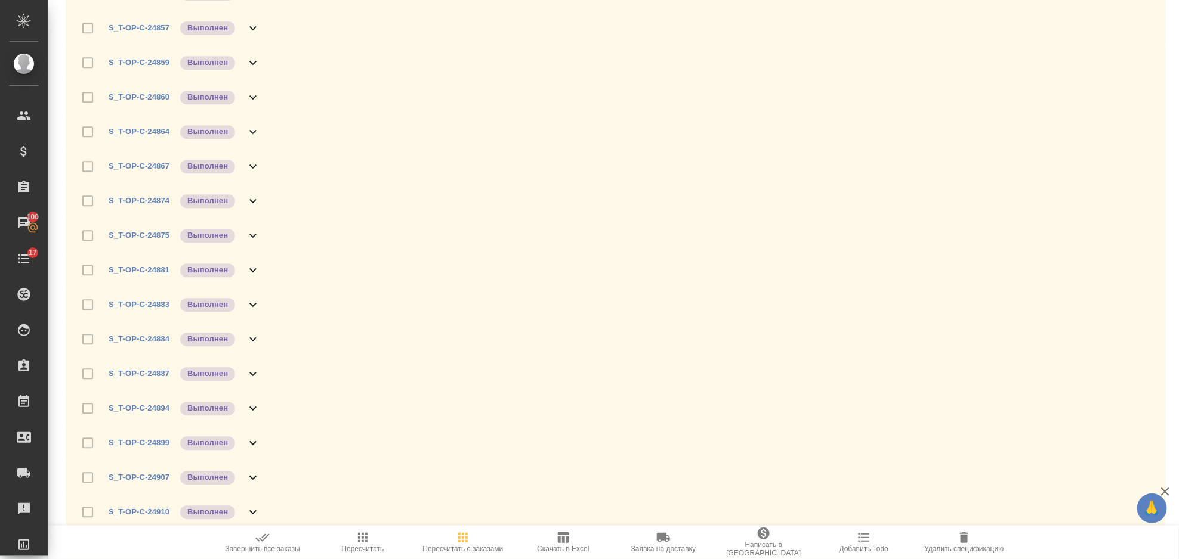
scroll to position [3908, 0]
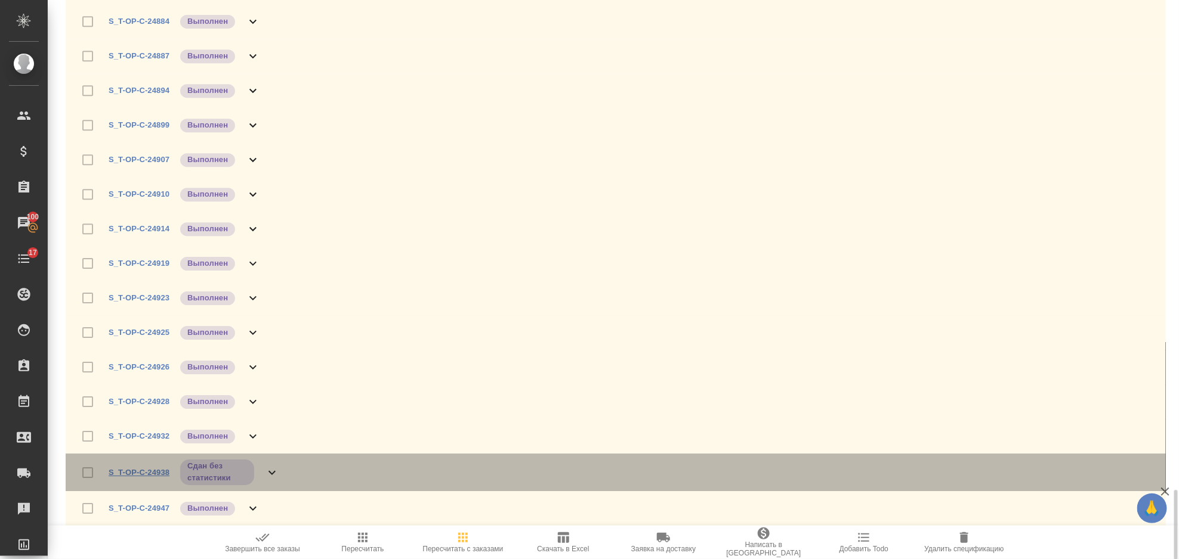
click at [159, 469] on link "S_T-OP-C-24938" at bounding box center [139, 472] width 61 height 9
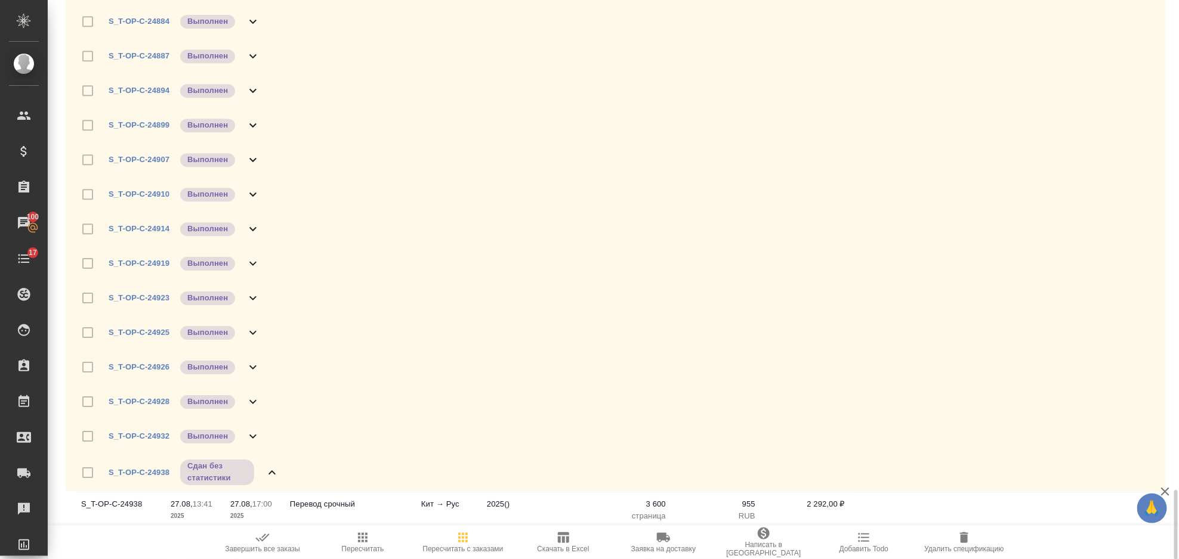
click at [276, 472] on icon at bounding box center [272, 473] width 14 height 14
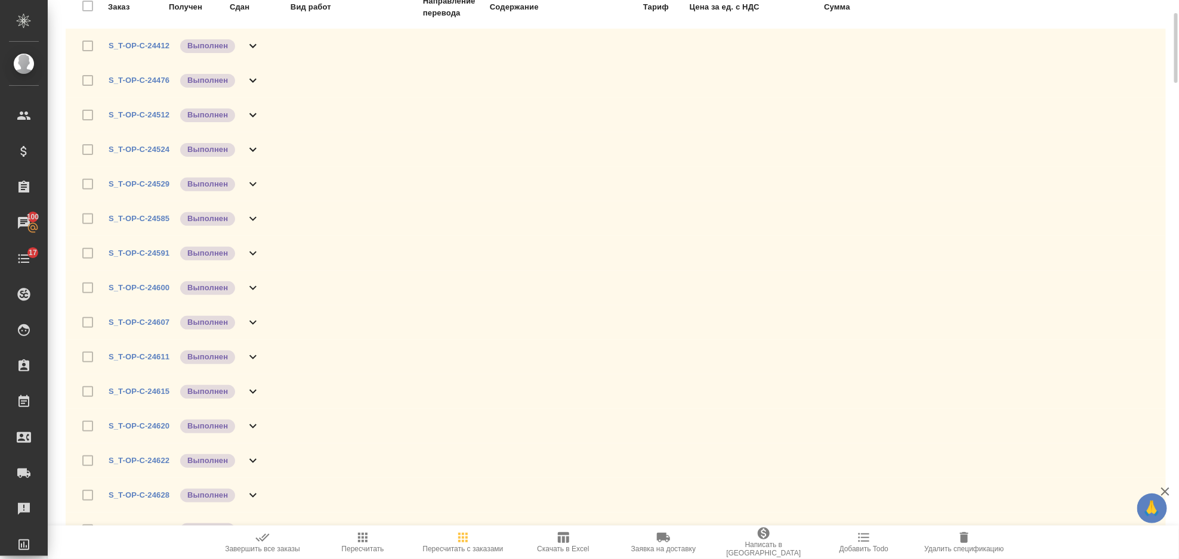
scroll to position [0, 0]
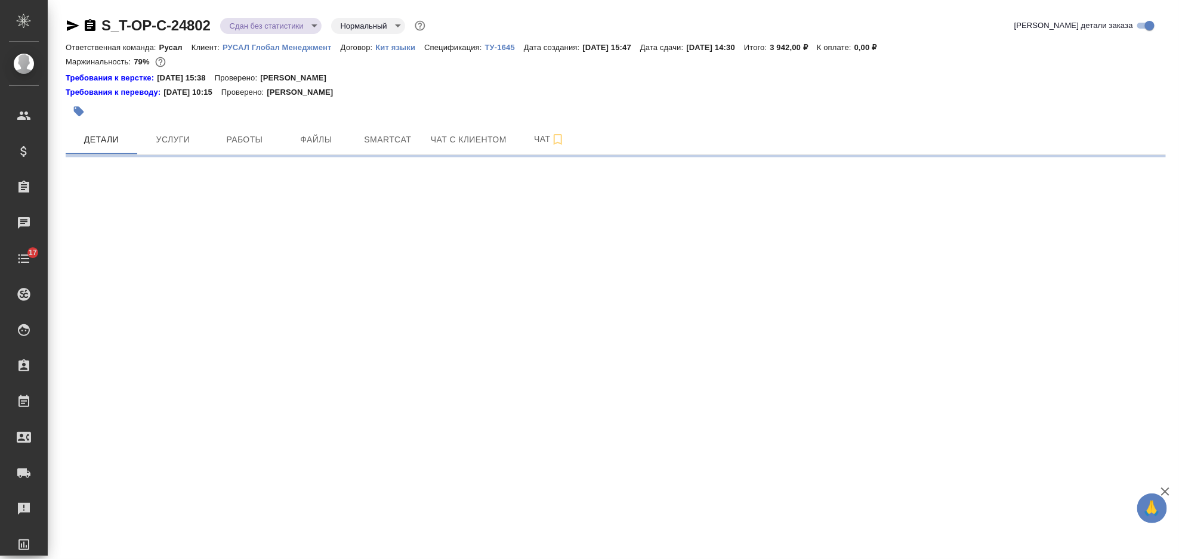
select select "RU"
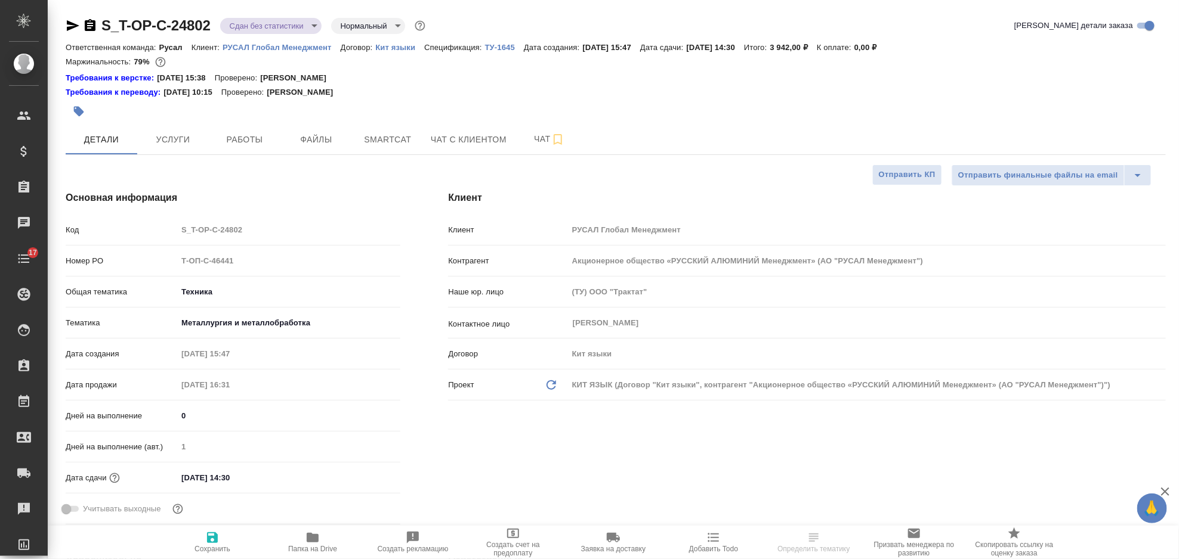
type textarea "x"
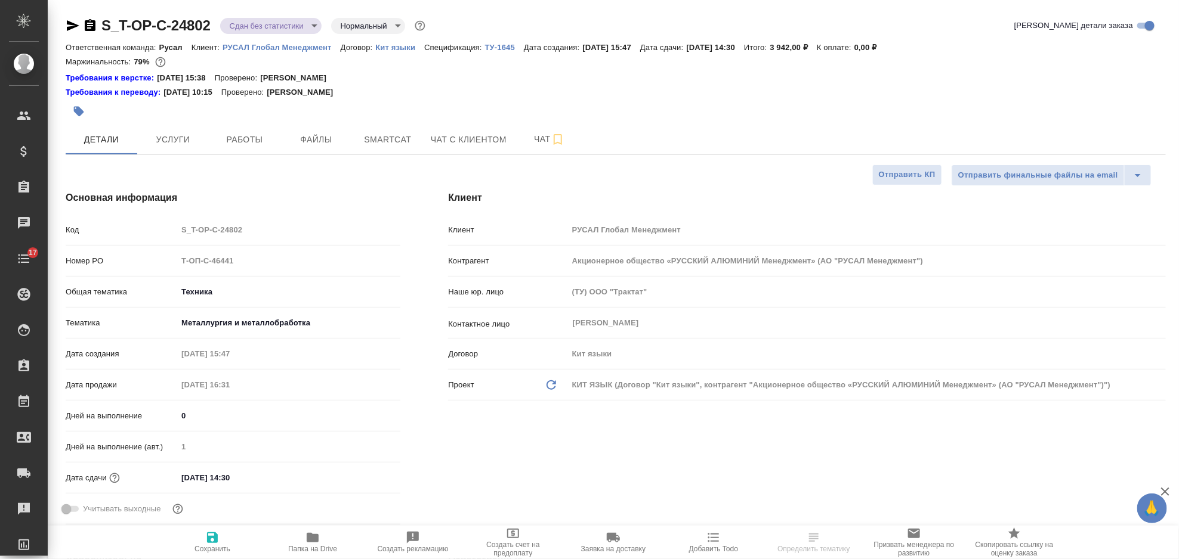
type textarea "x"
click at [74, 29] on icon "button" at bounding box center [73, 25] width 14 height 14
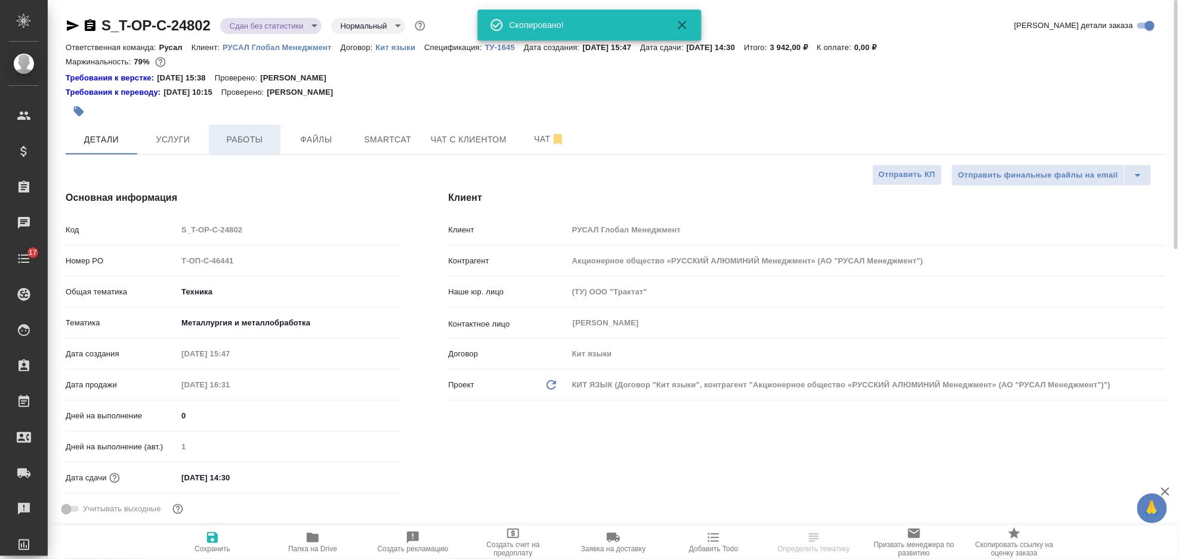
click at [246, 129] on button "Работы" at bounding box center [245, 140] width 72 height 30
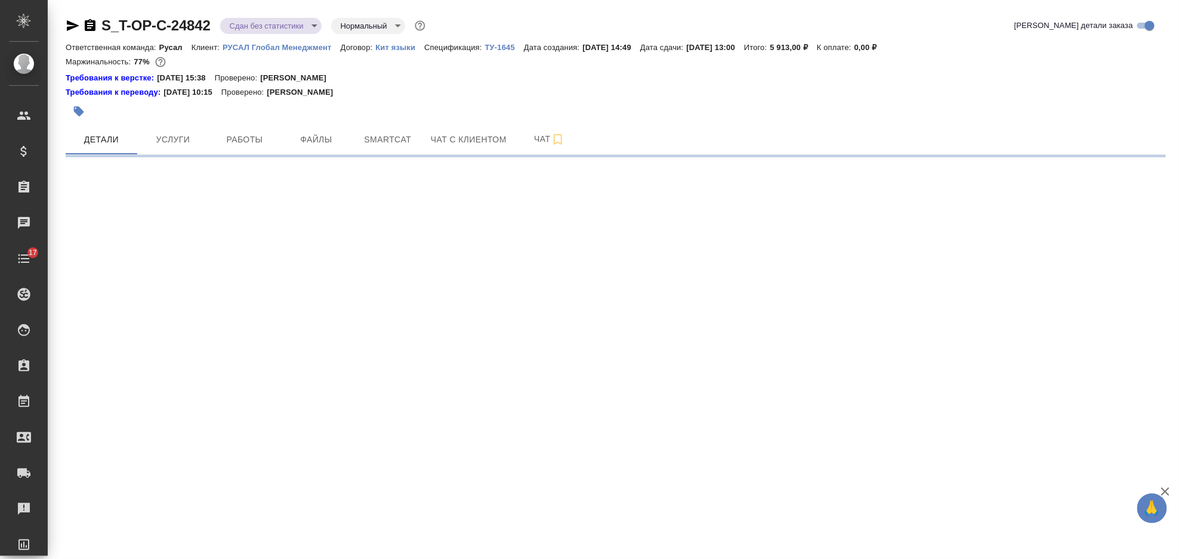
select select "RU"
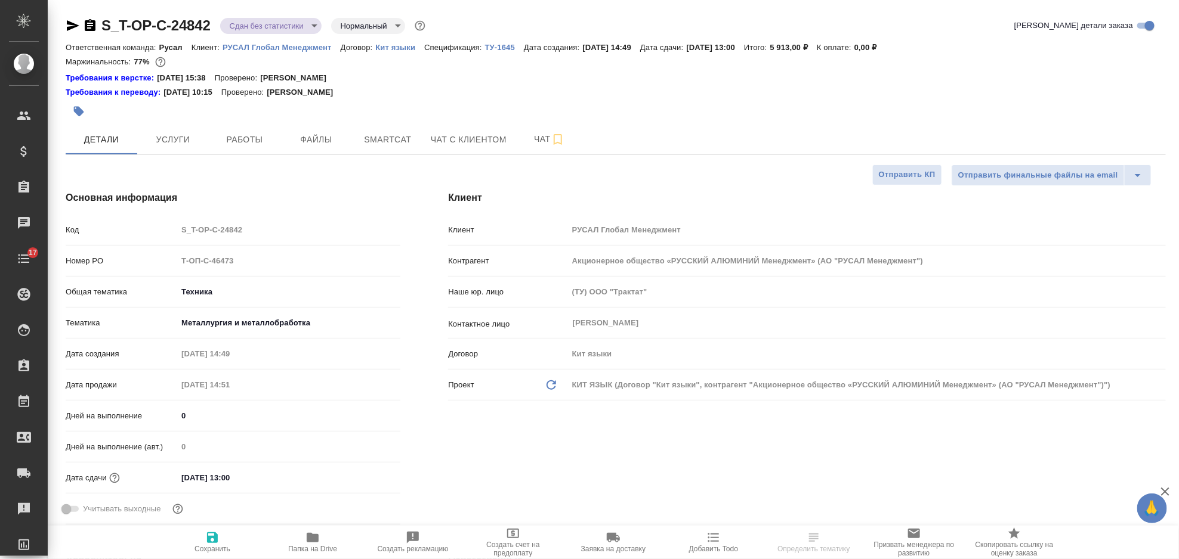
type textarea "x"
click at [72, 29] on icon "button" at bounding box center [73, 25] width 14 height 14
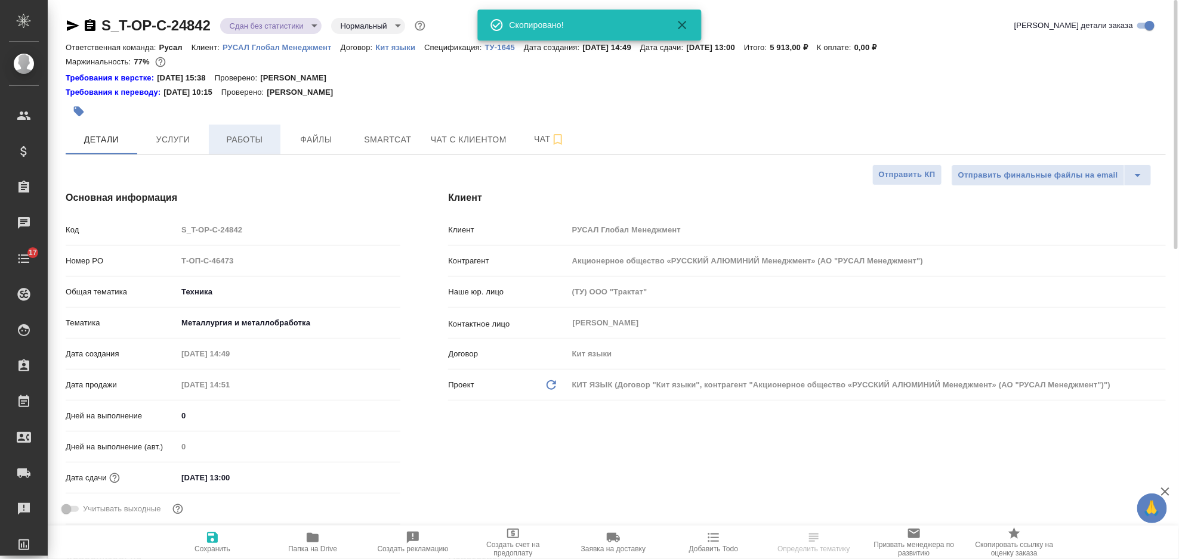
click at [263, 134] on span "Работы" at bounding box center [244, 139] width 57 height 15
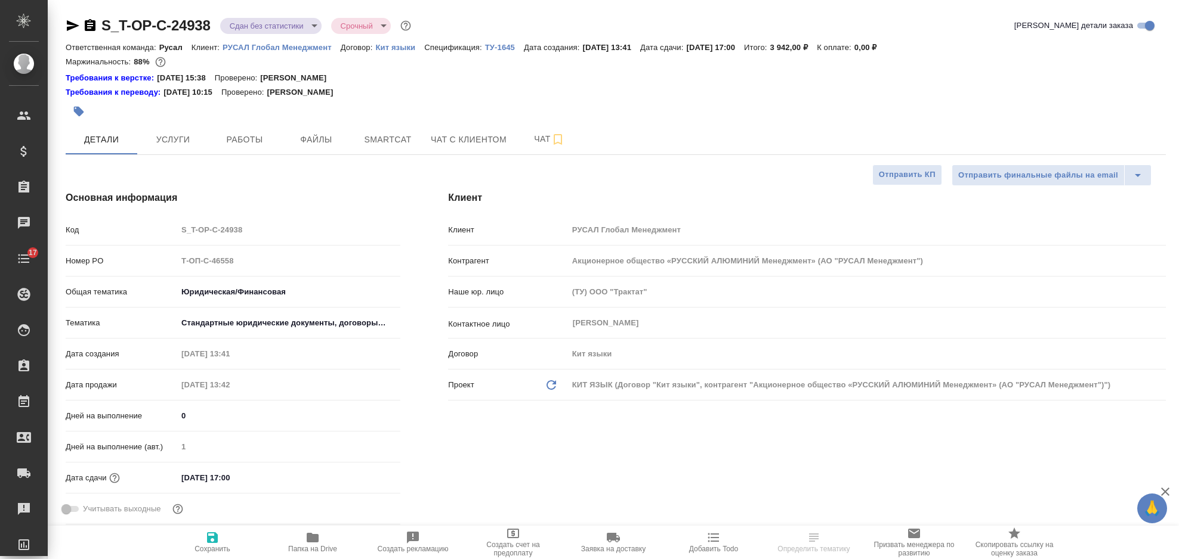
select select "RU"
click at [242, 143] on span "Работы" at bounding box center [244, 139] width 57 height 15
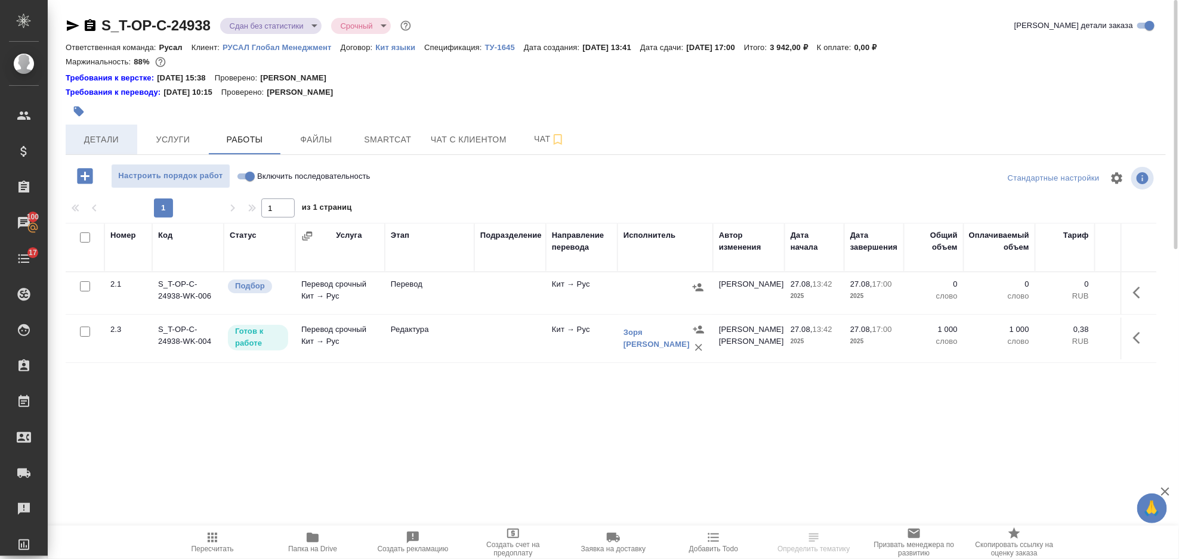
click at [106, 136] on span "Детали" at bounding box center [101, 139] width 57 height 15
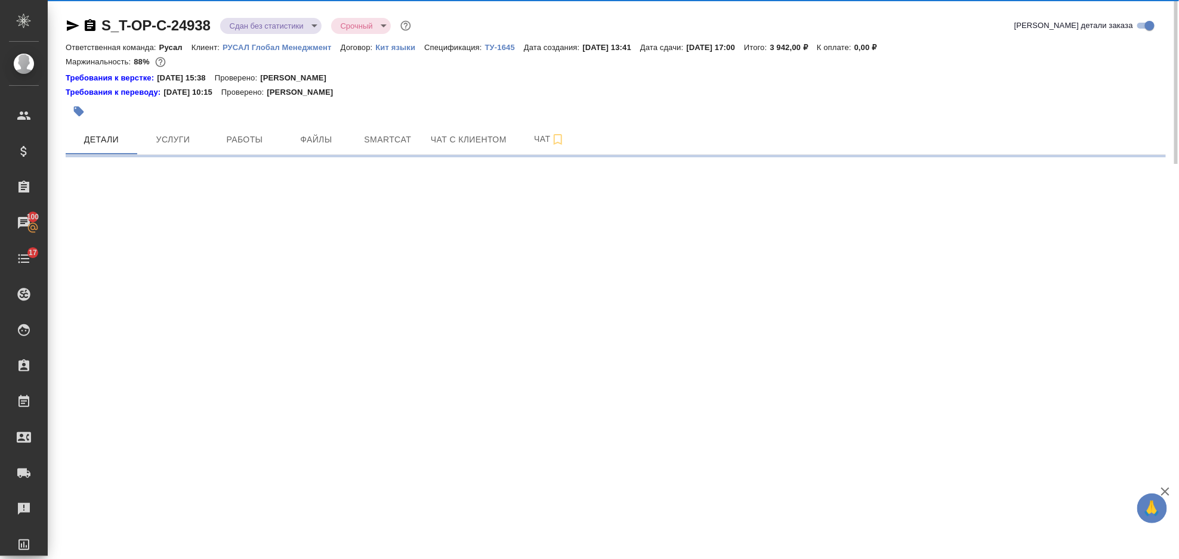
select select "RU"
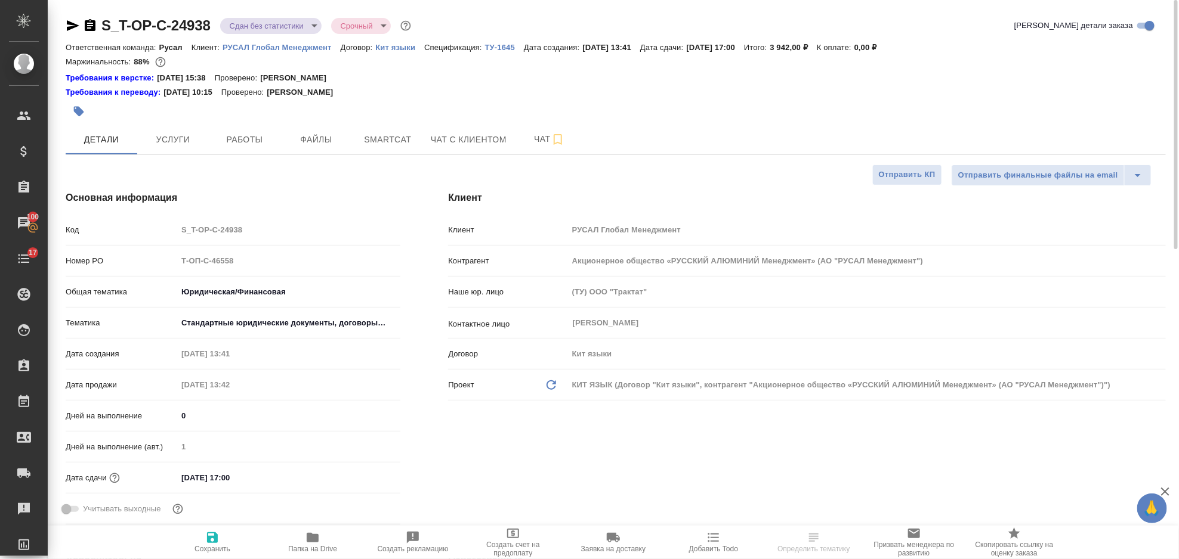
type textarea "x"
click at [75, 23] on icon "button" at bounding box center [73, 25] width 14 height 14
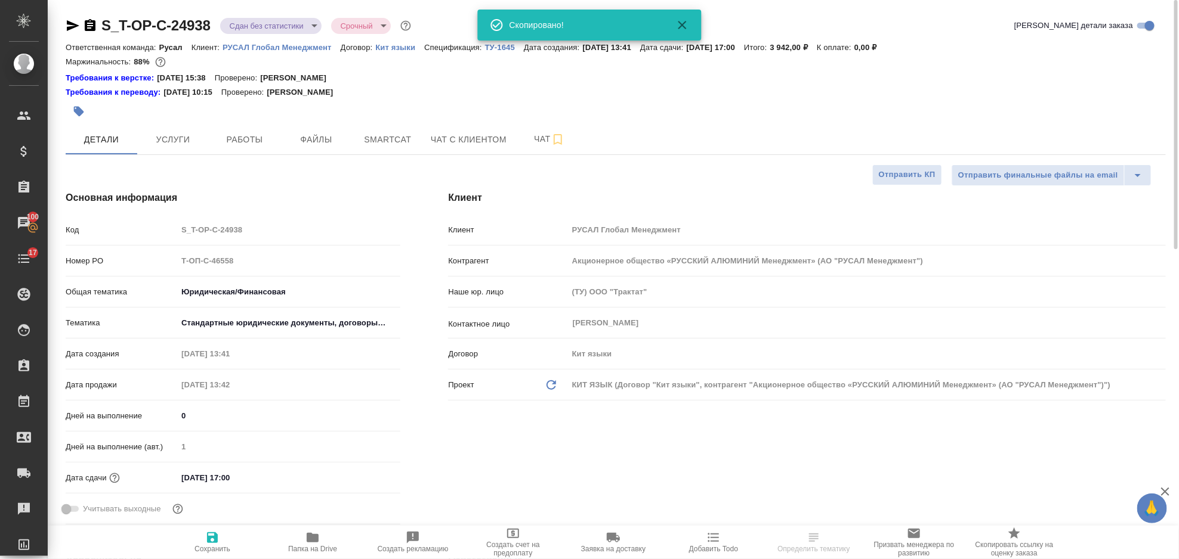
select select "RU"
type textarea "x"
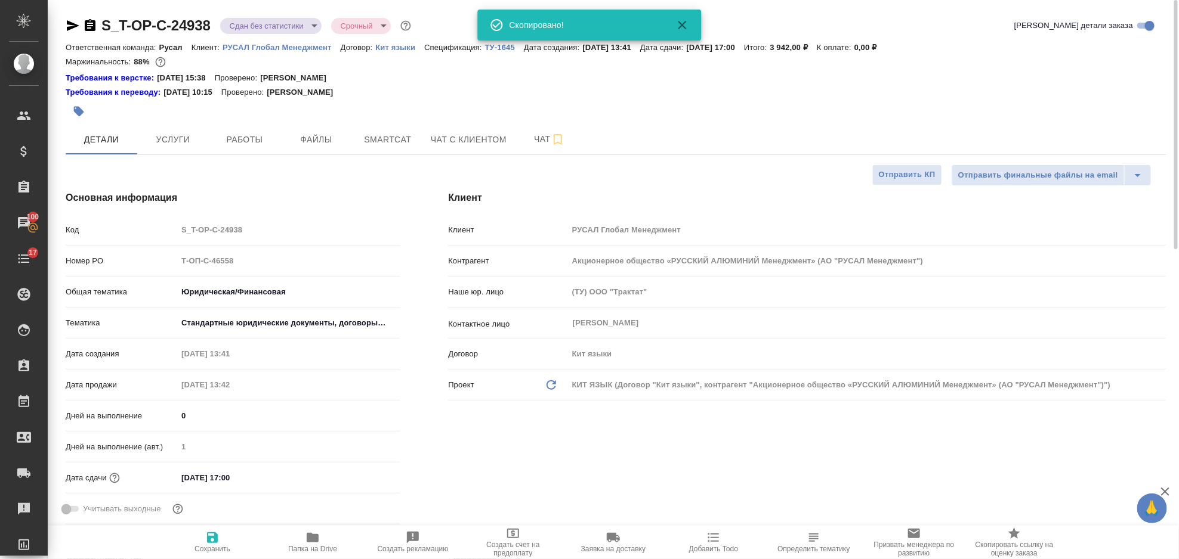
type textarea "x"
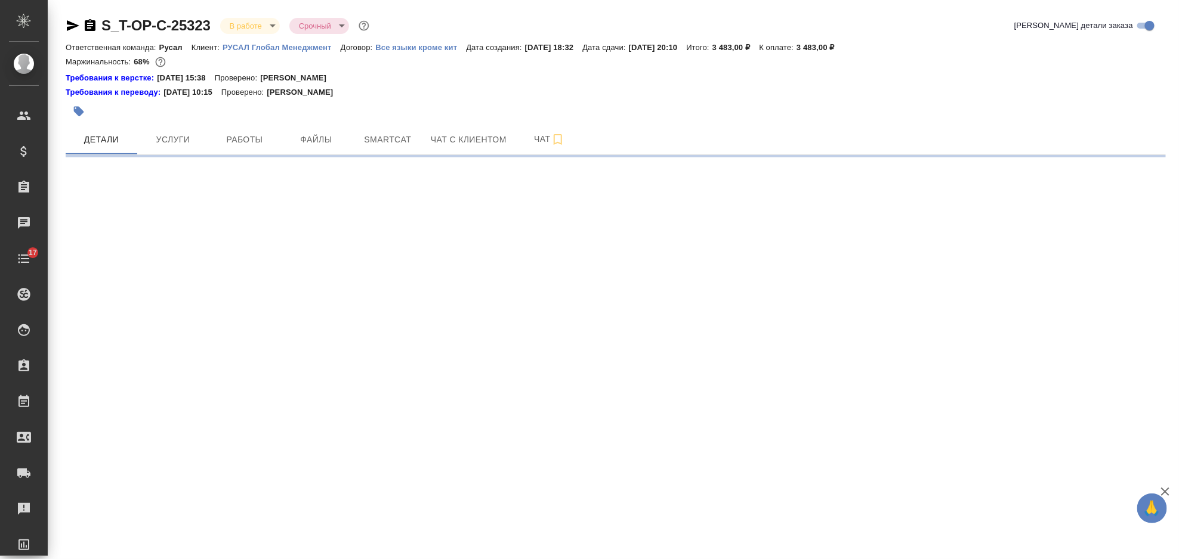
select select "RU"
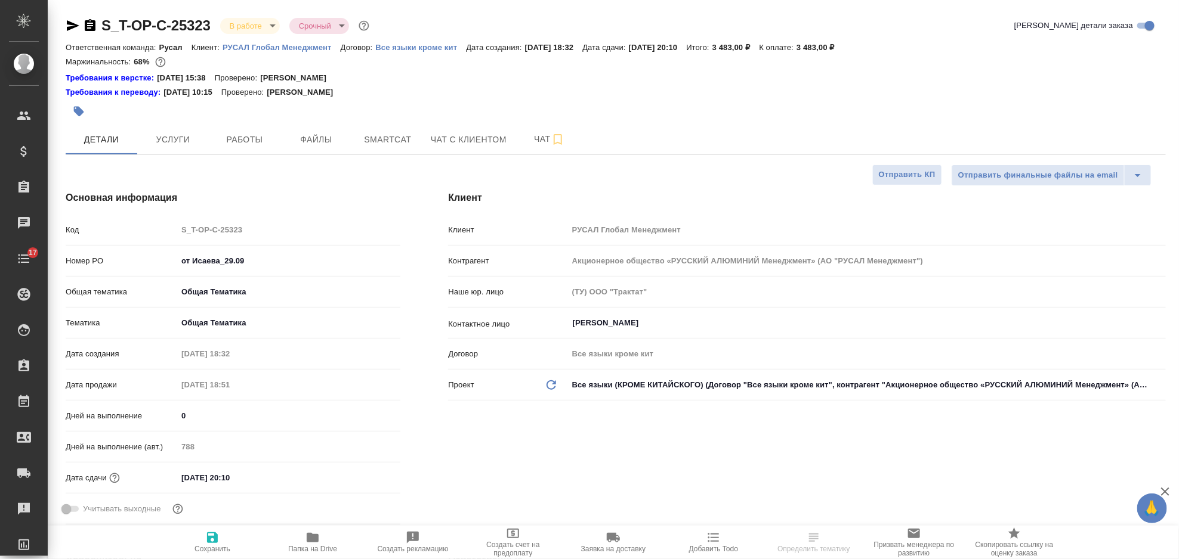
type textarea "x"
click at [268, 149] on button "Работы" at bounding box center [245, 140] width 72 height 30
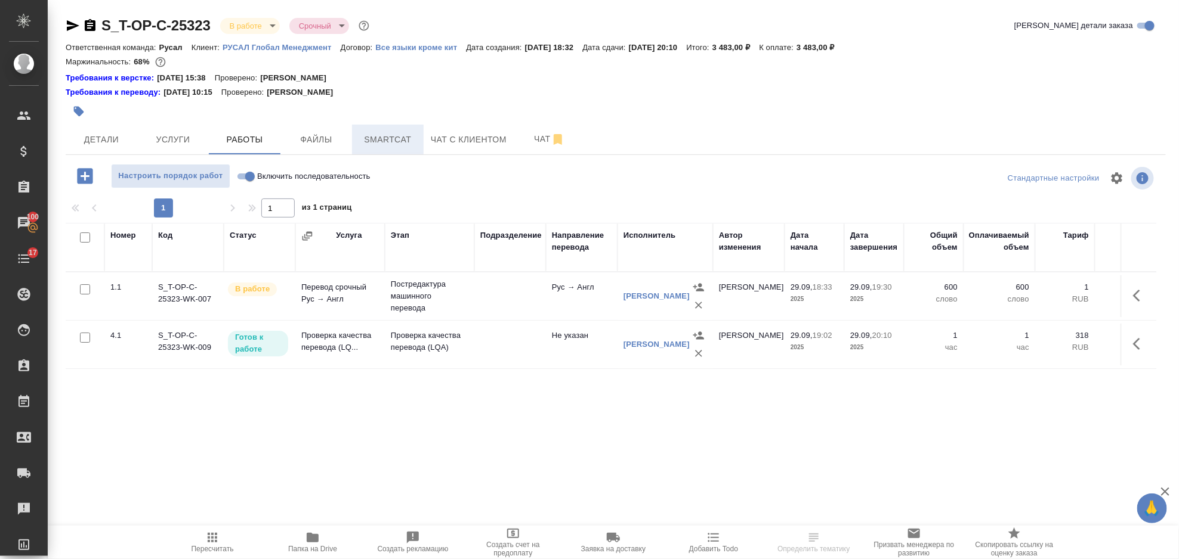
click at [369, 145] on span "Smartcat" at bounding box center [387, 139] width 57 height 15
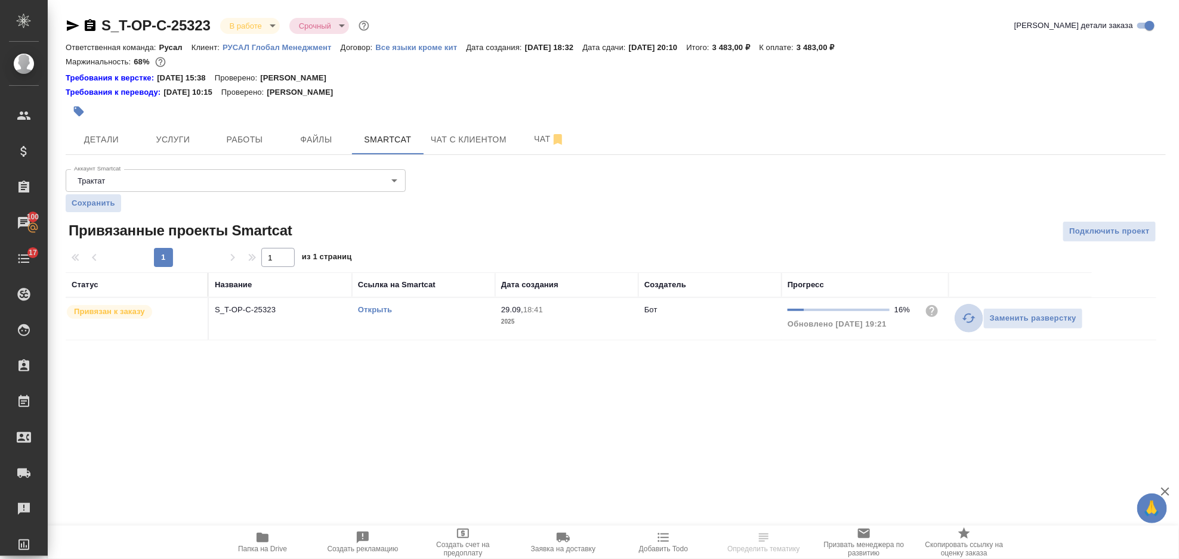
click at [964, 325] on icon "button" at bounding box center [968, 318] width 14 height 14
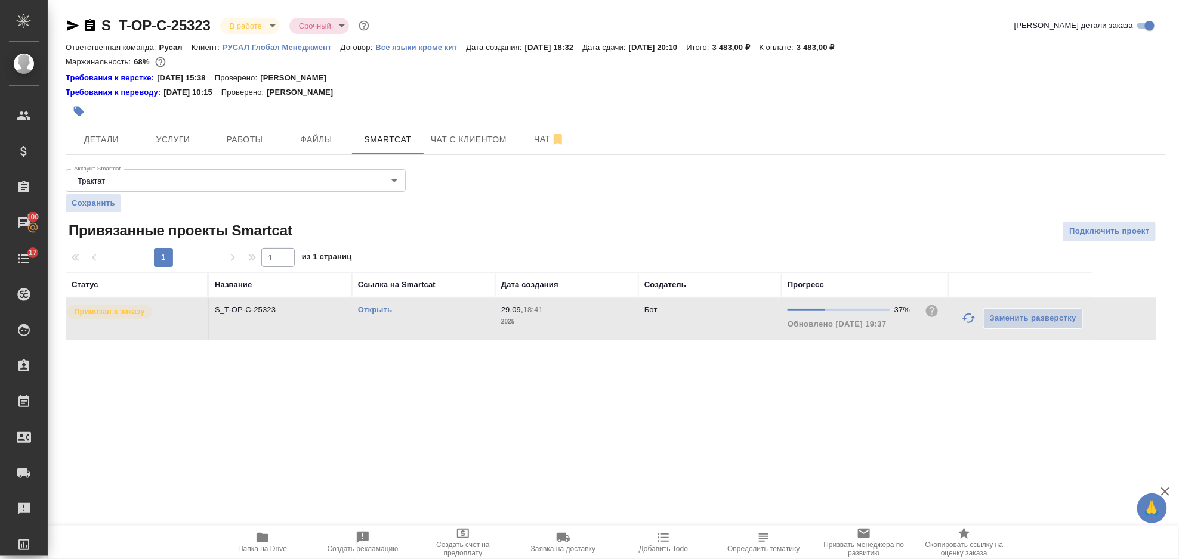
click at [967, 324] on icon "button" at bounding box center [968, 318] width 14 height 14
click at [200, 144] on span "Услуги" at bounding box center [172, 139] width 57 height 15
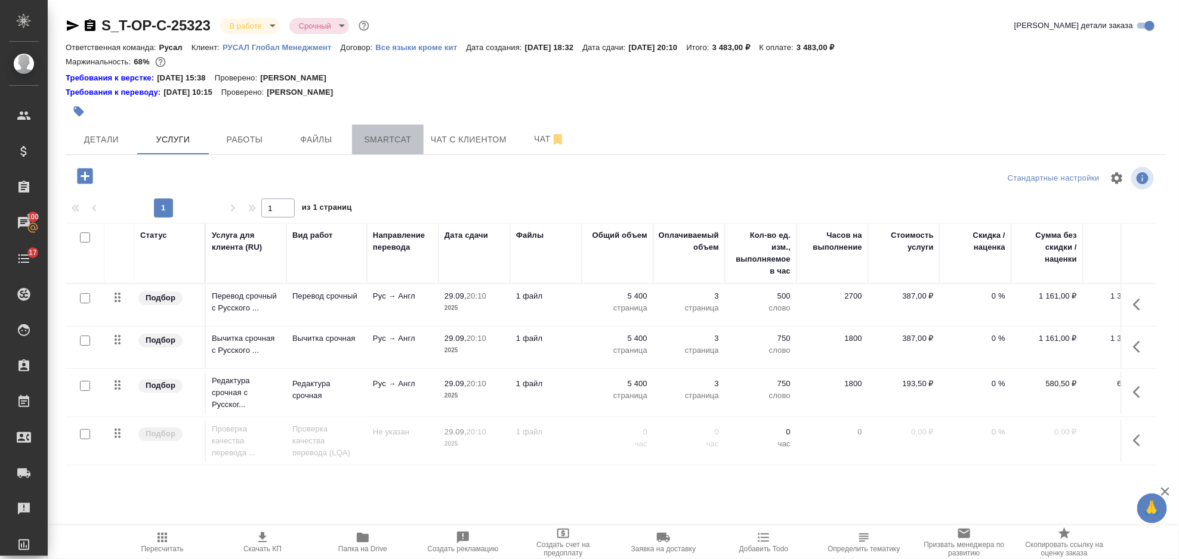
click at [380, 126] on button "Smartcat" at bounding box center [388, 140] width 72 height 30
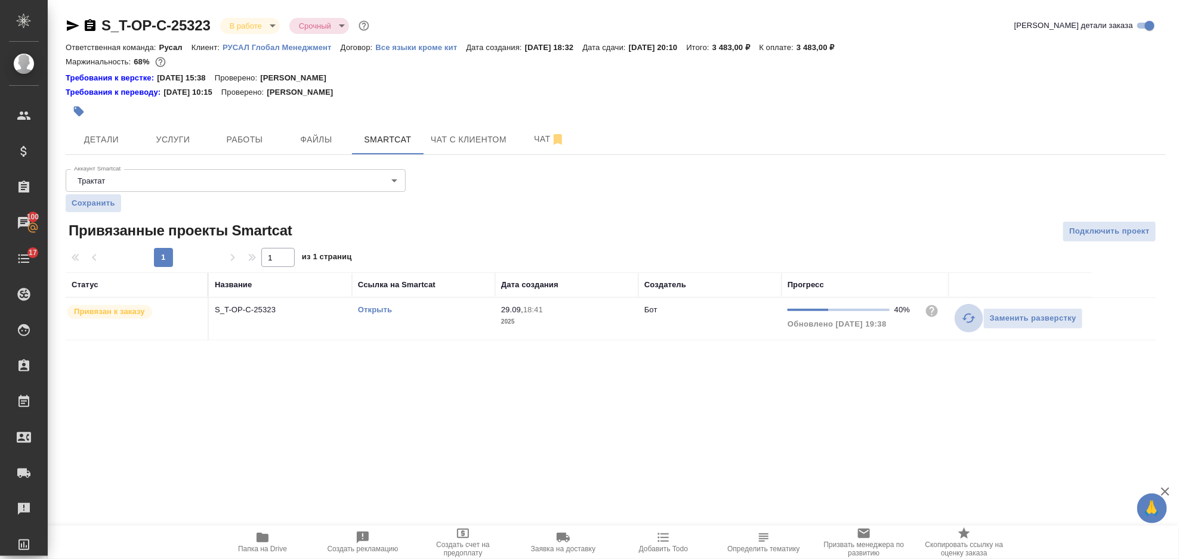
click at [964, 316] on icon "button" at bounding box center [968, 318] width 14 height 14
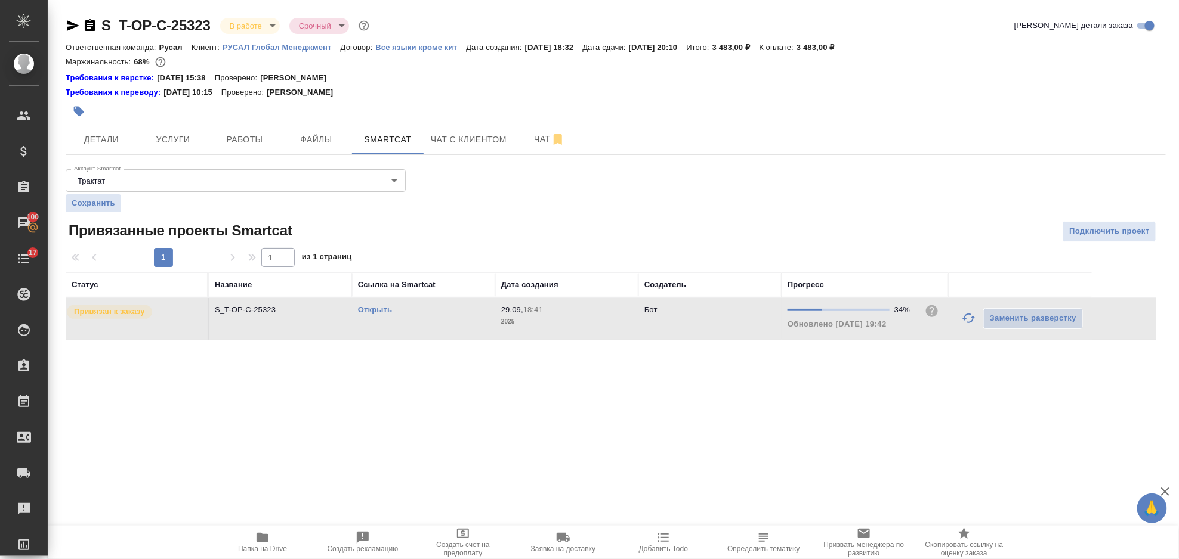
click at [372, 310] on link "Открыть" at bounding box center [375, 309] width 34 height 9
click at [964, 321] on icon "button" at bounding box center [968, 318] width 14 height 14
click at [252, 147] on button "Работы" at bounding box center [245, 140] width 72 height 30
